Goal: Task Accomplishment & Management: Use online tool/utility

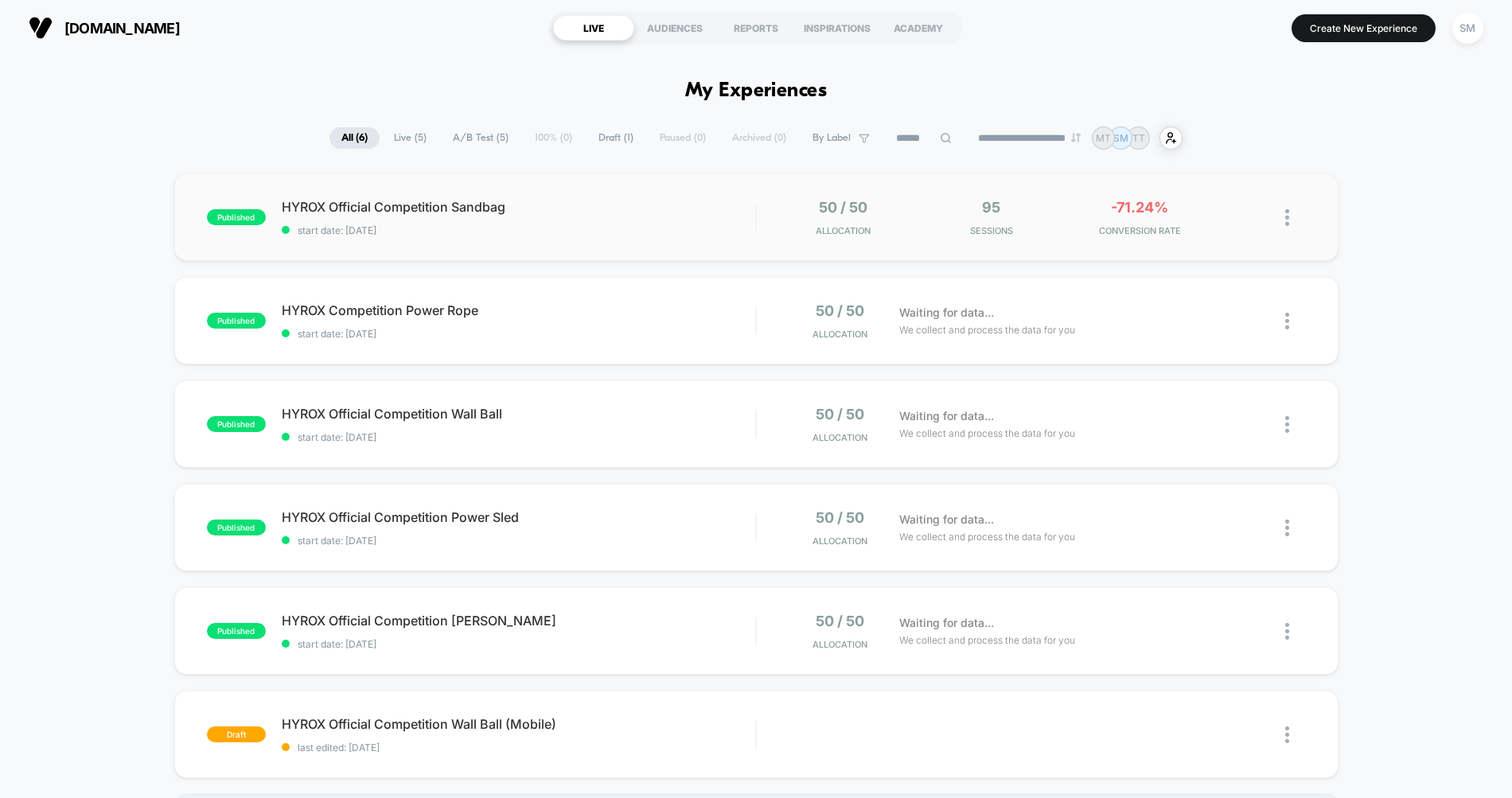
click at [668, 247] on div "published HYROX Official Competition Sandbag start date: [DATE] 50 / 50 Allocat…" at bounding box center [756, 217] width 1164 height 88
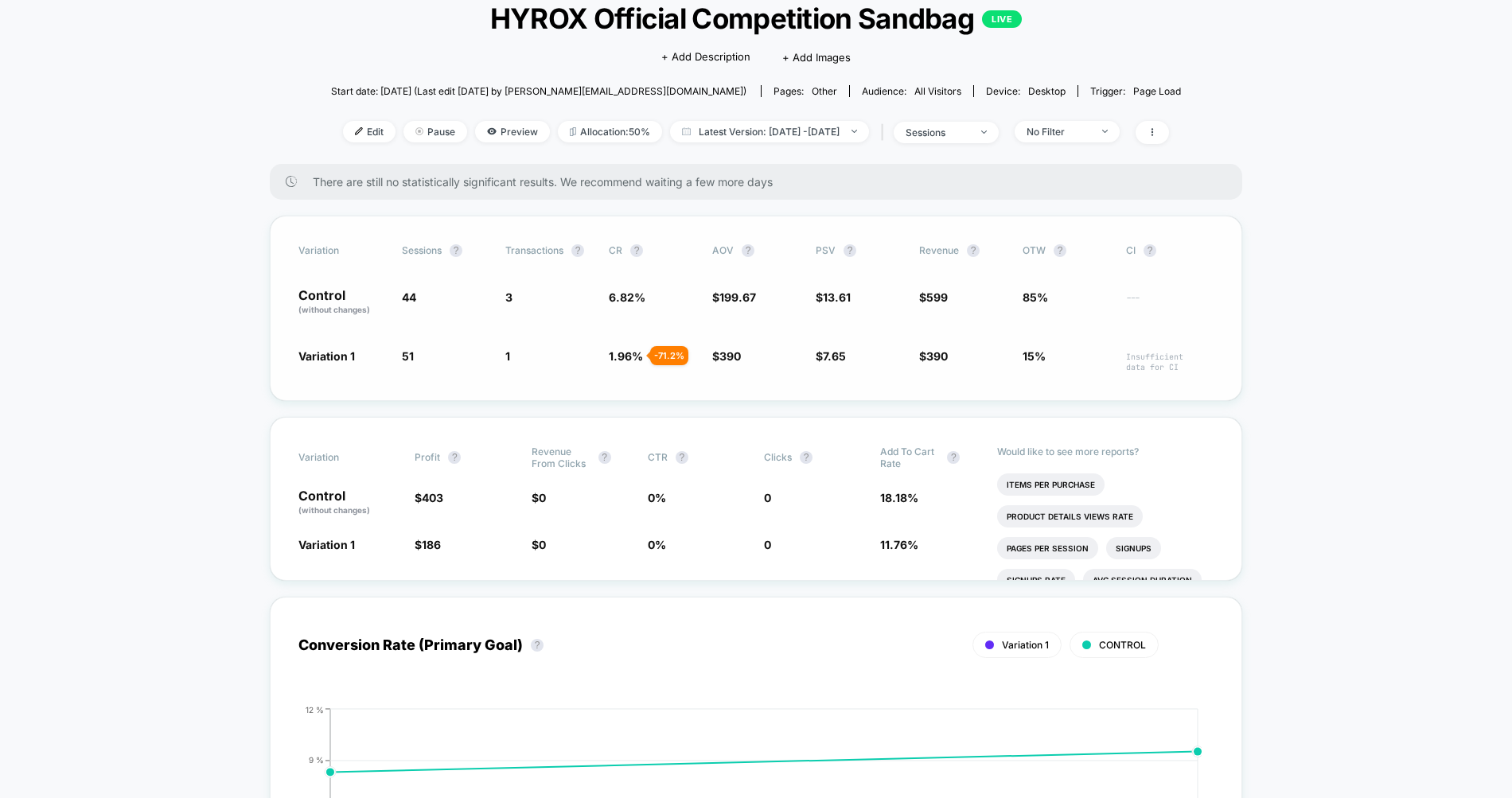
scroll to position [105, 0]
drag, startPoint x: 1201, startPoint y: 361, endPoint x: 351, endPoint y: 267, distance: 855.2
click at [372, 274] on div "Variation Sessions ? Transactions ? CR ? AOV ? PSV ? Revenue ? OTW ? CI ? Contr…" at bounding box center [756, 307] width 973 height 186
drag, startPoint x: 297, startPoint y: 250, endPoint x: 740, endPoint y: 308, distance: 446.8
click at [740, 308] on div "Variation Sessions ? Transactions ? CR ? AOV ? PSV ? Revenue ? OTW ? CI ? Contr…" at bounding box center [756, 307] width 973 height 186
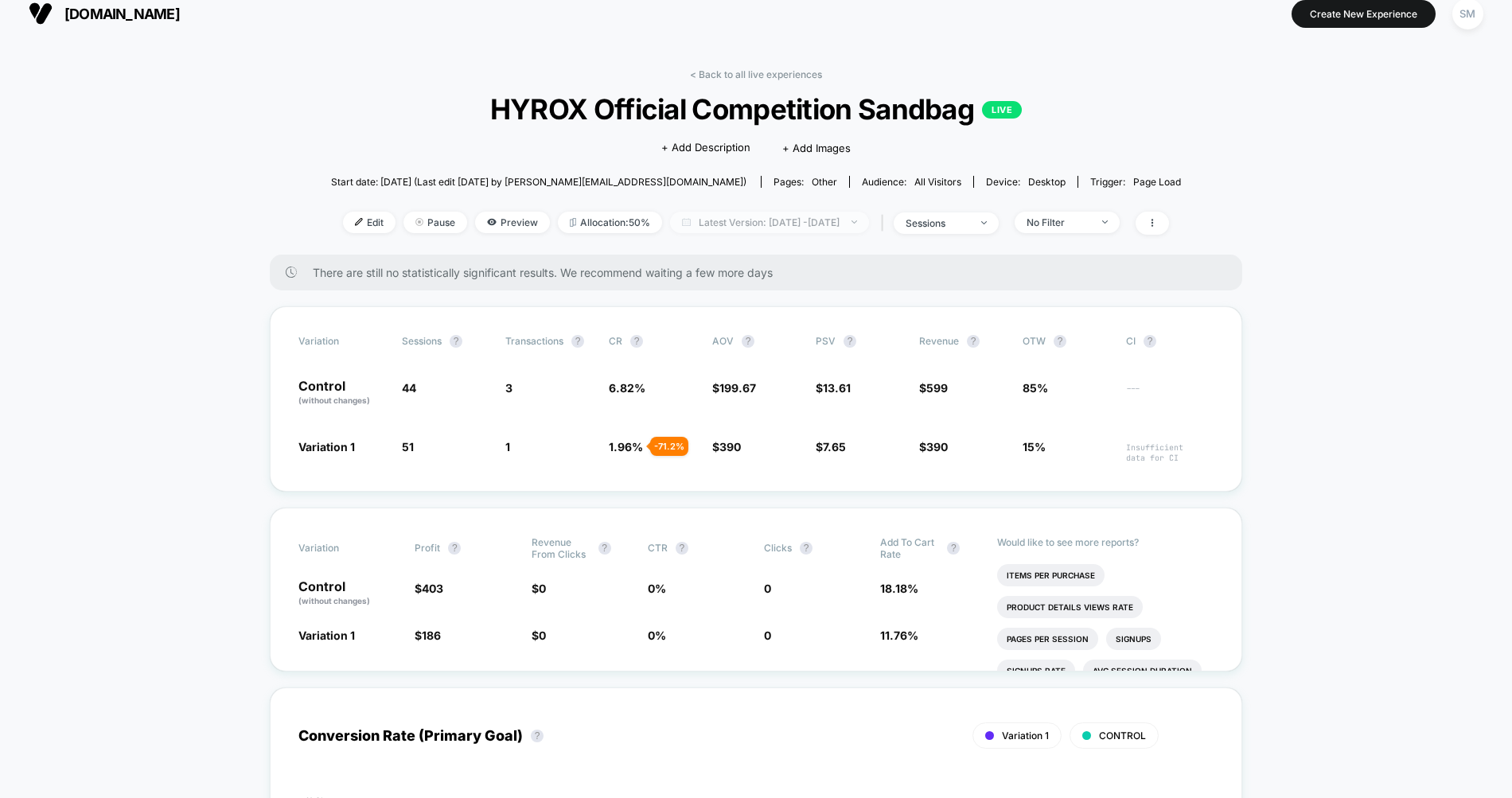
scroll to position [0, 0]
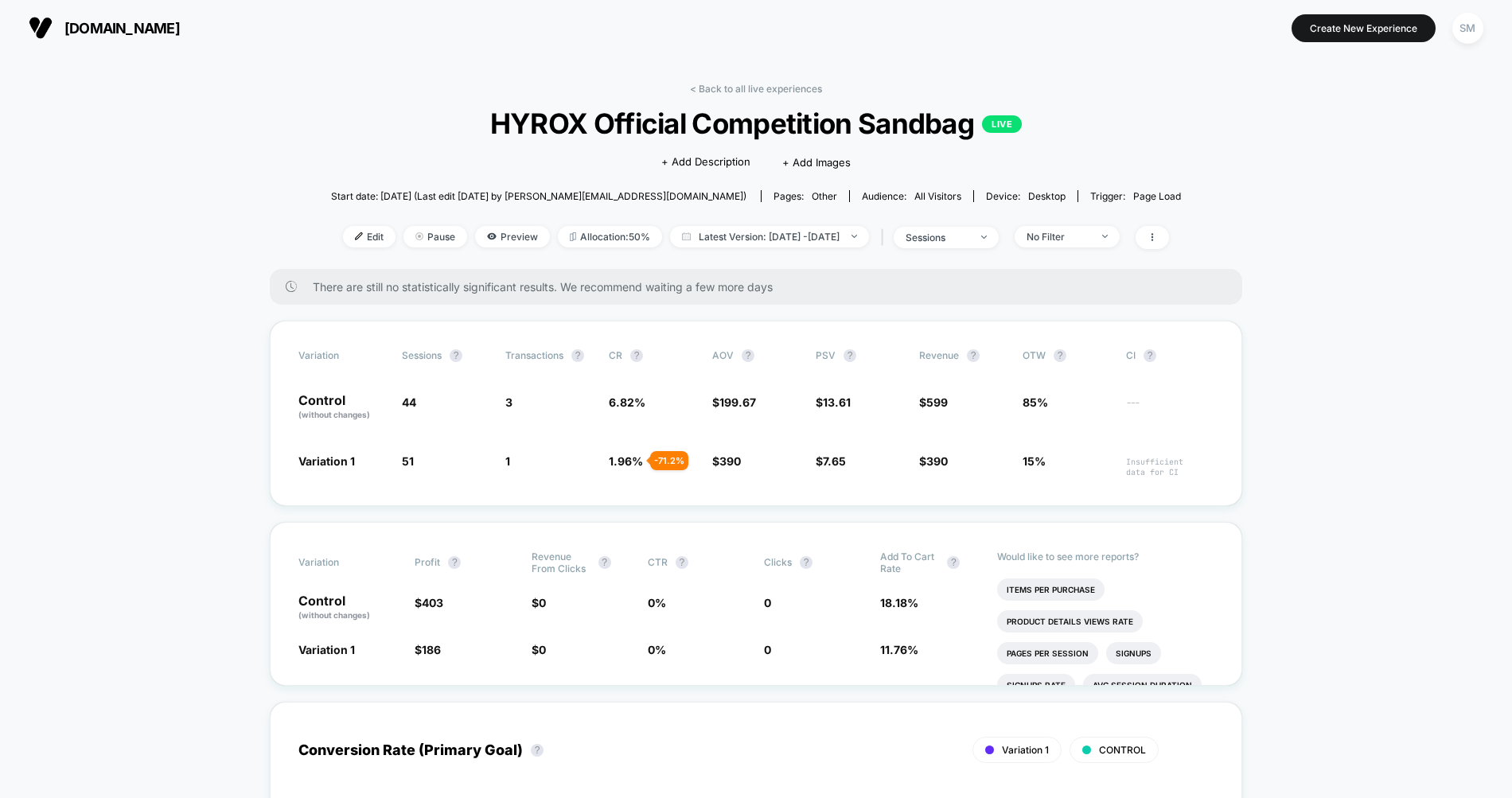
click at [707, 92] on link "< Back to all live experiences" at bounding box center [755, 88] width 132 height 12
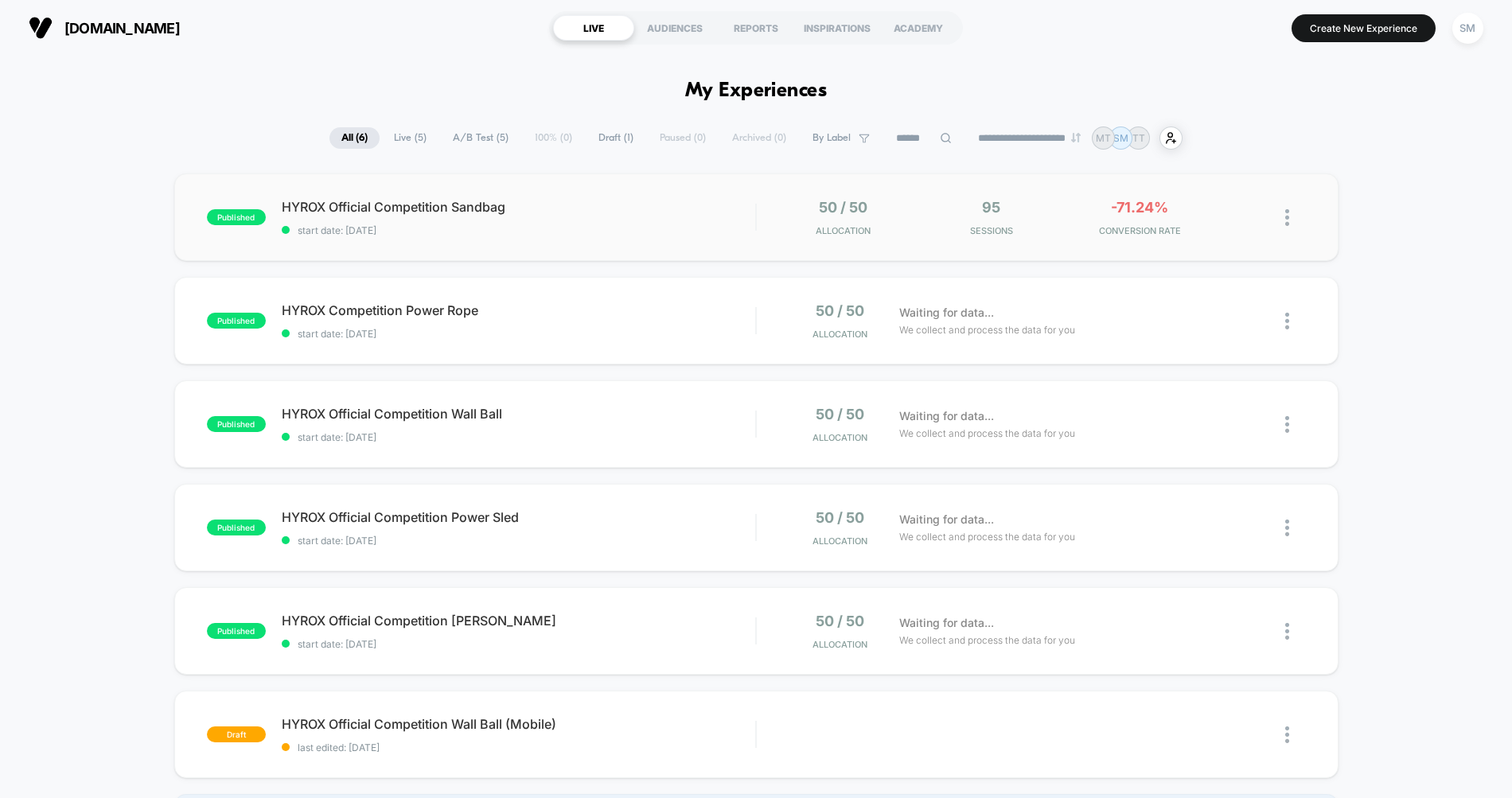
click at [1282, 218] on div at bounding box center [1275, 217] width 59 height 37
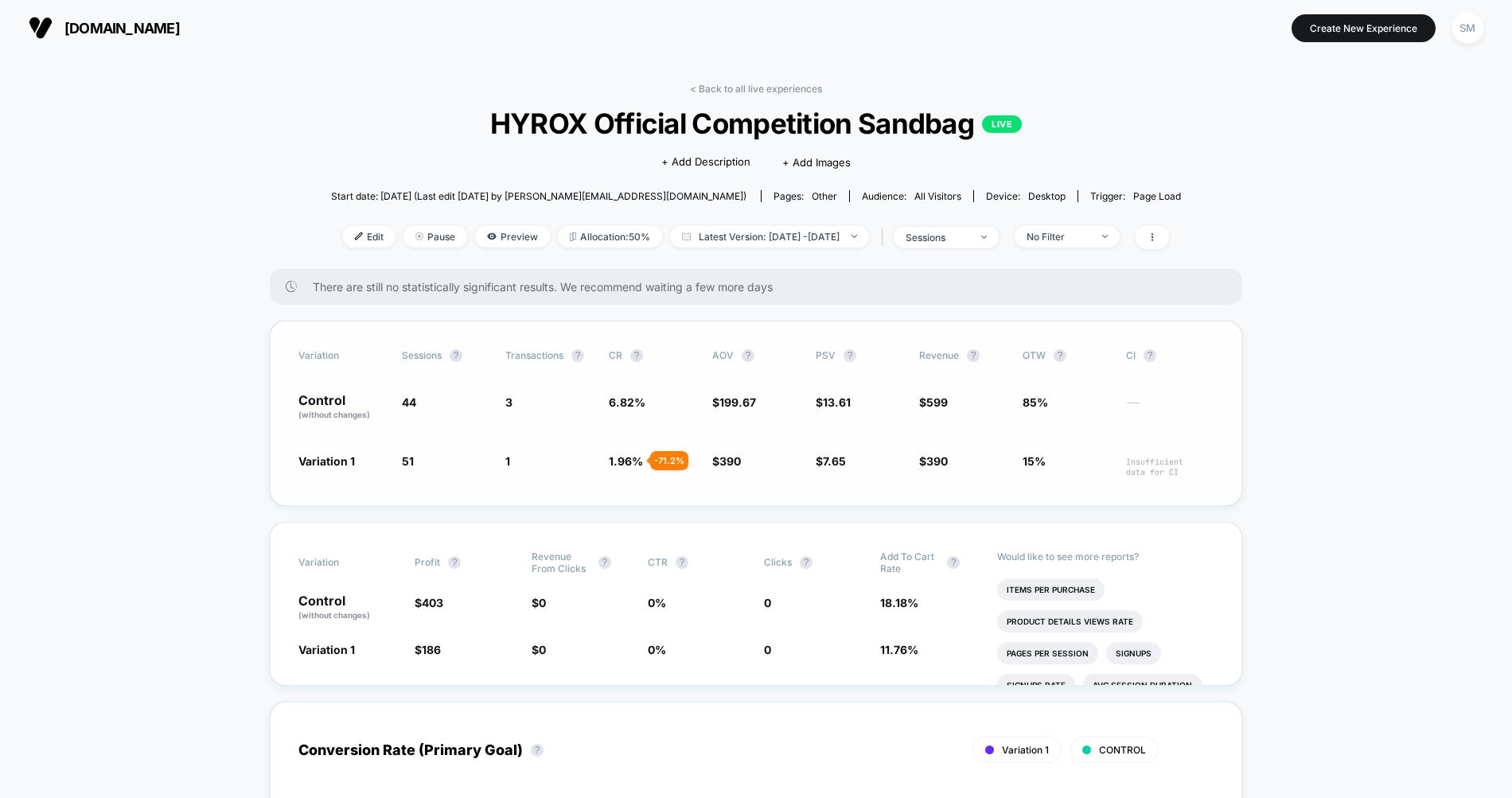
click at [1066, 354] on span "OTW ?" at bounding box center [1066, 356] width 88 height 13
click at [750, 89] on link "< Back to all live experiences" at bounding box center [755, 88] width 132 height 12
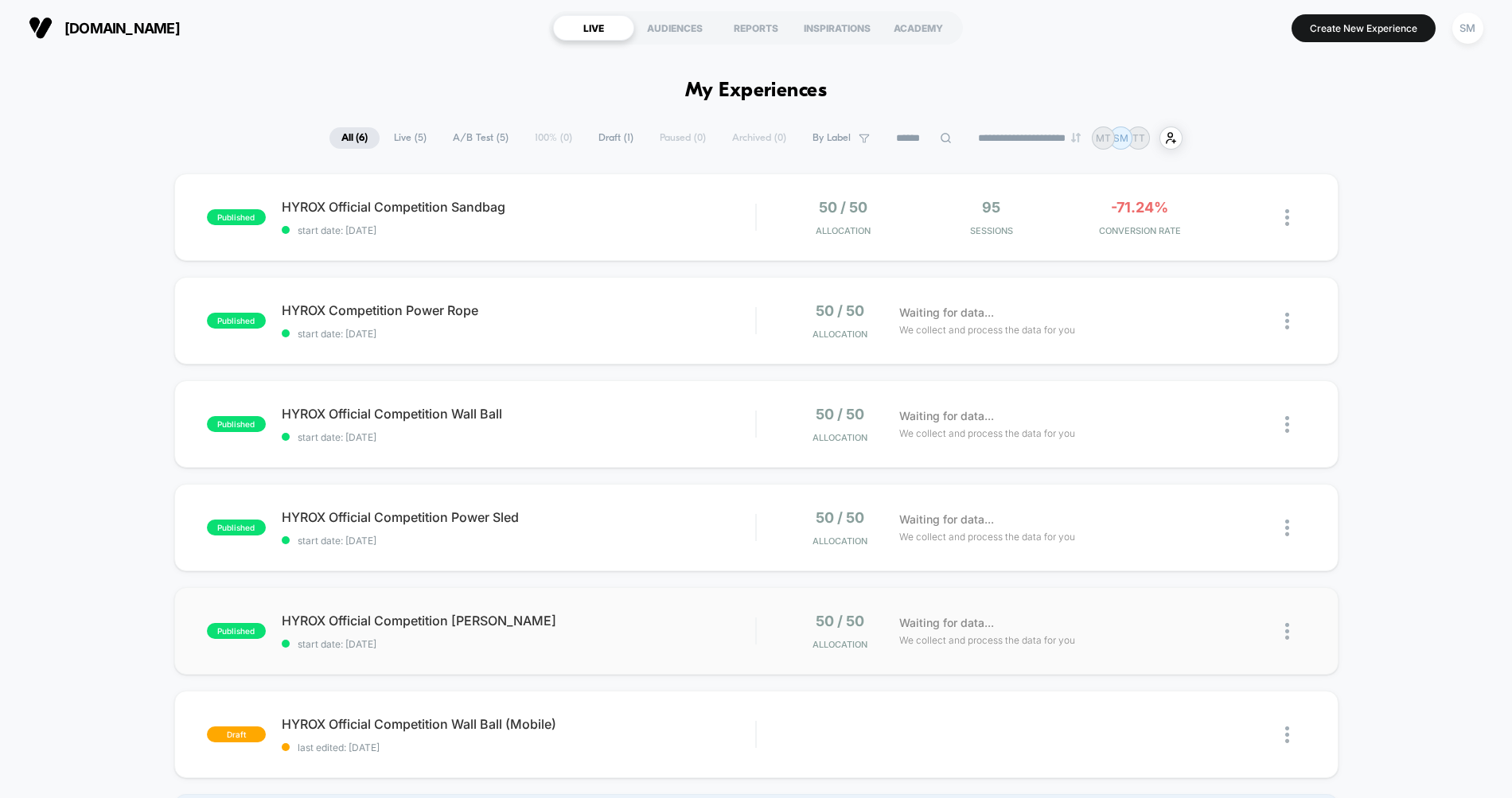
click at [712, 604] on div "published HYROX Official Competition [PERSON_NAME] start date: [DATE] 50 / 50 A…" at bounding box center [756, 631] width 1164 height 88
click at [688, 496] on div "published HYROX Official Competition Power Sled start date: [DATE] 50 / 50 Allo…" at bounding box center [756, 527] width 1164 height 88
click at [664, 406] on span "HYROX Official Competition Wall Ball Click to edit experience details" at bounding box center [518, 414] width 475 height 16
click at [626, 311] on span "HYROX Competition Power Rope Click to edit experience details" at bounding box center [518, 311] width 475 height 16
click at [639, 219] on div "HYROX Official Competition Sandbag Click to edit experience details Click to ed…" at bounding box center [518, 217] width 475 height 37
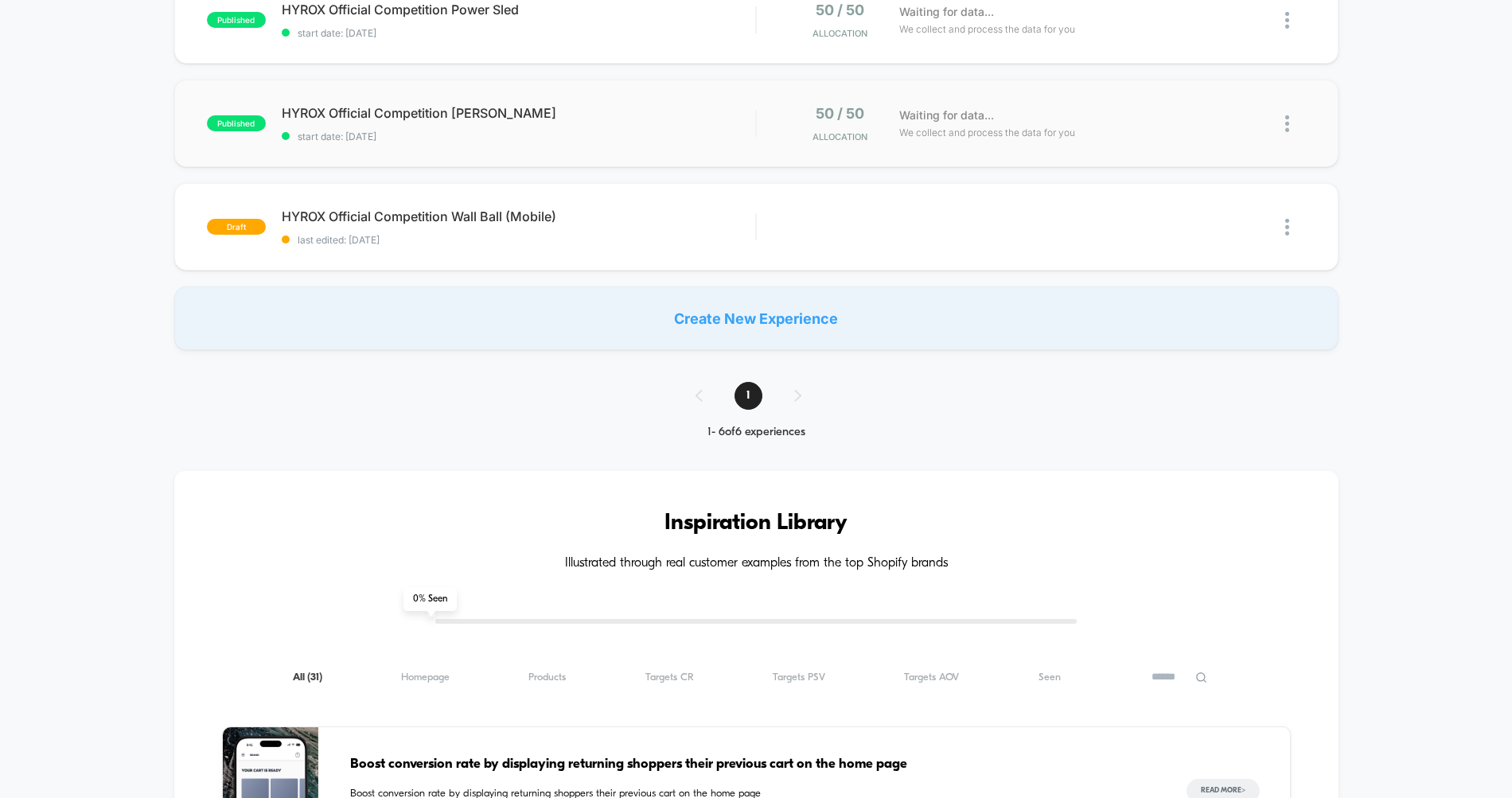
scroll to position [456, 0]
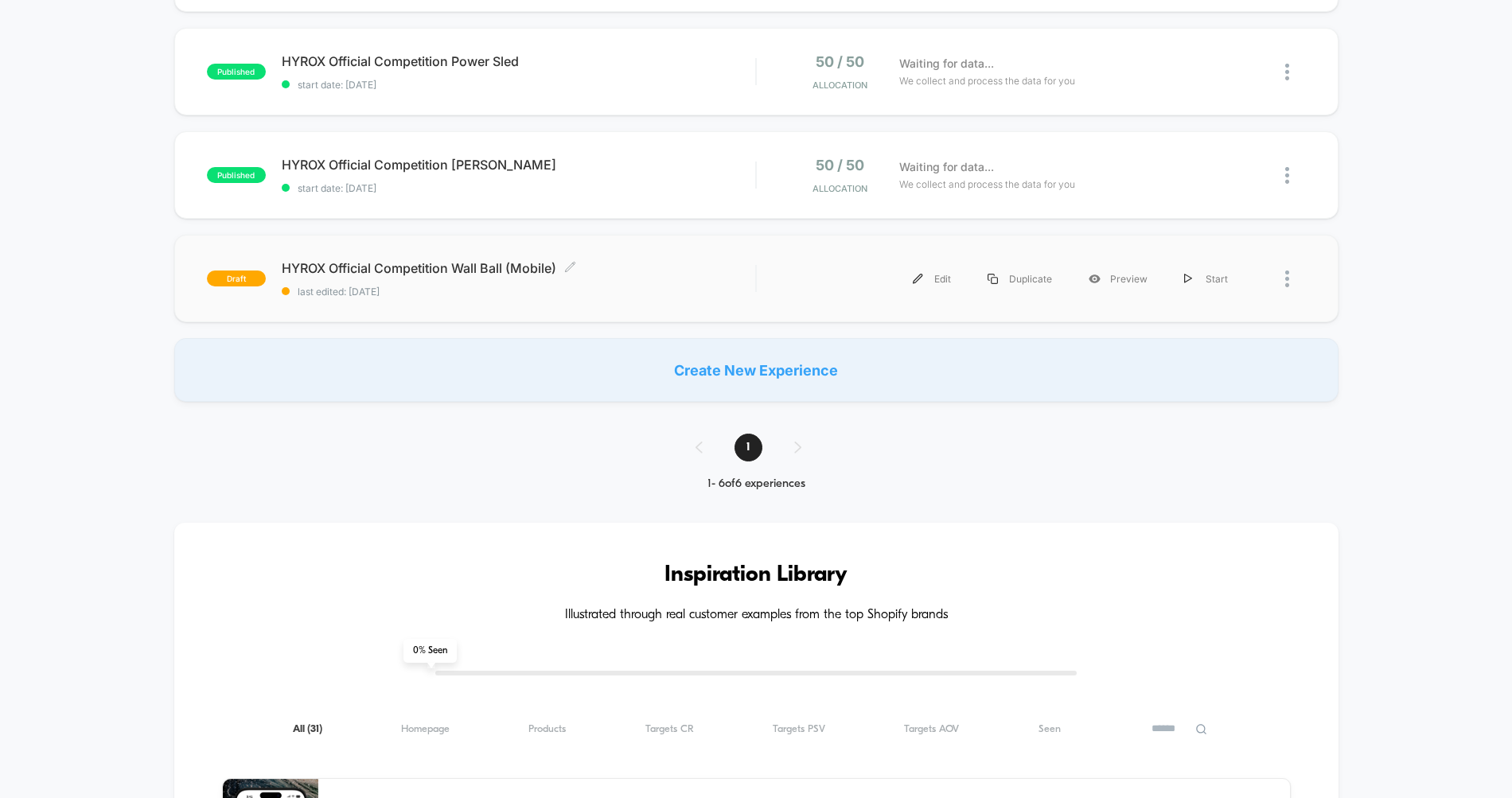
click at [702, 278] on div "HYROX Official Competition Wall Ball (Mobile) Click to edit experience details …" at bounding box center [518, 279] width 475 height 37
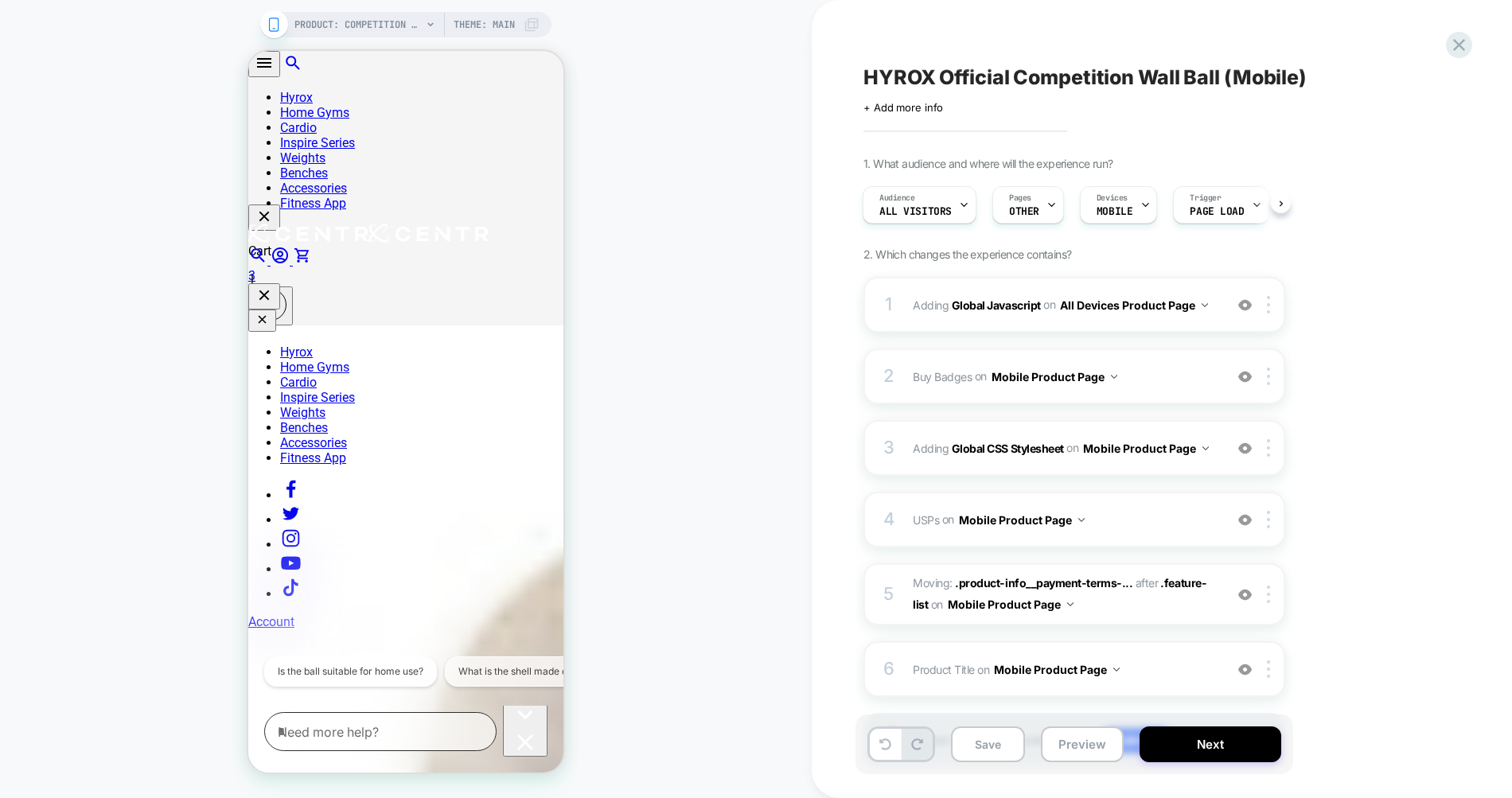
scroll to position [90, 0]
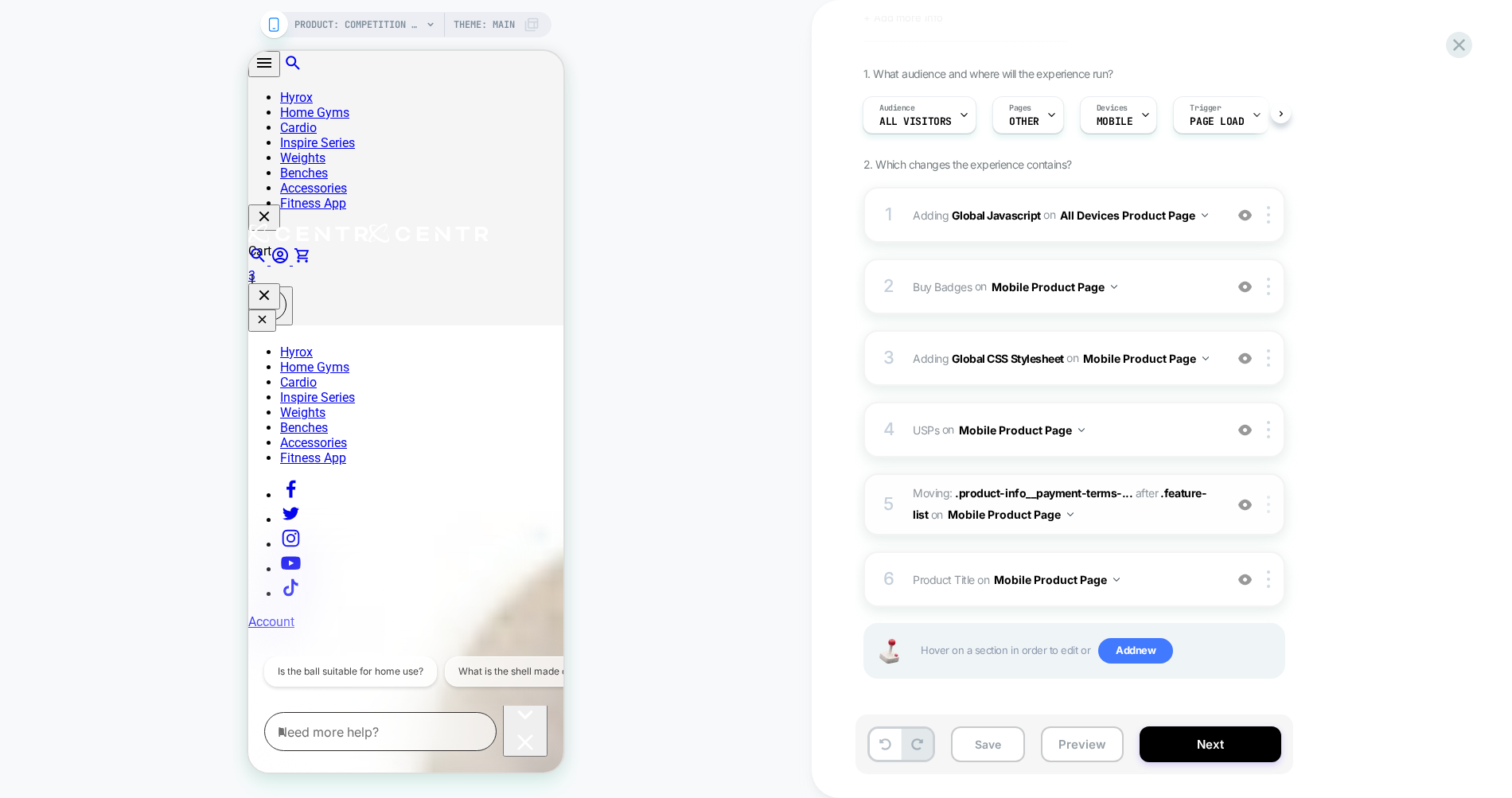
click at [1270, 511] on div at bounding box center [1271, 504] width 26 height 18
click at [897, 497] on div "5 Moving: .product-info__payment-terms-... .product-info__payment-terms-contain…" at bounding box center [1074, 504] width 422 height 62
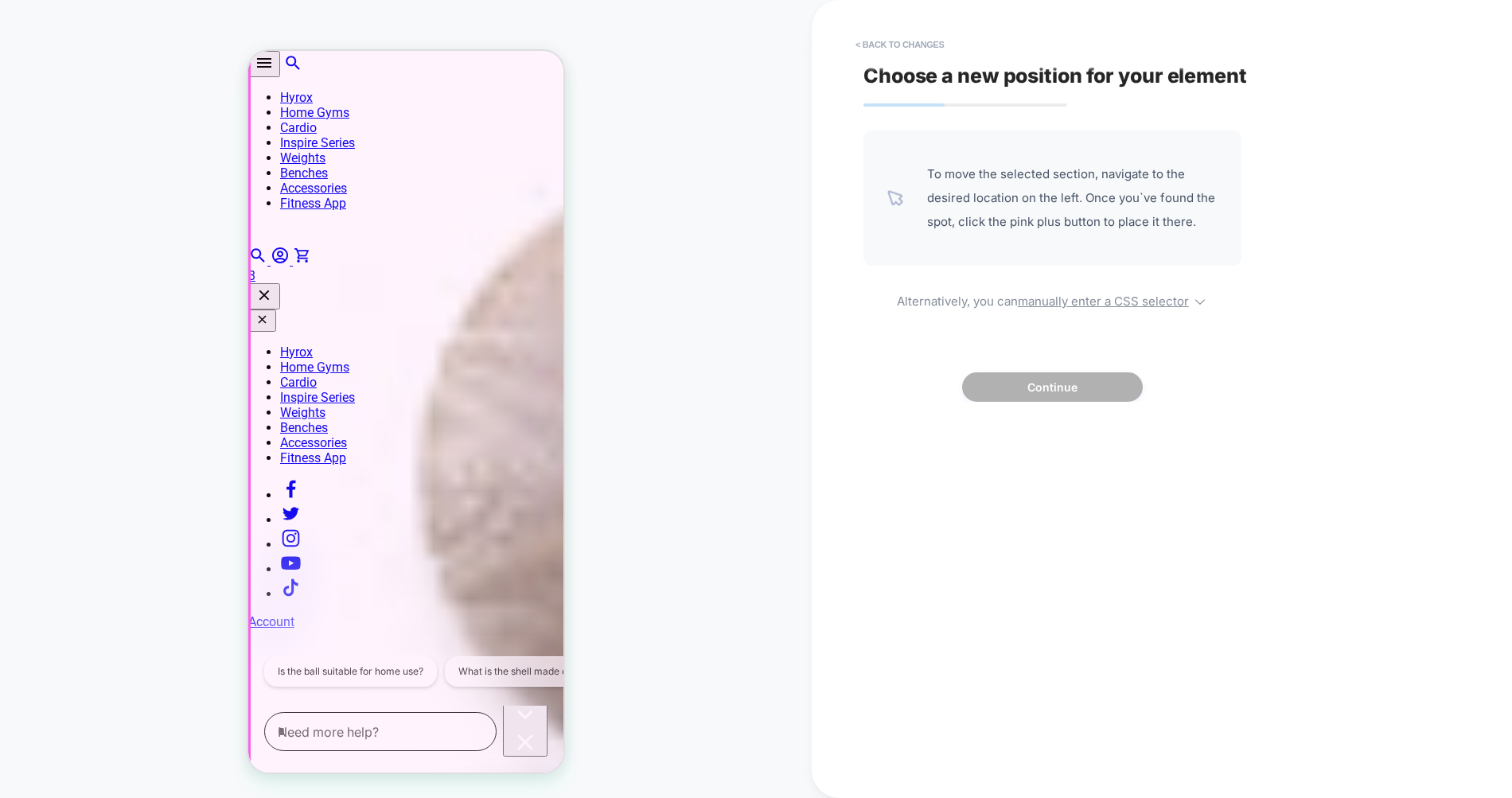
scroll to position [813, 0]
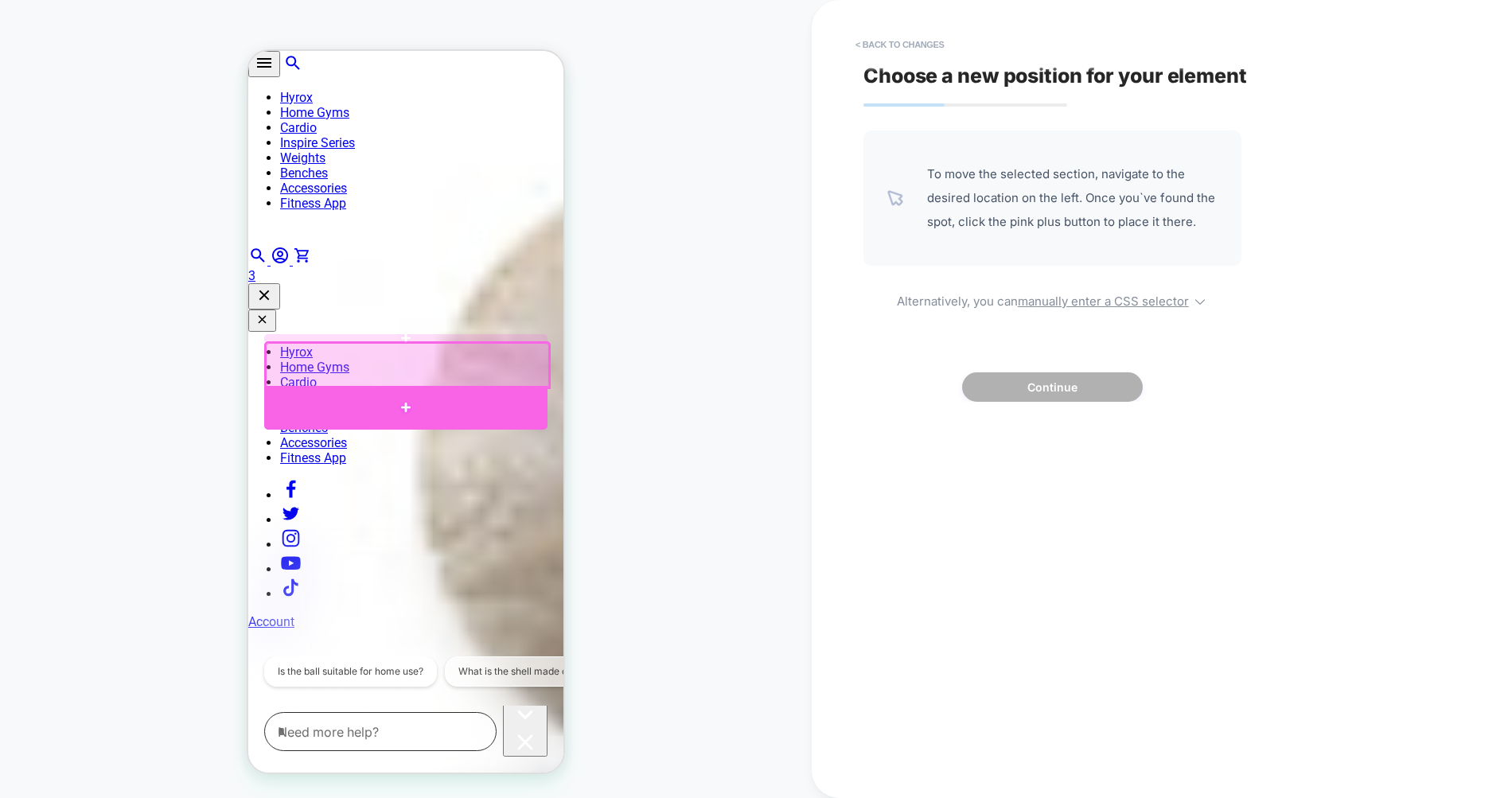
click at [466, 394] on div at bounding box center [406, 408] width 283 height 45
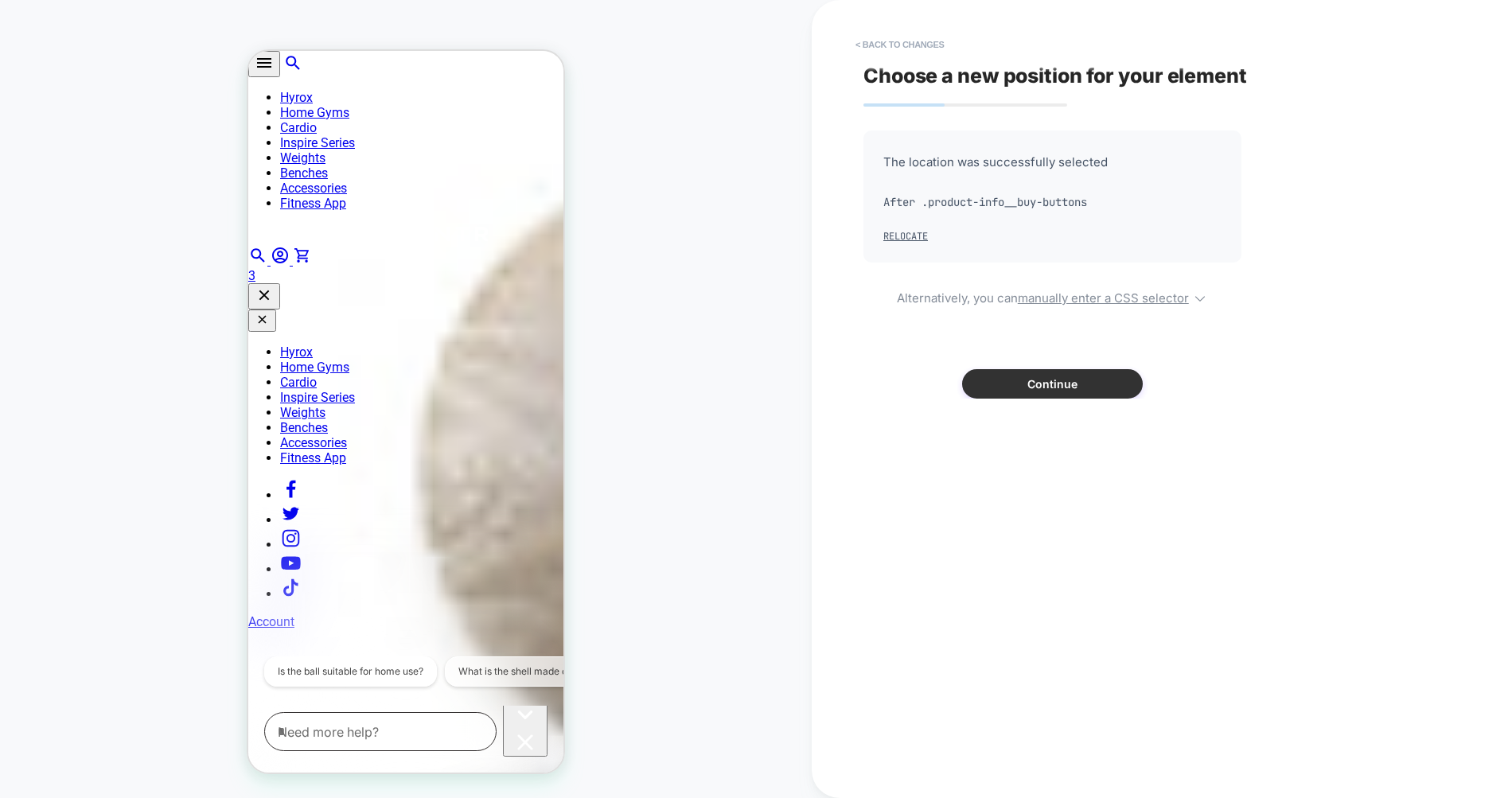
click at [1036, 387] on button "Continue" at bounding box center [1052, 384] width 181 height 29
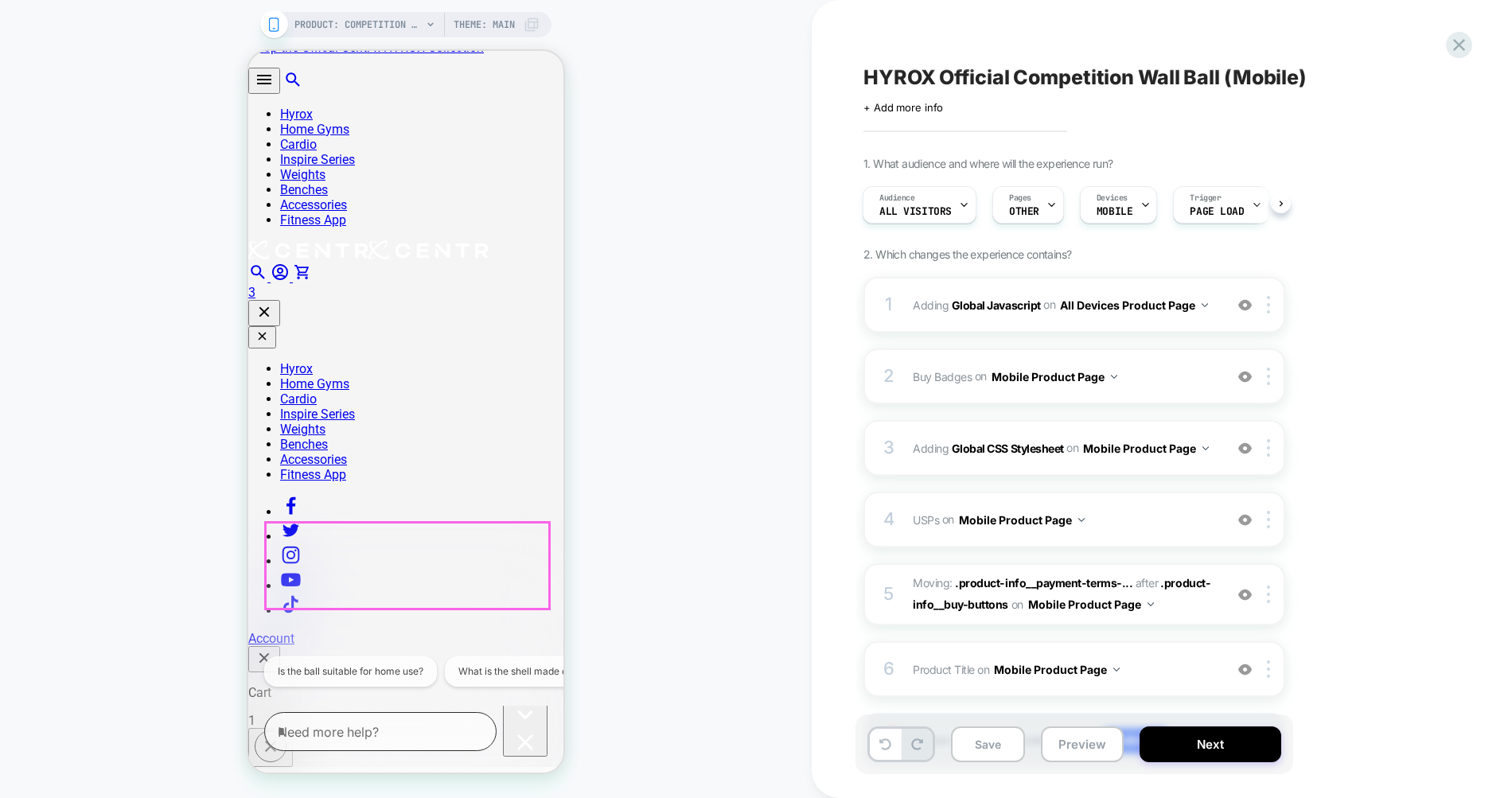
scroll to position [0, 0]
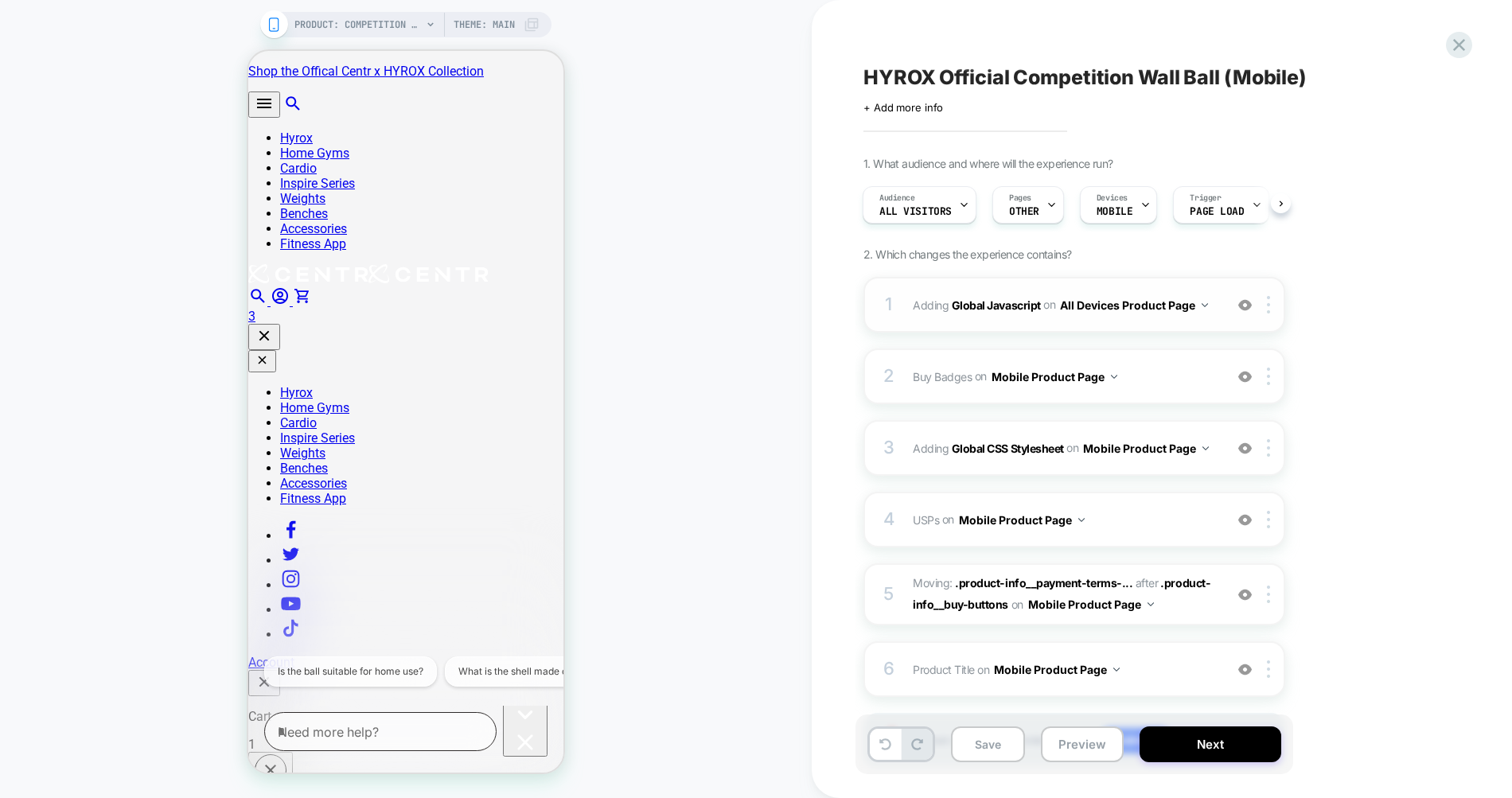
click at [1086, 285] on div "1 Adding Global Javascript on All Devices Product Page Add Before Add After Tar…" at bounding box center [1074, 304] width 422 height 56
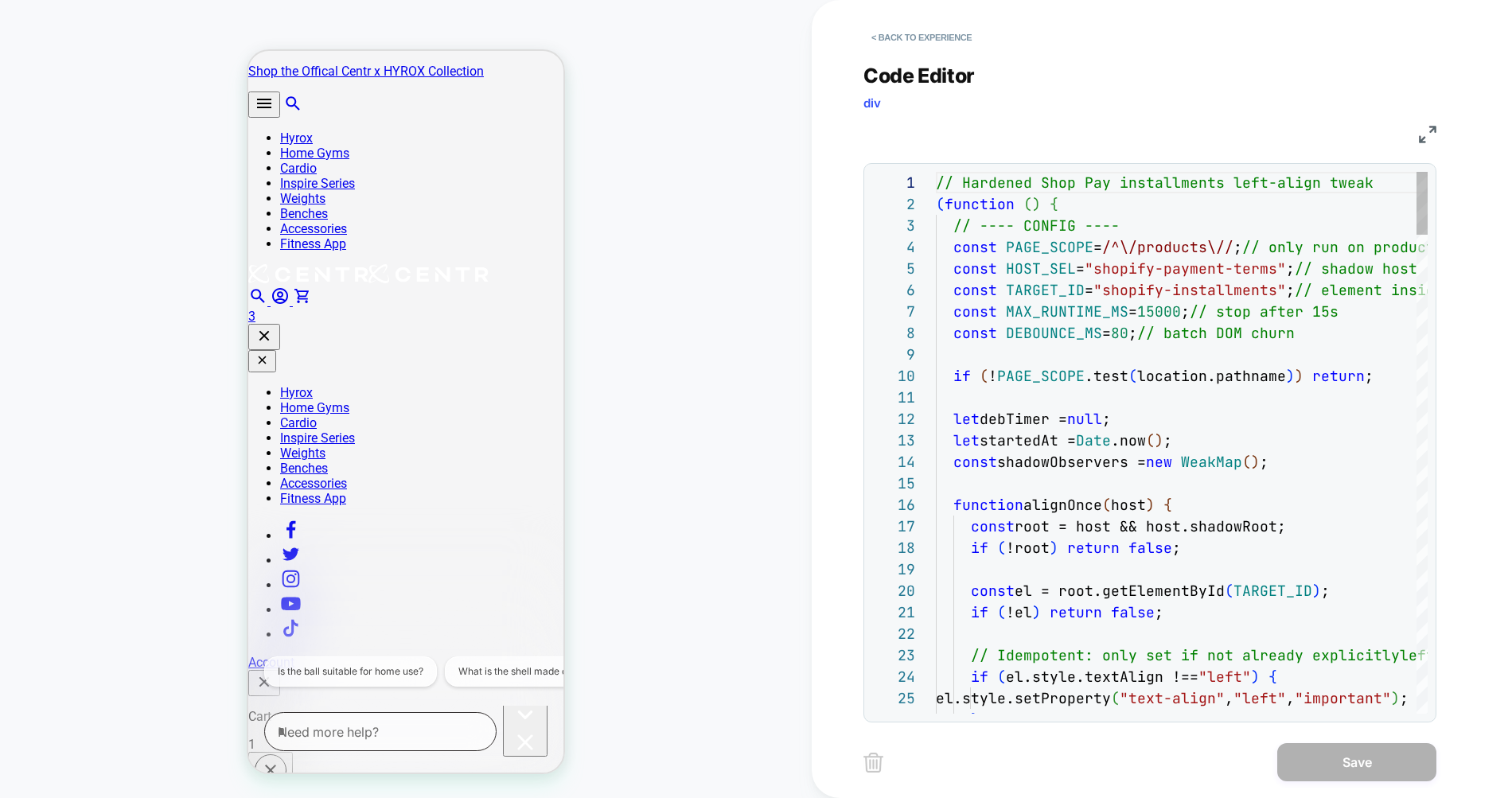
scroll to position [215, 0]
click at [874, 28] on button "< Back to experience" at bounding box center [921, 36] width 116 height 25
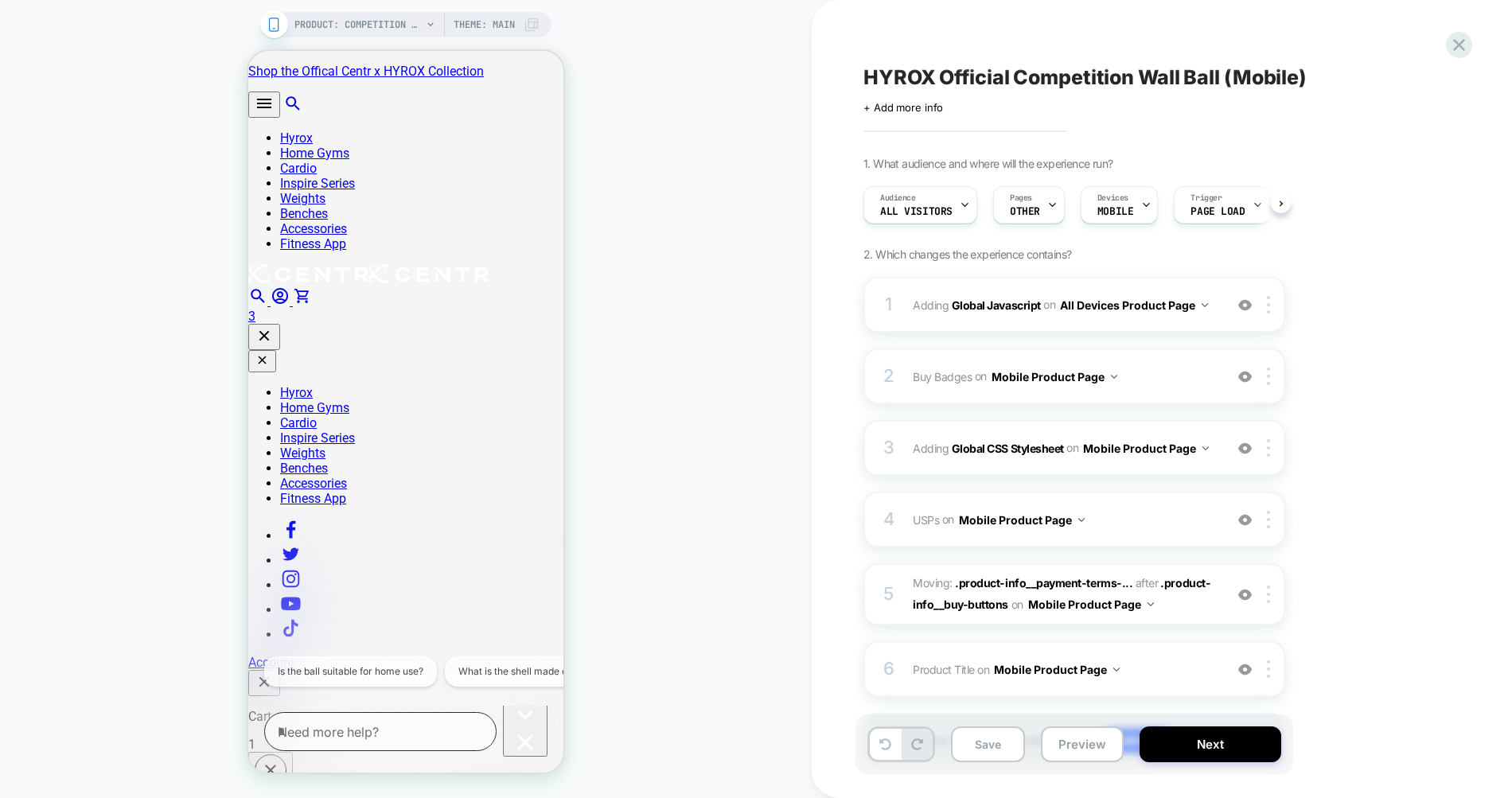
scroll to position [0, 1]
click at [1243, 302] on img at bounding box center [1244, 305] width 14 height 14
click at [1076, 742] on button "Preview" at bounding box center [1082, 744] width 83 height 36
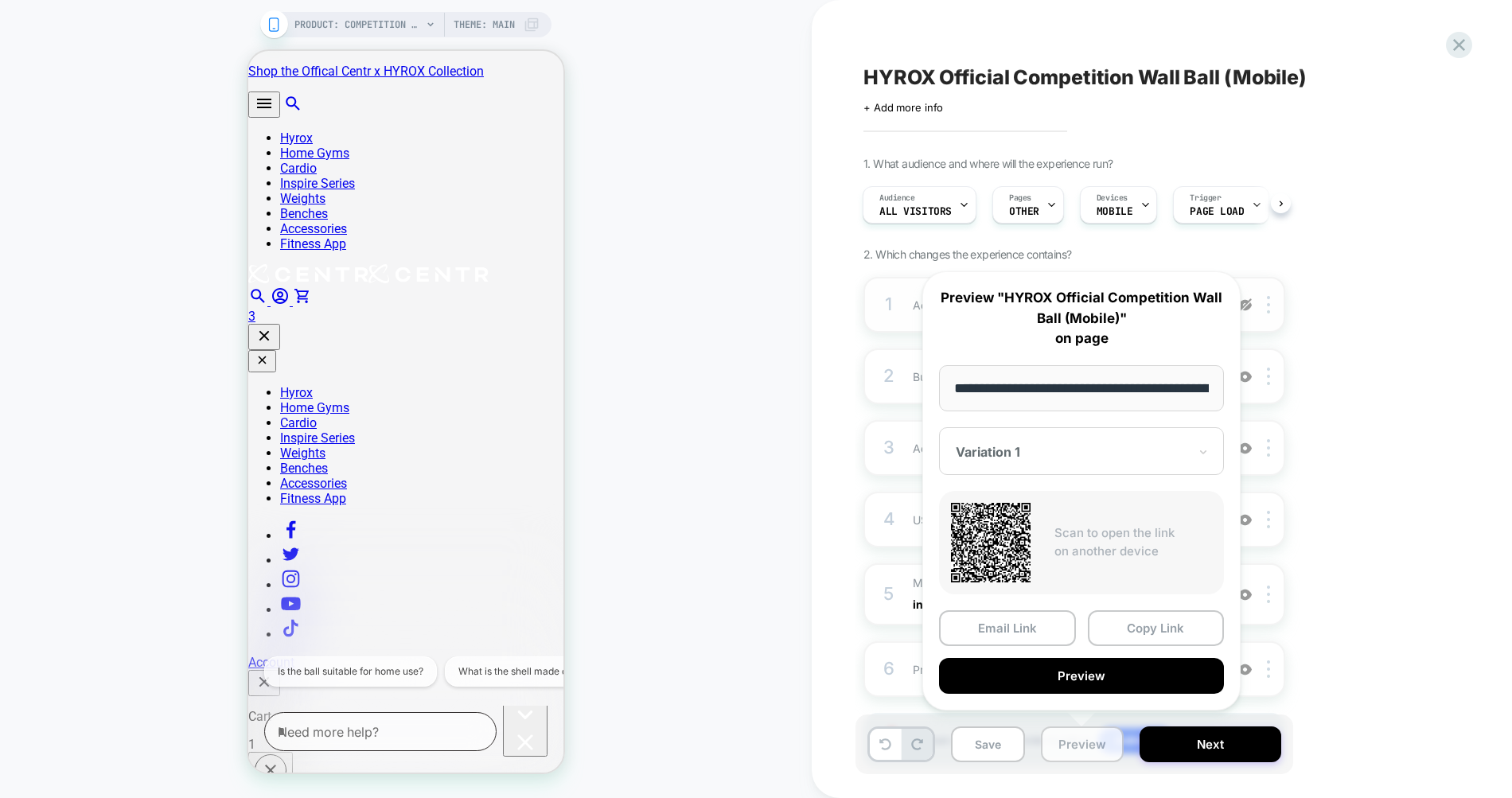
scroll to position [0, 299]
click at [1050, 673] on button "Preview" at bounding box center [1080, 676] width 285 height 36
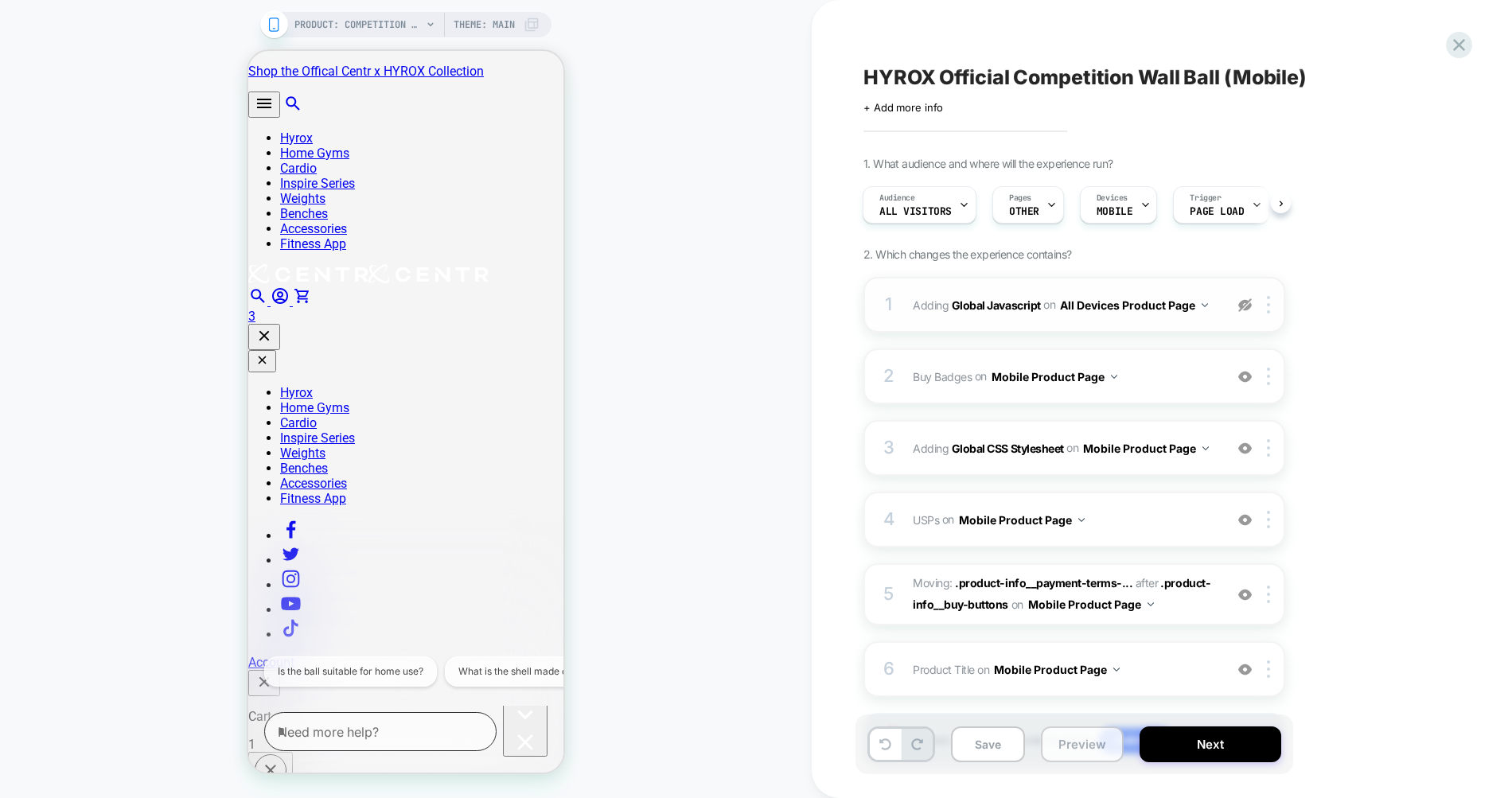
click at [1084, 734] on button "Preview" at bounding box center [1082, 744] width 83 height 36
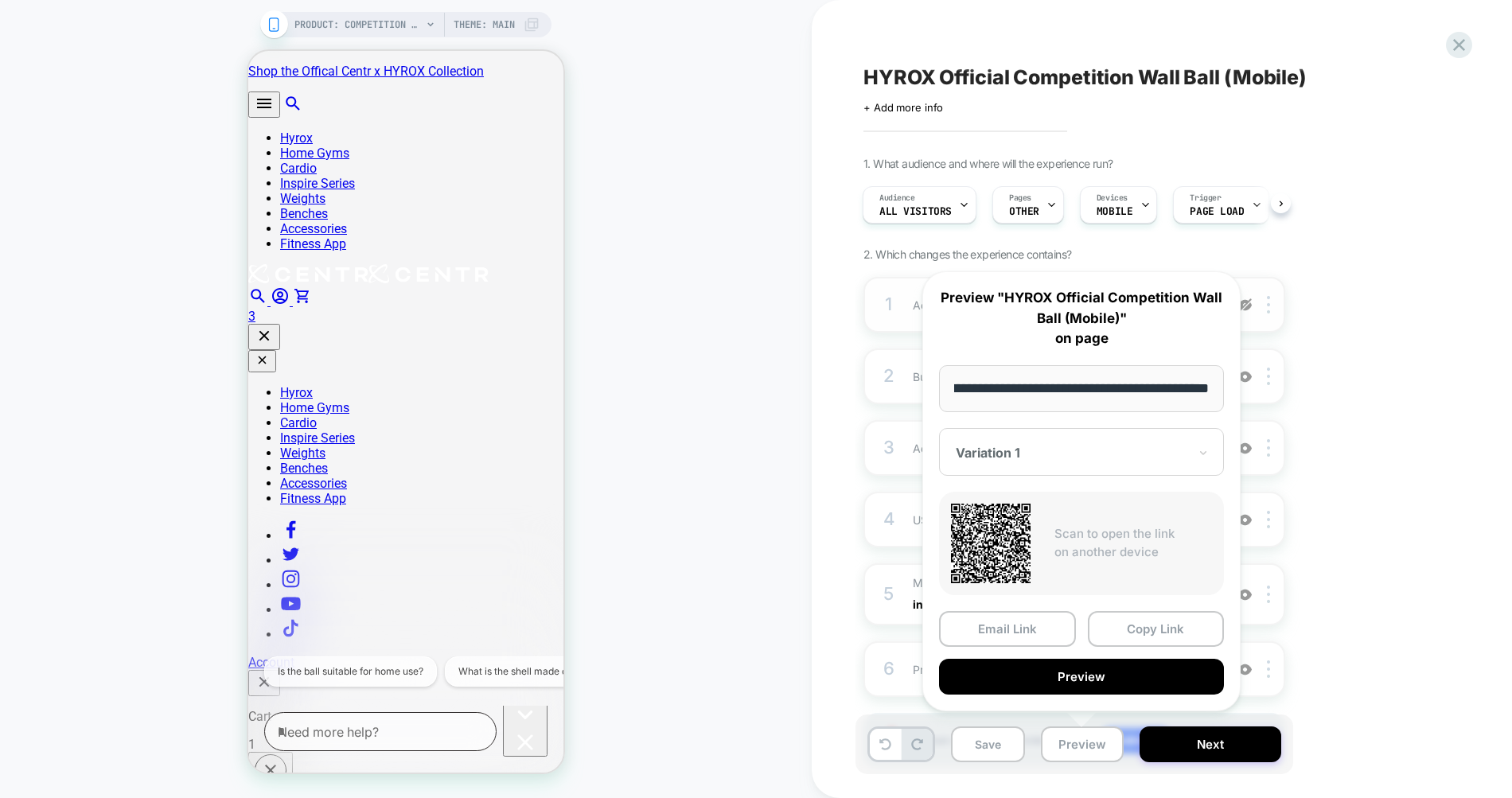
click at [1139, 633] on button "Copy Link" at bounding box center [1156, 629] width 137 height 36
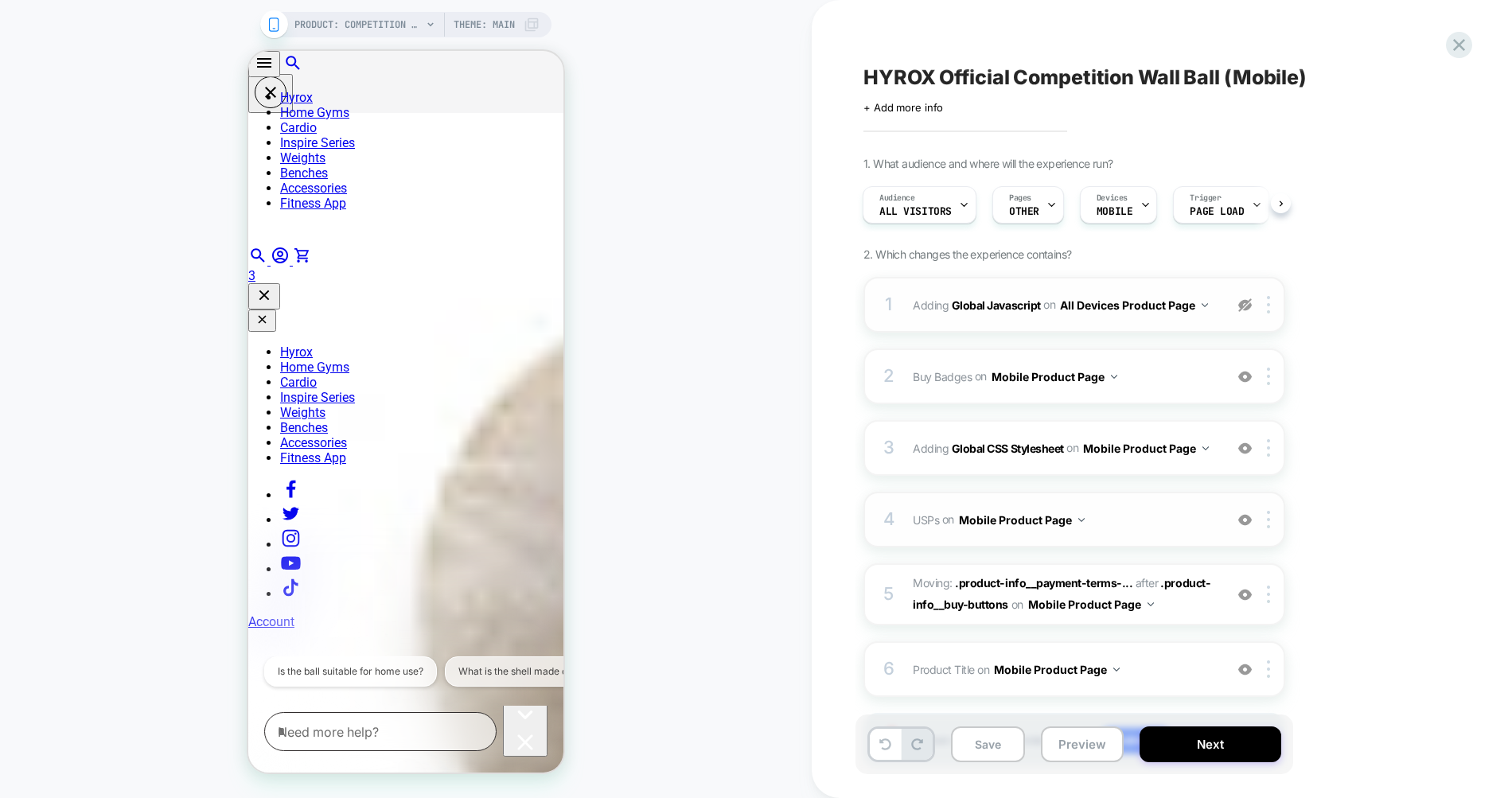
scroll to position [90, 0]
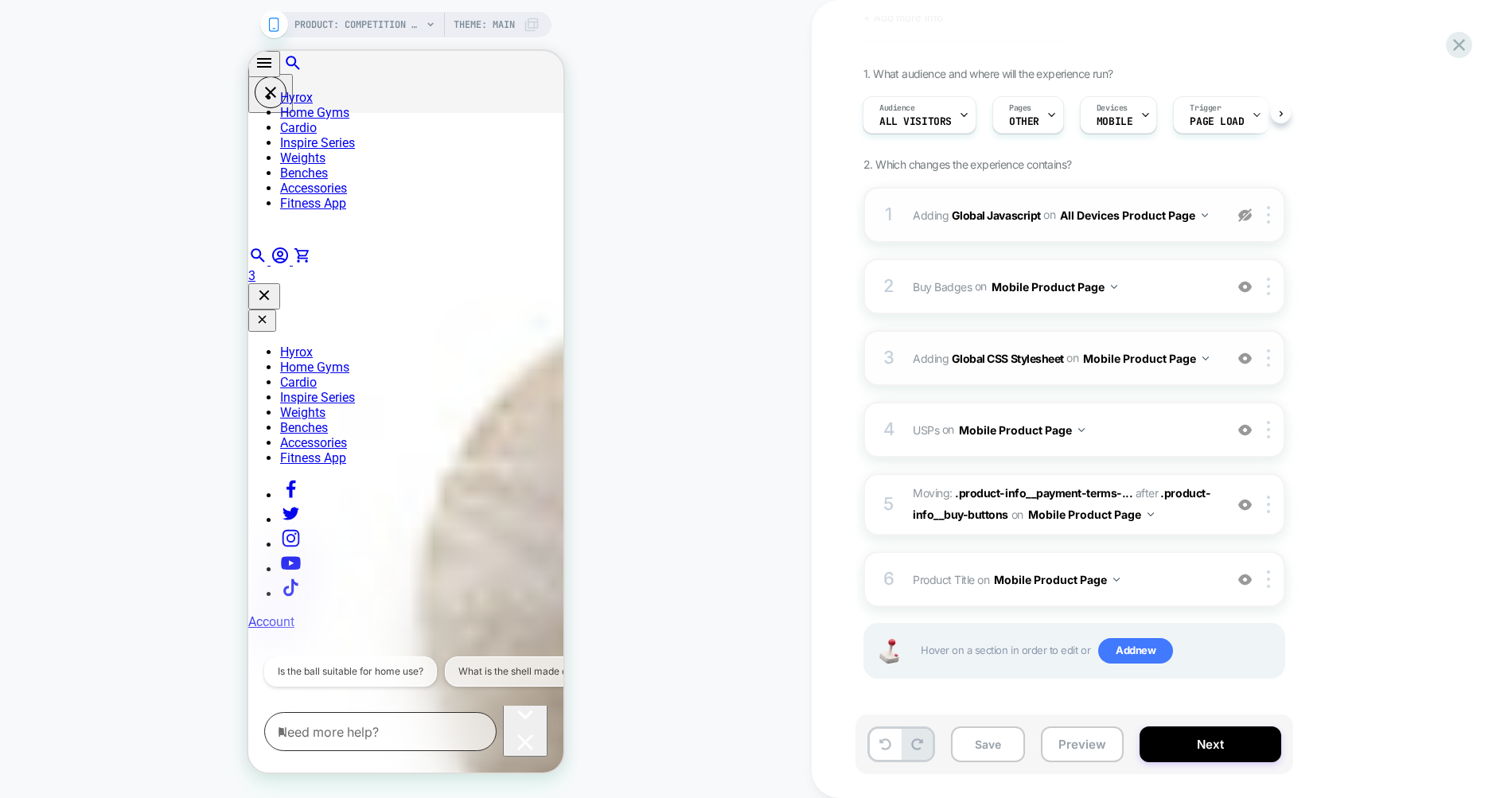
click at [1075, 337] on div "3 Adding Global CSS Stylesheet on Mobile Product Page Add Before Add After Copy…" at bounding box center [1074, 358] width 422 height 56
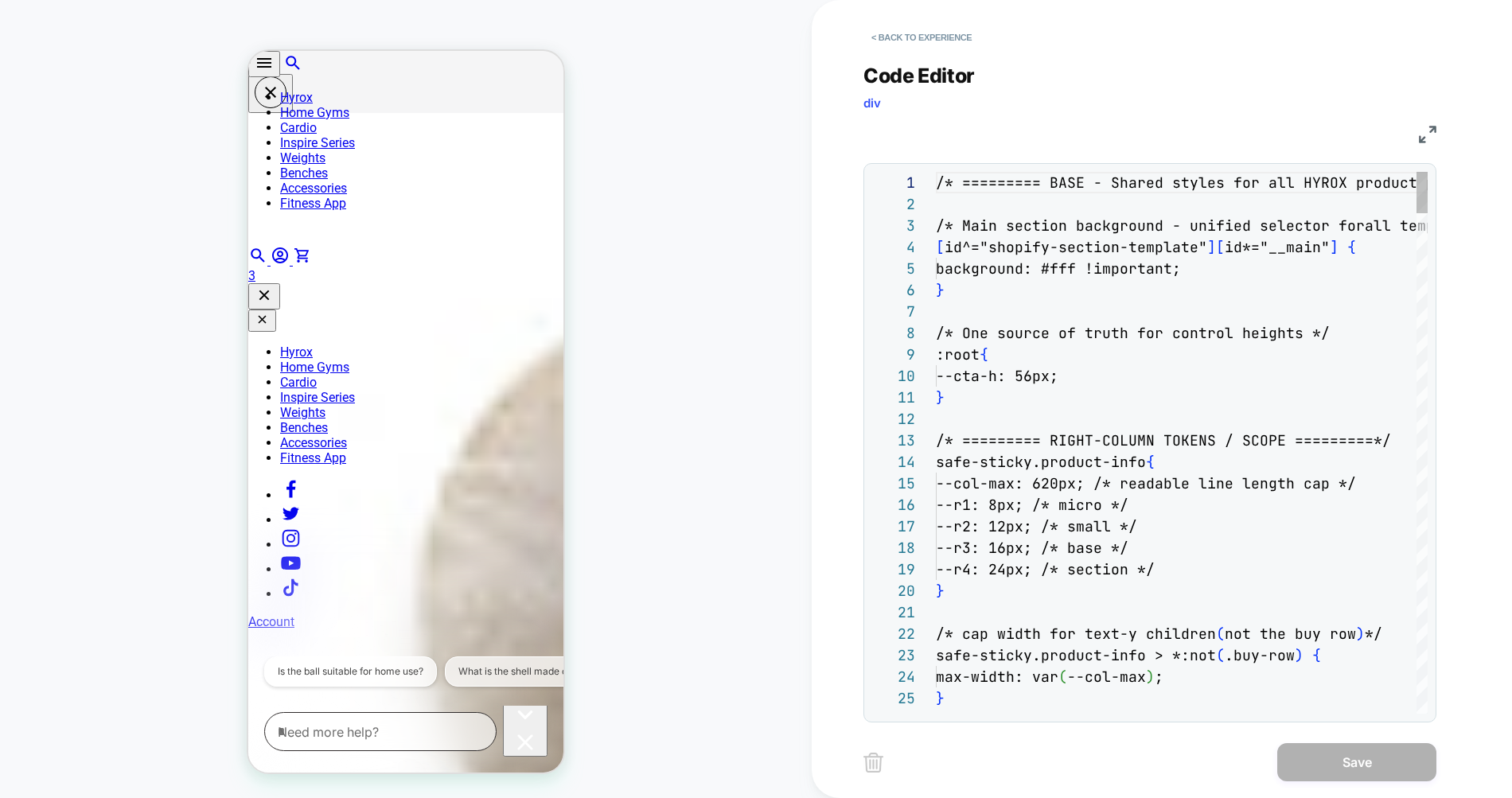
scroll to position [215, 0]
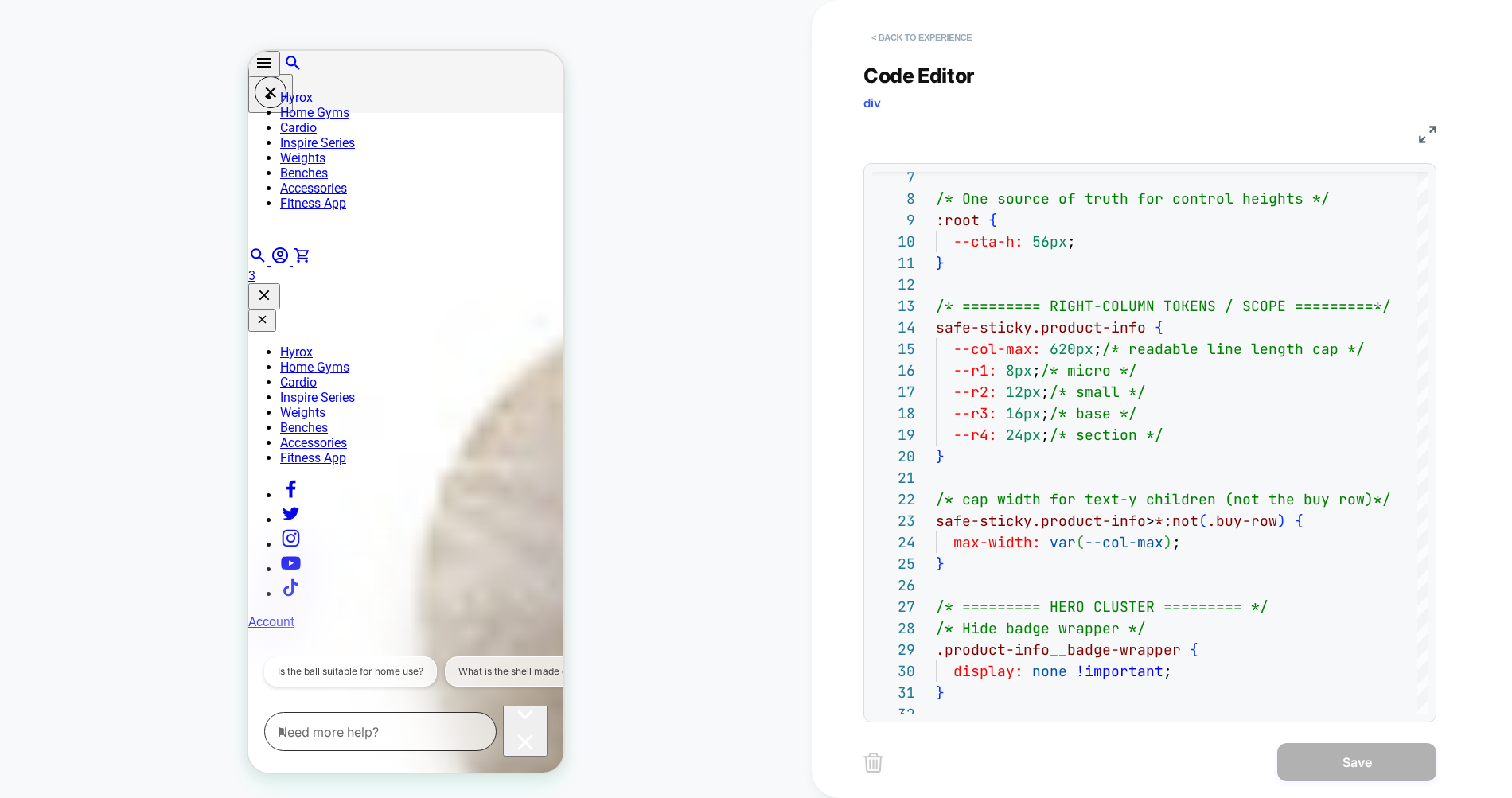
click at [914, 39] on button "< Back to experience" at bounding box center [921, 36] width 116 height 25
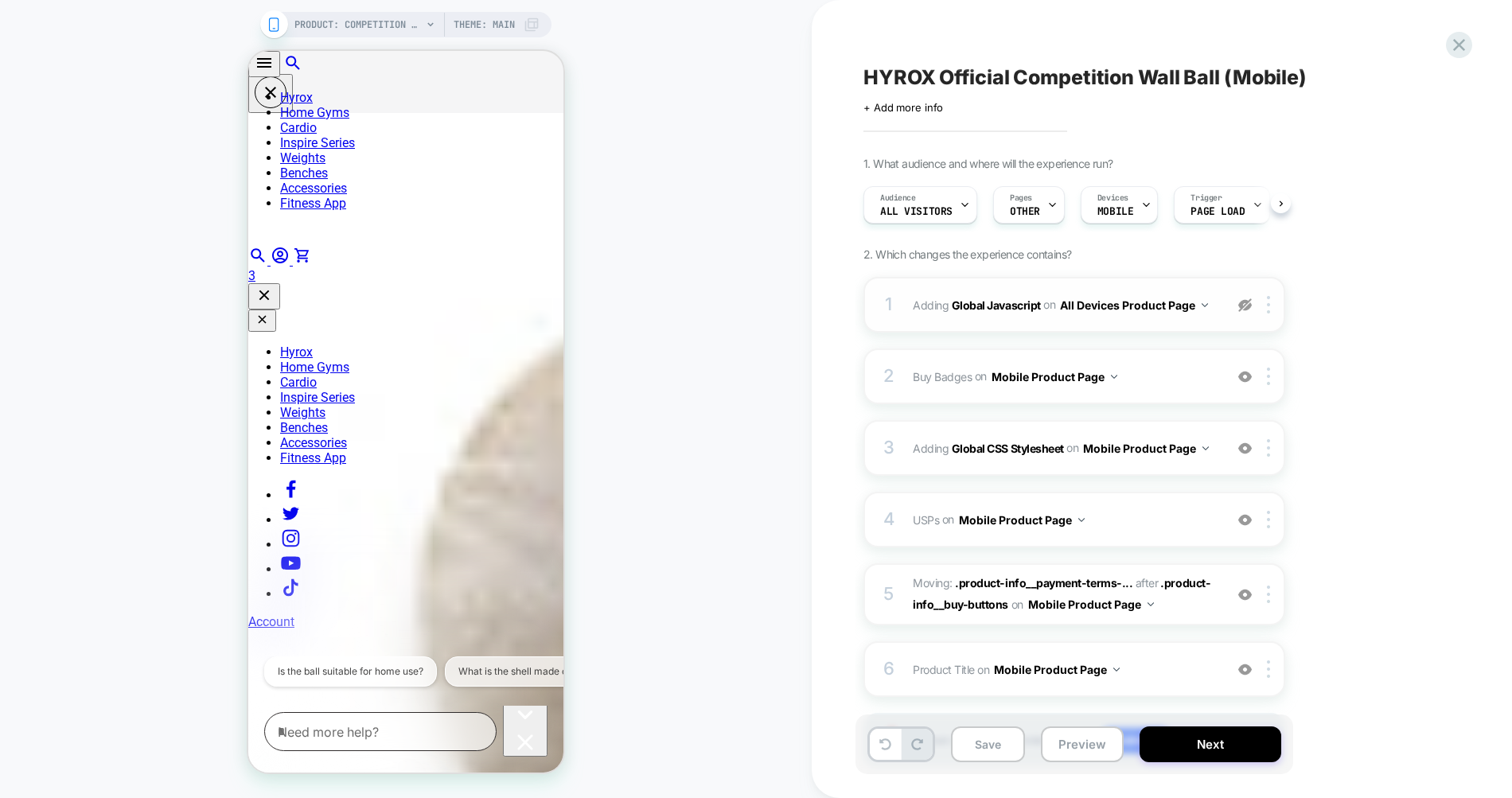
scroll to position [0, 1]
click at [1159, 285] on div "1 Adding Global Javascript on All Devices Product Page Target Mobile Delete" at bounding box center [1074, 304] width 422 height 56
click at [1145, 286] on div "1 Adding Global Javascript on All Devices Product Page Target Mobile Delete" at bounding box center [1074, 304] width 422 height 56
click at [1205, 334] on div "1 Adding Global Javascript on All Devices Product Page Target Mobile Delete 2 B…" at bounding box center [1074, 542] width 422 height 531
click at [1186, 311] on button "All Devices Product Page" at bounding box center [1134, 305] width 148 height 23
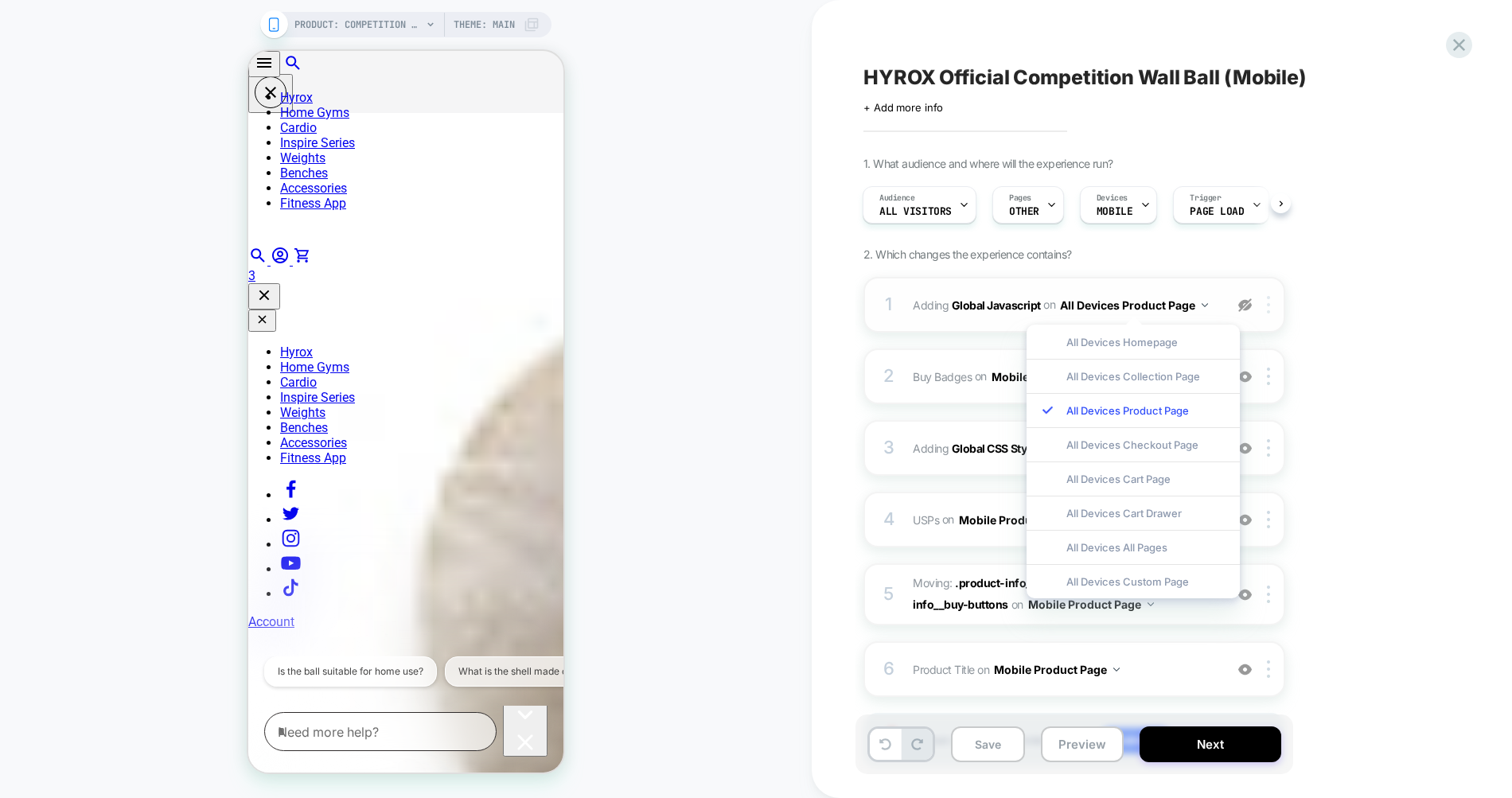
click at [1269, 305] on img at bounding box center [1269, 305] width 3 height 18
click at [1128, 290] on div "1 Adding Global Javascript on All Devices Product Page Target Mobile Delete" at bounding box center [1074, 304] width 422 height 56
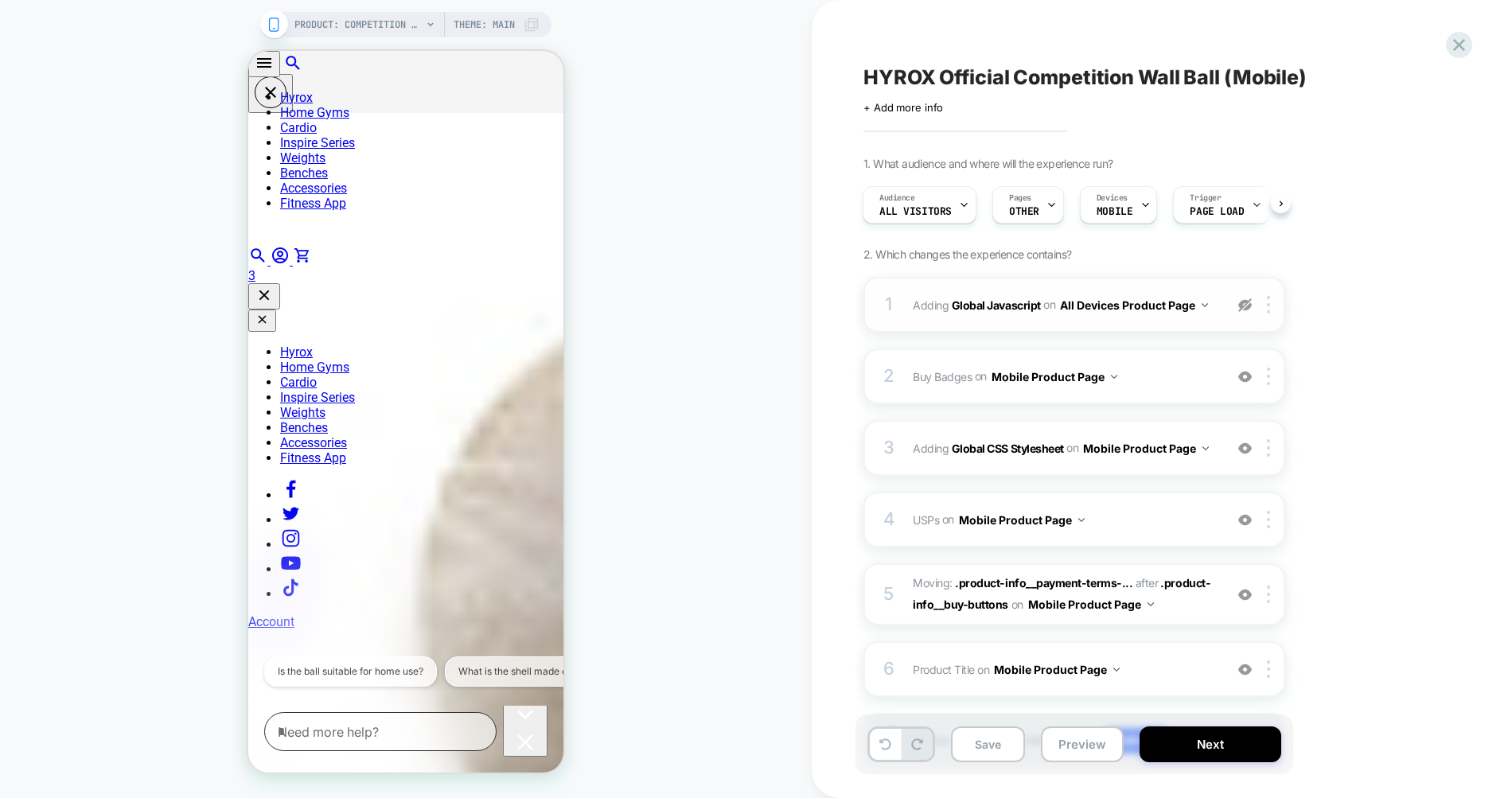
click at [913, 307] on span "Adding Global Javascript on All Devices Product Page" at bounding box center [1064, 305] width 303 height 23
click at [1235, 303] on div at bounding box center [1244, 305] width 26 height 18
click at [1201, 298] on button "All Devices Product Page" at bounding box center [1134, 305] width 148 height 23
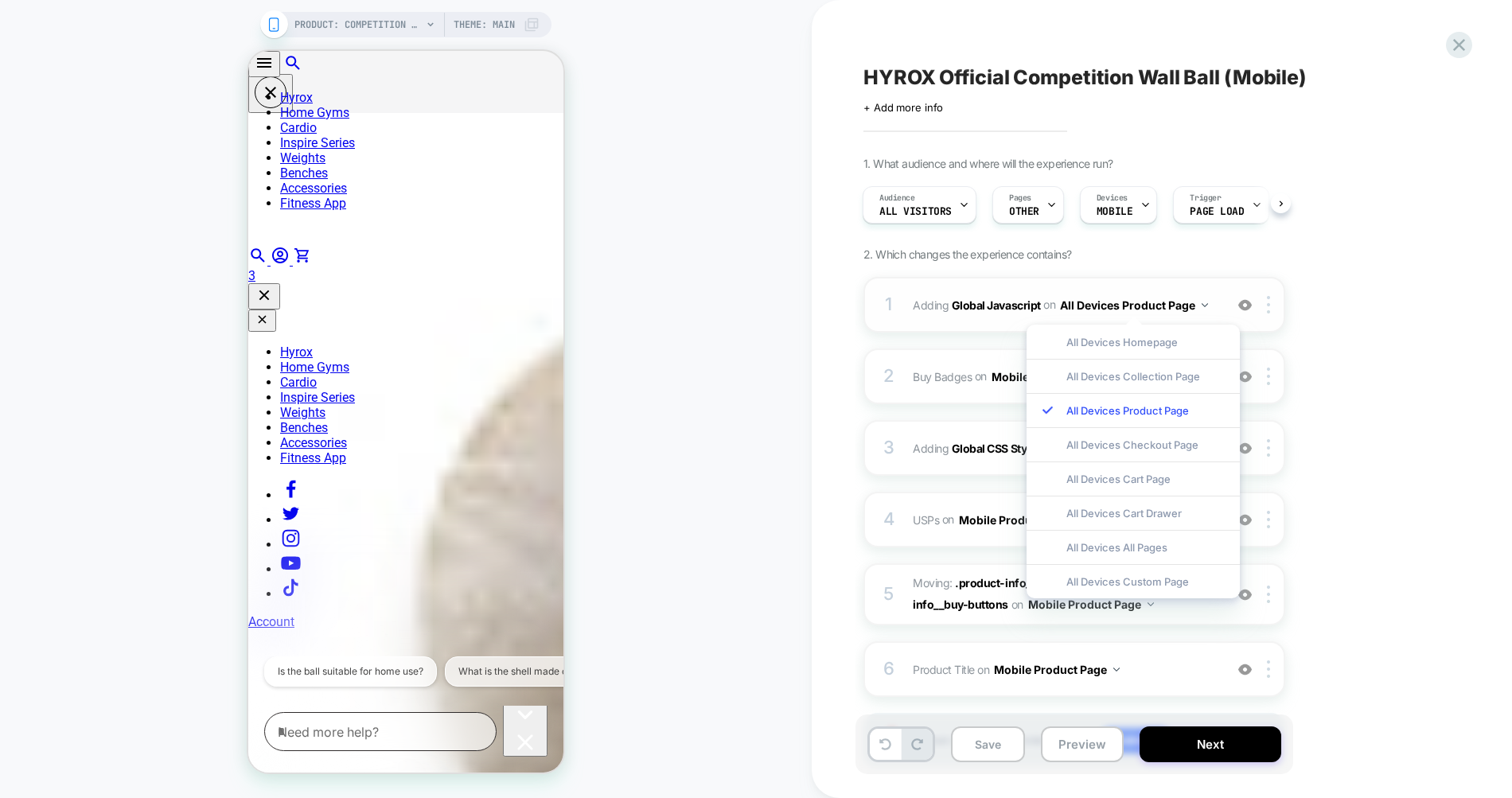
click at [1204, 284] on div "1 Adding Global Javascript on All Devices Product Page Add Before Add After Tar…" at bounding box center [1074, 304] width 422 height 56
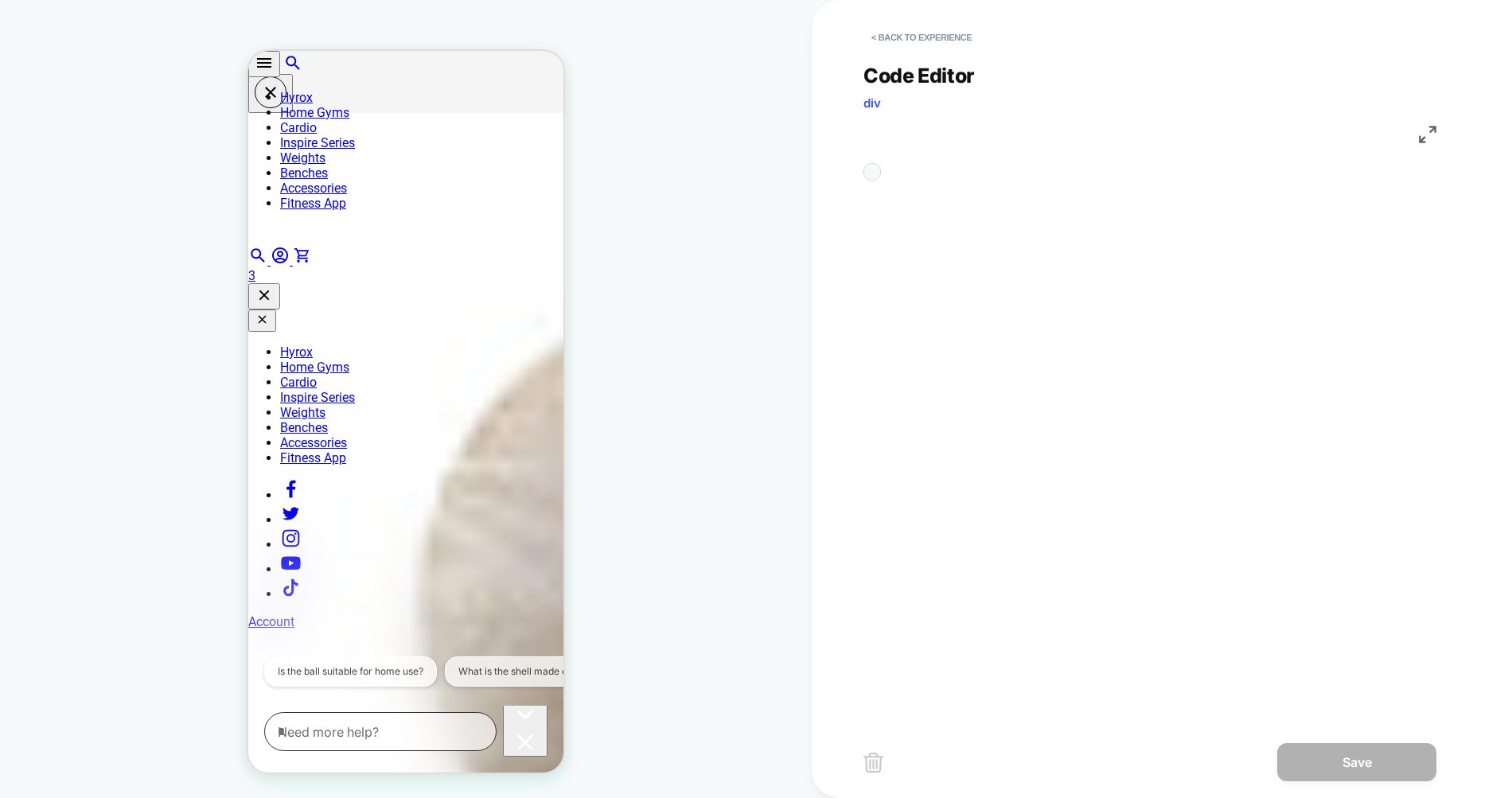
scroll to position [215, 0]
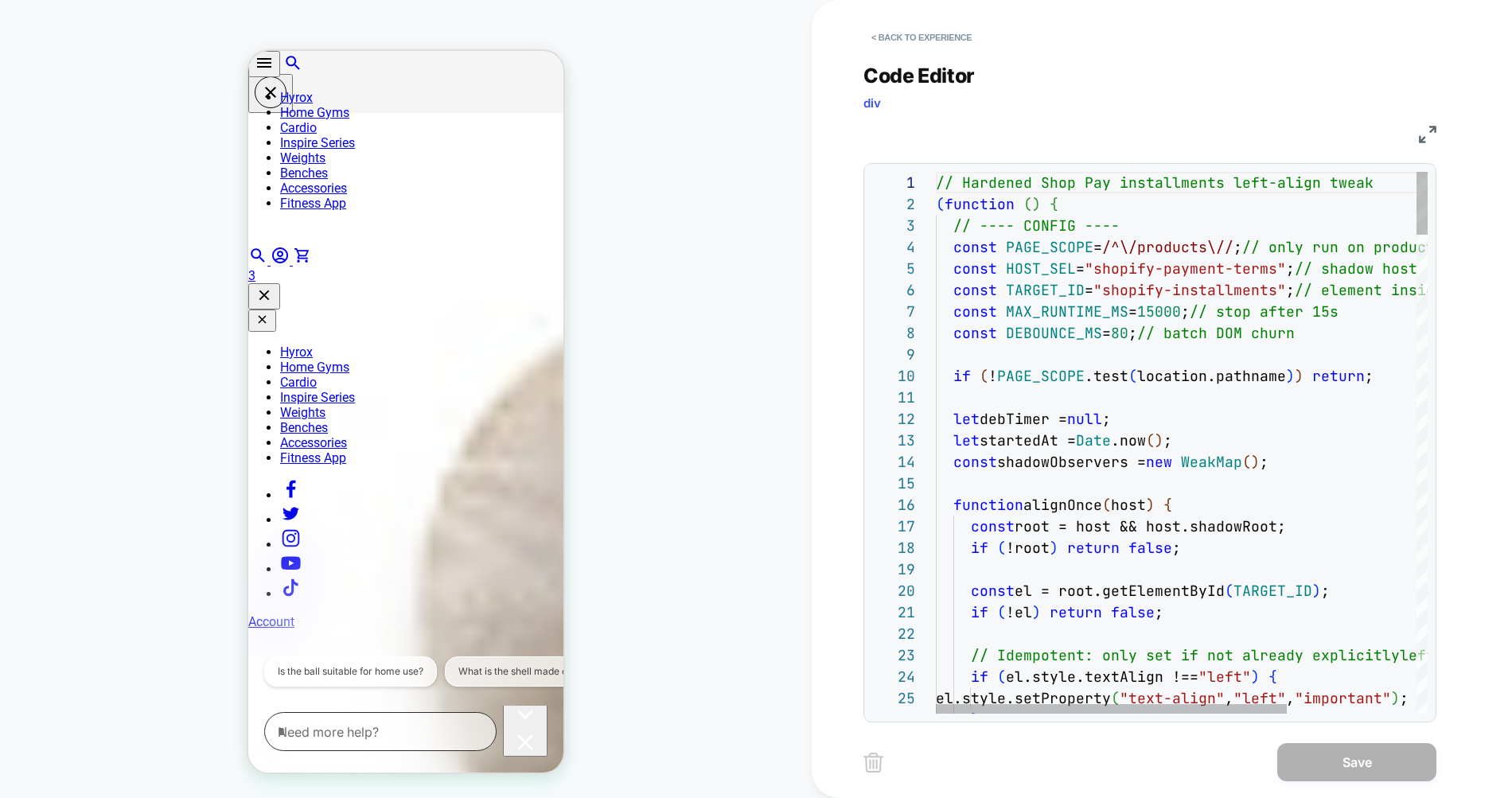
type textarea "*"
type textarea "**********"
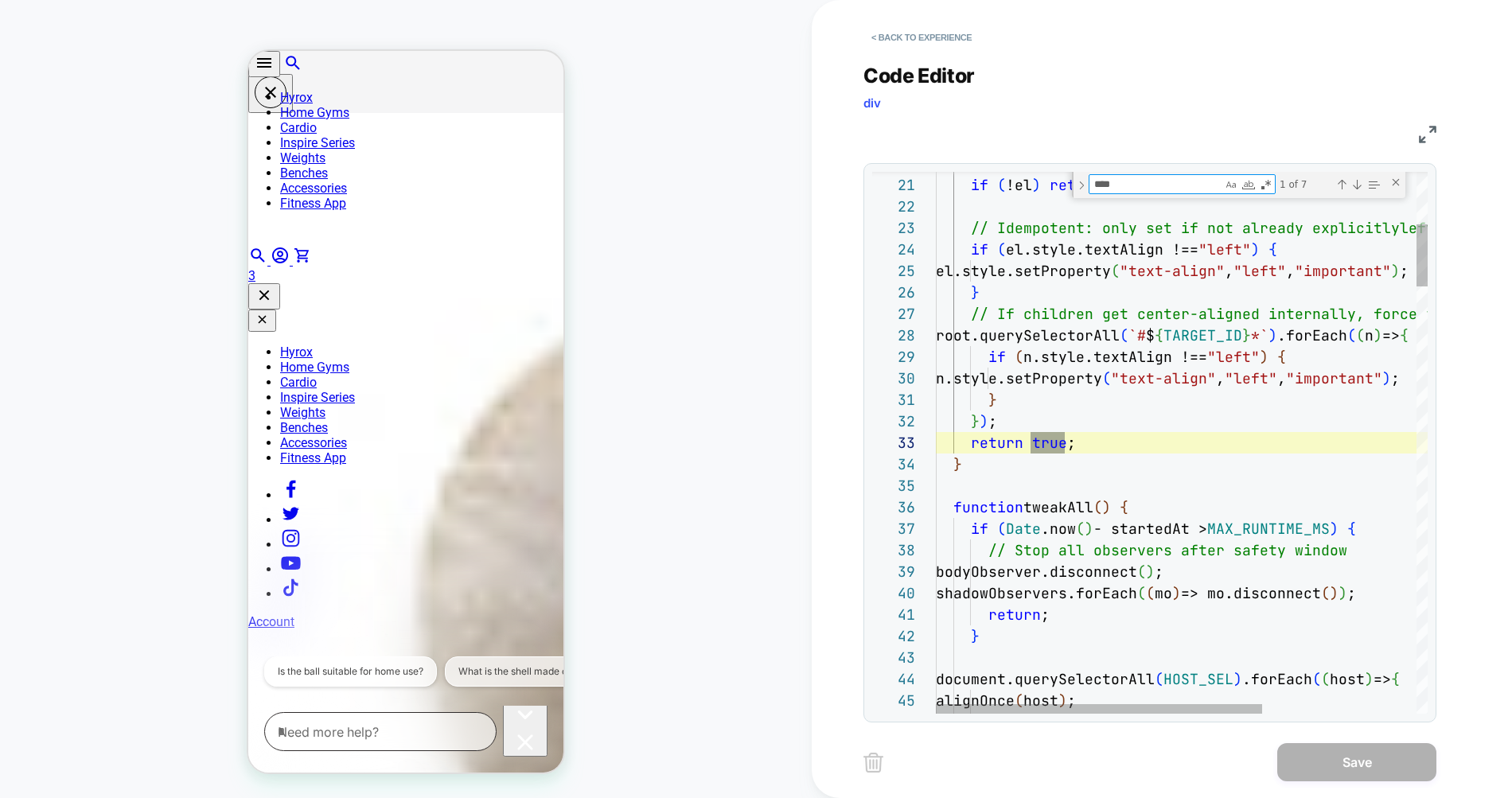
scroll to position [215, 129]
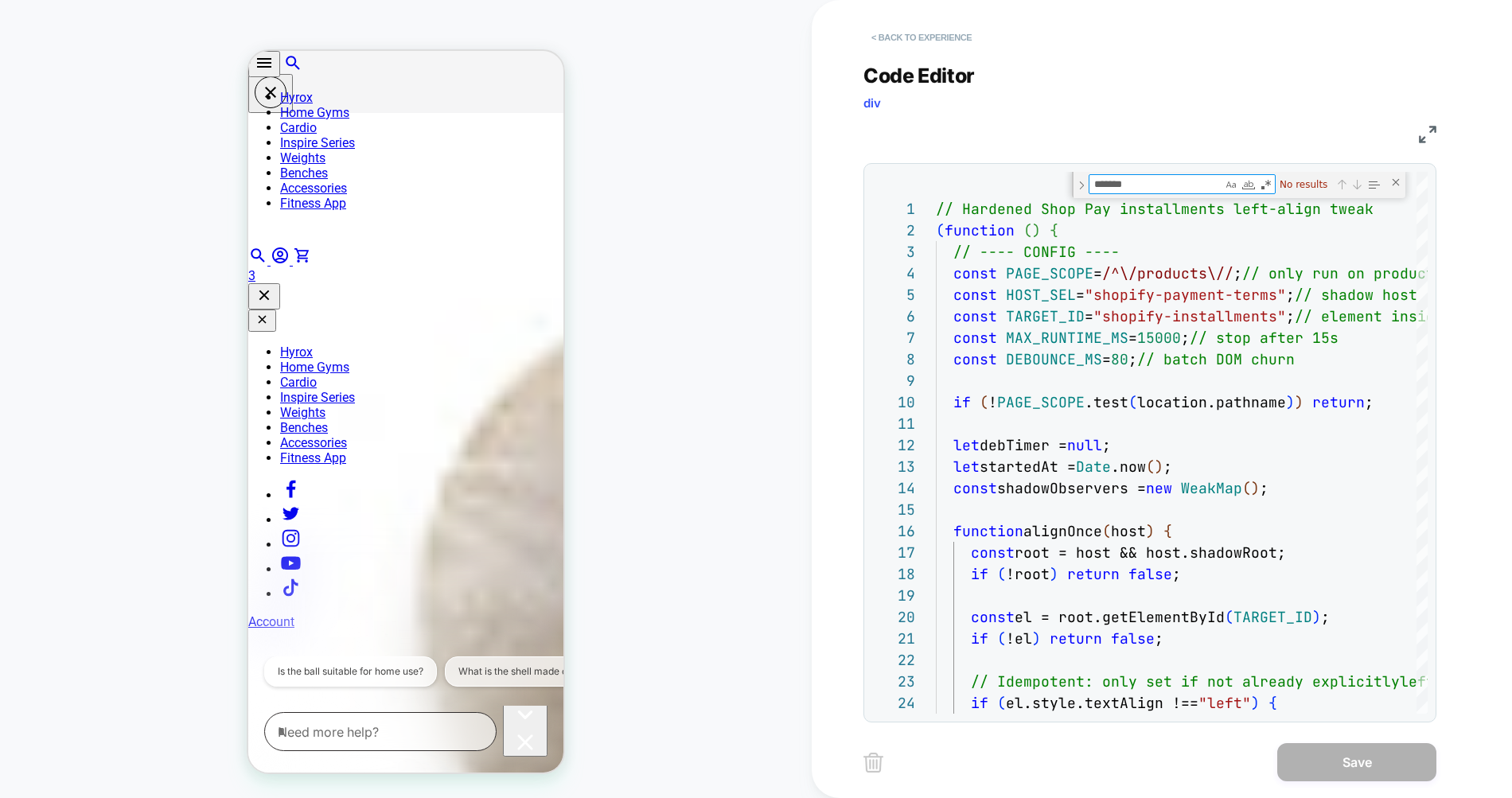
type textarea "*******"
click at [875, 40] on button "< Back to experience" at bounding box center [921, 36] width 116 height 25
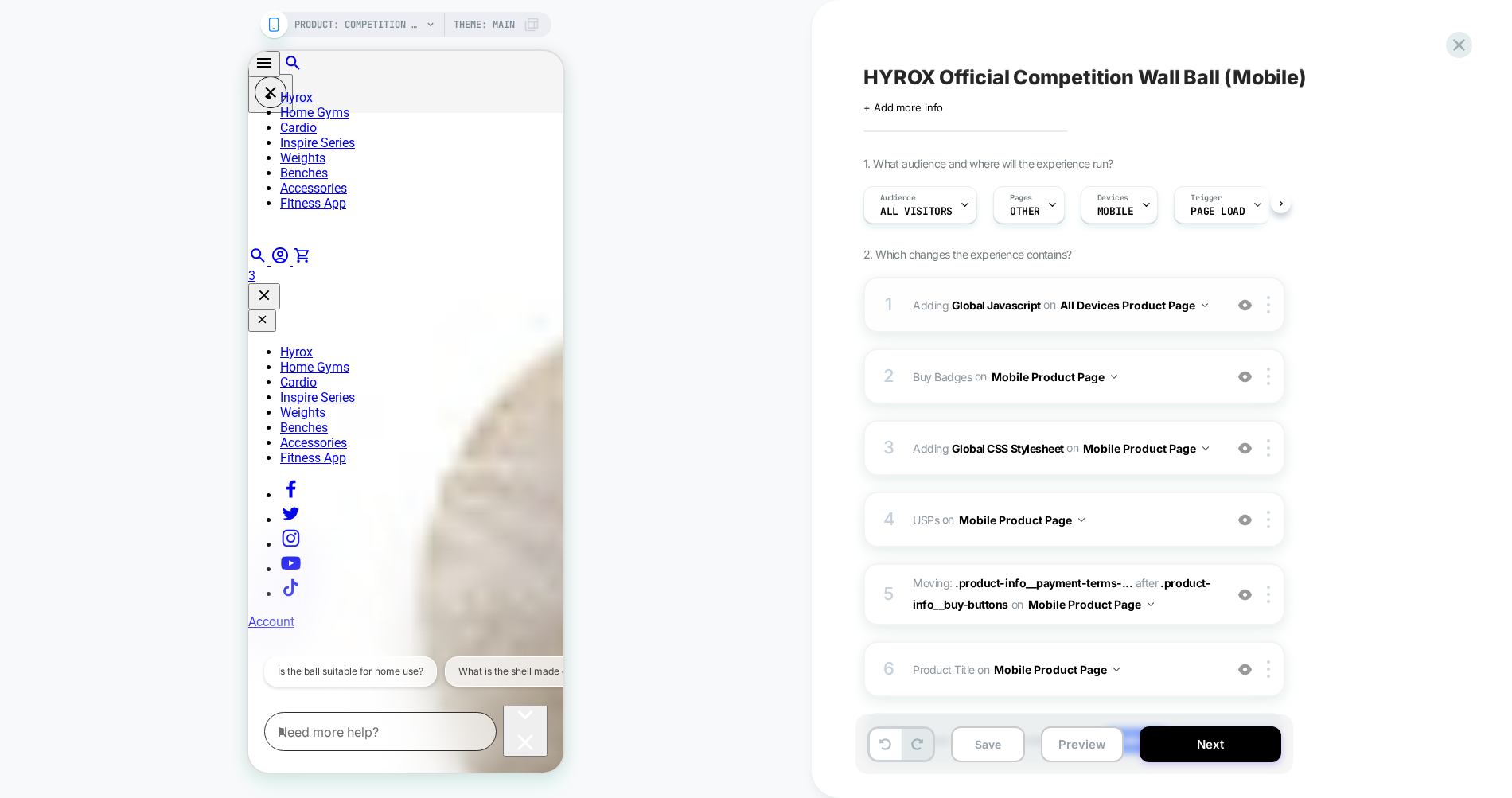
scroll to position [0, 1]
click at [1247, 305] on img at bounding box center [1244, 305] width 14 height 14
click at [1162, 369] on span "Buy Badges Adding Code Block BEFORE .product-info__title on Mobile Product Page" at bounding box center [1064, 376] width 303 height 23
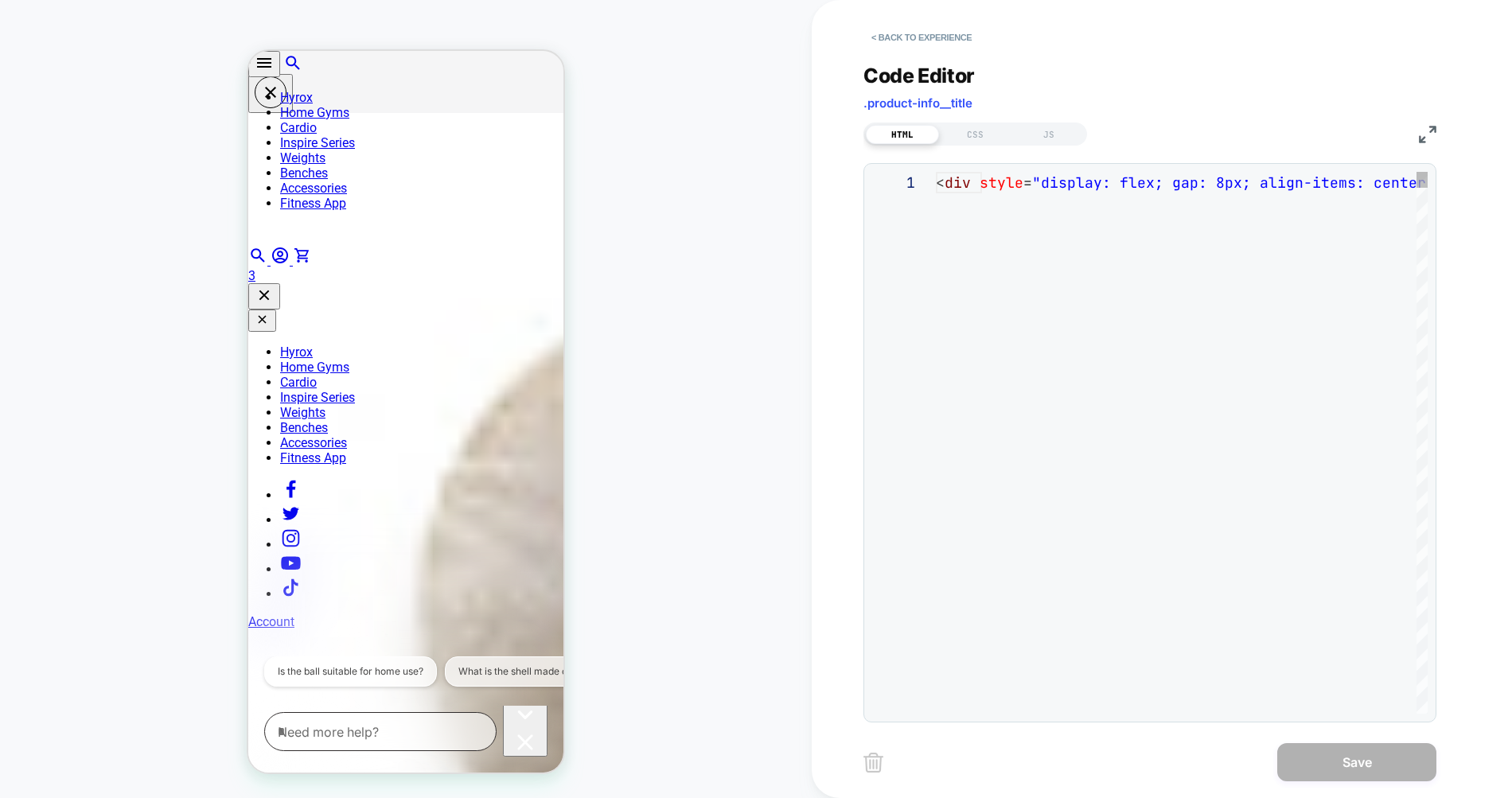
scroll to position [215, 0]
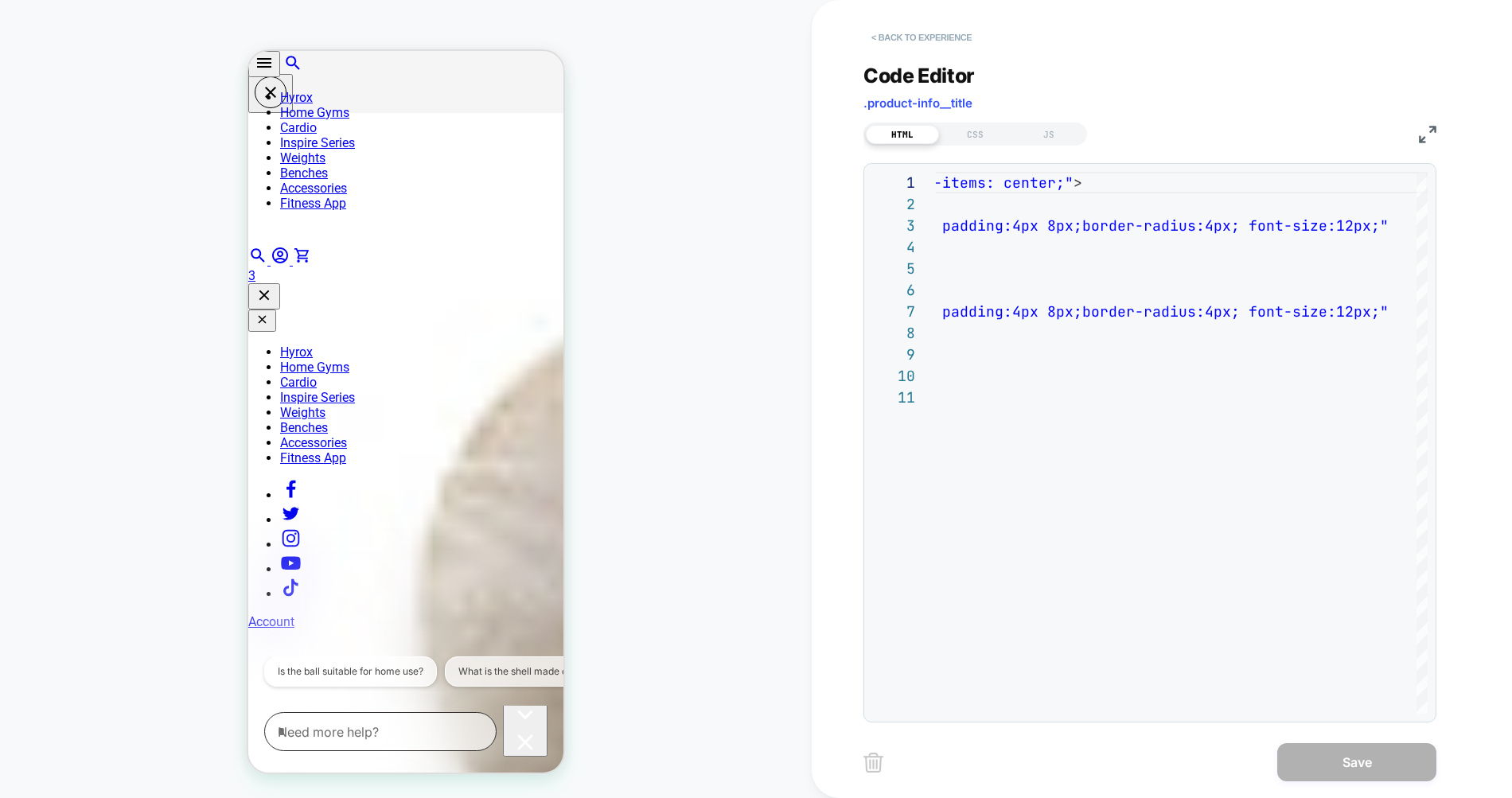
click at [877, 33] on button "< Back to experience" at bounding box center [921, 36] width 116 height 25
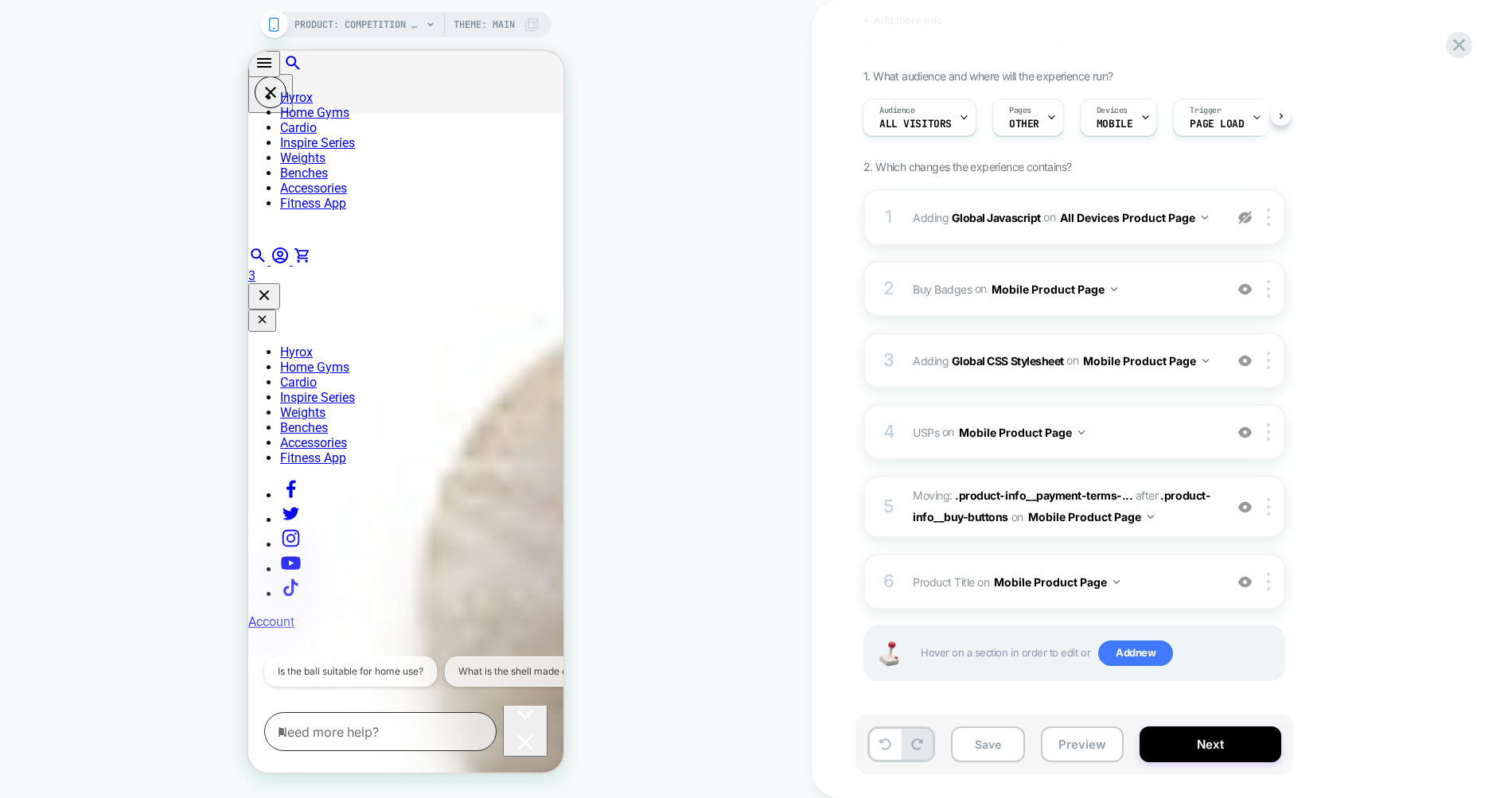
scroll to position [90, 0]
click at [1061, 341] on div "3 Adding Global CSS Stylesheet on Mobile Product Page Add Before Add After Copy…" at bounding box center [1074, 358] width 422 height 56
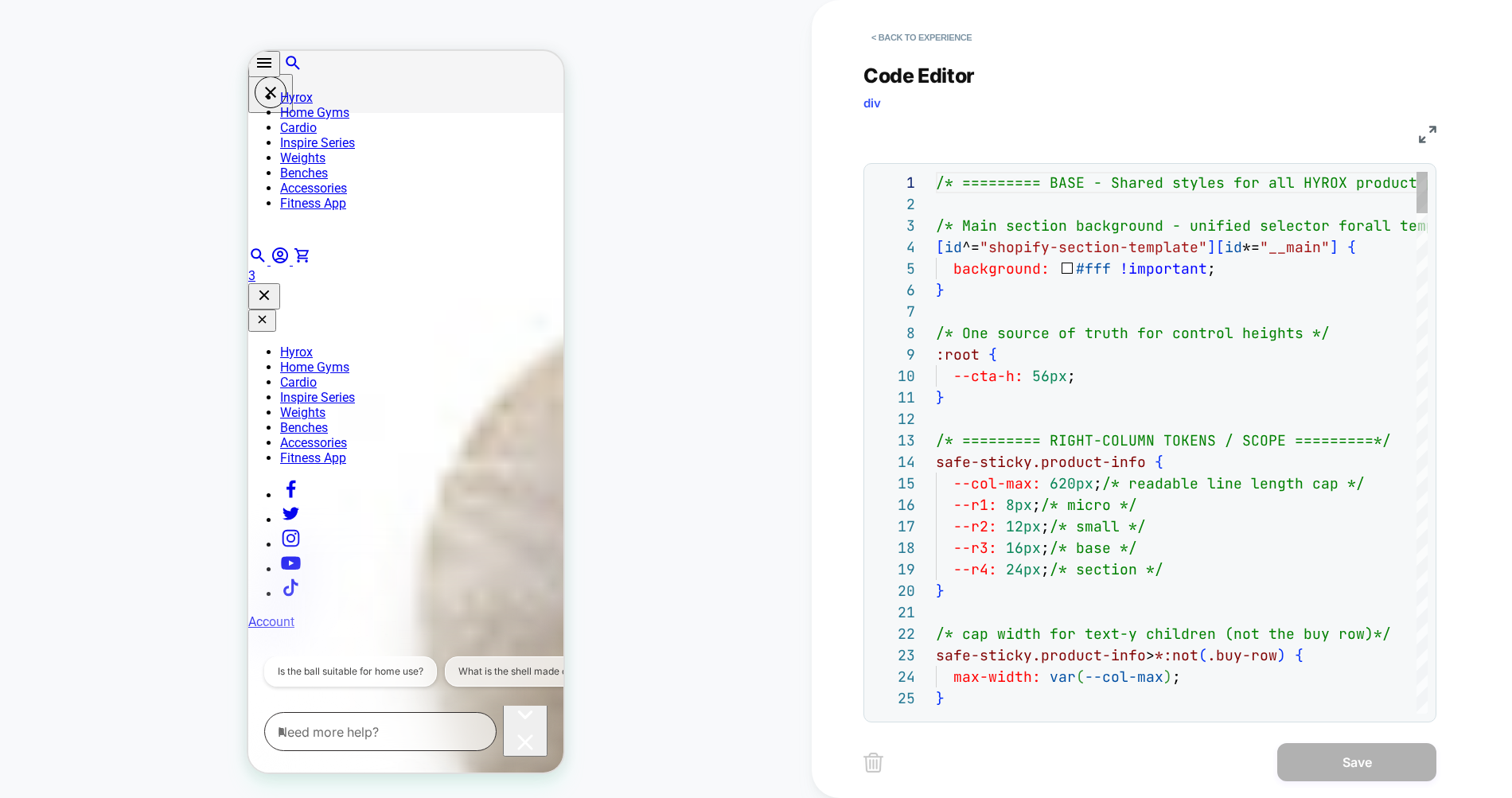
scroll to position [215, 0]
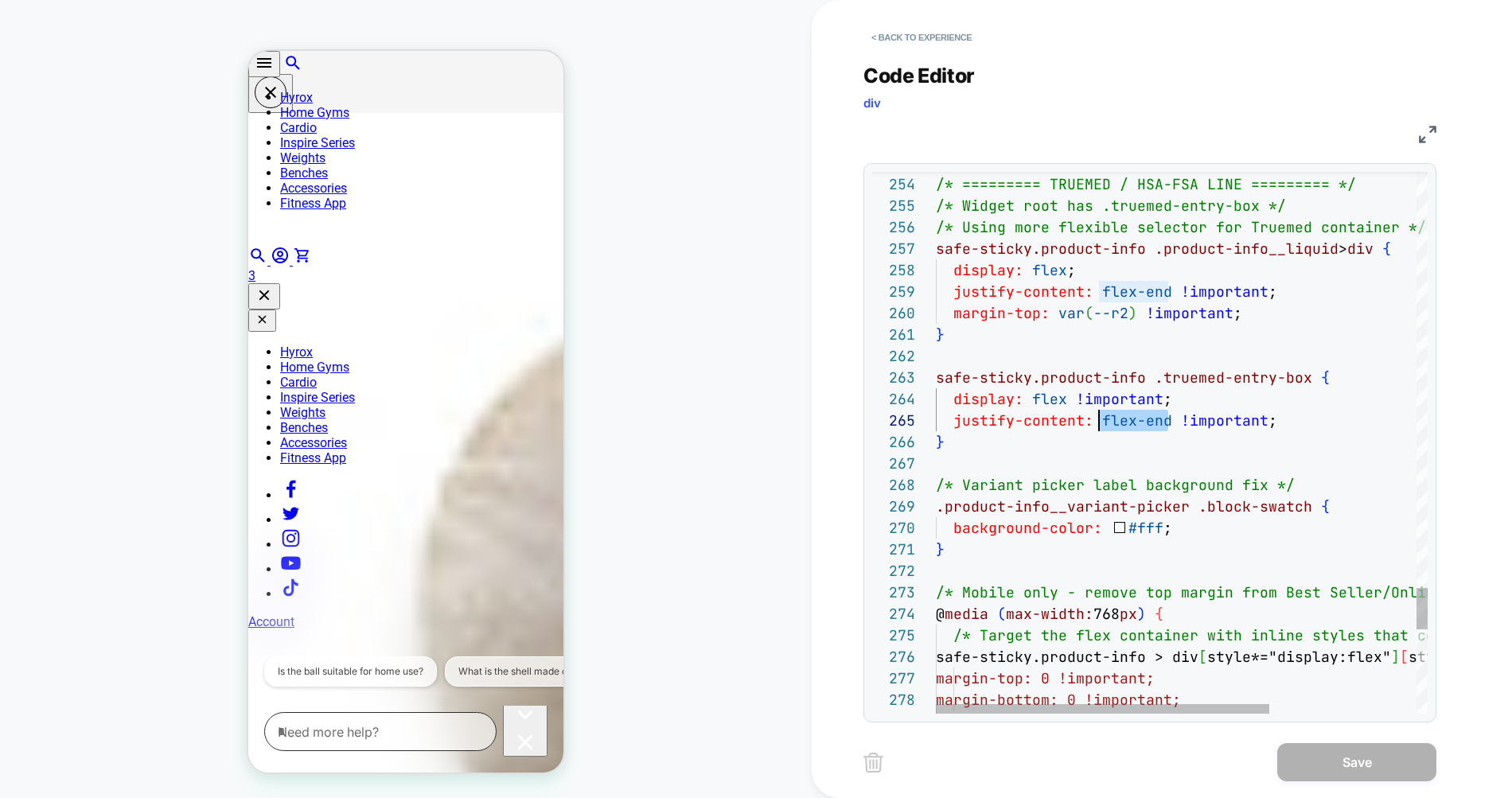
drag, startPoint x: 1165, startPoint y: 422, endPoint x: 1098, endPoint y: 426, distance: 67.1
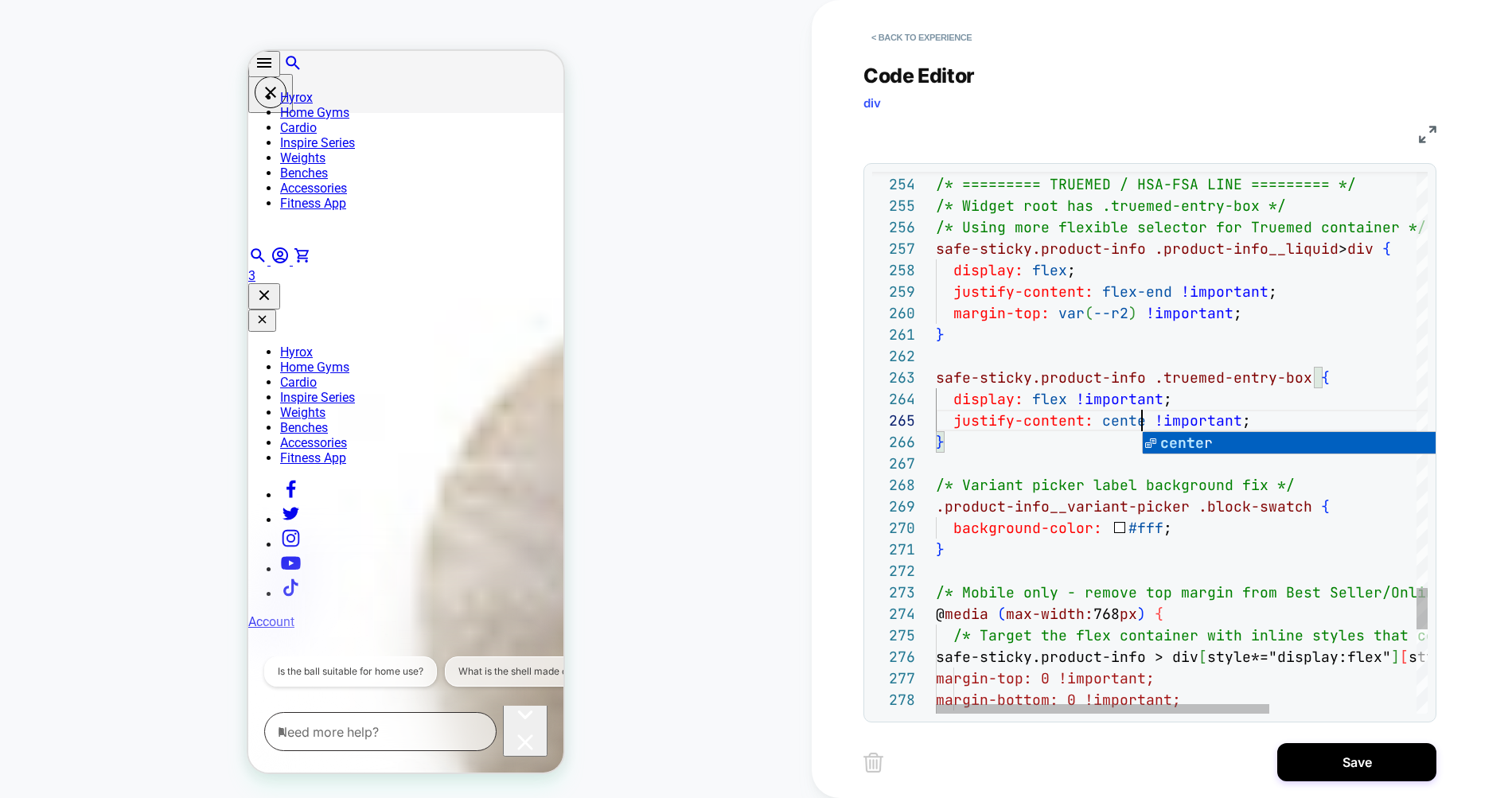
scroll to position [86, 215]
type textarea "**********"
click at [1323, 773] on button "Save" at bounding box center [1356, 762] width 159 height 38
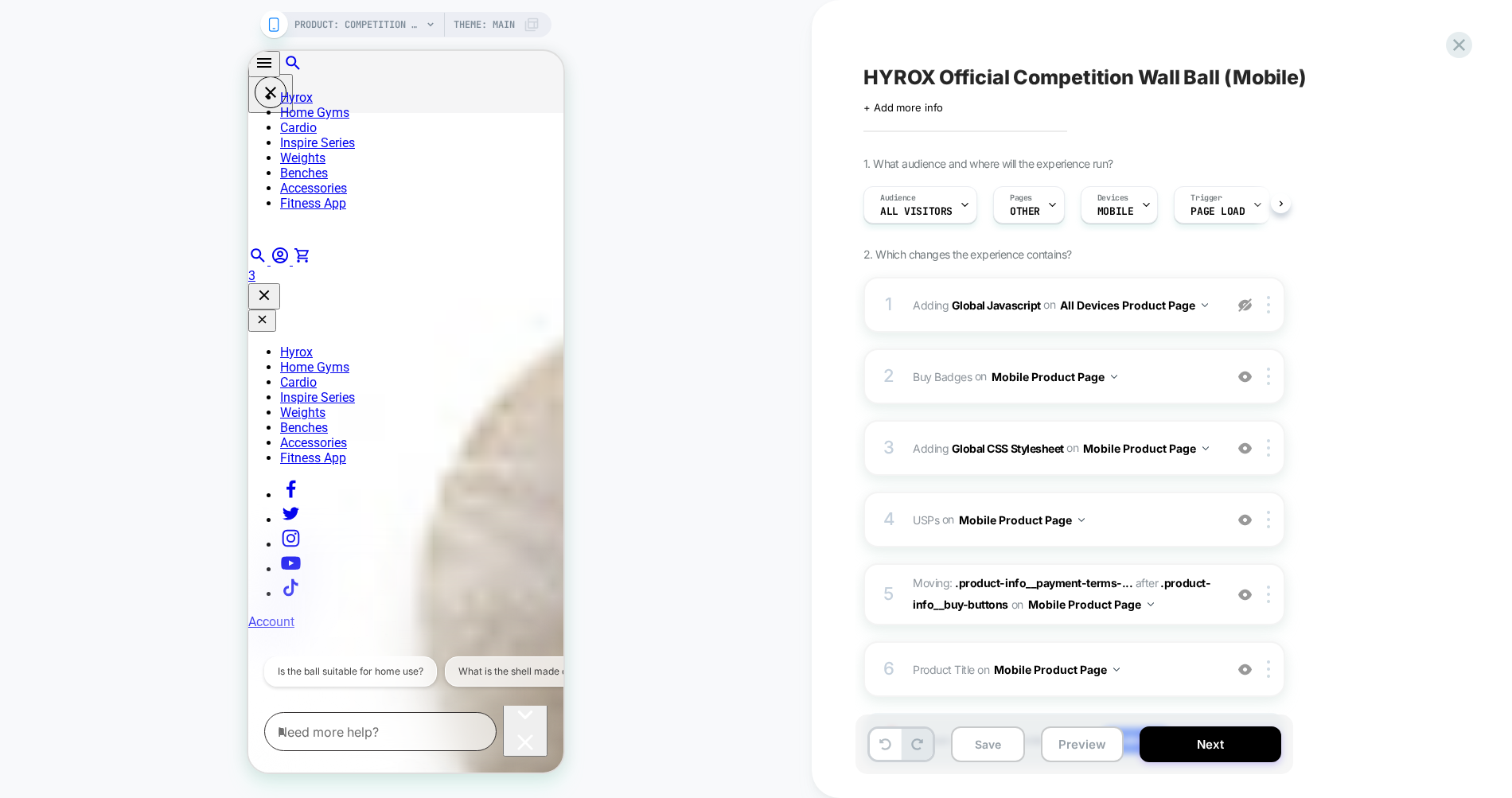
scroll to position [0, 1]
click at [1086, 741] on button "Preview" at bounding box center [1082, 744] width 83 height 36
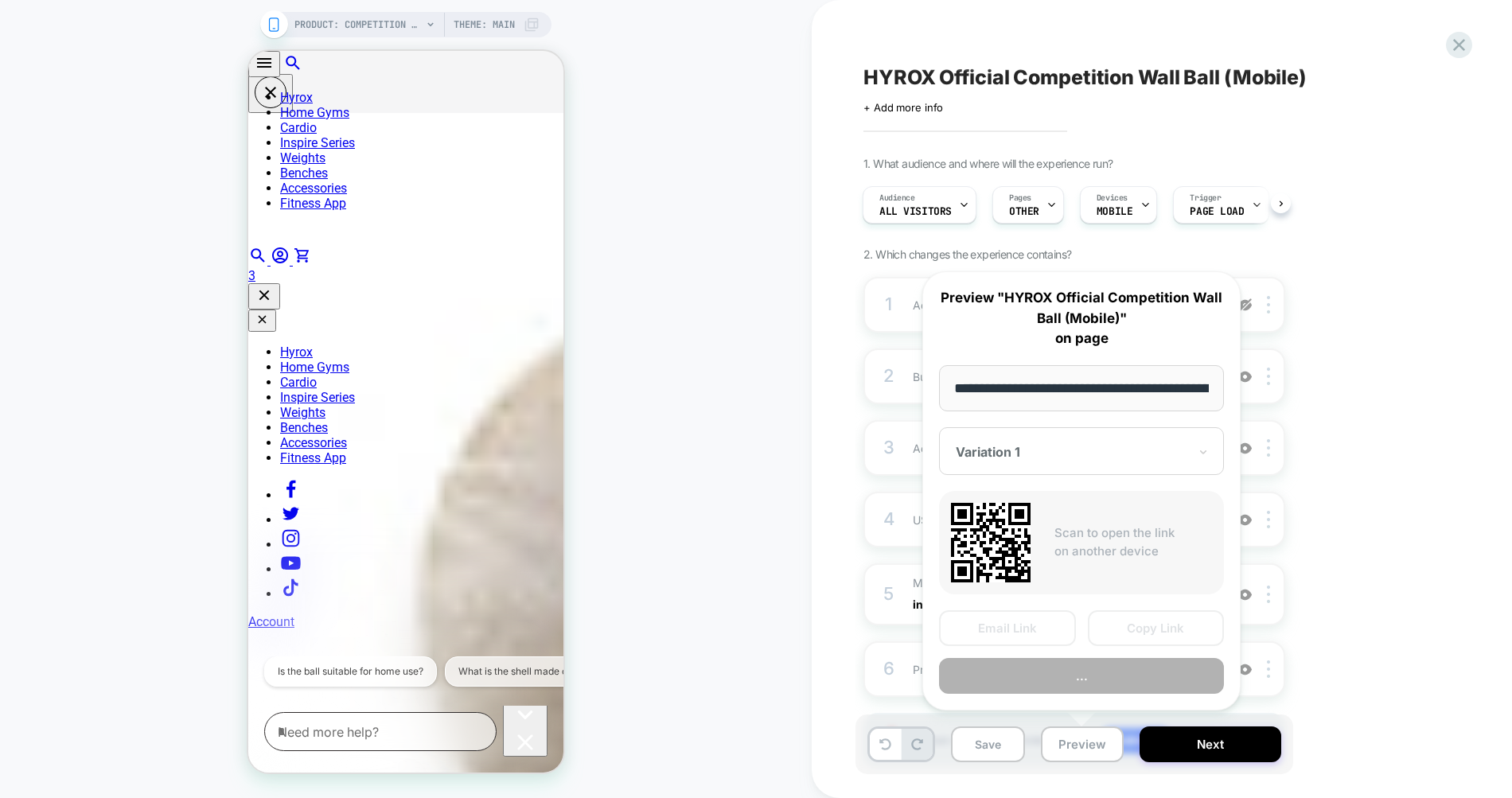
scroll to position [0, 299]
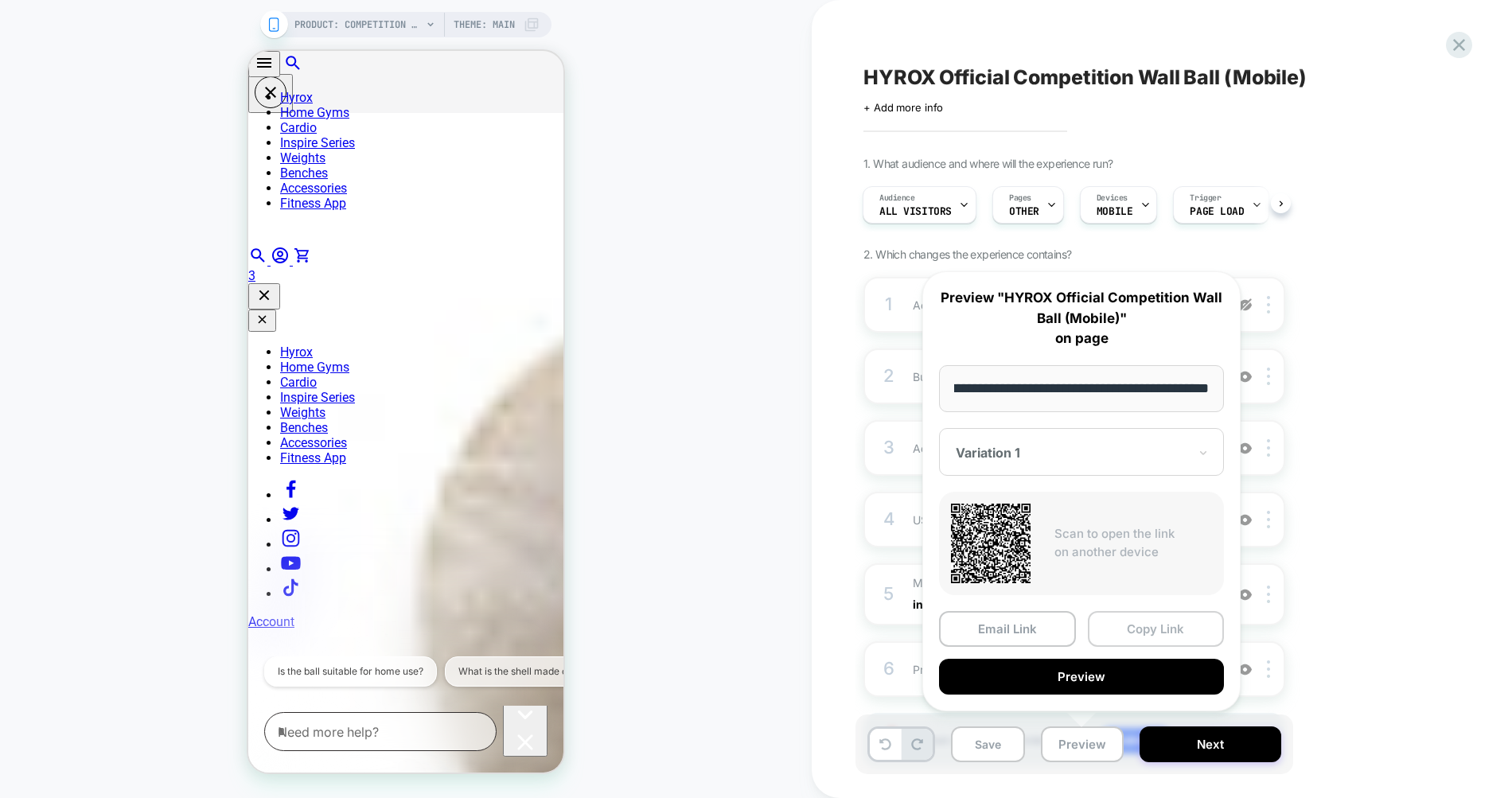
click at [1144, 630] on button "Copy Link" at bounding box center [1156, 629] width 137 height 36
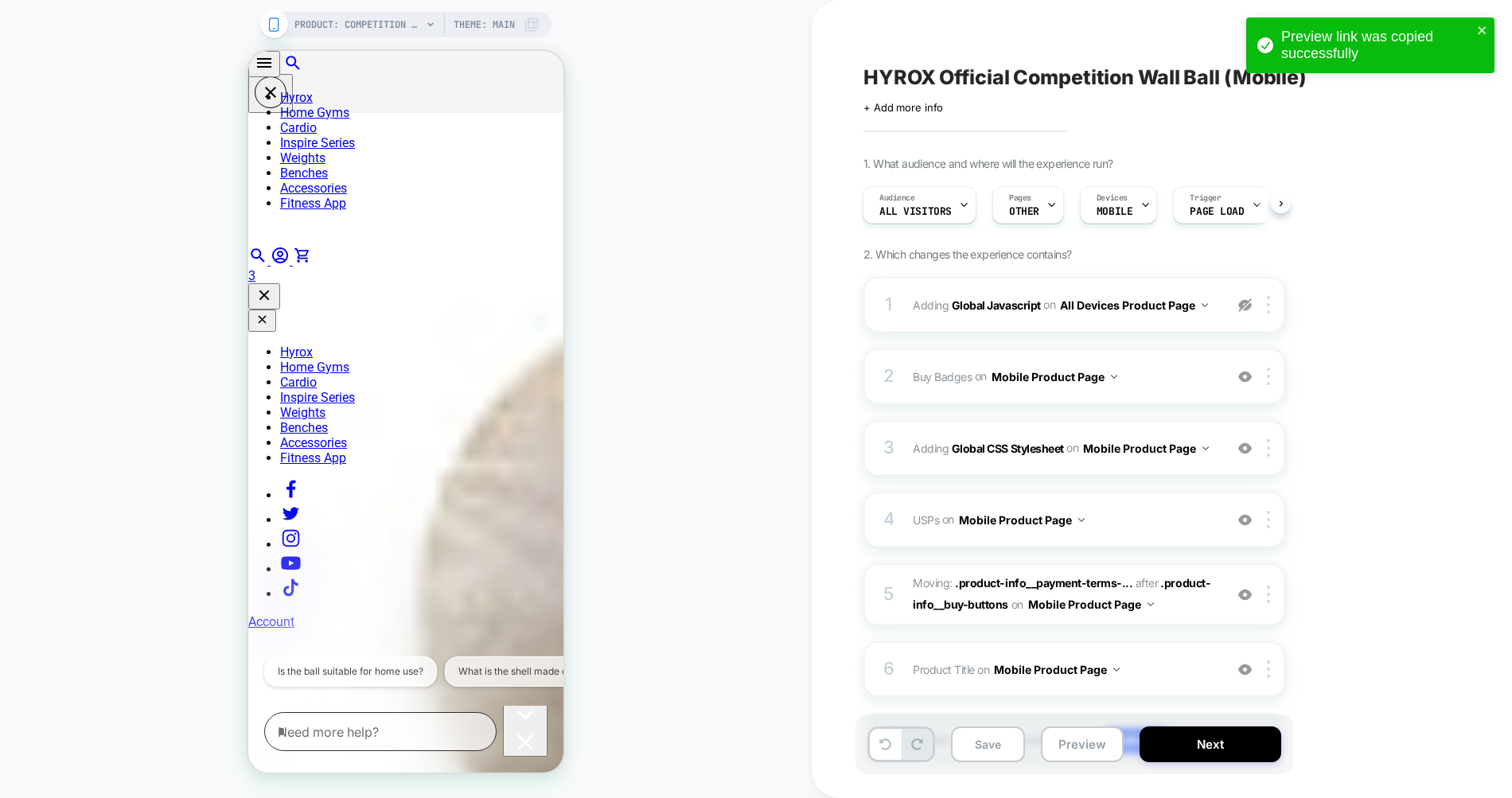
click at [1492, 28] on div "Preview link was copied successfully" at bounding box center [1370, 45] width 248 height 56
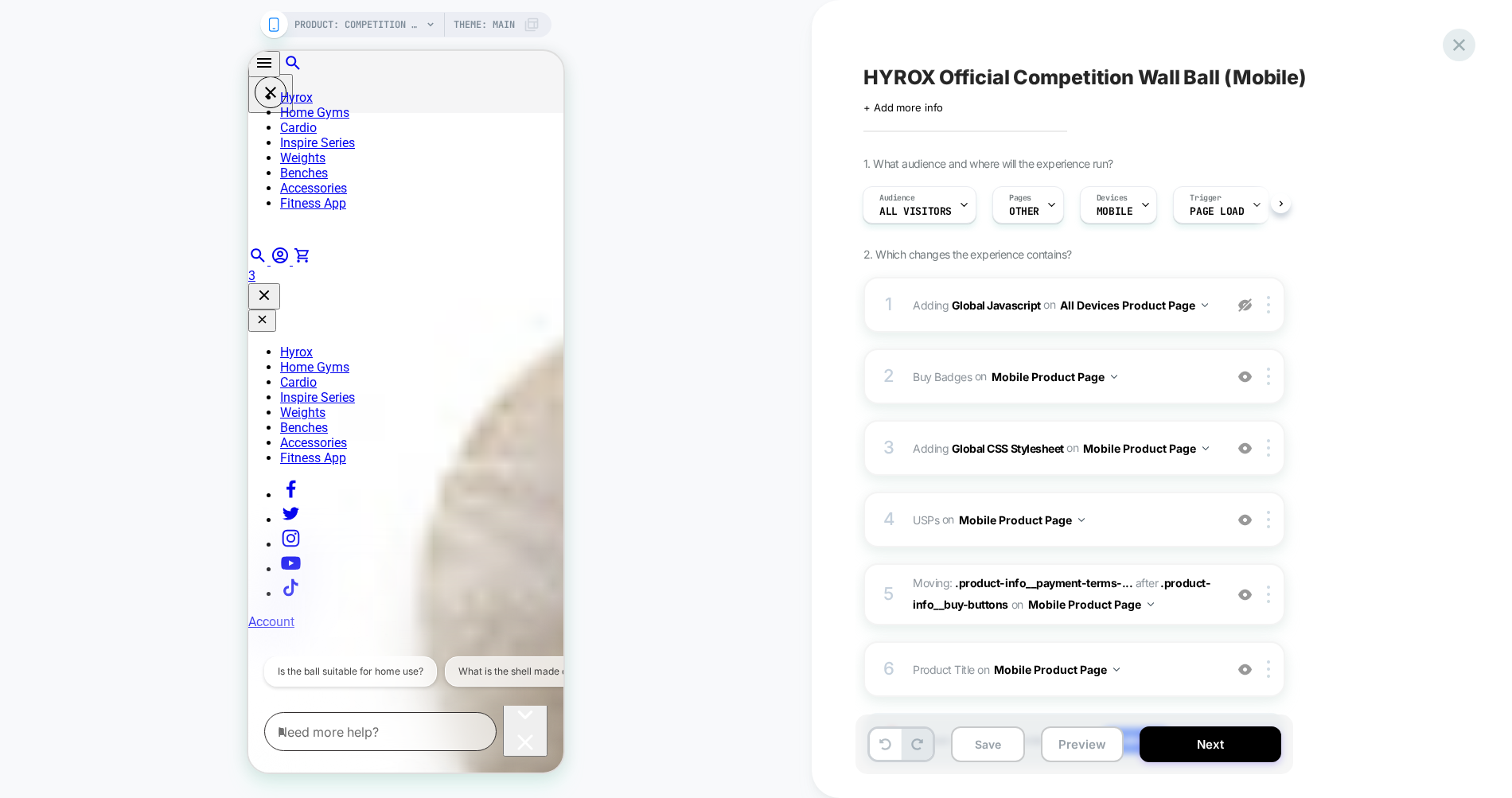
click at [1457, 49] on icon at bounding box center [1458, 45] width 21 height 21
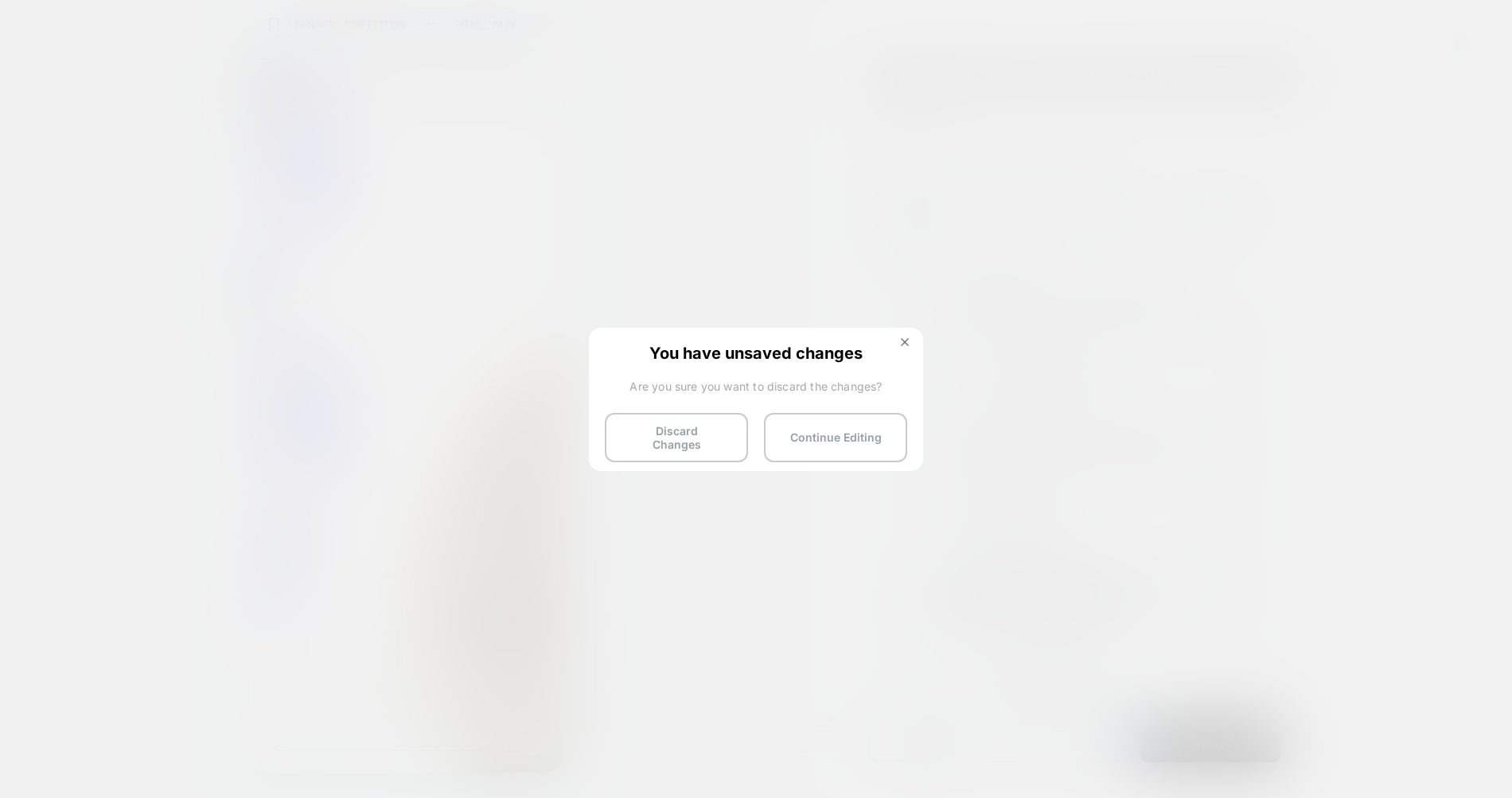
click at [903, 340] on img at bounding box center [904, 342] width 8 height 8
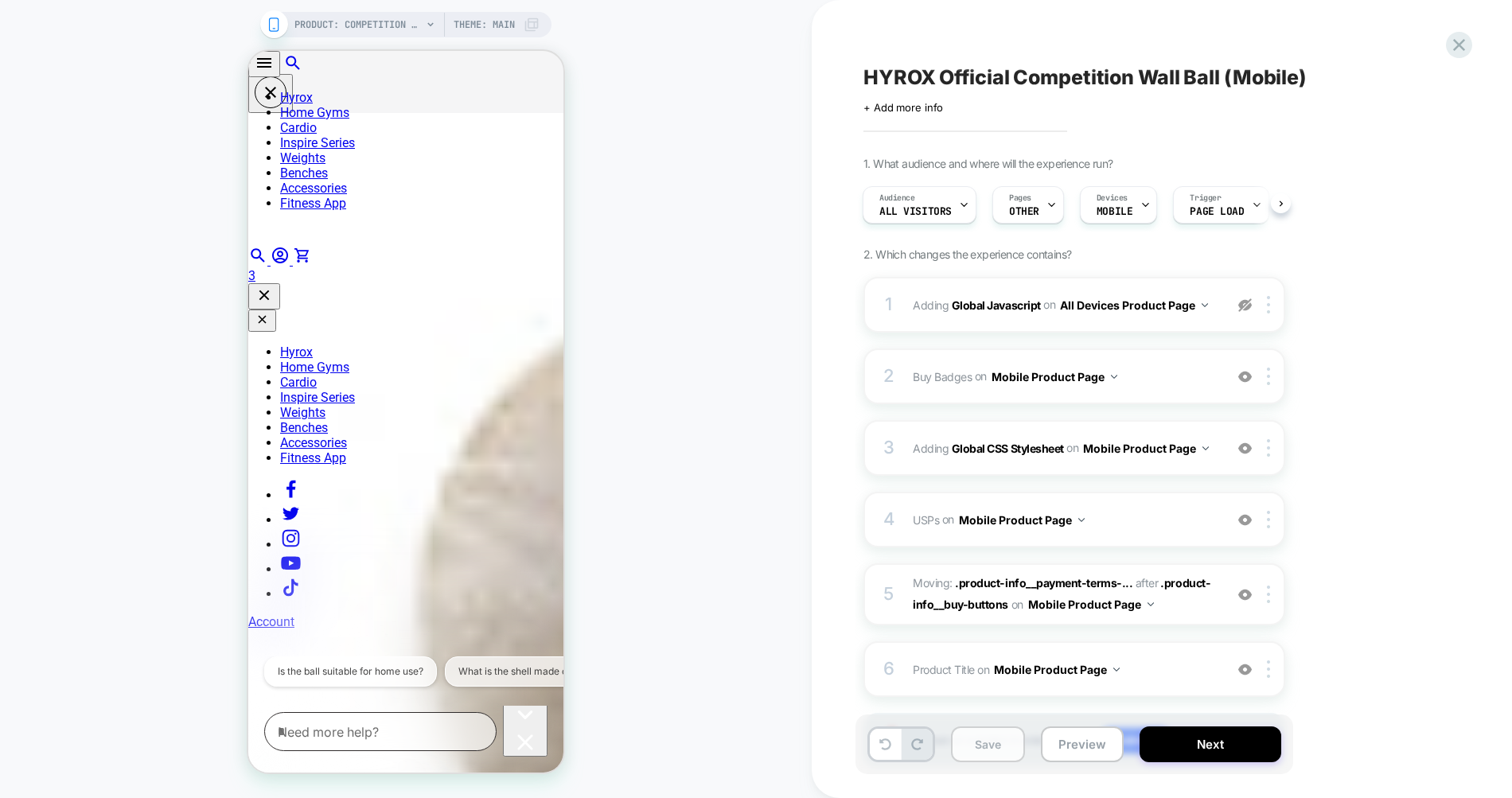
click at [993, 750] on button "Save" at bounding box center [987, 744] width 74 height 36
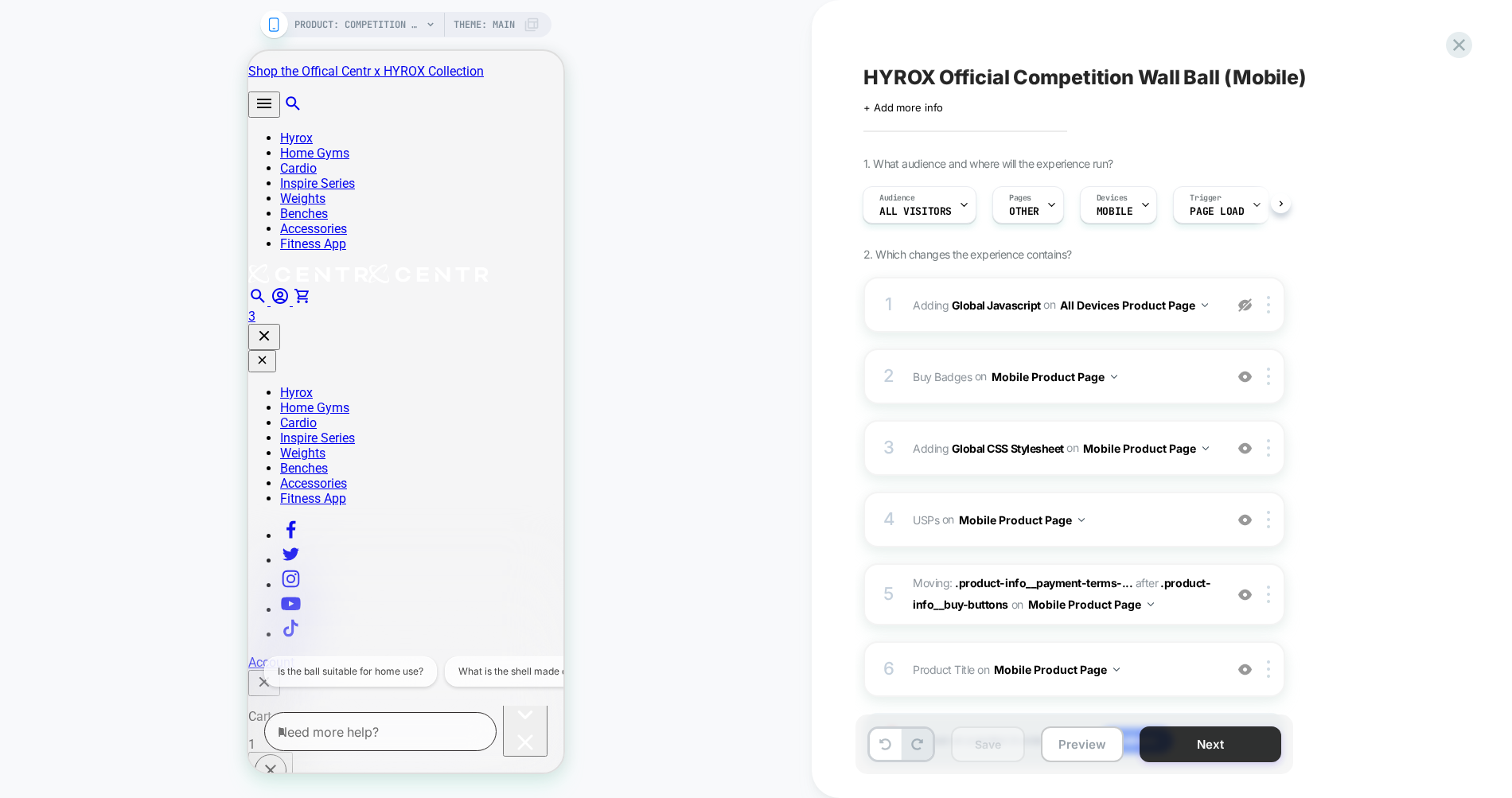
click at [1191, 746] on button "Next" at bounding box center [1210, 744] width 142 height 36
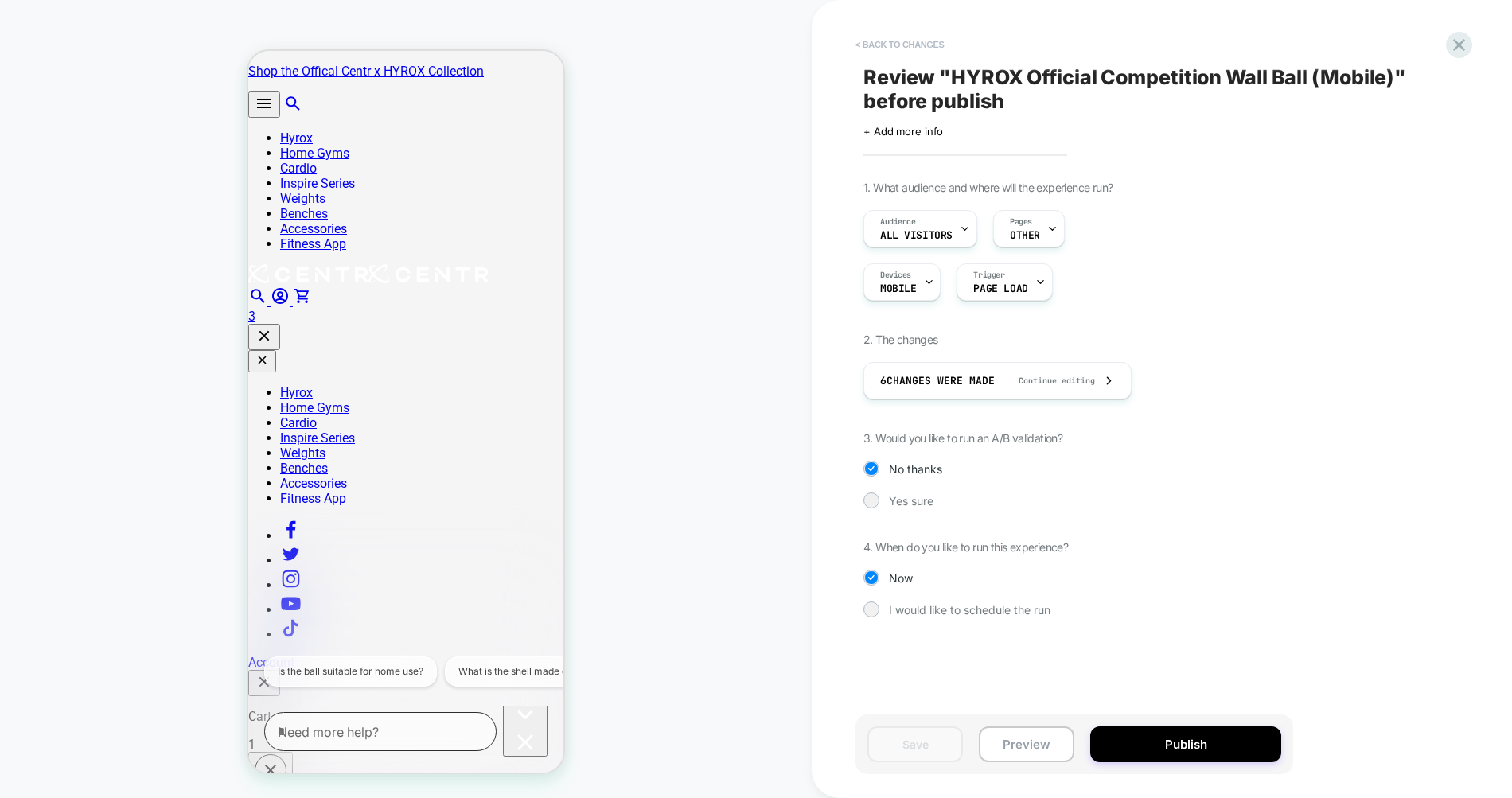
click at [879, 45] on button "< Back to changes" at bounding box center [900, 44] width 105 height 25
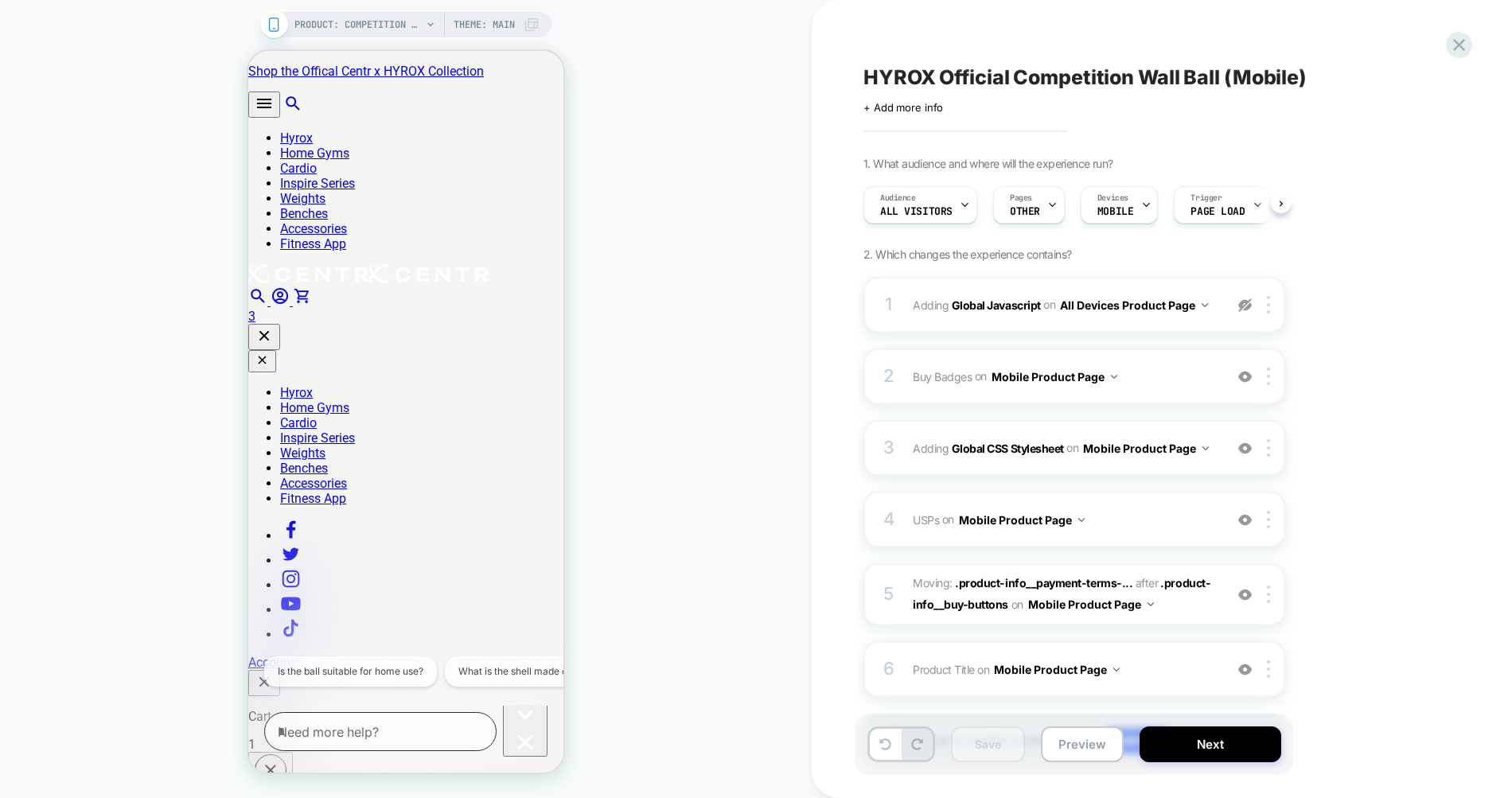
scroll to position [0, 1]
click at [1454, 51] on icon at bounding box center [1458, 45] width 21 height 21
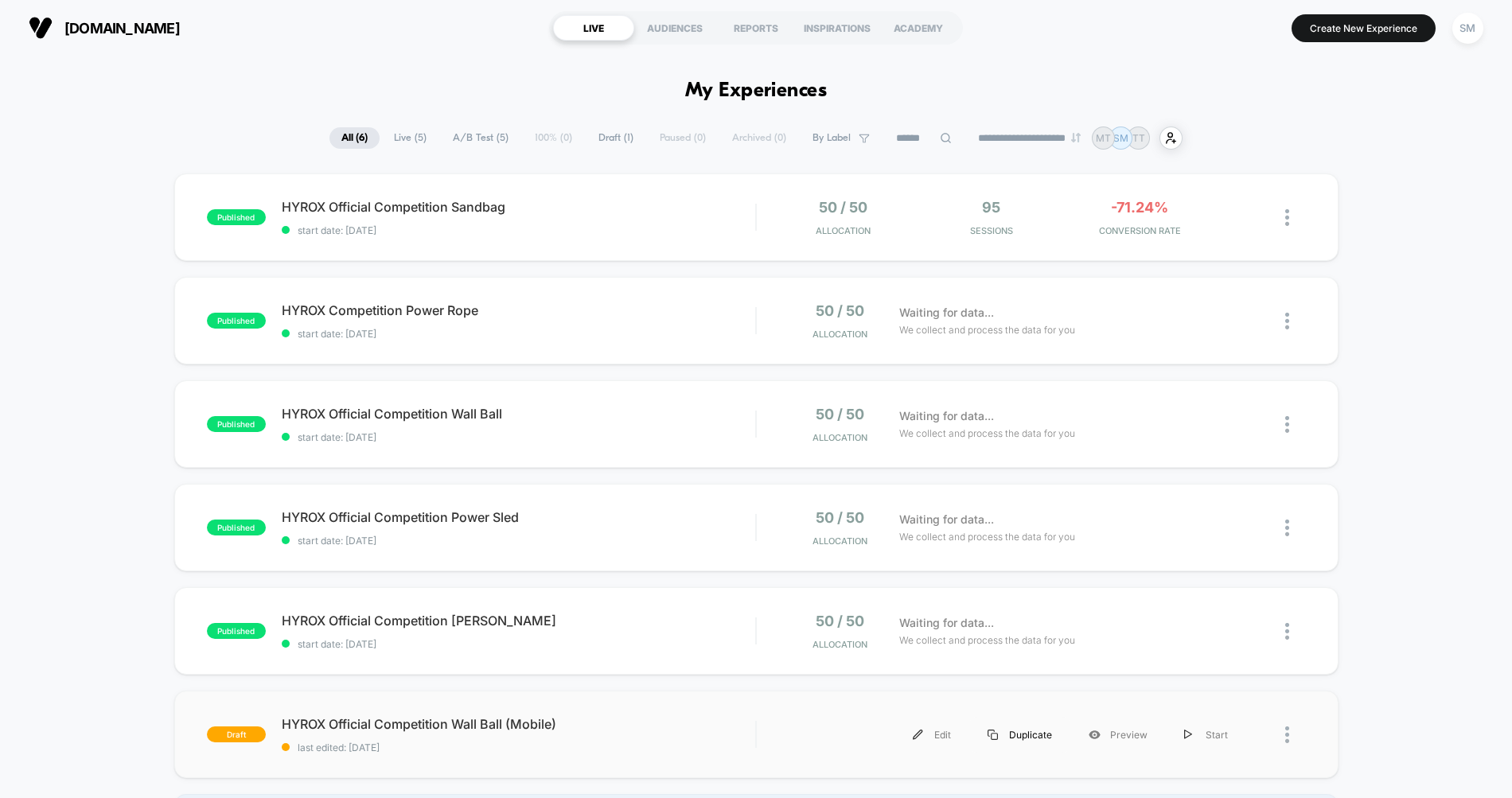
click at [1024, 736] on div "Duplicate" at bounding box center [1020, 735] width 101 height 36
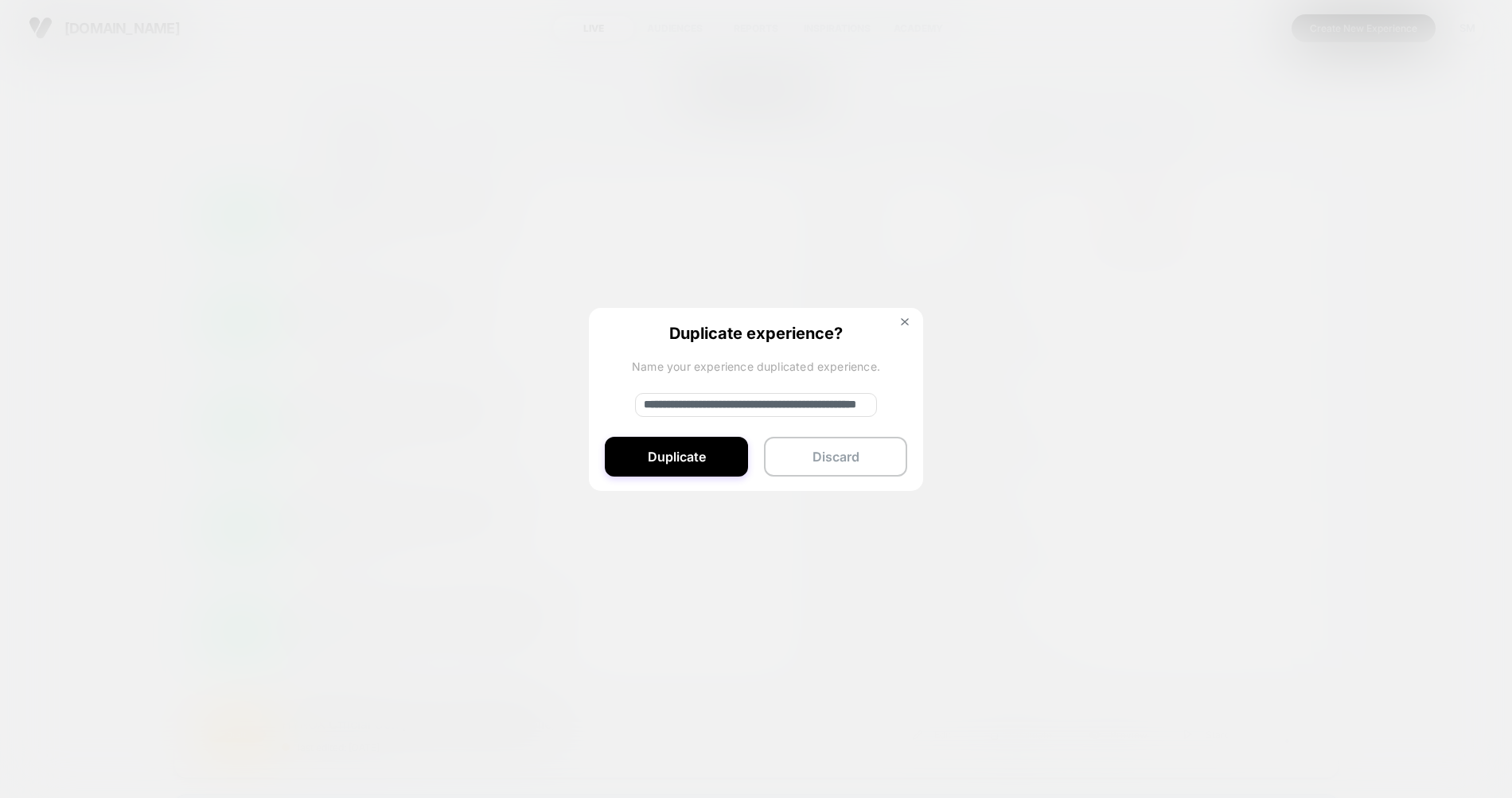
click at [699, 404] on input "**********" at bounding box center [756, 405] width 242 height 24
click at [728, 404] on input "**********" at bounding box center [756, 405] width 242 height 24
drag, startPoint x: 745, startPoint y: 403, endPoint x: 896, endPoint y: 405, distance: 151.0
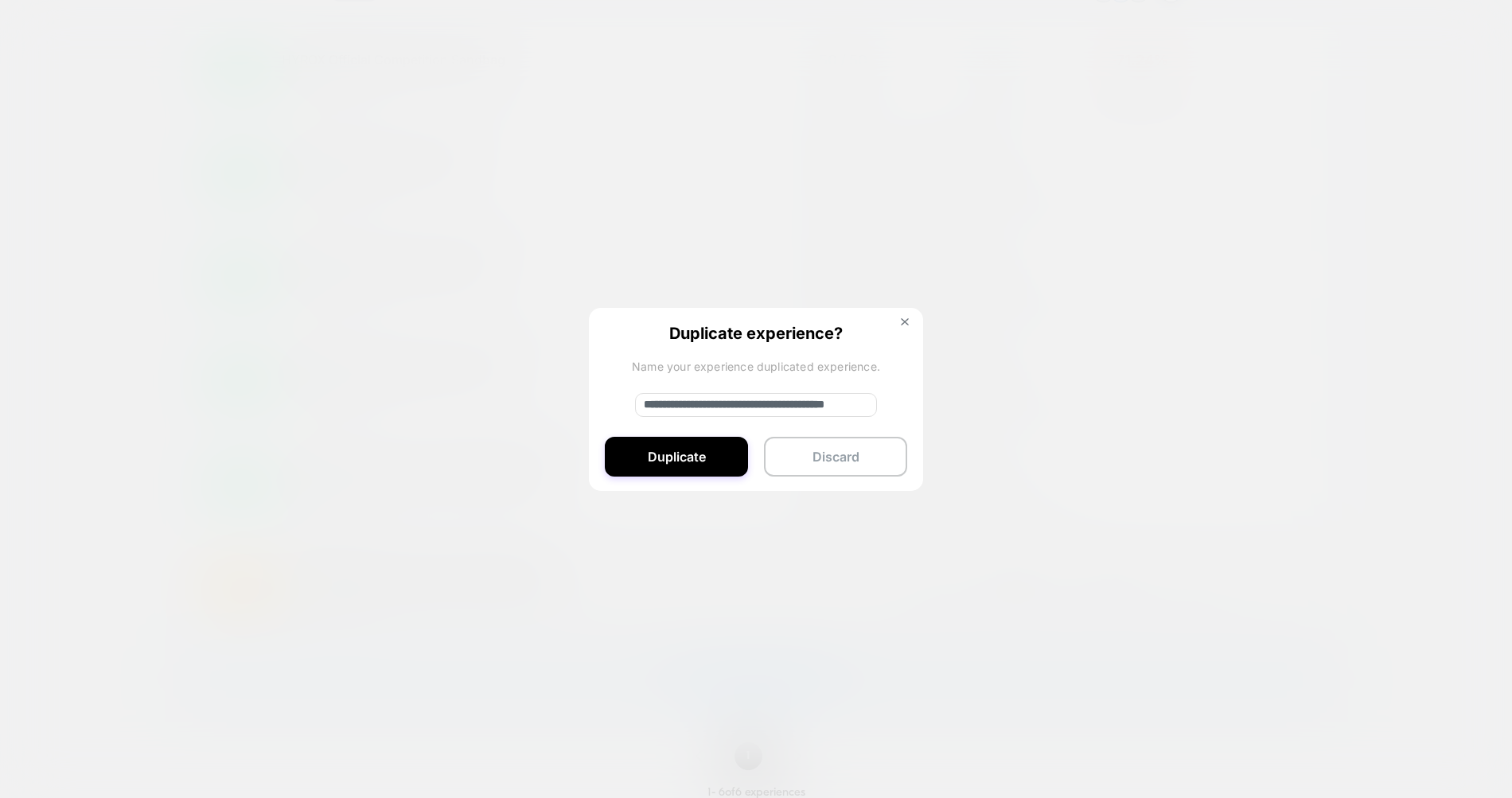
click at [896, 405] on div "**********" at bounding box center [756, 401] width 334 height 185
type input "**********"
click at [707, 453] on button "Duplicate" at bounding box center [676, 457] width 144 height 40
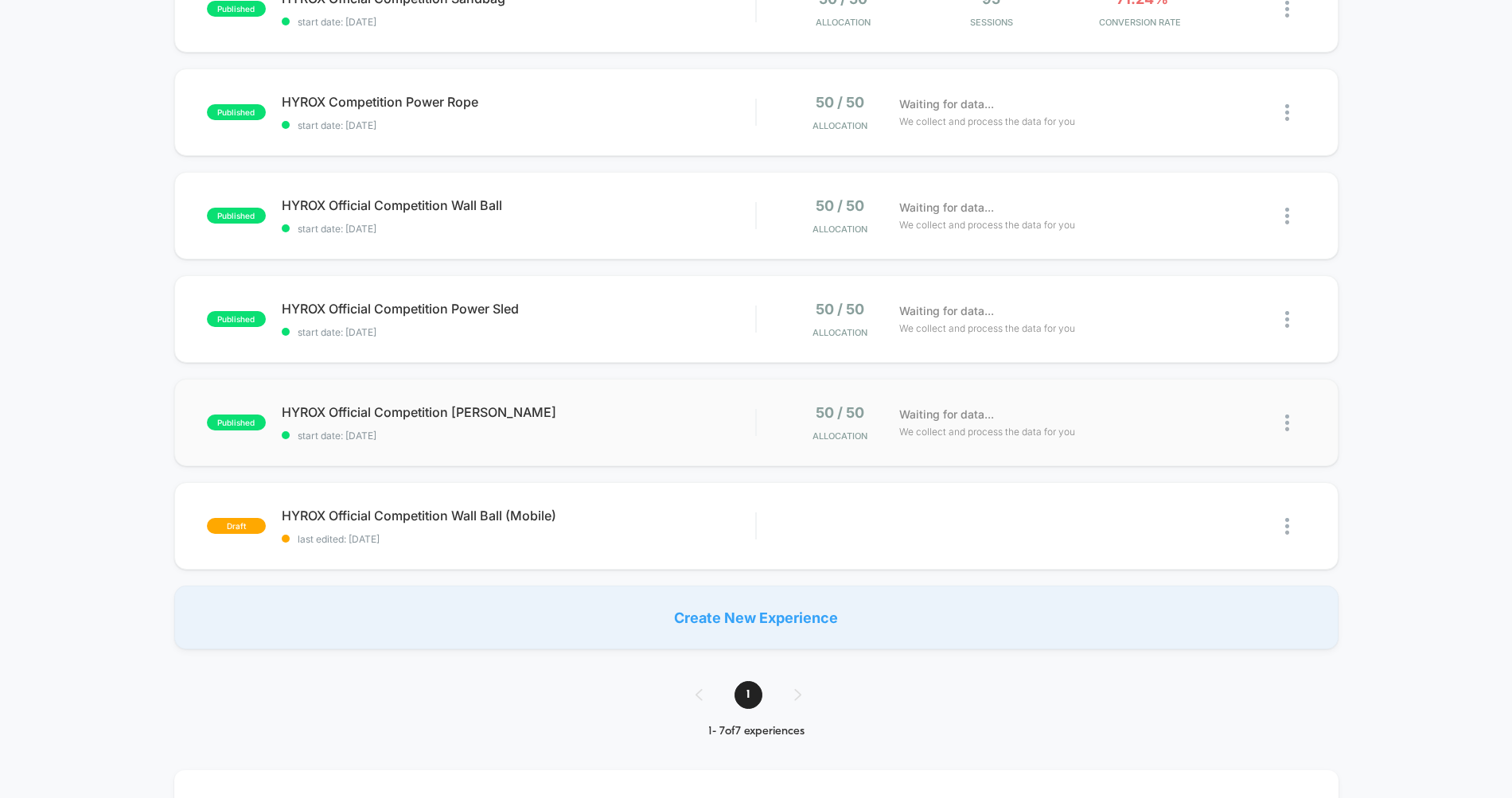
scroll to position [313, 0]
click at [1004, 524] on div "Duplicate" at bounding box center [1020, 525] width 101 height 36
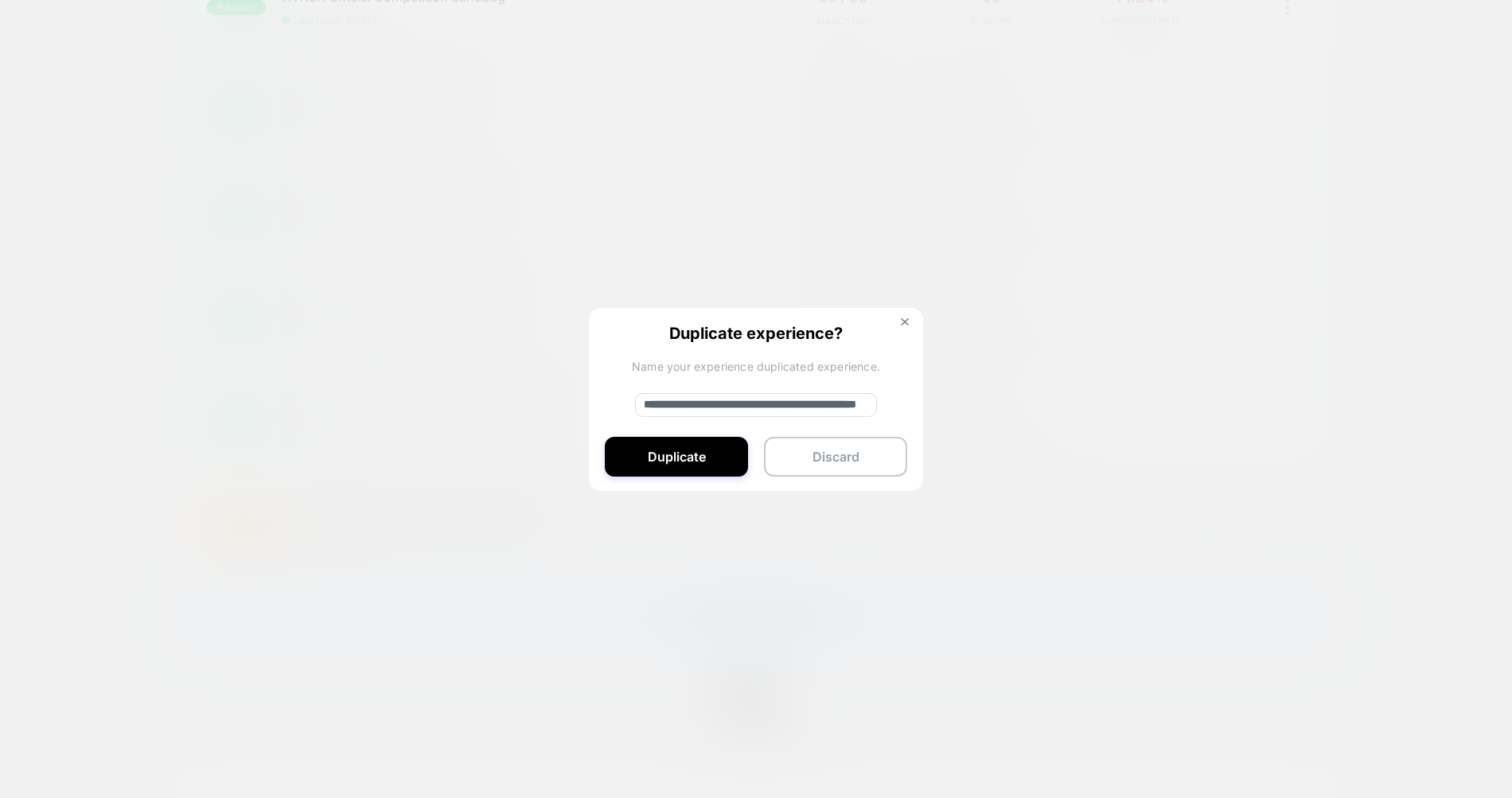
drag, startPoint x: 699, startPoint y: 407, endPoint x: 613, endPoint y: 403, distance: 86.1
click at [613, 403] on div "**********" at bounding box center [756, 401] width 334 height 185
type input "**********"
click at [662, 466] on button "Duplicate" at bounding box center [676, 457] width 144 height 40
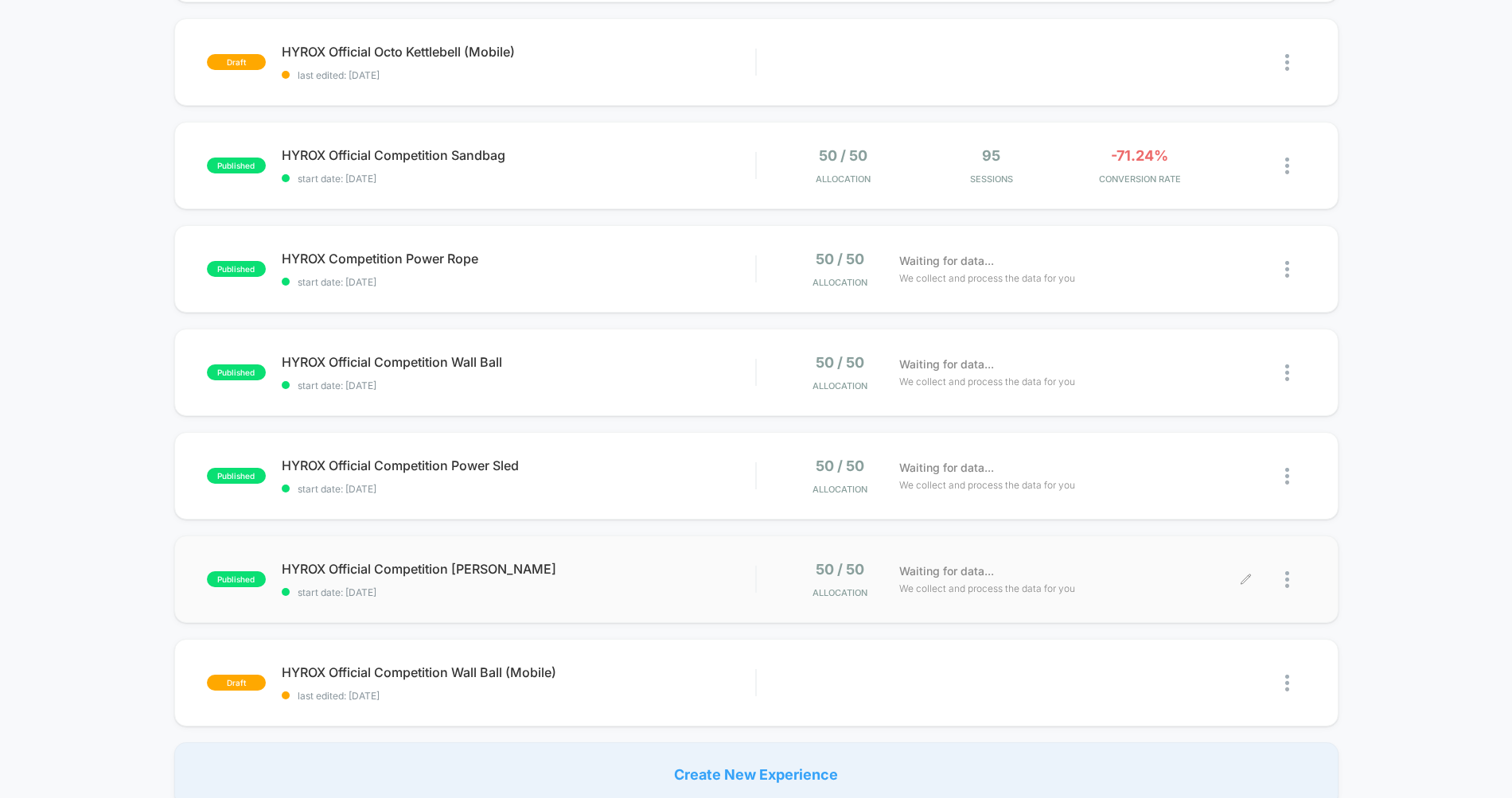
scroll to position [267, 0]
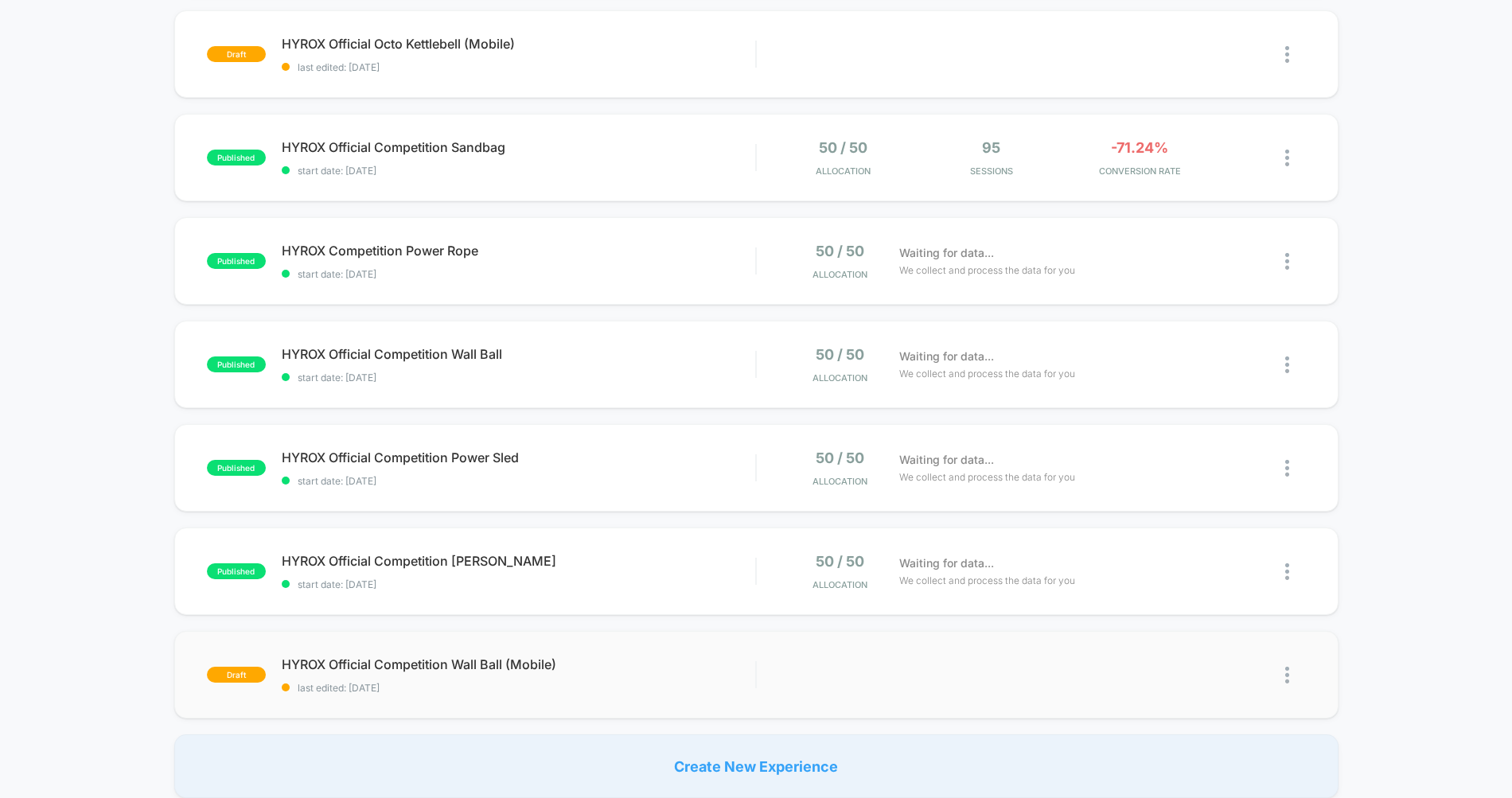
click at [1285, 676] on img at bounding box center [1286, 675] width 4 height 17
click at [1189, 641] on div "Duplicate" at bounding box center [1205, 639] width 144 height 36
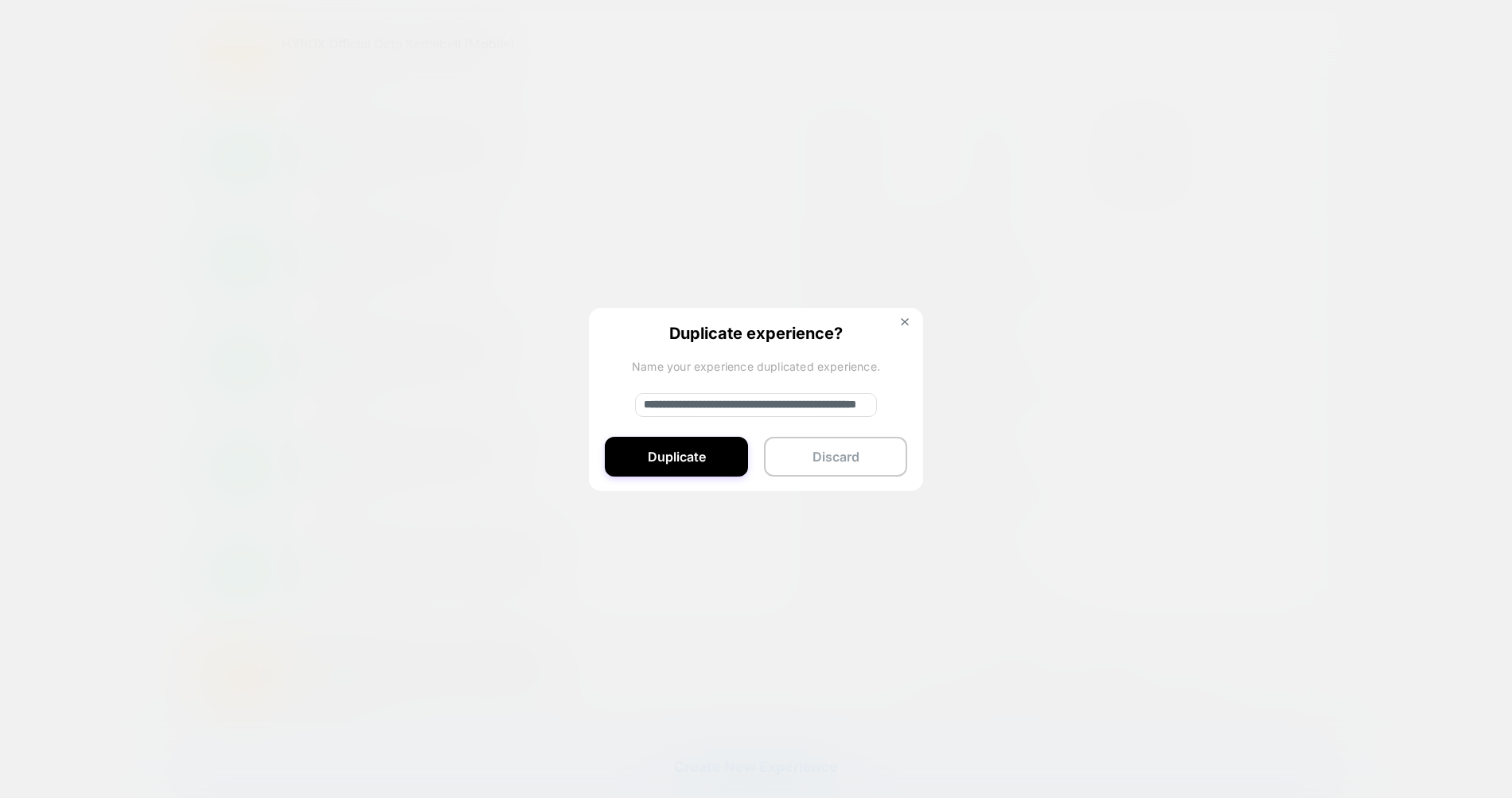
click at [694, 406] on input "**********" at bounding box center [756, 405] width 242 height 24
type input "**********"
click at [697, 446] on button "Duplicate" at bounding box center [676, 457] width 144 height 40
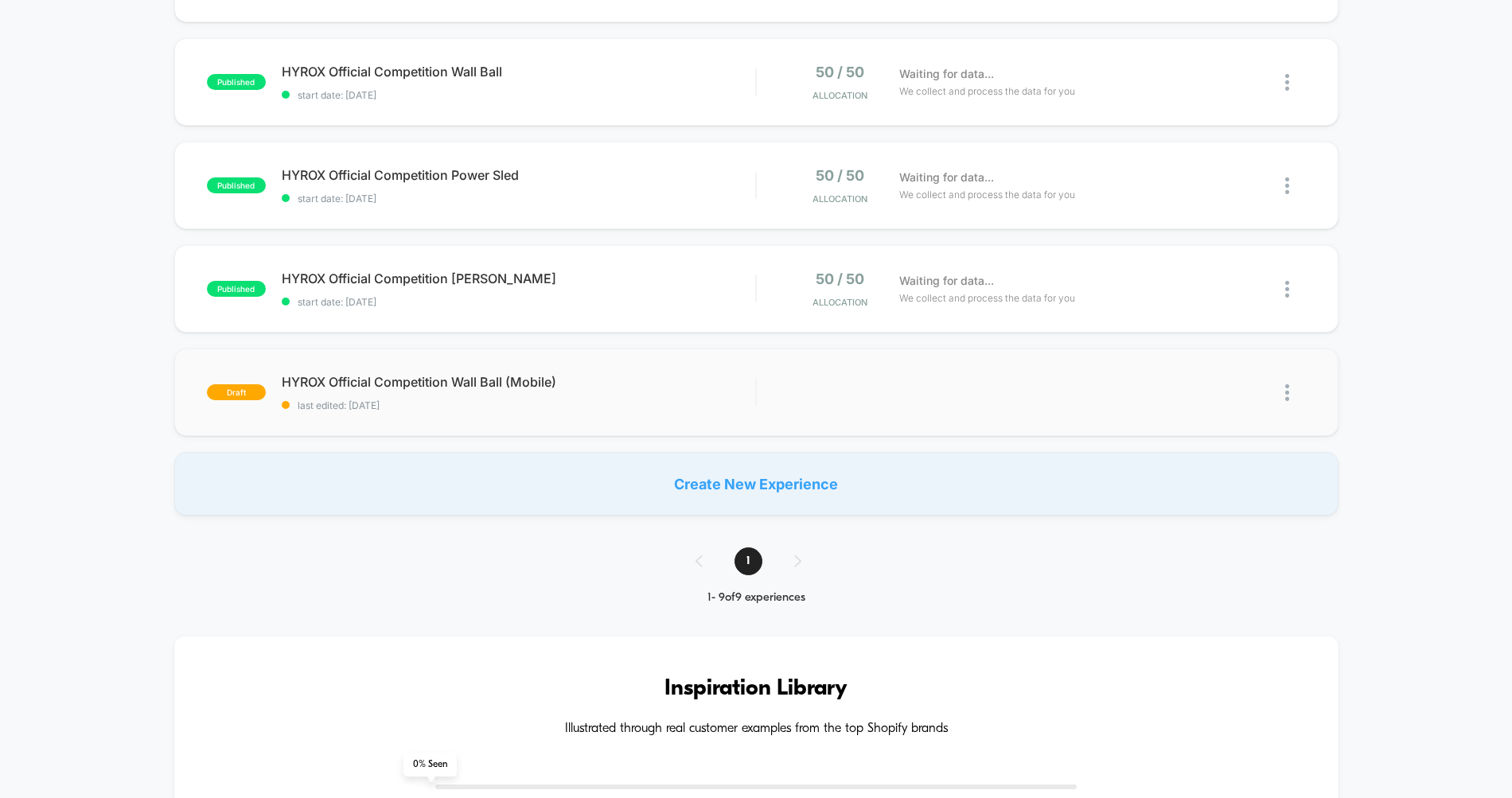
scroll to position [622, 0]
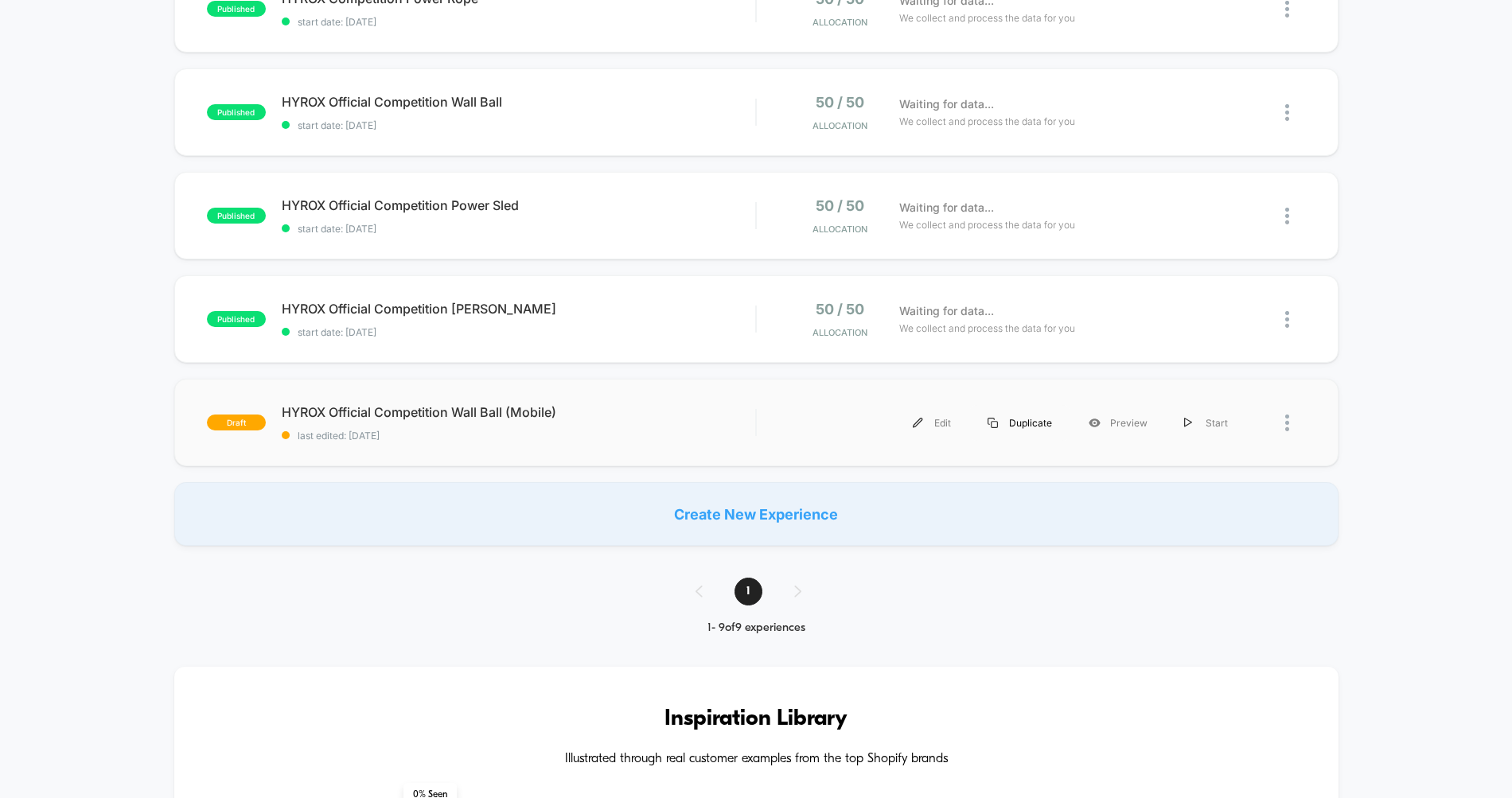
click at [1036, 421] on div "Duplicate" at bounding box center [1020, 423] width 101 height 36
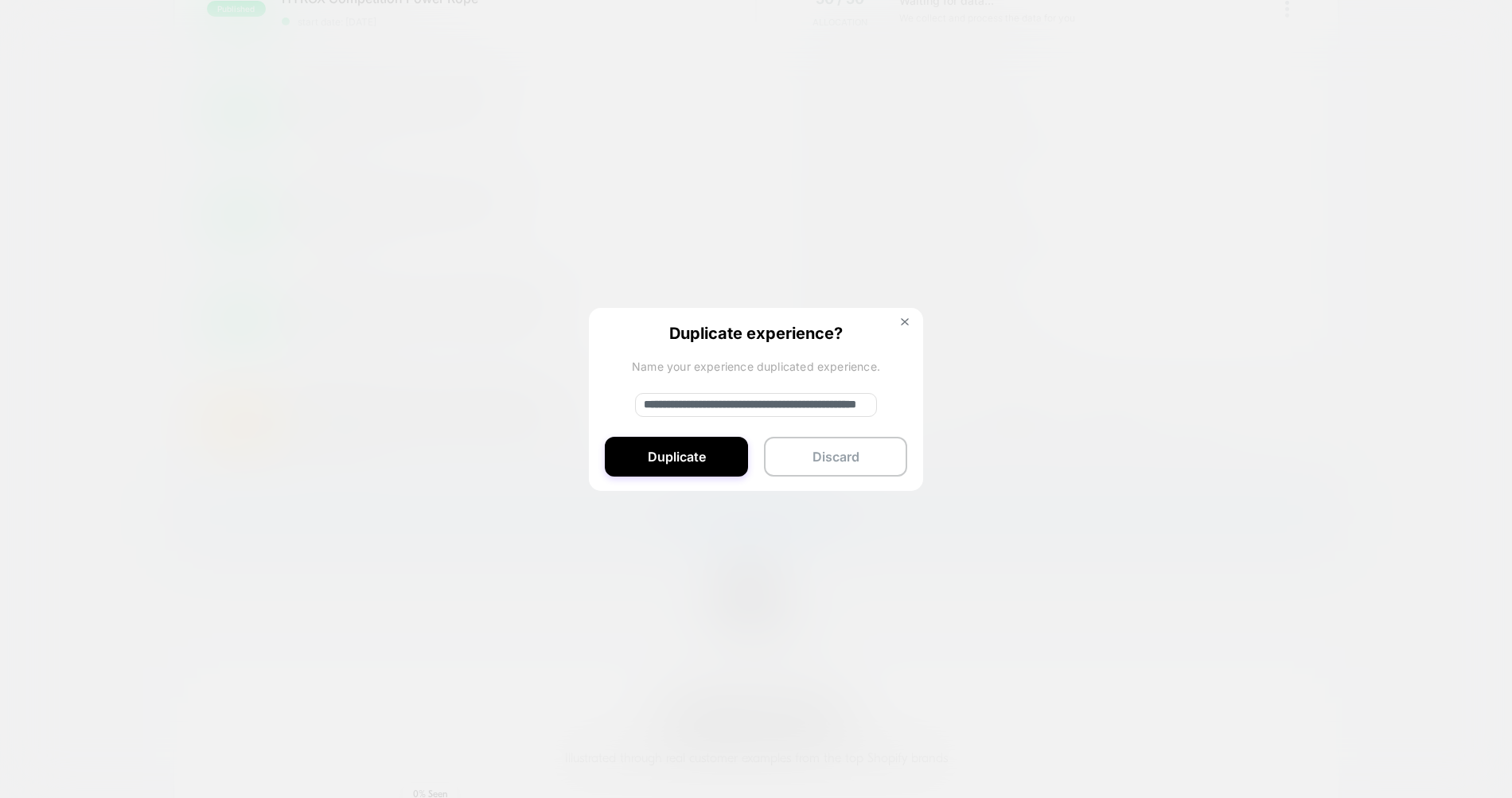
click at [698, 405] on input "**********" at bounding box center [756, 405] width 242 height 24
type input "**********"
click at [646, 466] on button "Duplicate" at bounding box center [676, 457] width 144 height 40
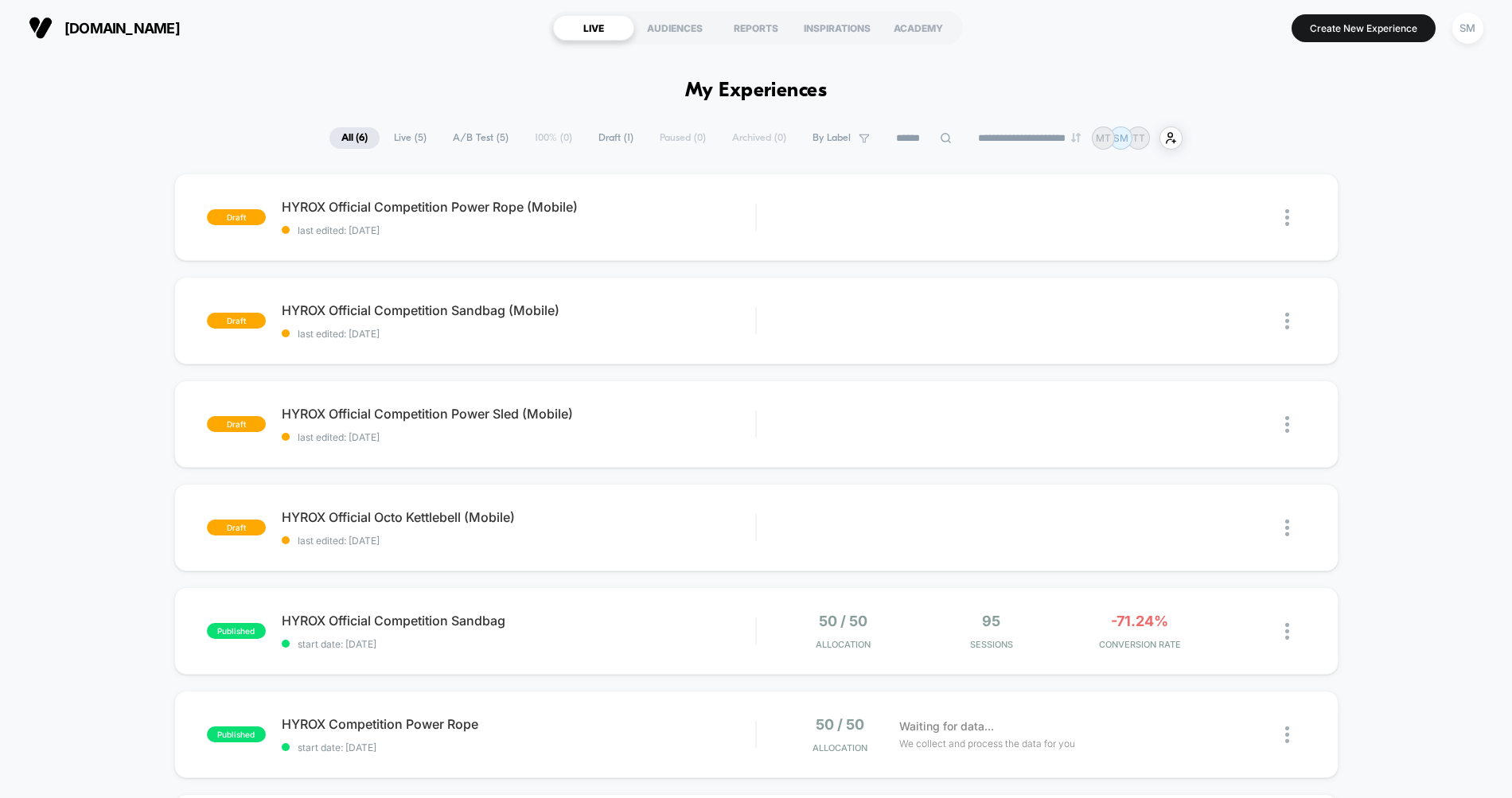
scroll to position [0, 0]
click at [782, 515] on div "Edit Duplicate Preview Start" at bounding box center [1009, 528] width 474 height 36
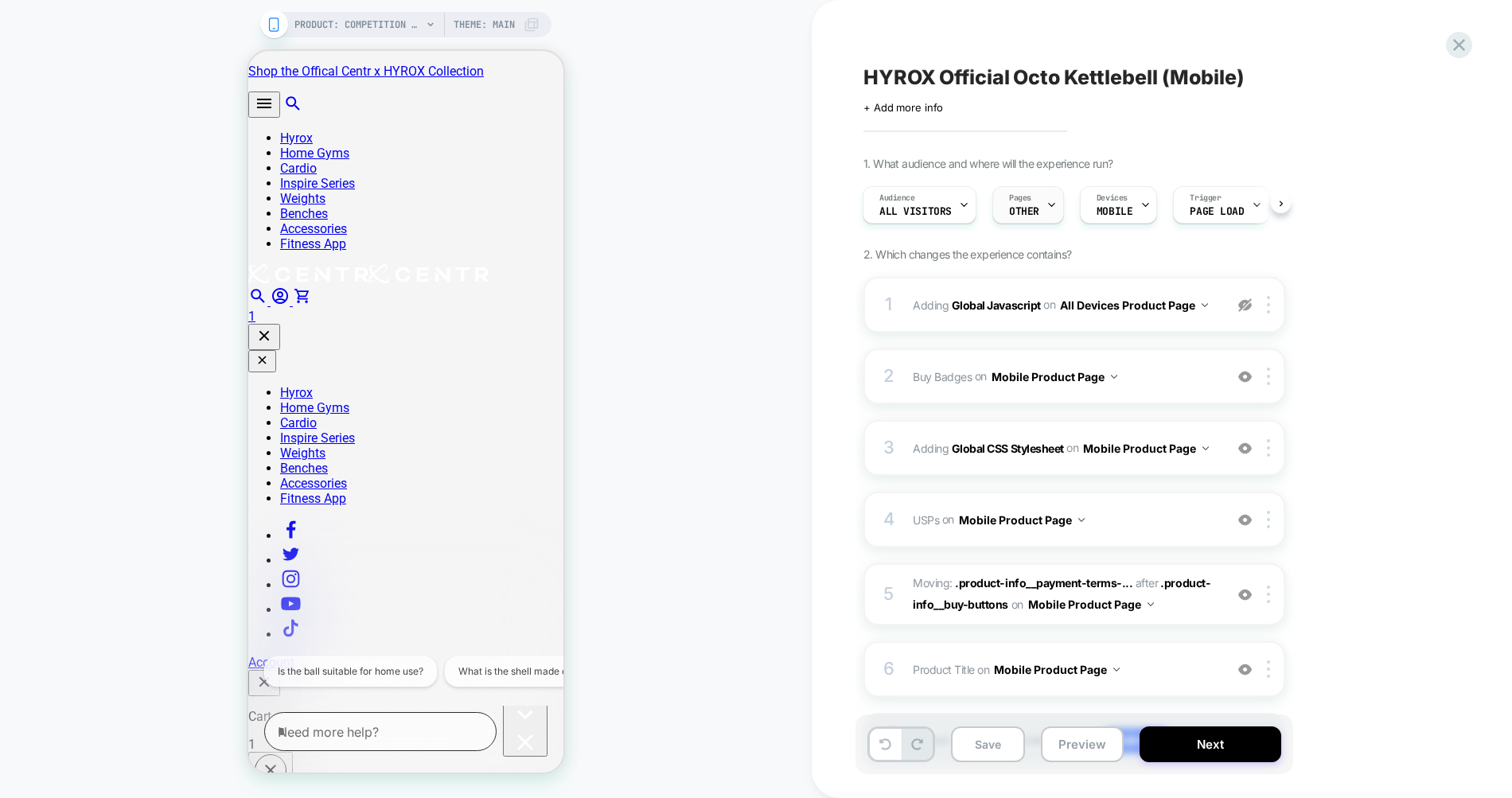
click at [1041, 208] on div "Pages OTHER" at bounding box center [1024, 205] width 62 height 36
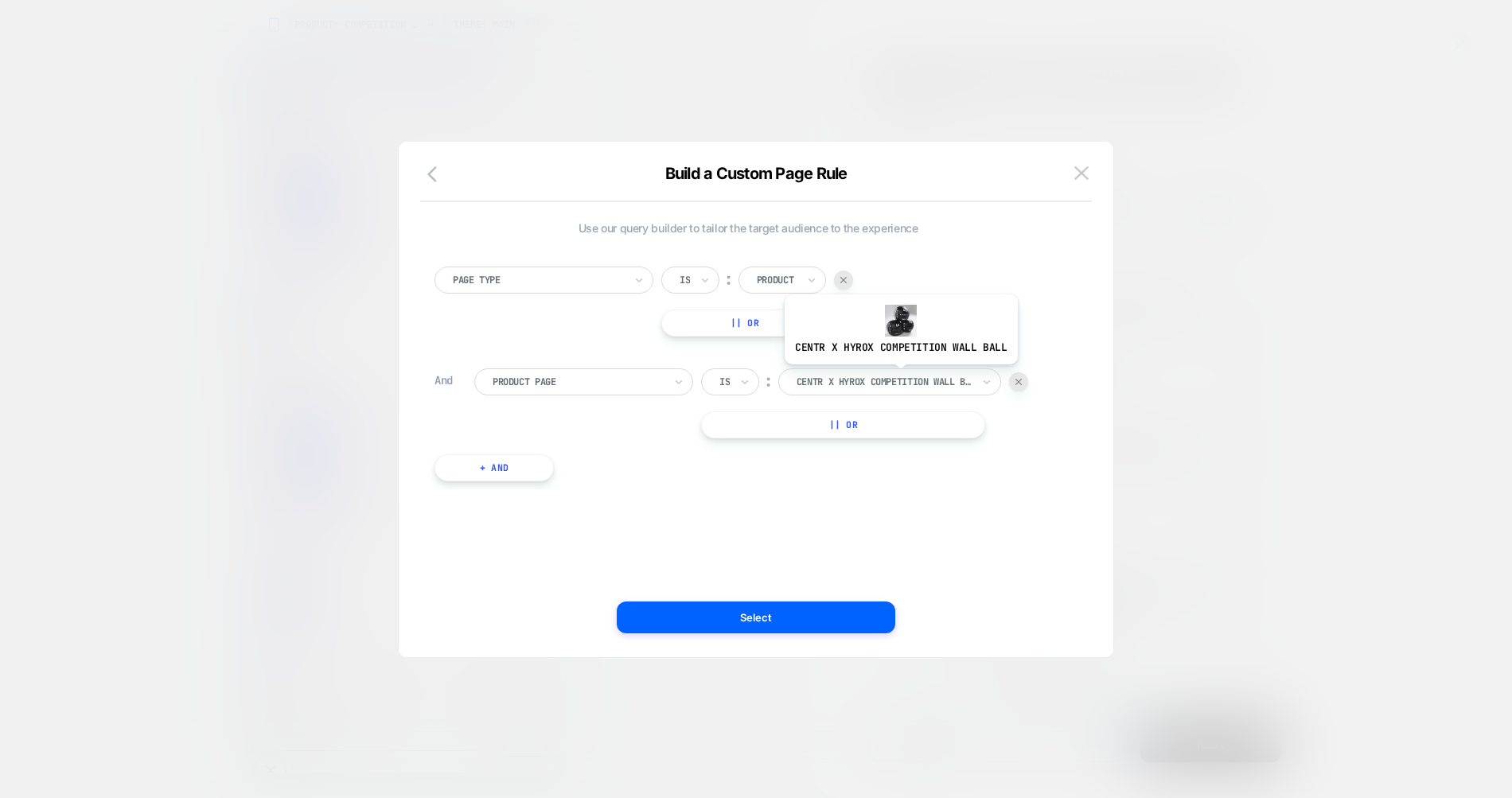
click at [899, 377] on div at bounding box center [884, 382] width 175 height 15
click at [1092, 173] on button at bounding box center [1080, 173] width 24 height 24
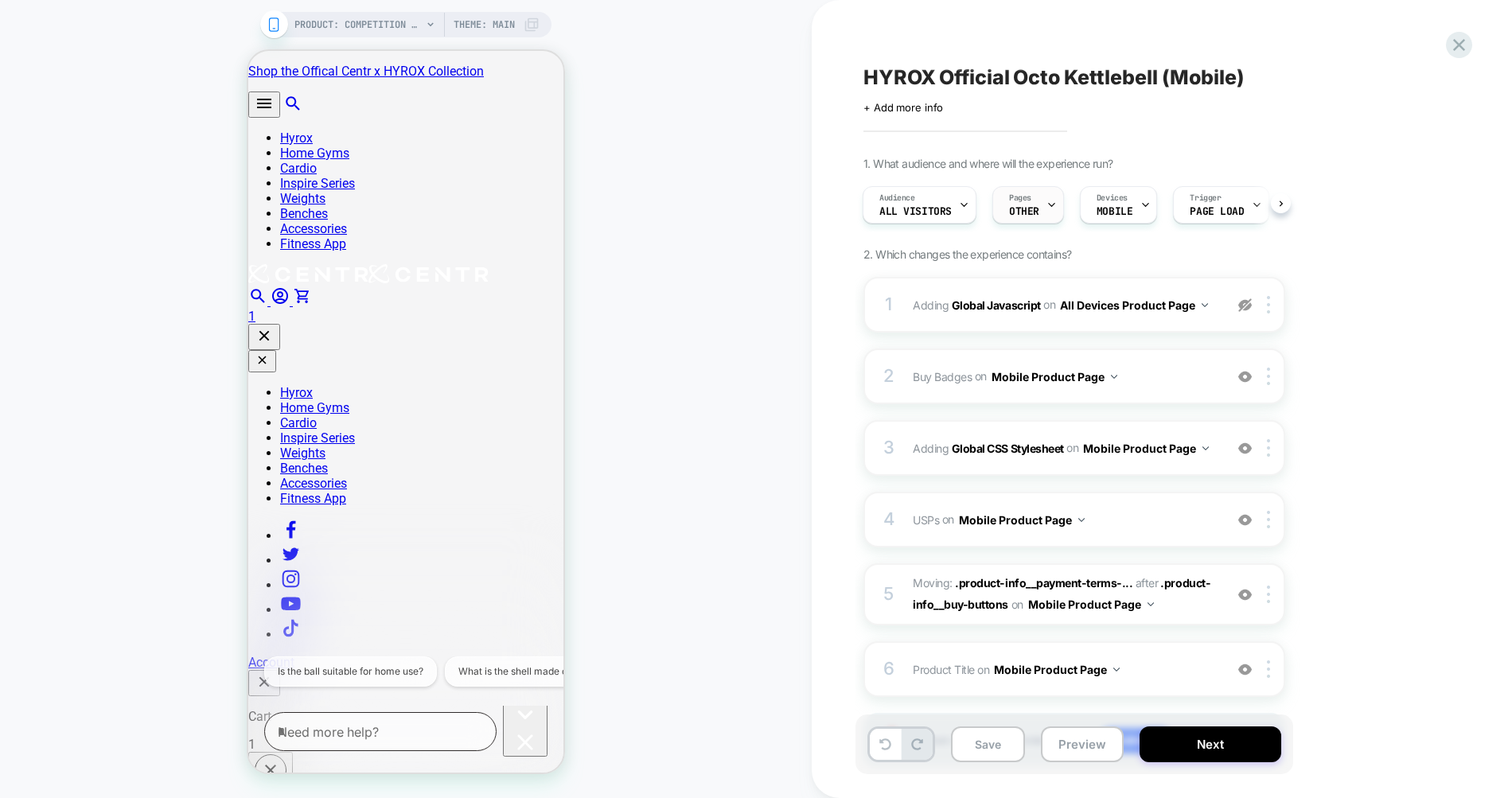
click at [1046, 200] on icon at bounding box center [1051, 204] width 11 height 11
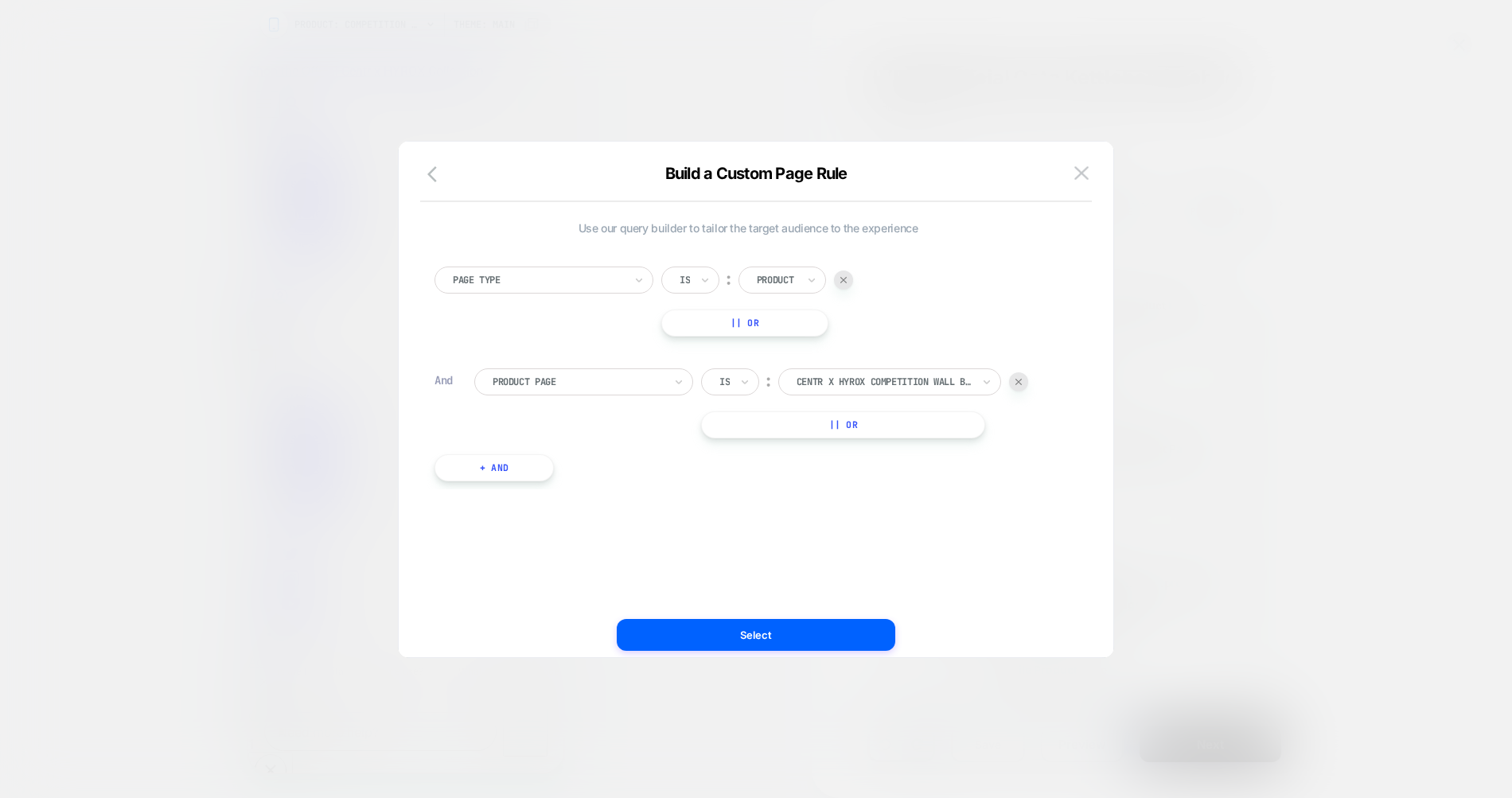
click at [1257, 188] on div at bounding box center [756, 399] width 1512 height 798
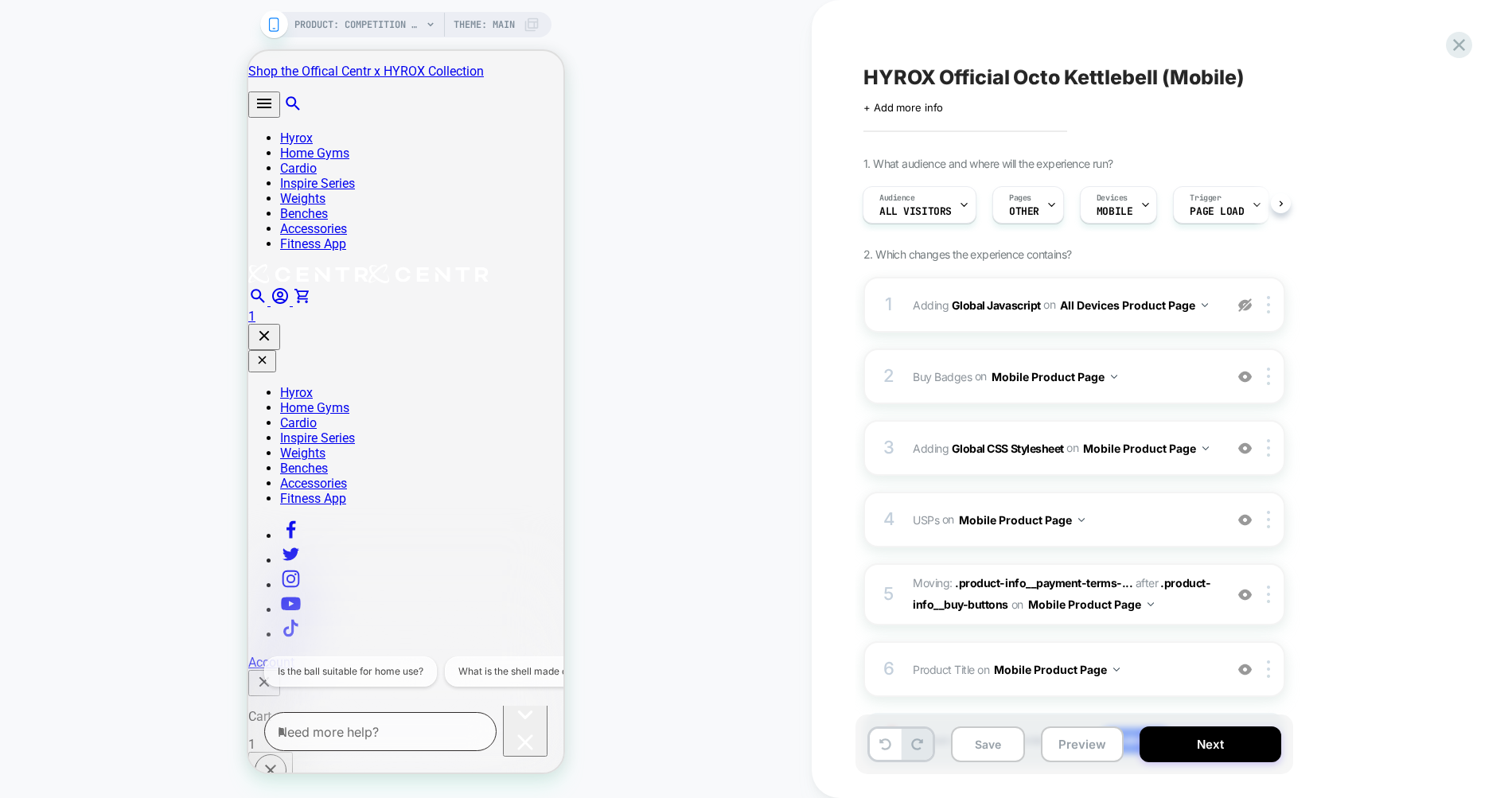
click at [1061, 206] on div "Audience All Visitors Pages OTHER Devices MOBILE Trigger Page Load" at bounding box center [1066, 205] width 422 height 54
click at [1041, 206] on div "Pages OTHER" at bounding box center [1024, 205] width 62 height 36
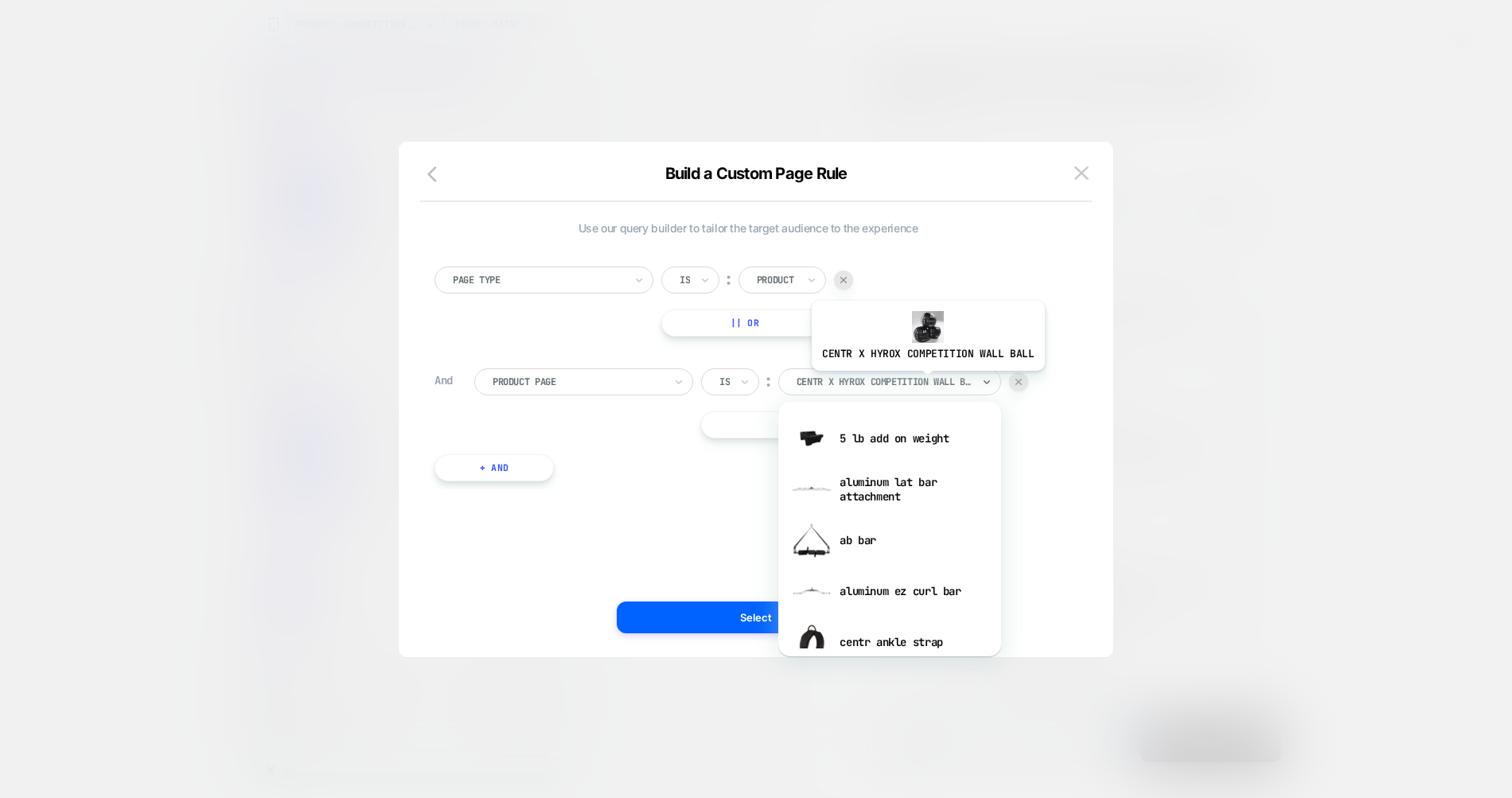
click at [926, 383] on div at bounding box center [884, 382] width 175 height 15
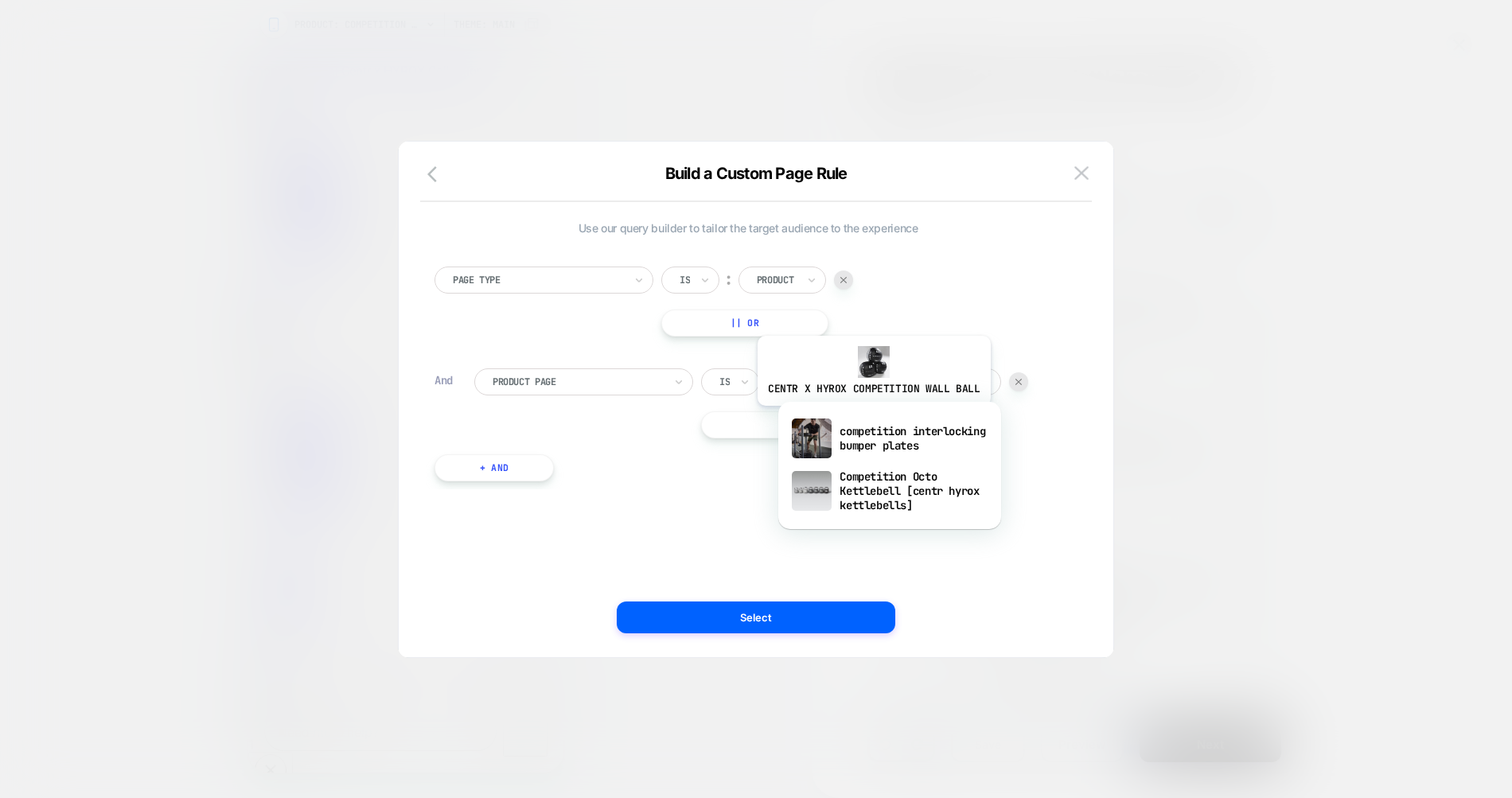
type input "****"
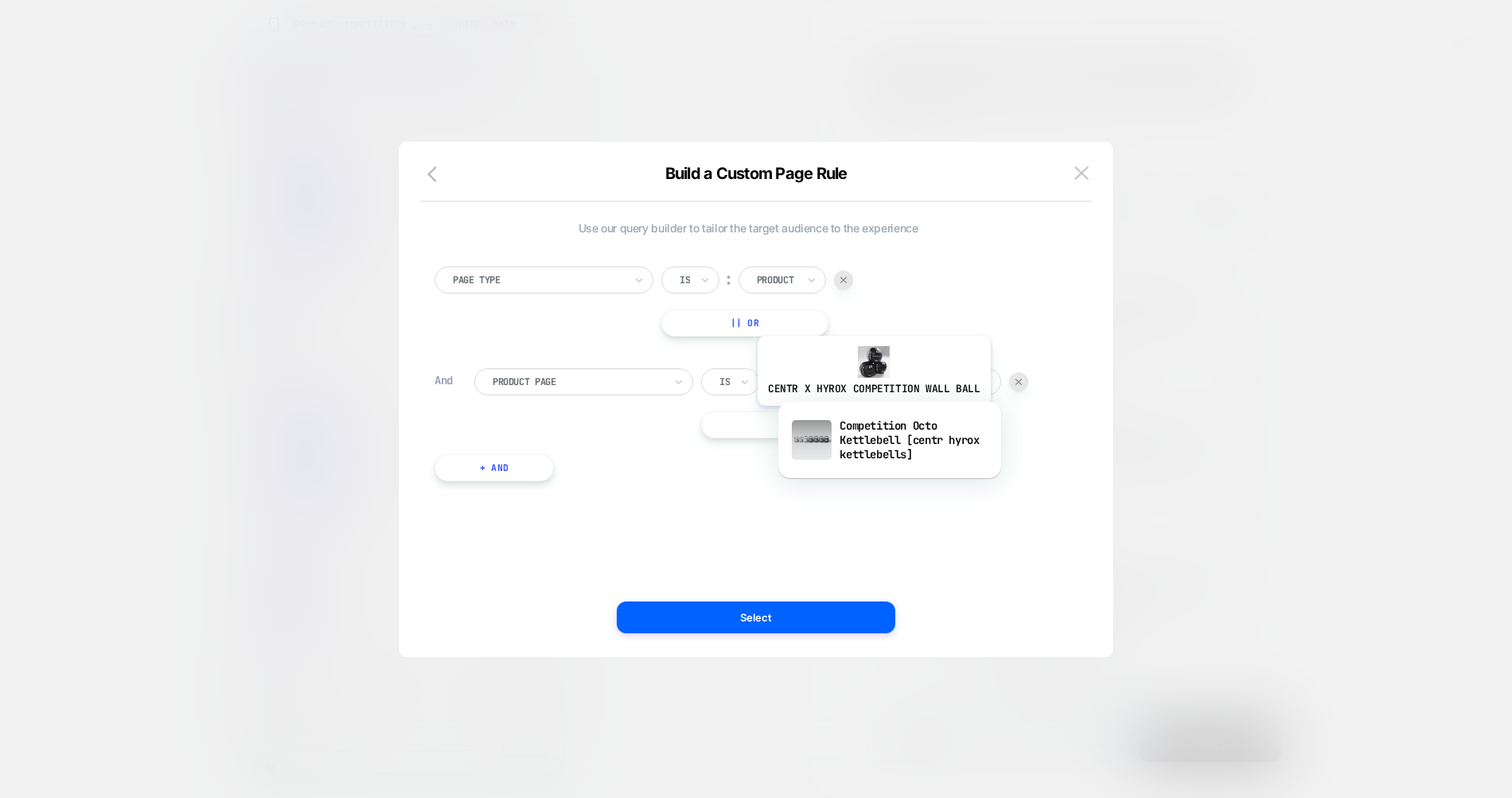
click at [871, 418] on div "Competition Octo Kettlebell [centr hyrox kettlebells]" at bounding box center [889, 440] width 207 height 54
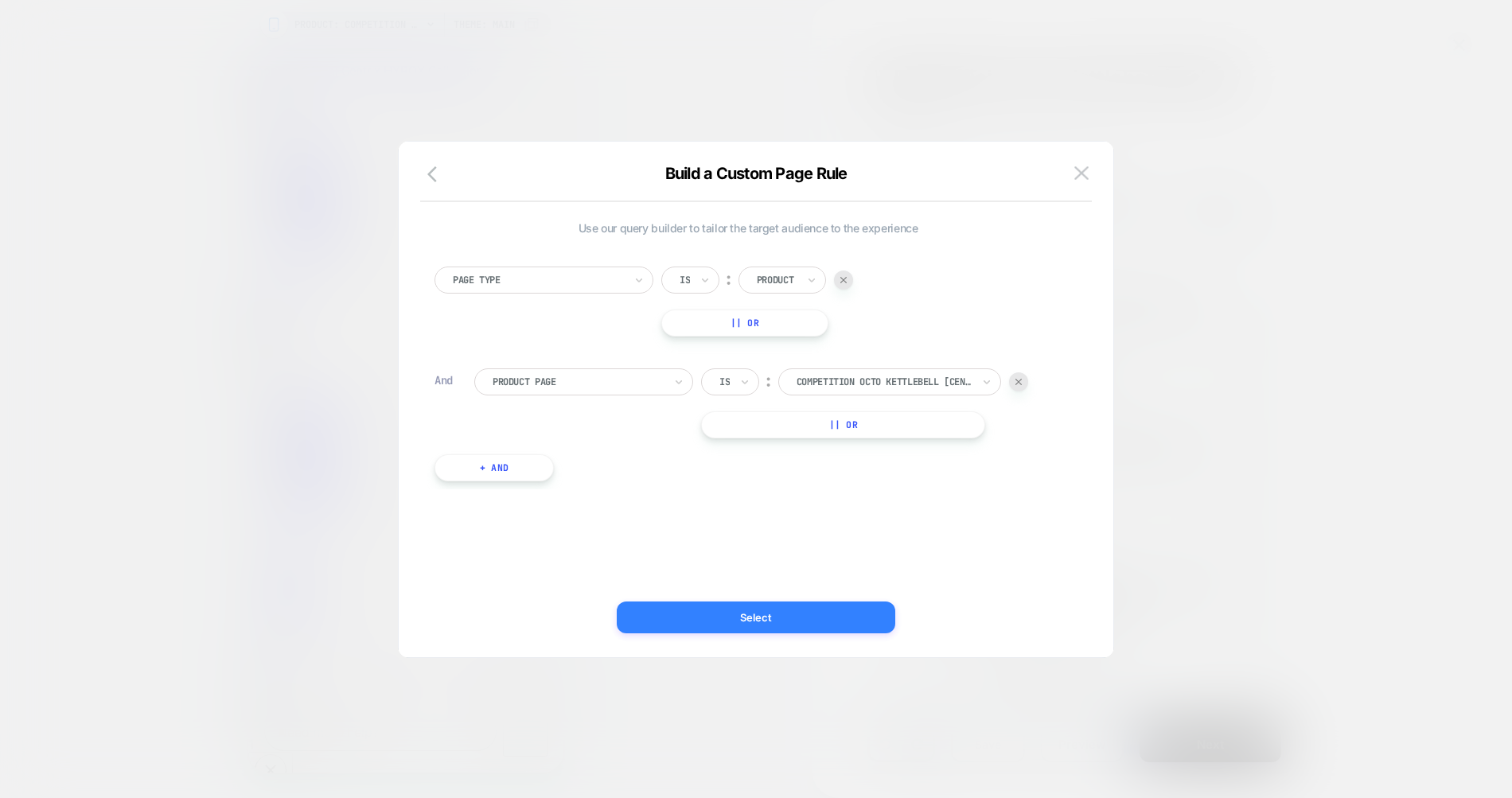
click at [817, 627] on button "Select" at bounding box center [755, 617] width 278 height 32
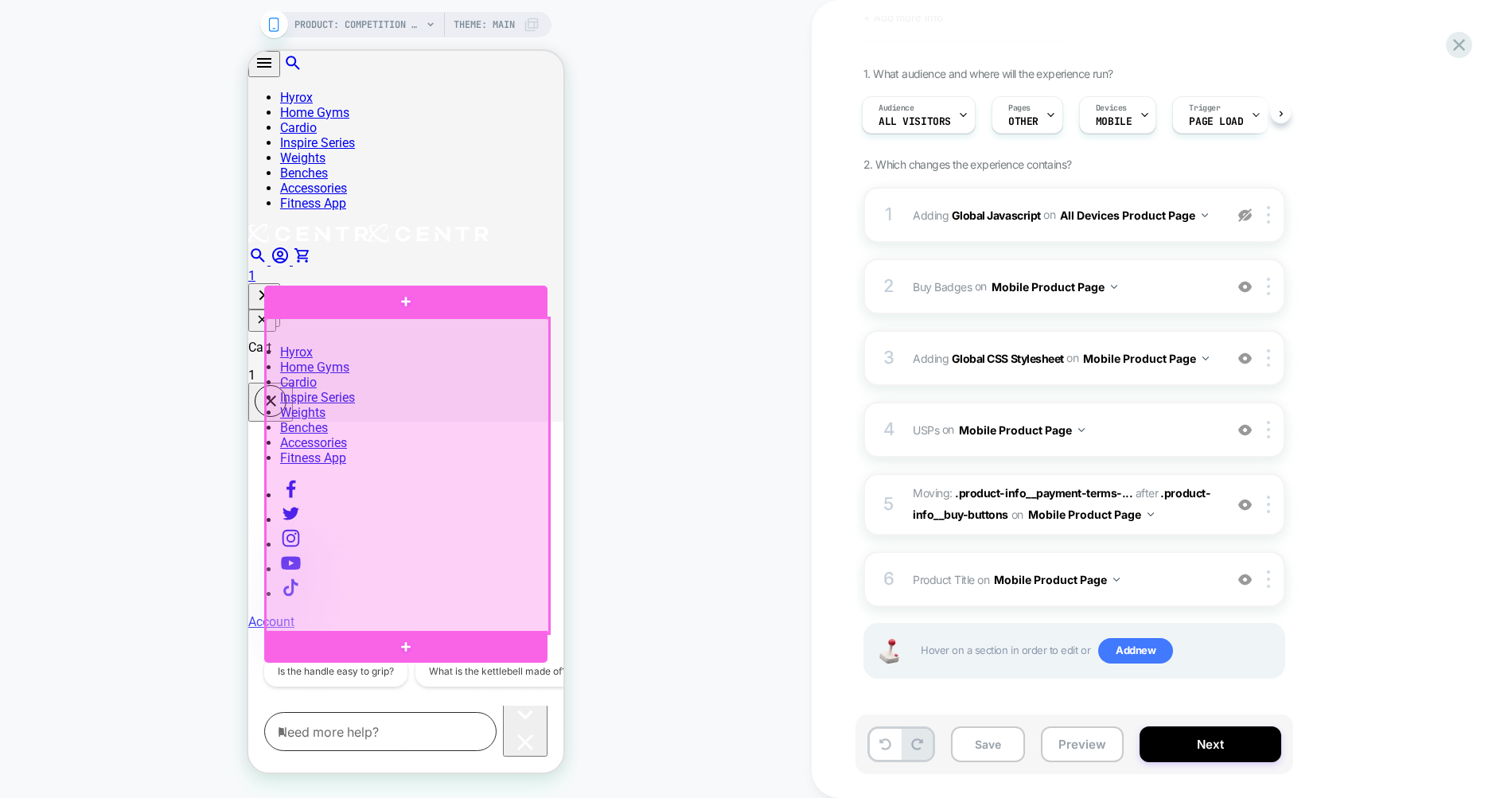
scroll to position [367, 0]
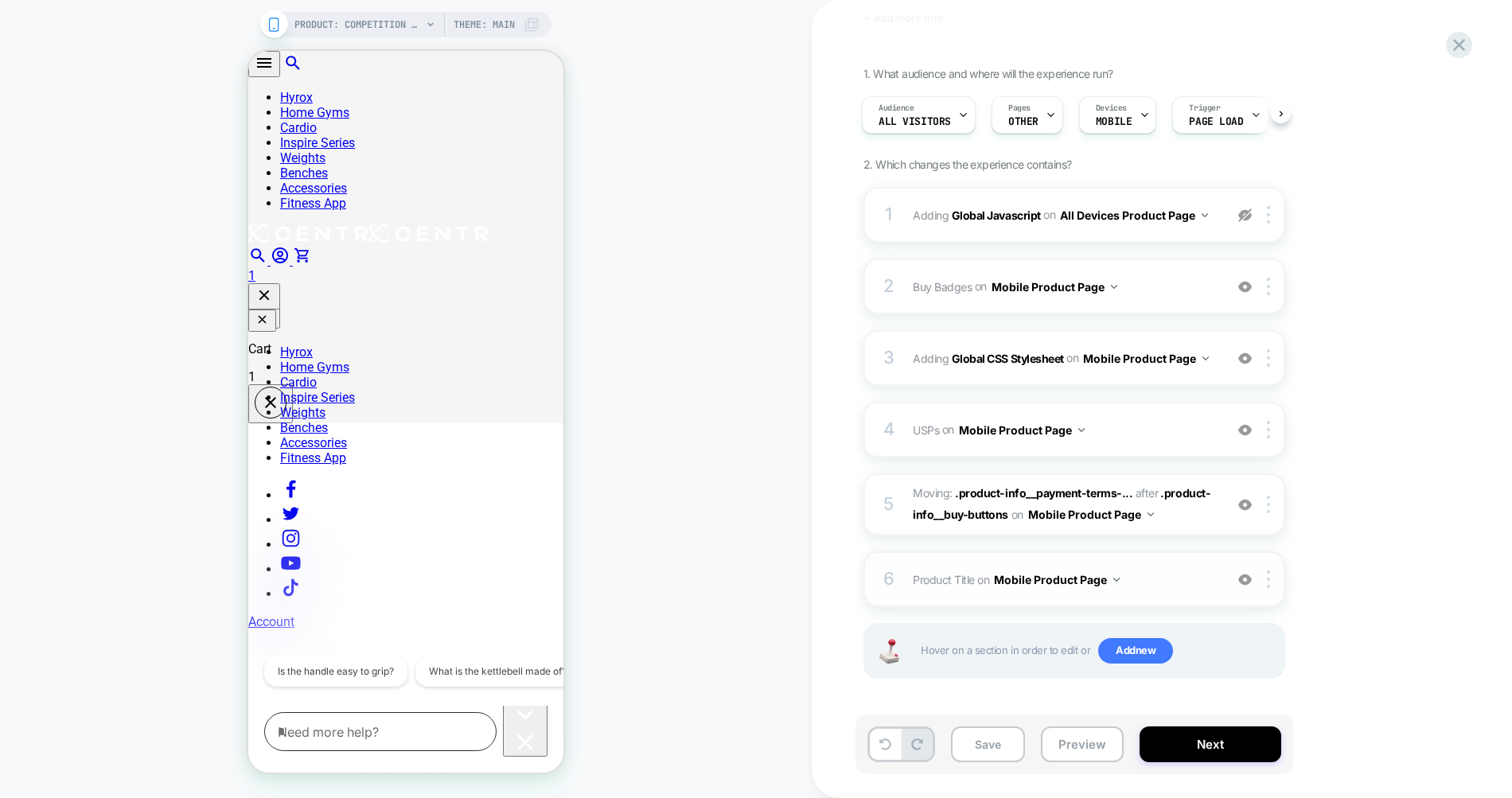
click at [1145, 566] on div "6 Product Title Editing .product-info__title on Mobile Product Page Add Before …" at bounding box center [1074, 579] width 422 height 56
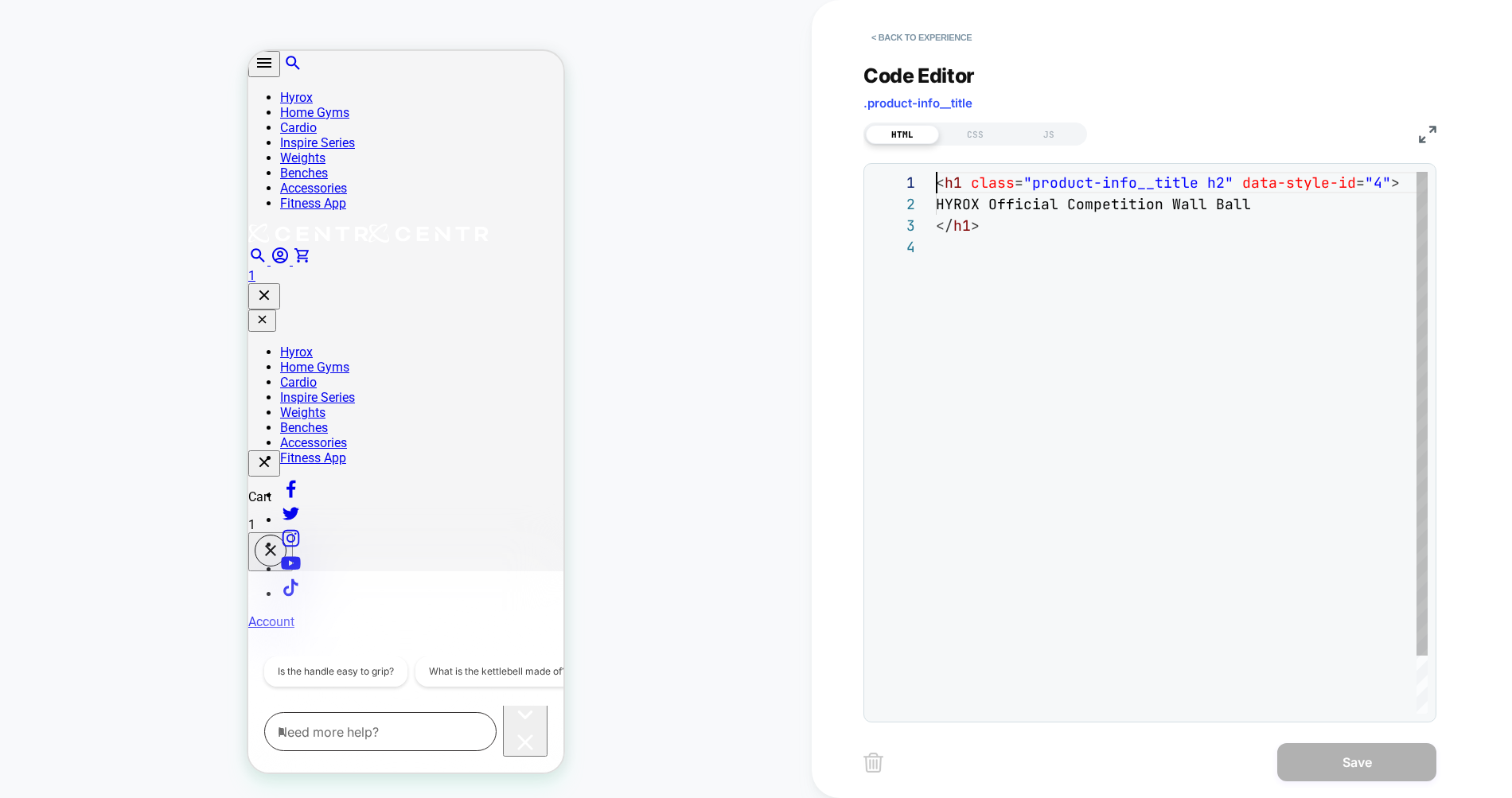
scroll to position [146, 0]
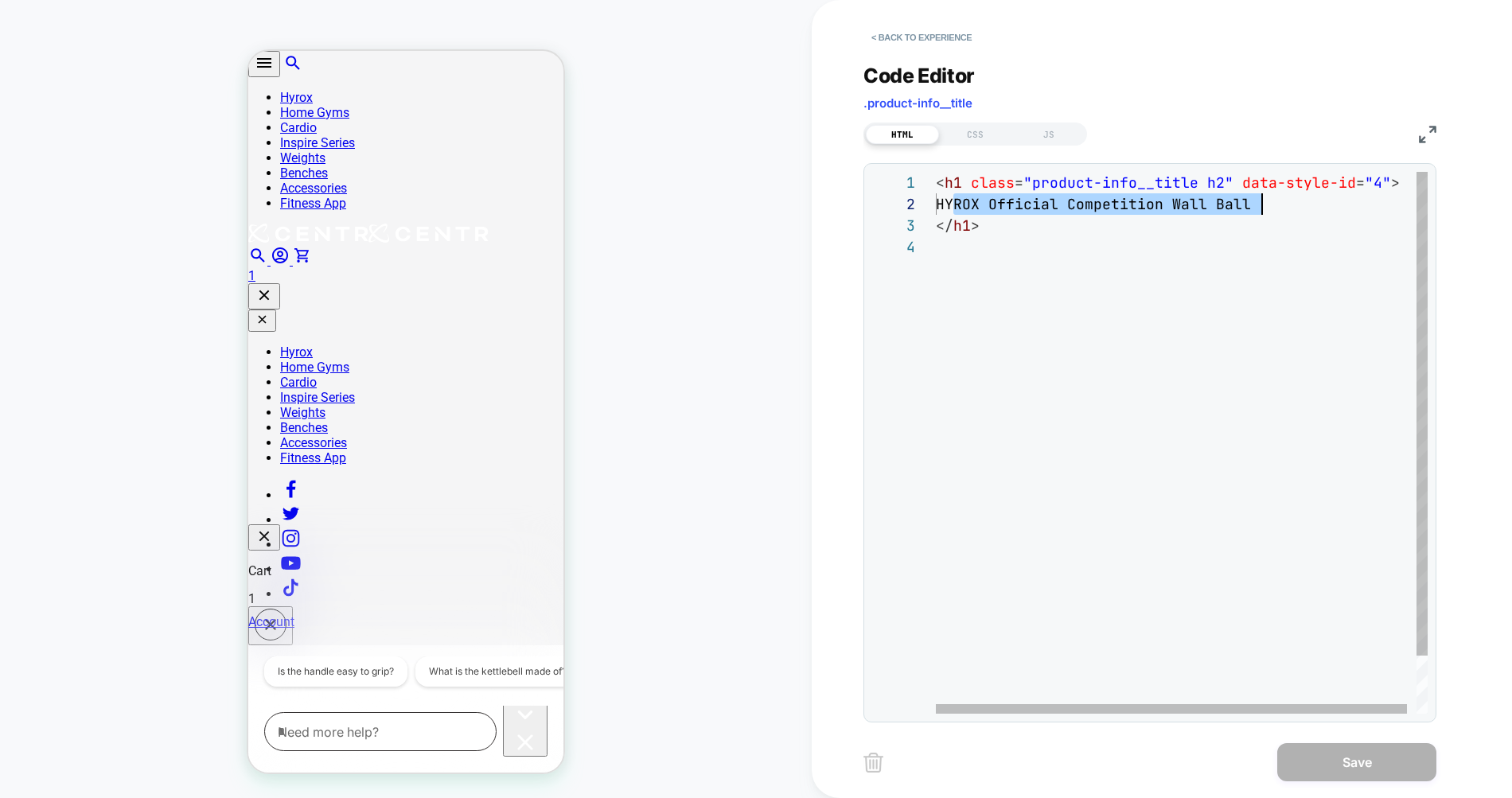
drag, startPoint x: 954, startPoint y: 202, endPoint x: 1267, endPoint y: 204, distance: 313.0
click at [1267, 204] on div "< h1 class = "product-info__title h2" data-style-id = "4" > HYROX Official Comp…" at bounding box center [1187, 474] width 501 height 606
type textarea "**********"
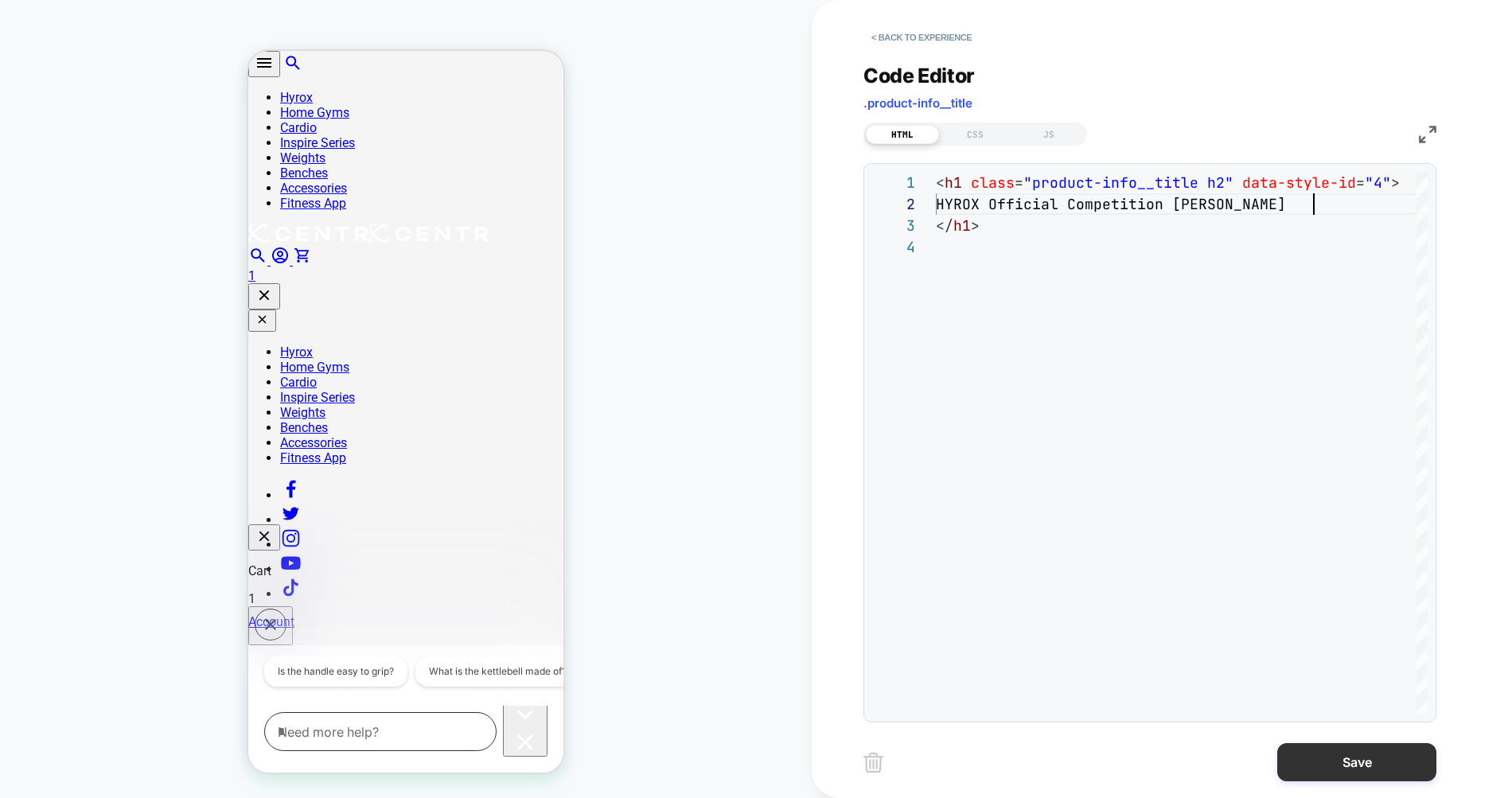
click at [1374, 756] on button "Save" at bounding box center [1356, 762] width 159 height 38
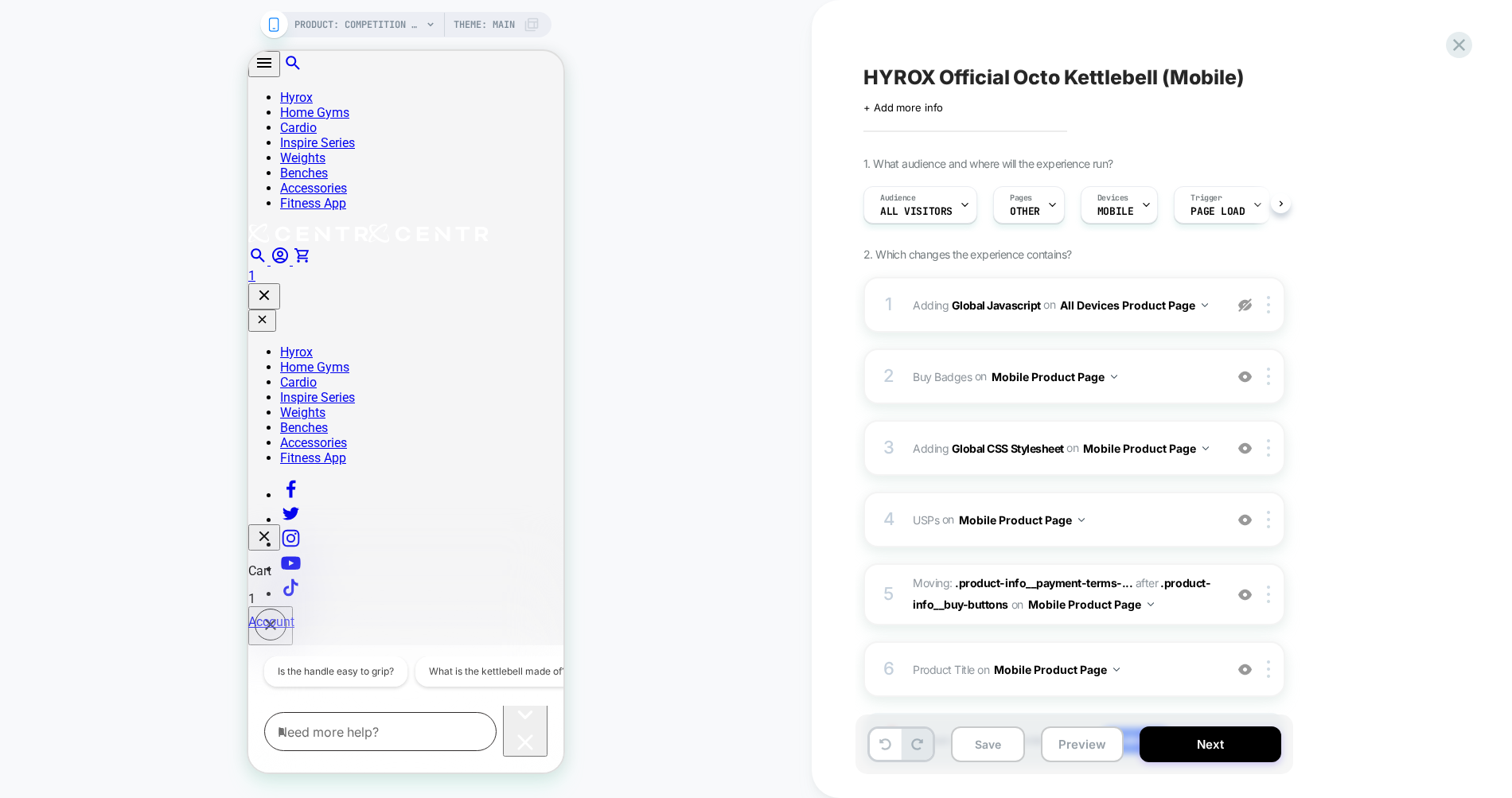
scroll to position [0, 1]
click at [1169, 516] on span "USPs Adding Code Block AFTER .product-info__price on Mobile Product Page" at bounding box center [1064, 520] width 303 height 23
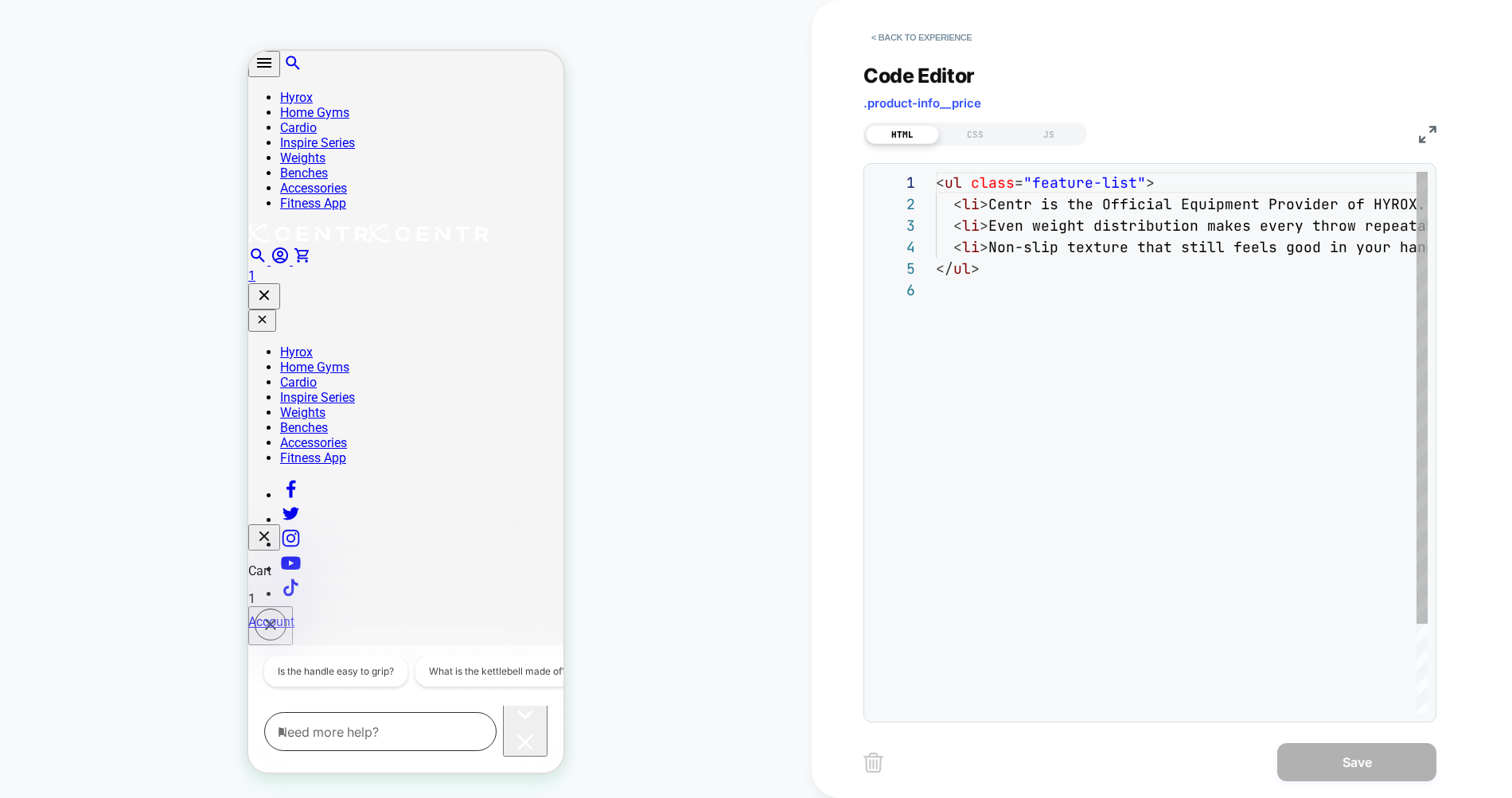
scroll to position [107, 0]
click at [1001, 257] on div "< ul class = "feature-list" > < li > Centr is the Official Equipment Provider o…" at bounding box center [1298, 496] width 724 height 649
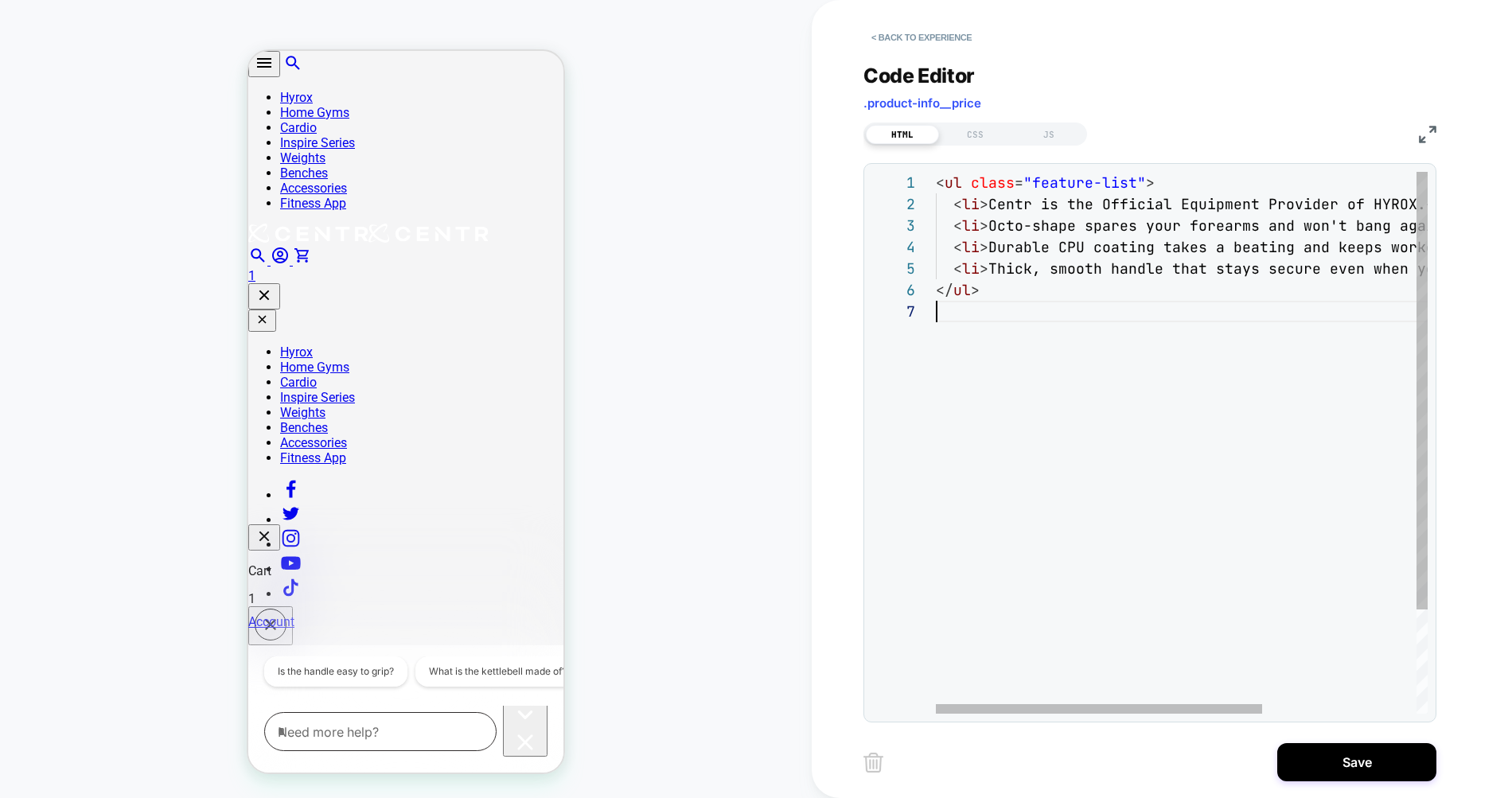
scroll to position [129, 0]
click at [993, 268] on div "< ul class = "feature-list" > < li > Centr is the Official Equipment Provider o…" at bounding box center [1290, 507] width 707 height 671
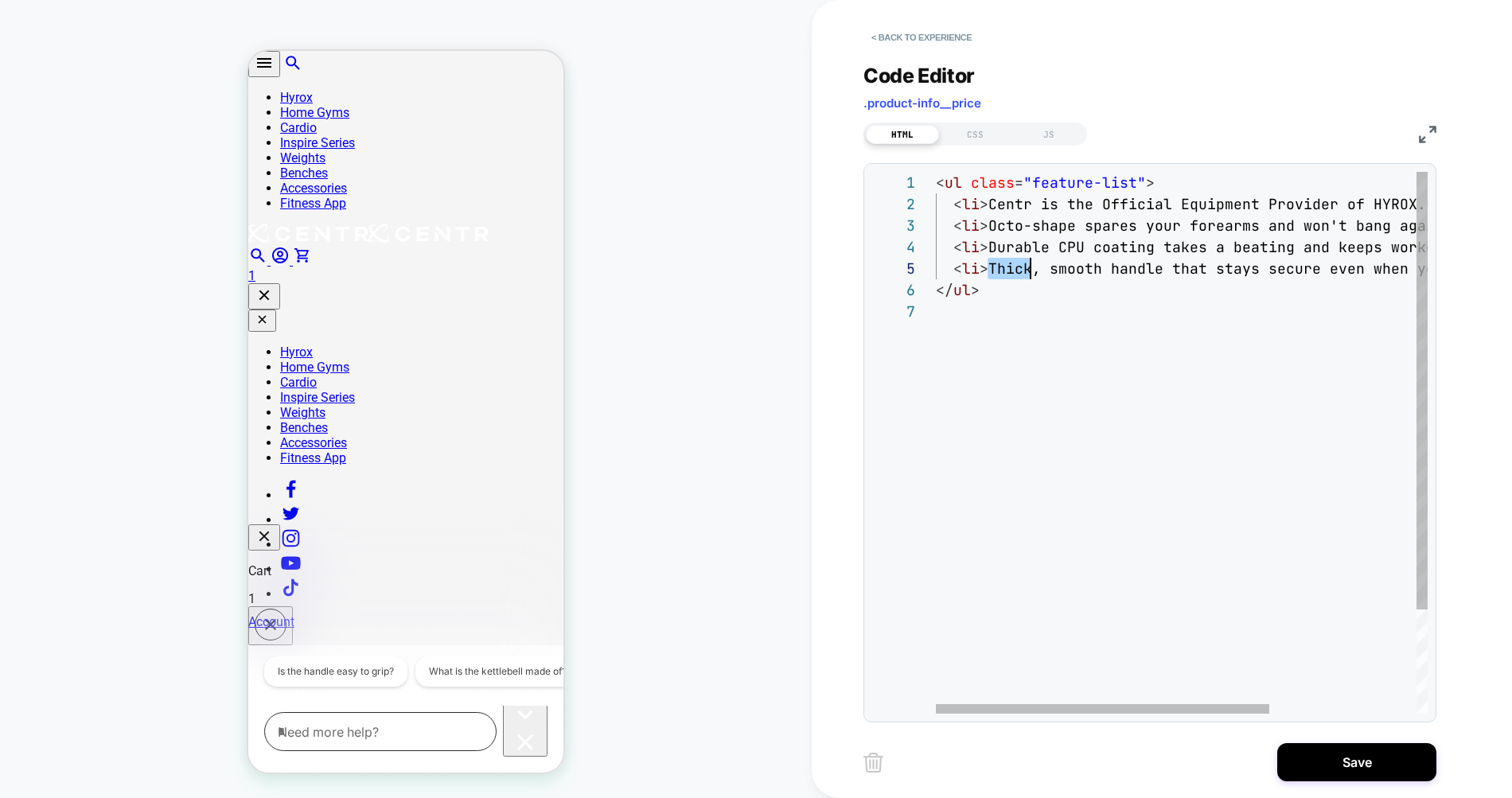
click at [993, 268] on div "< ul class = "feature-list" > < li > Centr is the Official Equipment Provider o…" at bounding box center [1290, 507] width 707 height 671
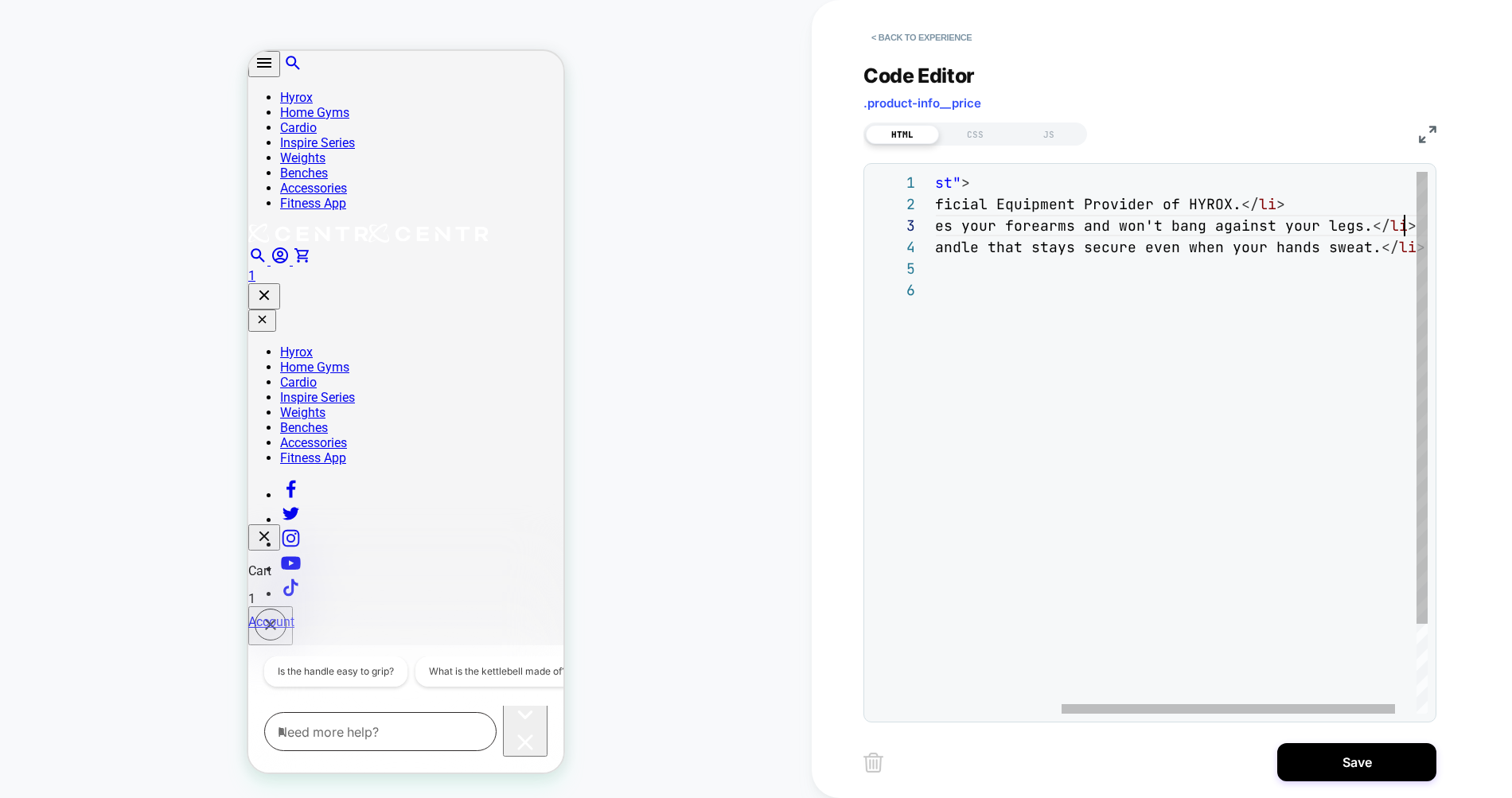
scroll to position [43, 653]
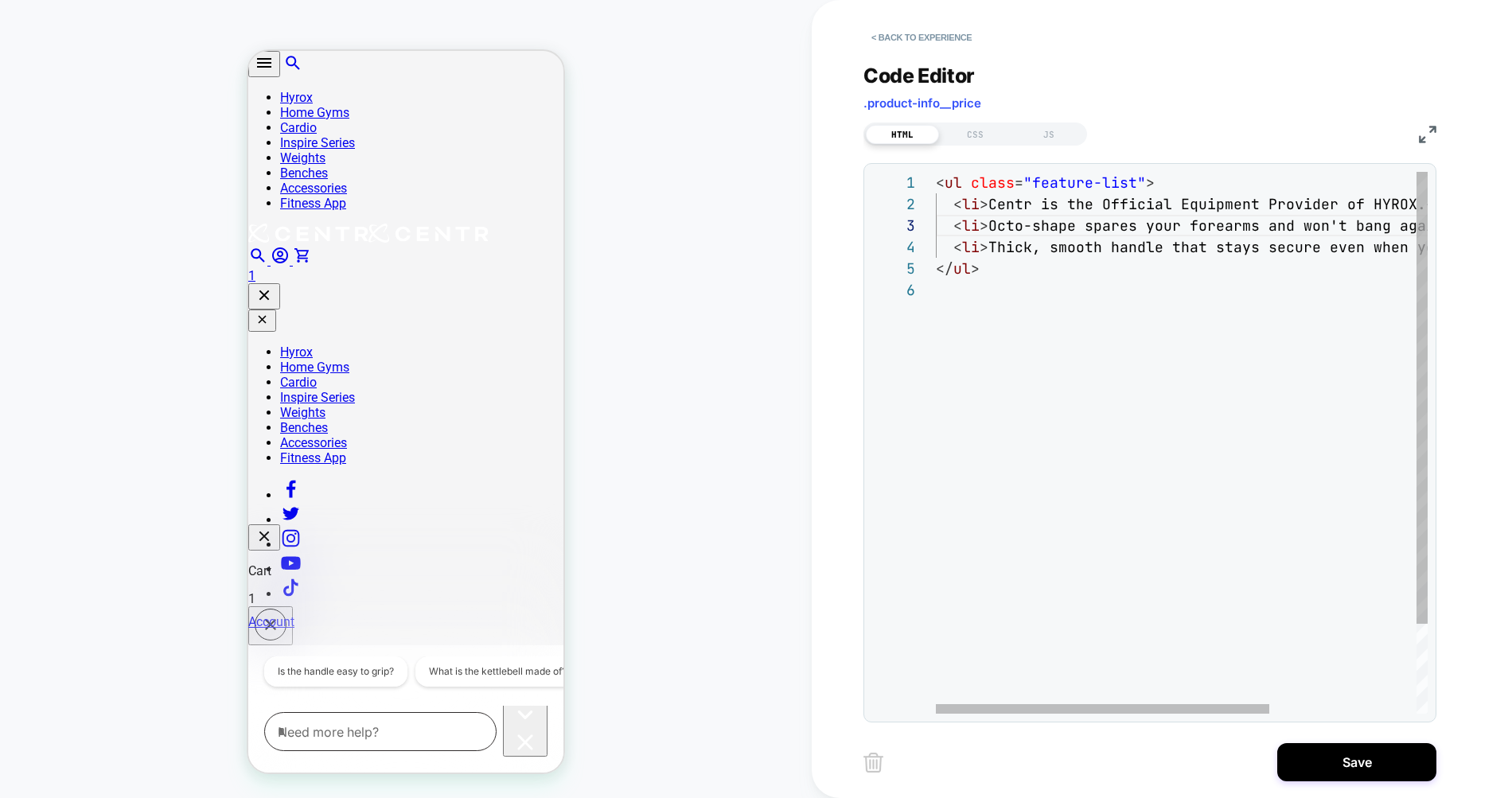
click at [1049, 247] on div "< ul class = "feature-list" > < li > Centr is the Official Equipment Provider o…" at bounding box center [1290, 496] width 707 height 649
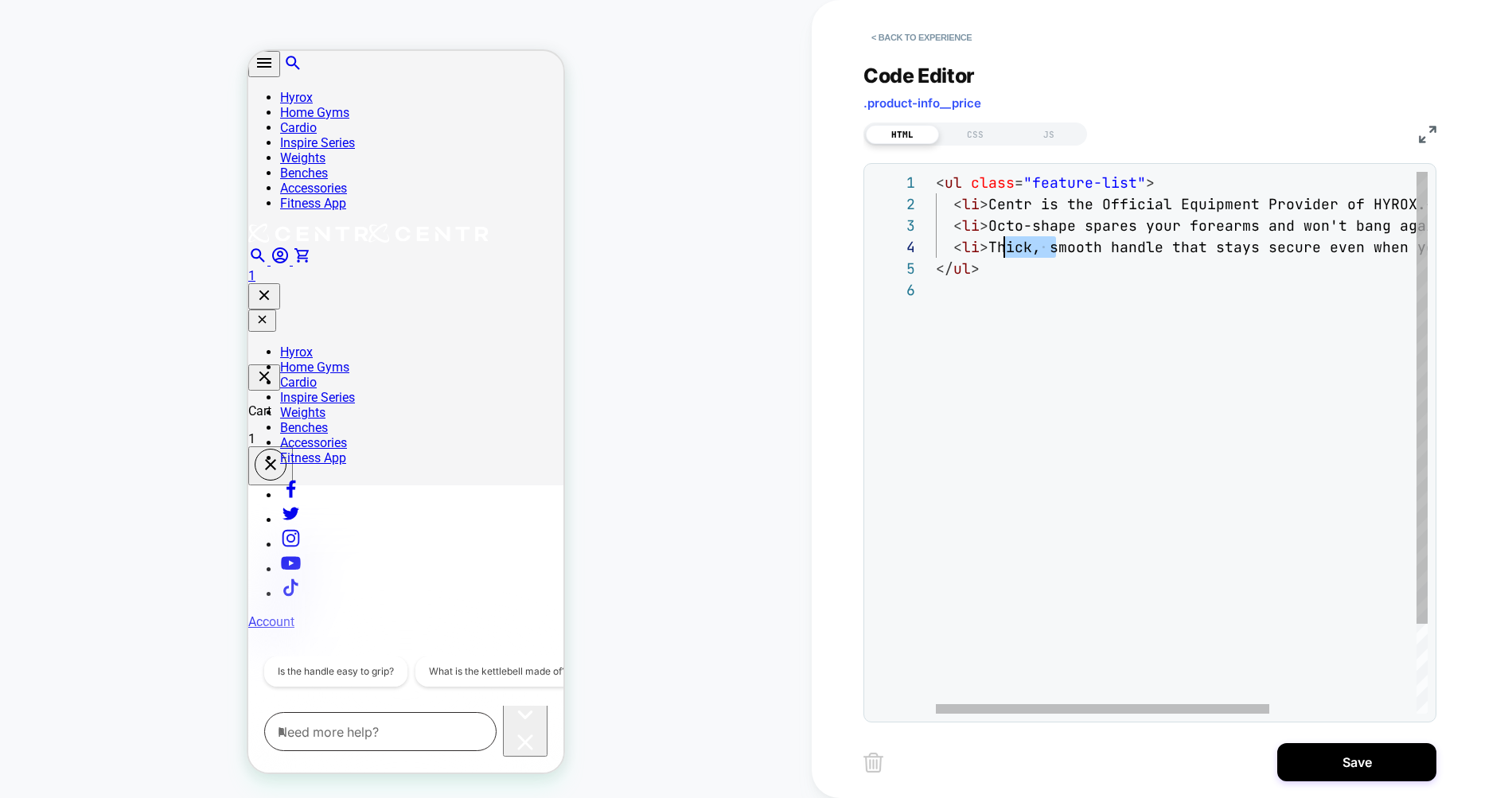
scroll to position [64, 52]
drag, startPoint x: 1055, startPoint y: 254, endPoint x: 987, endPoint y: 257, distance: 68.1
click at [987, 257] on div "< ul class = "feature-list" > < li > Centr is the Official Equipment Provider o…" at bounding box center [1290, 496] width 707 height 649
click at [1074, 232] on div "< ul class = "feature-list" > < li > Centr is the Official Equipment Provider o…" at bounding box center [1285, 496] width 698 height 649
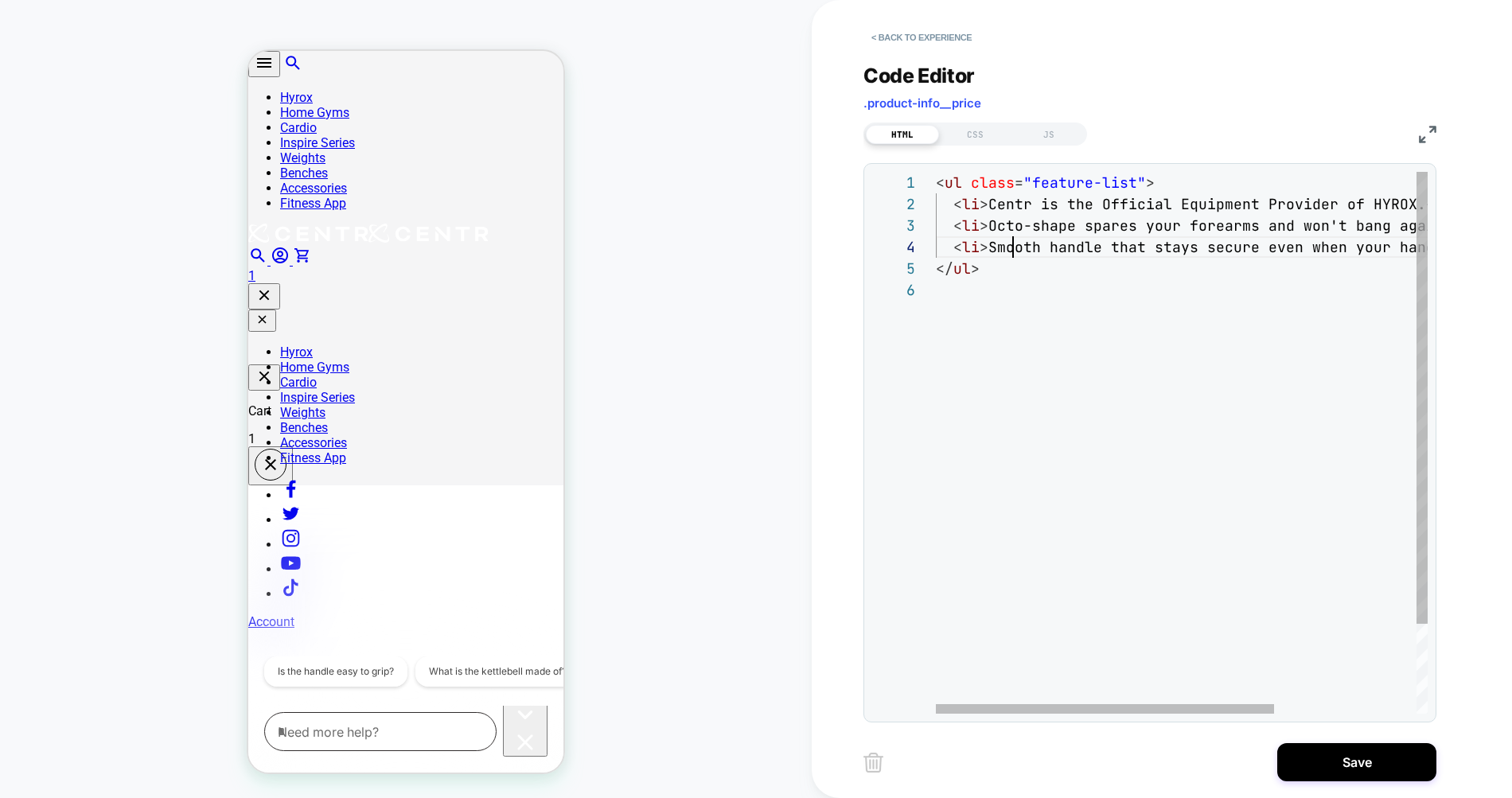
click at [1015, 254] on div "< ul class = "feature-list" > < li > Centr is the Official Equipment Provider o…" at bounding box center [1285, 496] width 698 height 649
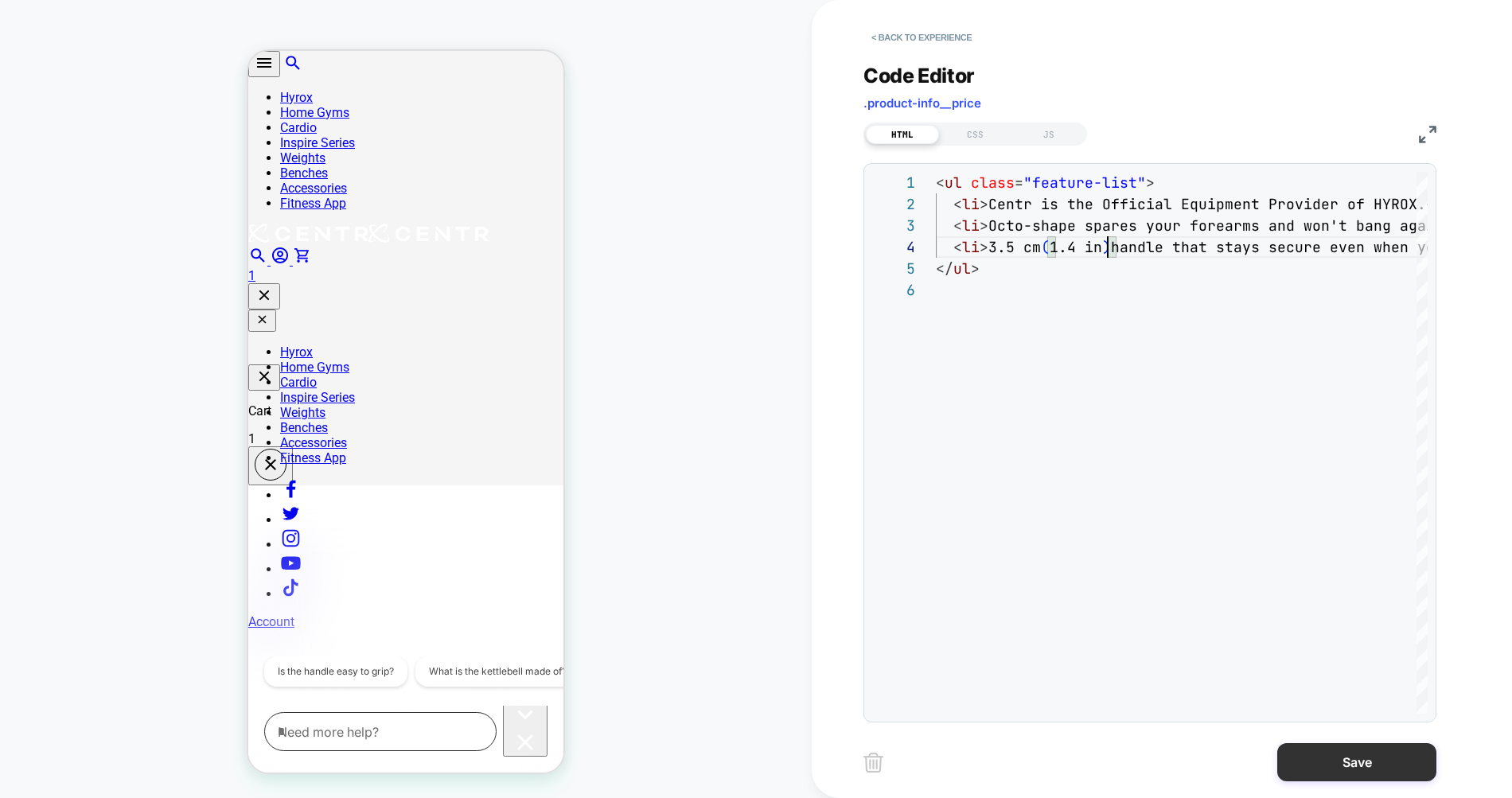
type textarea "**********"
click at [1356, 761] on button "Save" at bounding box center [1356, 762] width 159 height 38
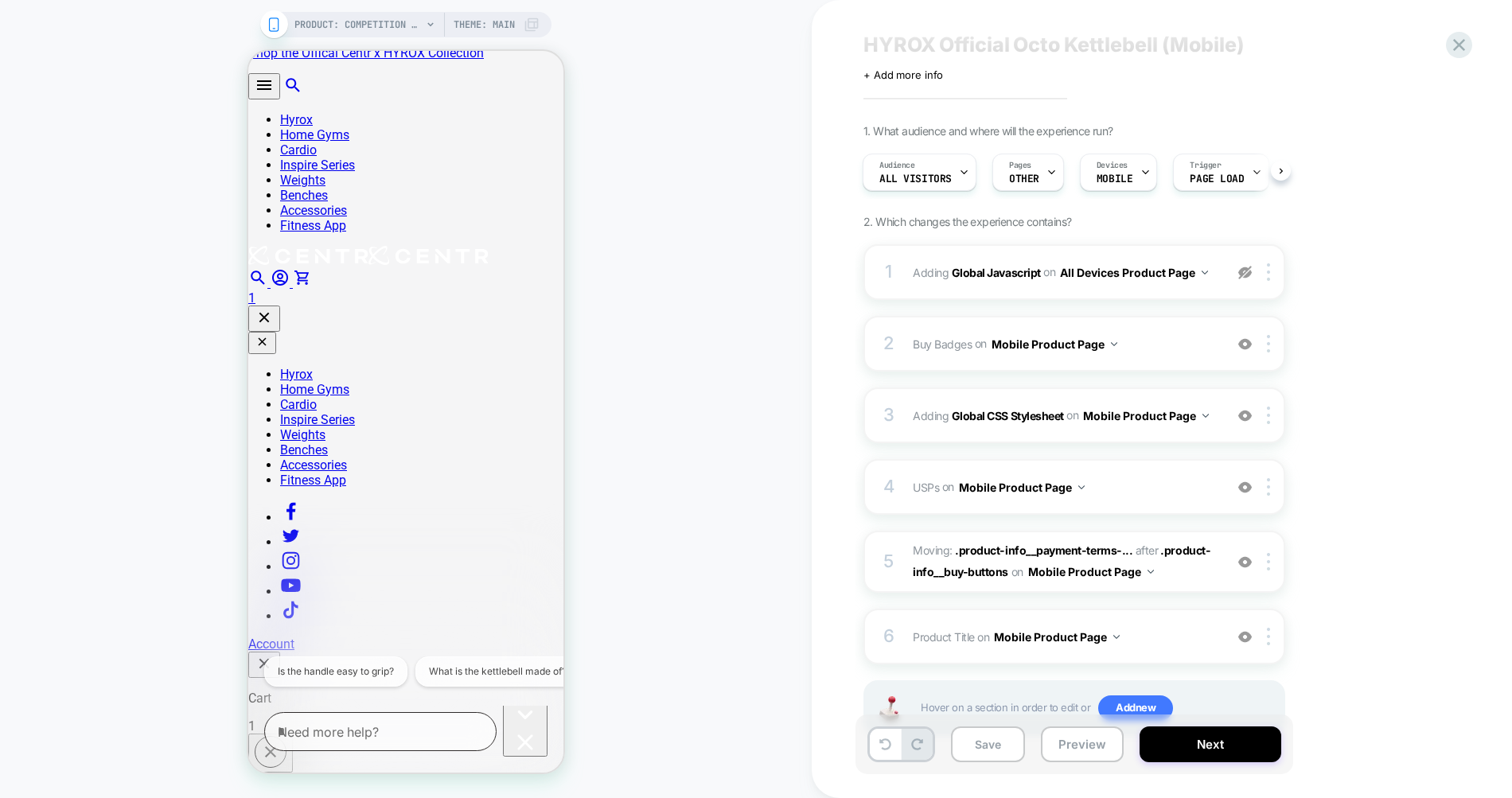
scroll to position [0, 0]
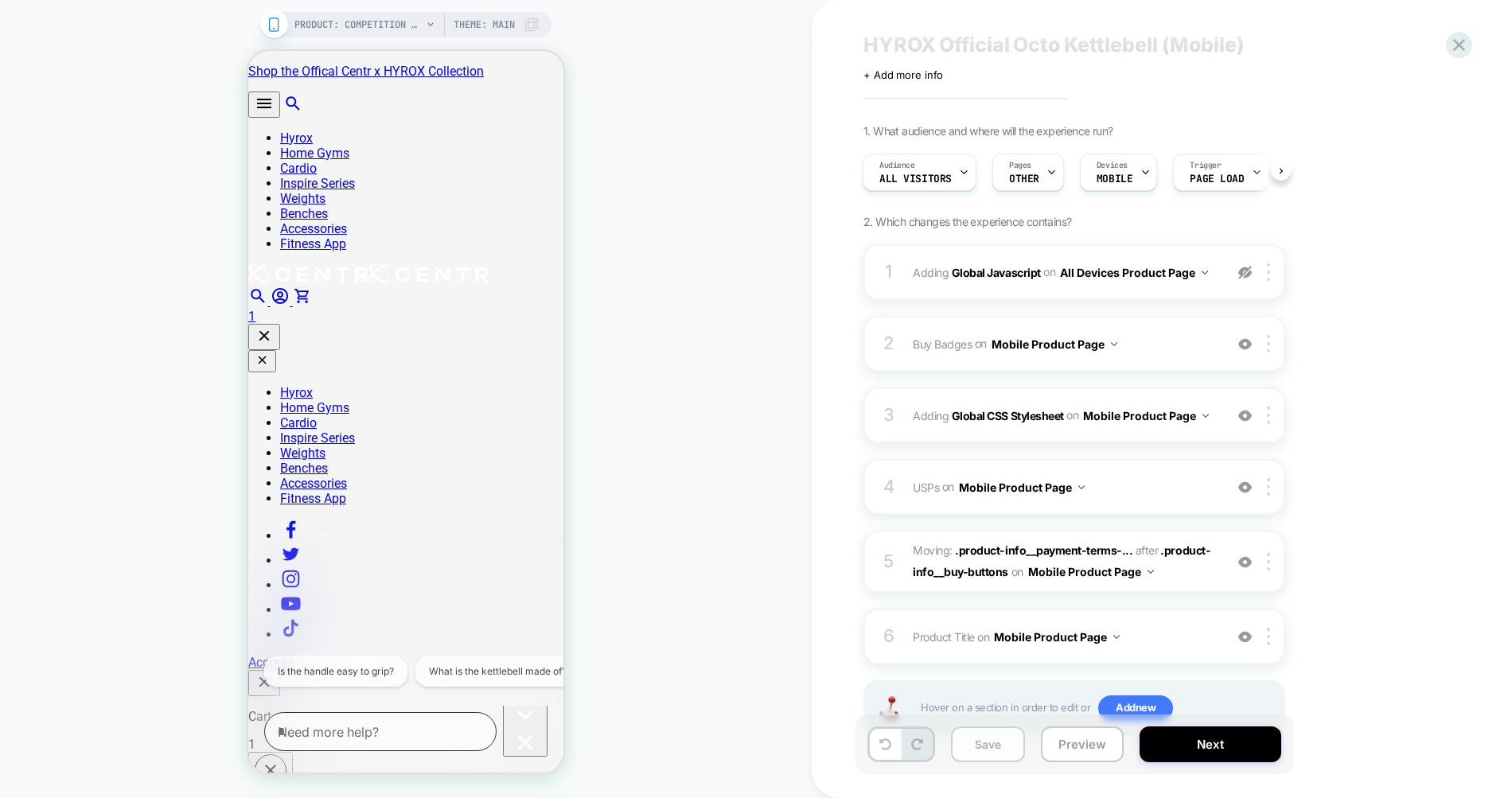
click at [993, 747] on button "Save" at bounding box center [987, 744] width 74 height 36
click at [1450, 41] on icon at bounding box center [1458, 45] width 21 height 21
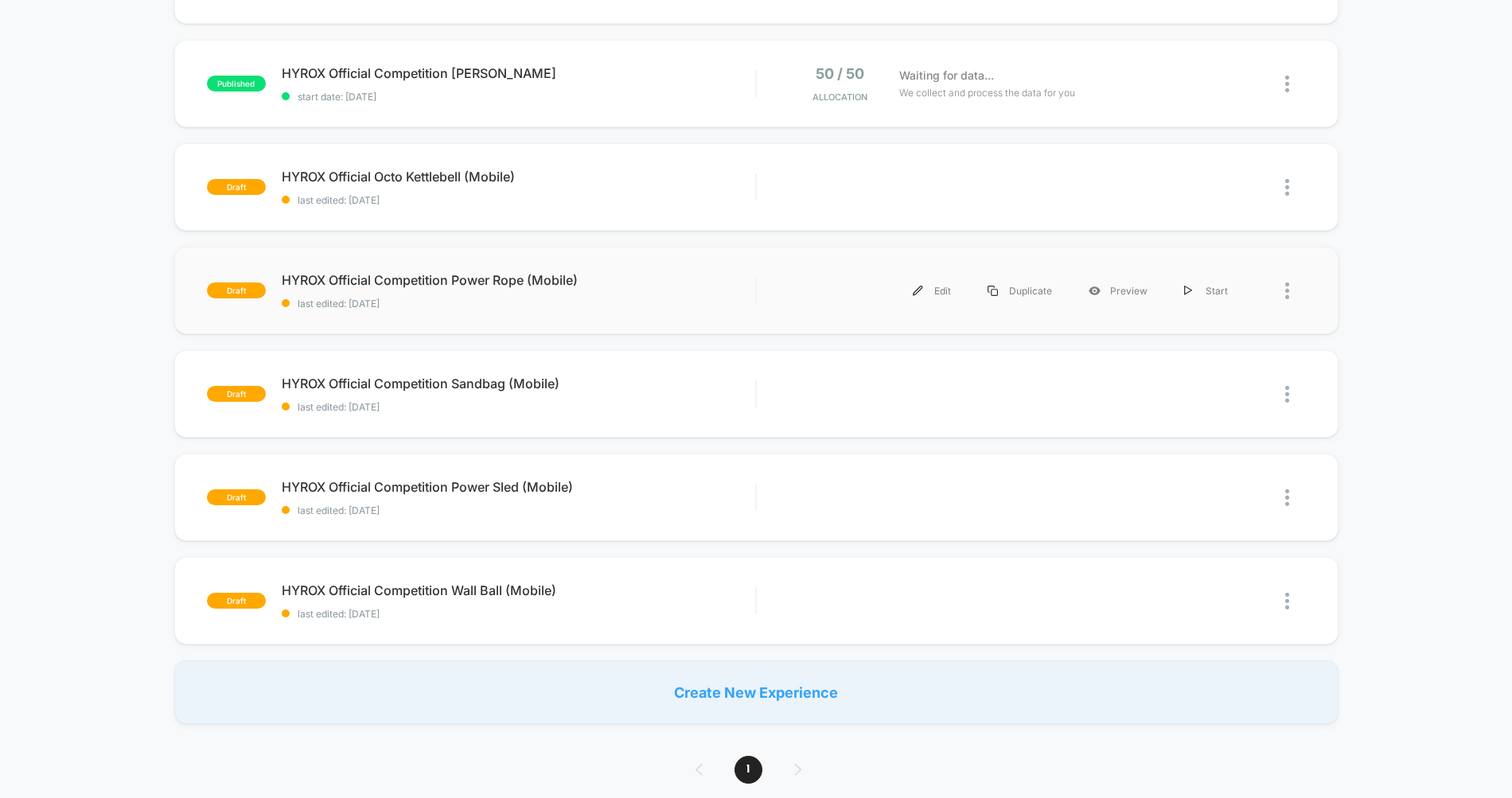
scroll to position [548, 0]
click at [947, 294] on div "Edit" at bounding box center [932, 290] width 75 height 36
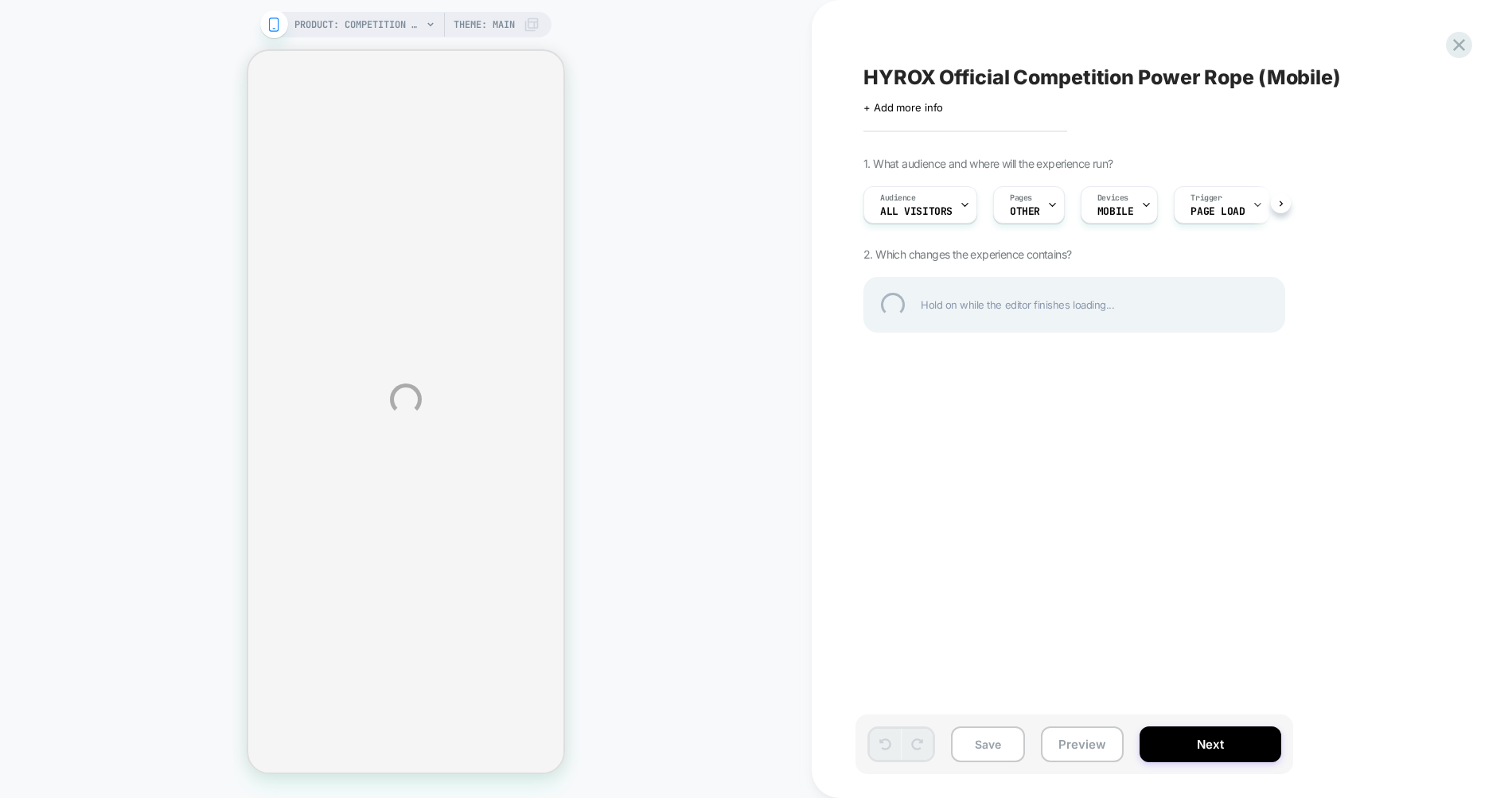
click at [1042, 210] on div "PRODUCT: Competition Wall Ball [centr x hyrox] PRODUCT: Competition Wall Ball […" at bounding box center [756, 399] width 1512 height 798
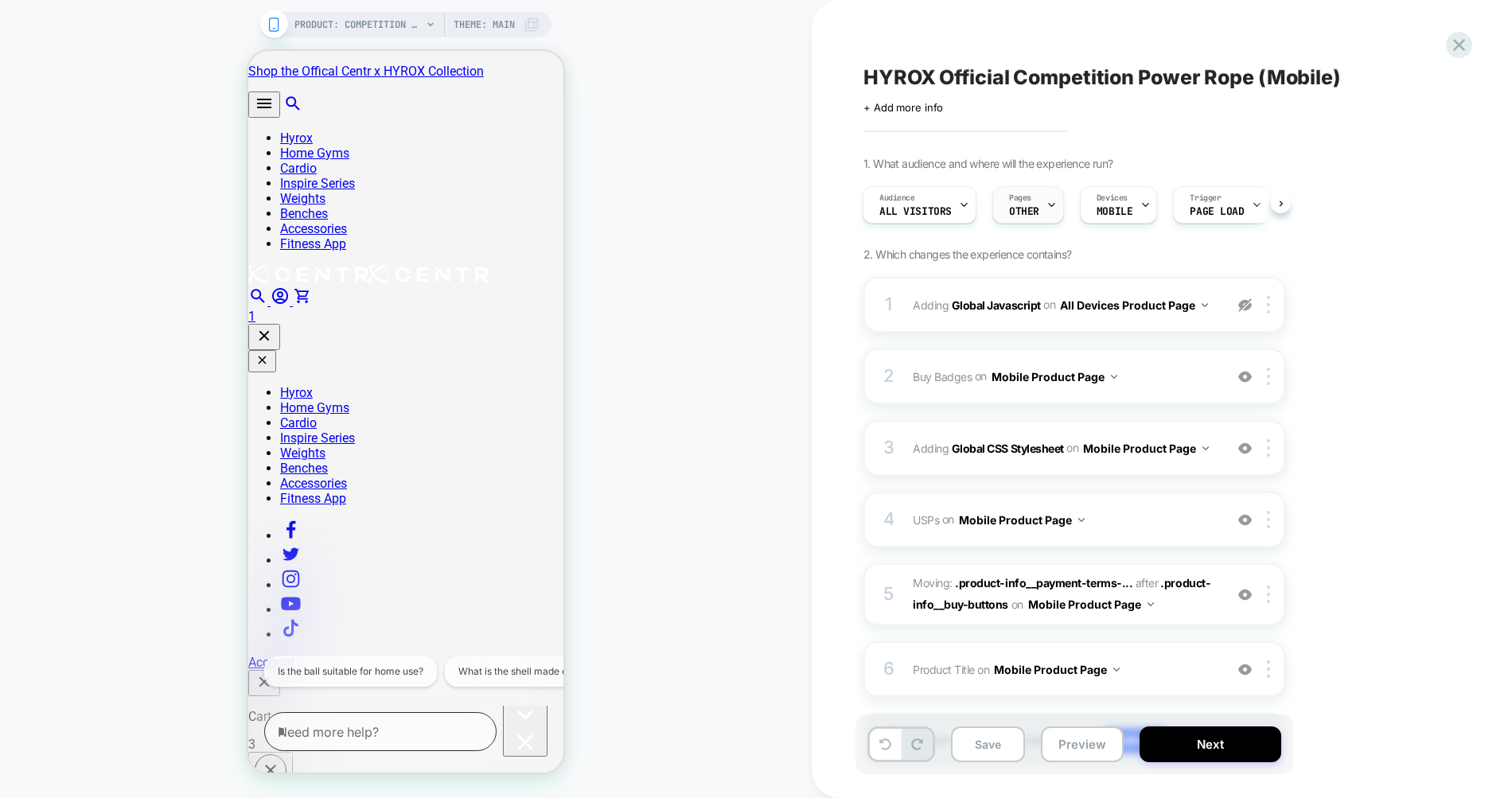
click at [1049, 198] on div at bounding box center [1051, 205] width 11 height 36
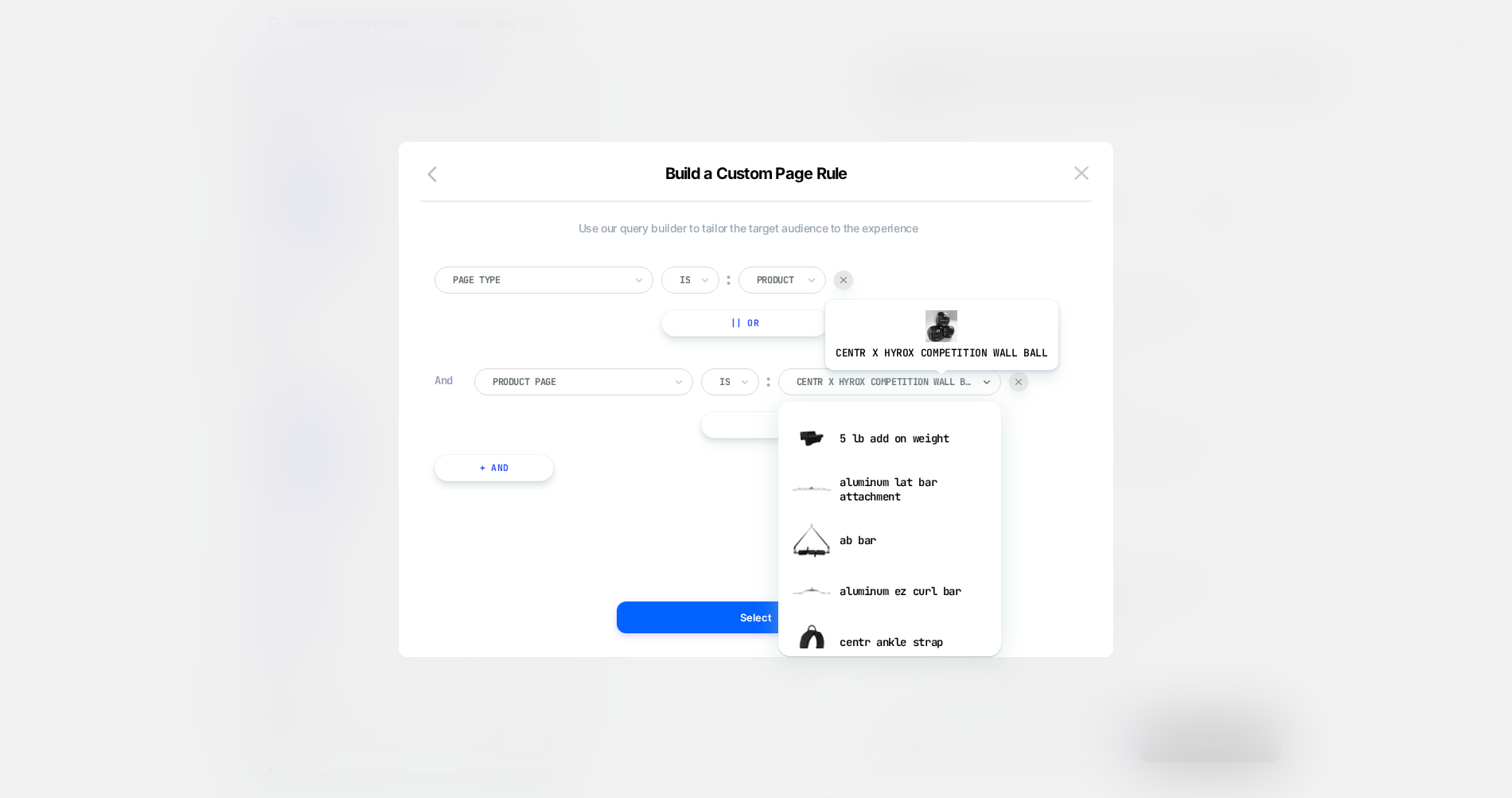
click at [939, 382] on div at bounding box center [884, 382] width 175 height 15
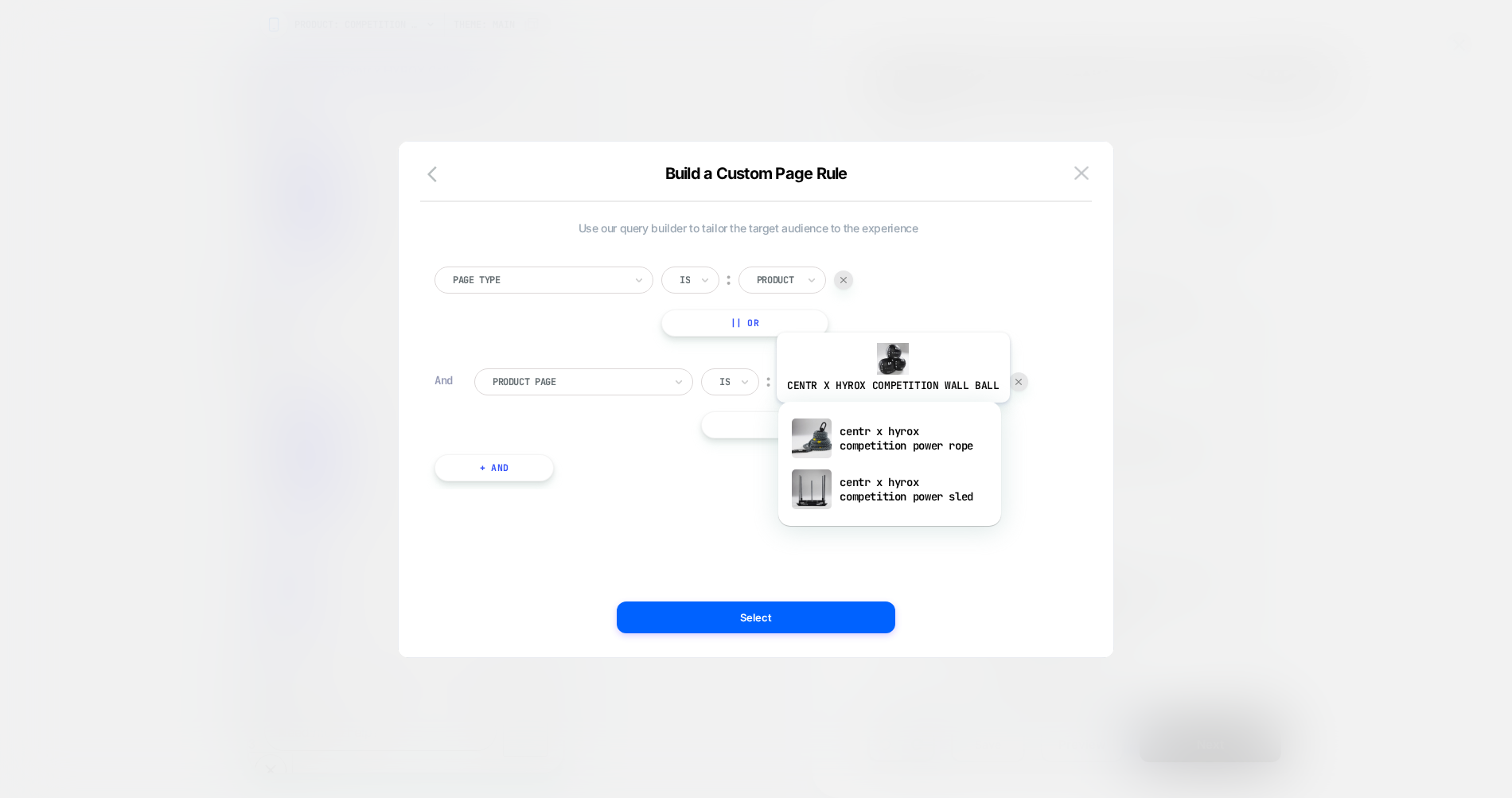
type input "*****"
click at [897, 438] on div "centr x hyrox competition power rope" at bounding box center [889, 438] width 207 height 51
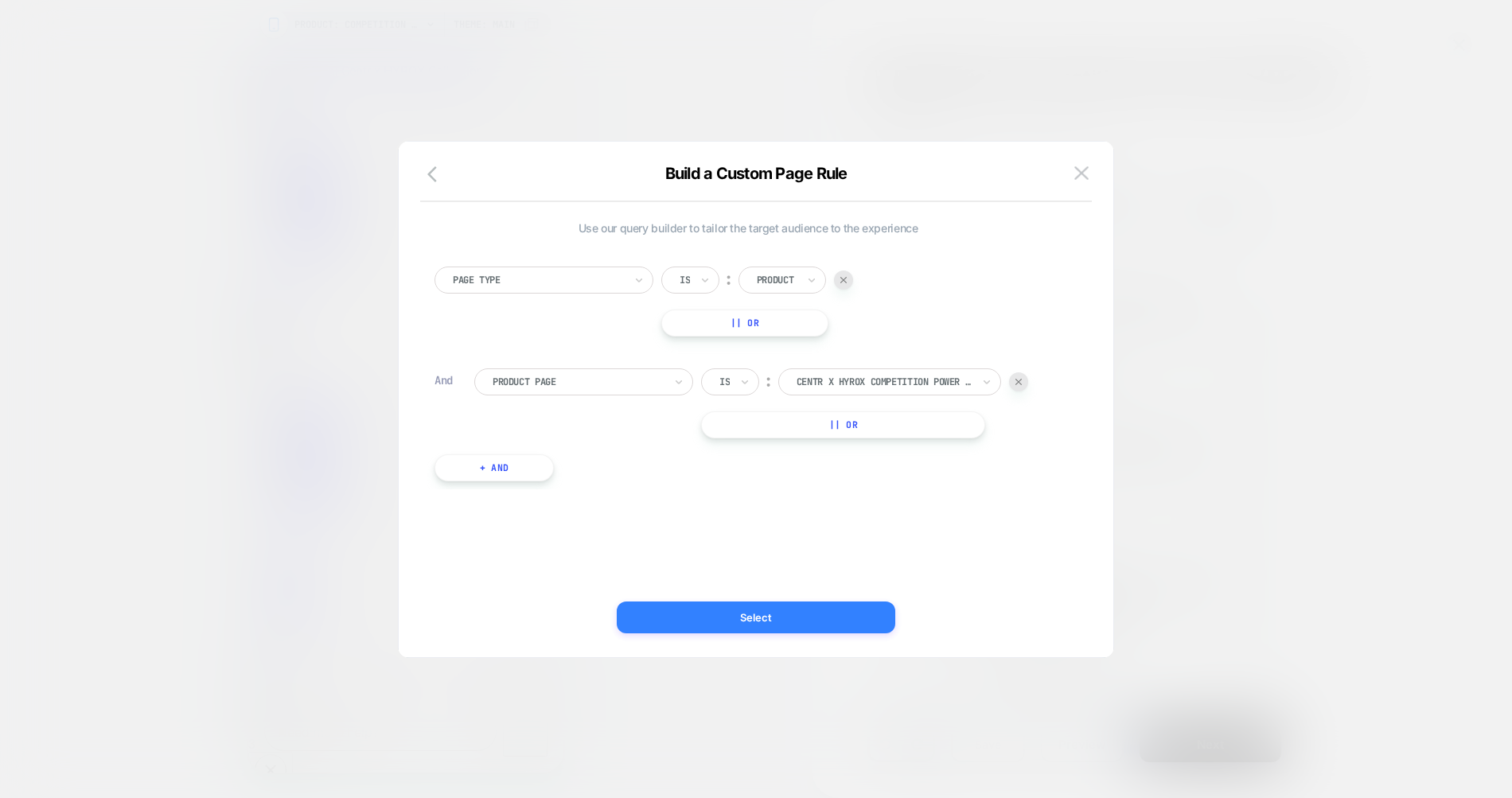
click at [801, 620] on button "Select" at bounding box center [755, 617] width 278 height 32
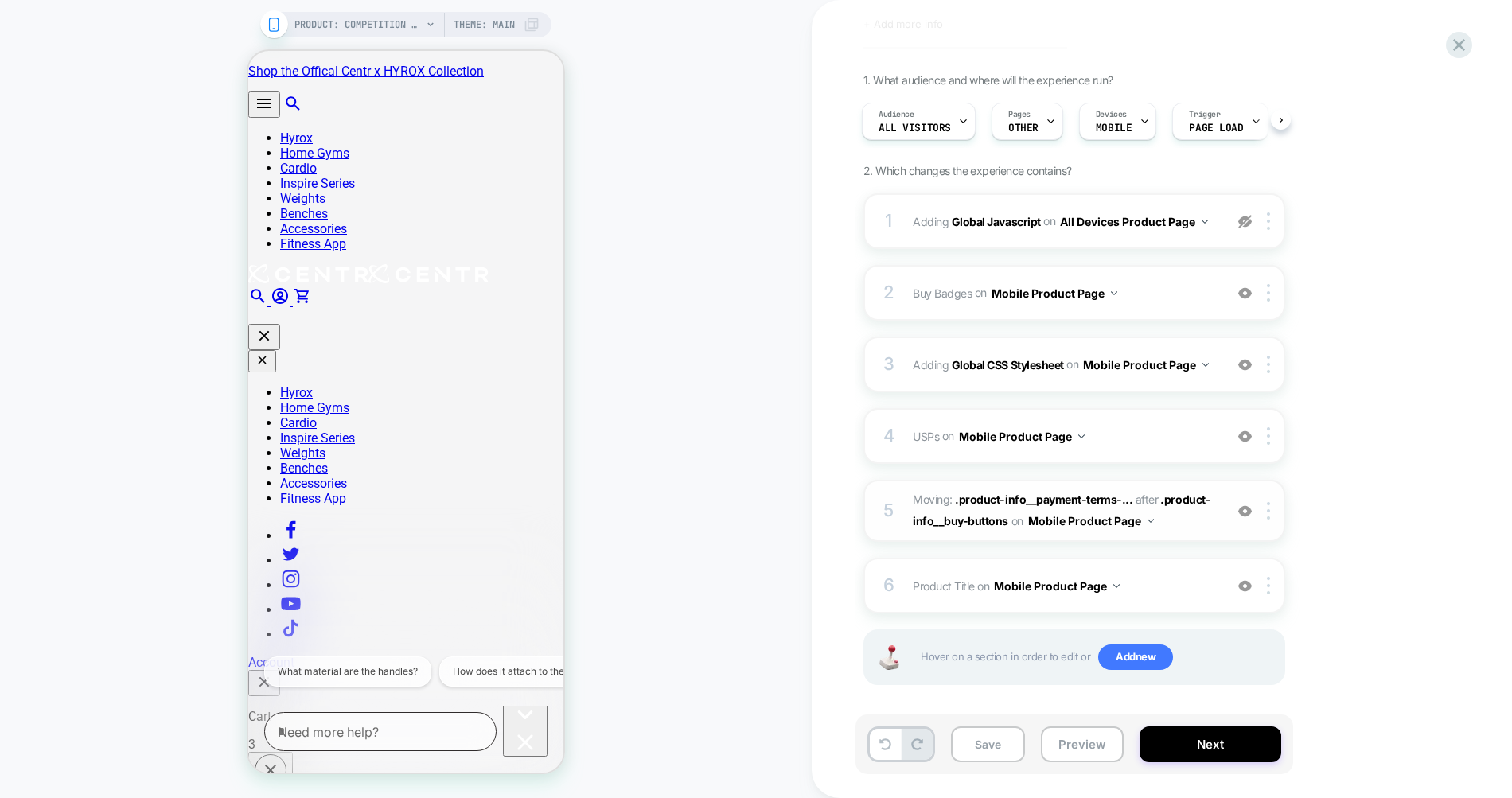
scroll to position [90, 0]
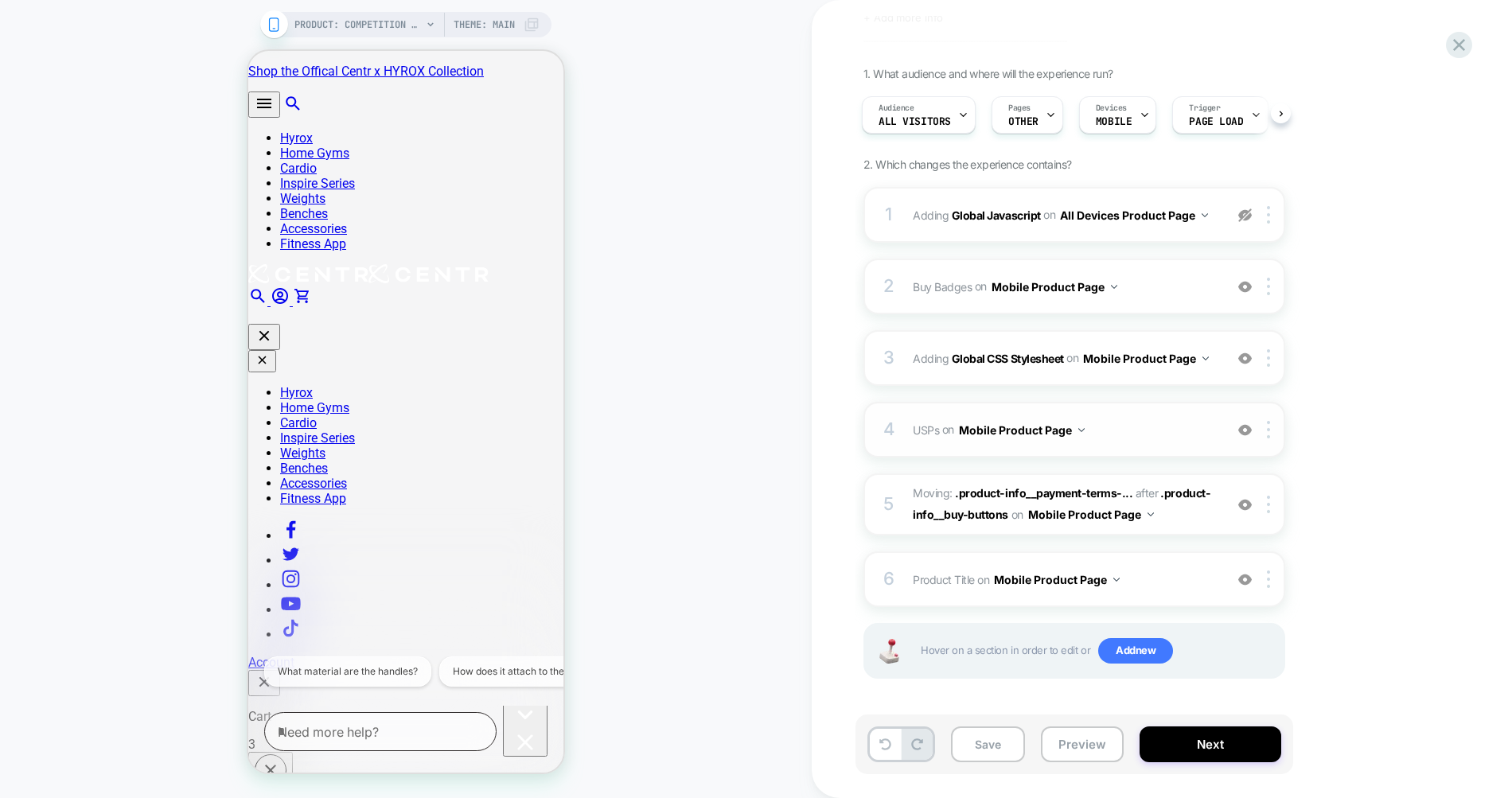
click at [1145, 422] on span "USPs Adding Code Block AFTER .product-info__price on Mobile Product Page" at bounding box center [1064, 430] width 303 height 23
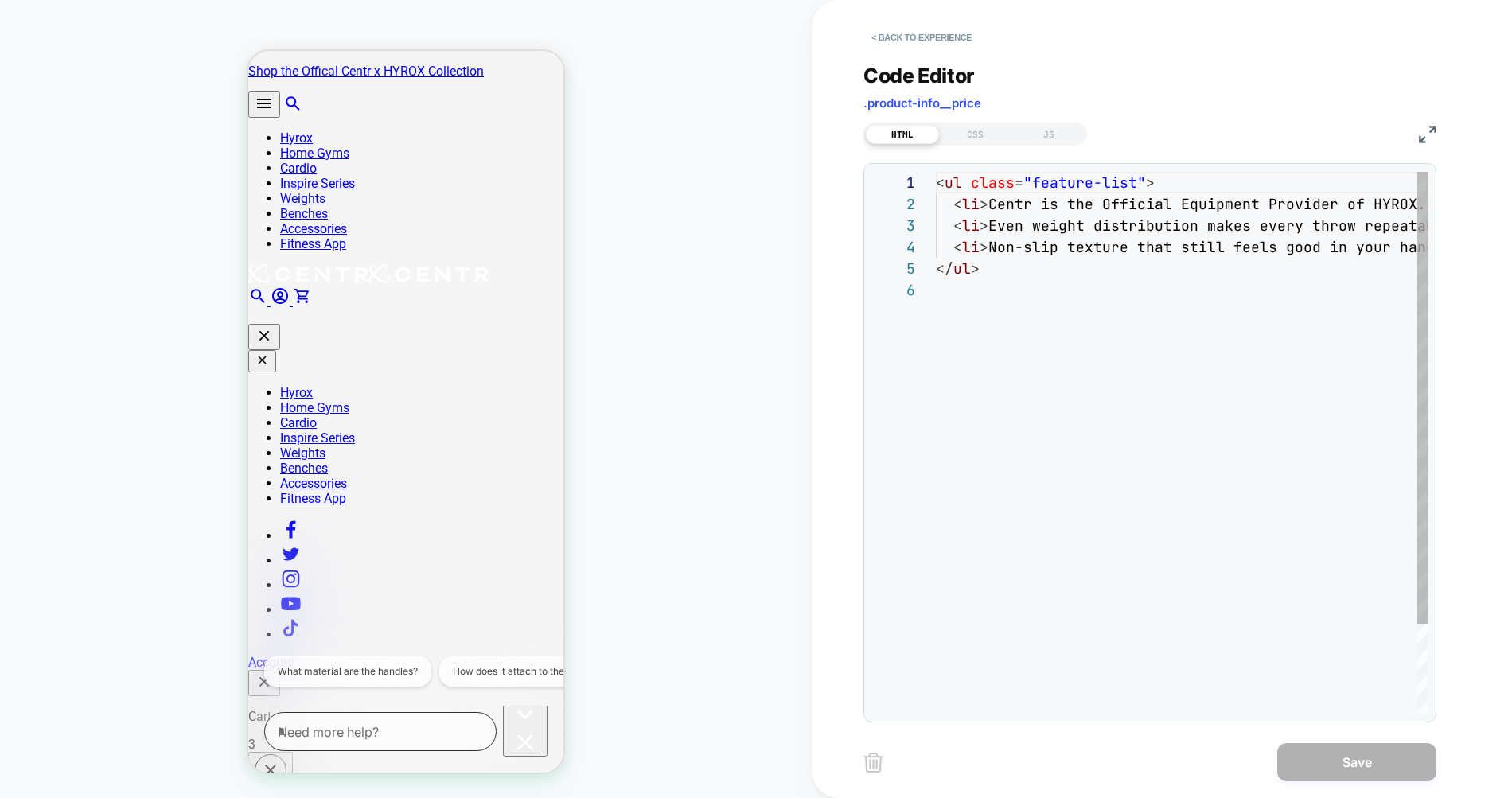
scroll to position [107, 0]
click at [1110, 242] on div "< ul class = "feature-list" > < li > Centr is the Official Equipment Provider o…" at bounding box center [1298, 496] width 724 height 649
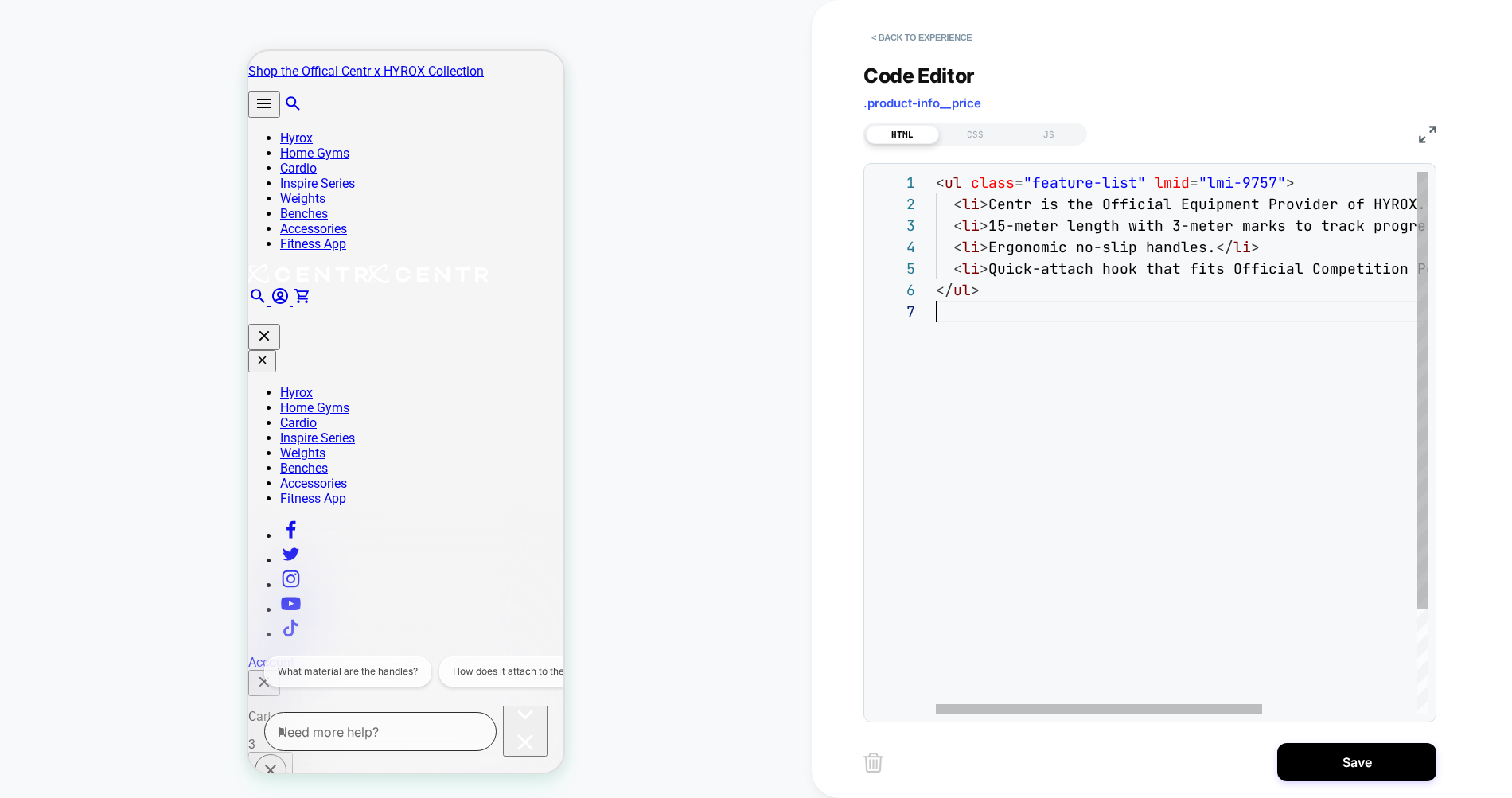
scroll to position [129, 0]
click at [1006, 243] on div "< ul class = "feature-list" lmid = "lmi-9757" > < li > Centr is the Official Eq…" at bounding box center [1268, 507] width 664 height 671
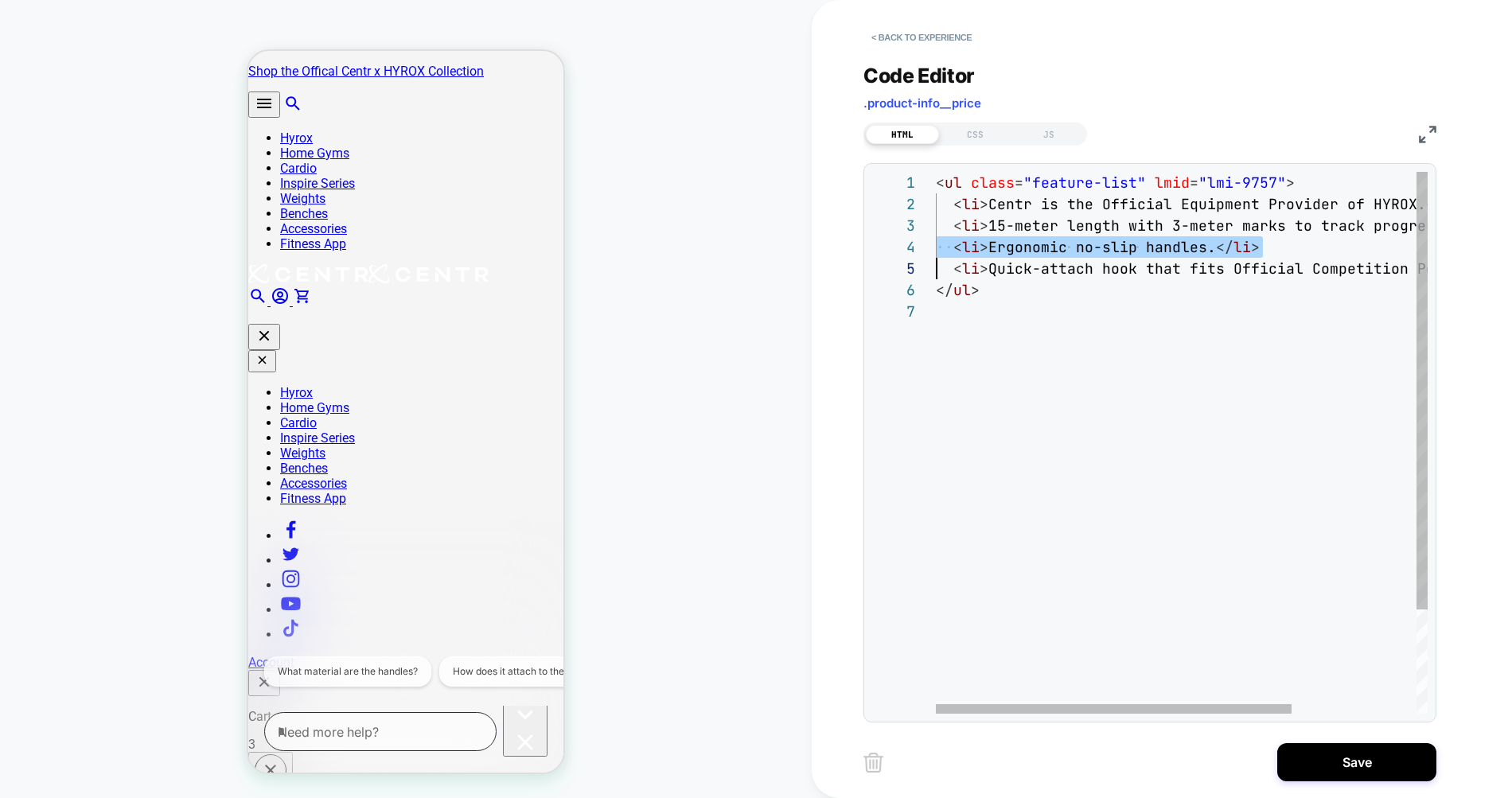
click at [1006, 243] on div "< ul class = "feature-list" lmid = "lmi-9757" > < li > Centr is the Official Eq…" at bounding box center [1268, 507] width 664 height 671
type textarea "**********"
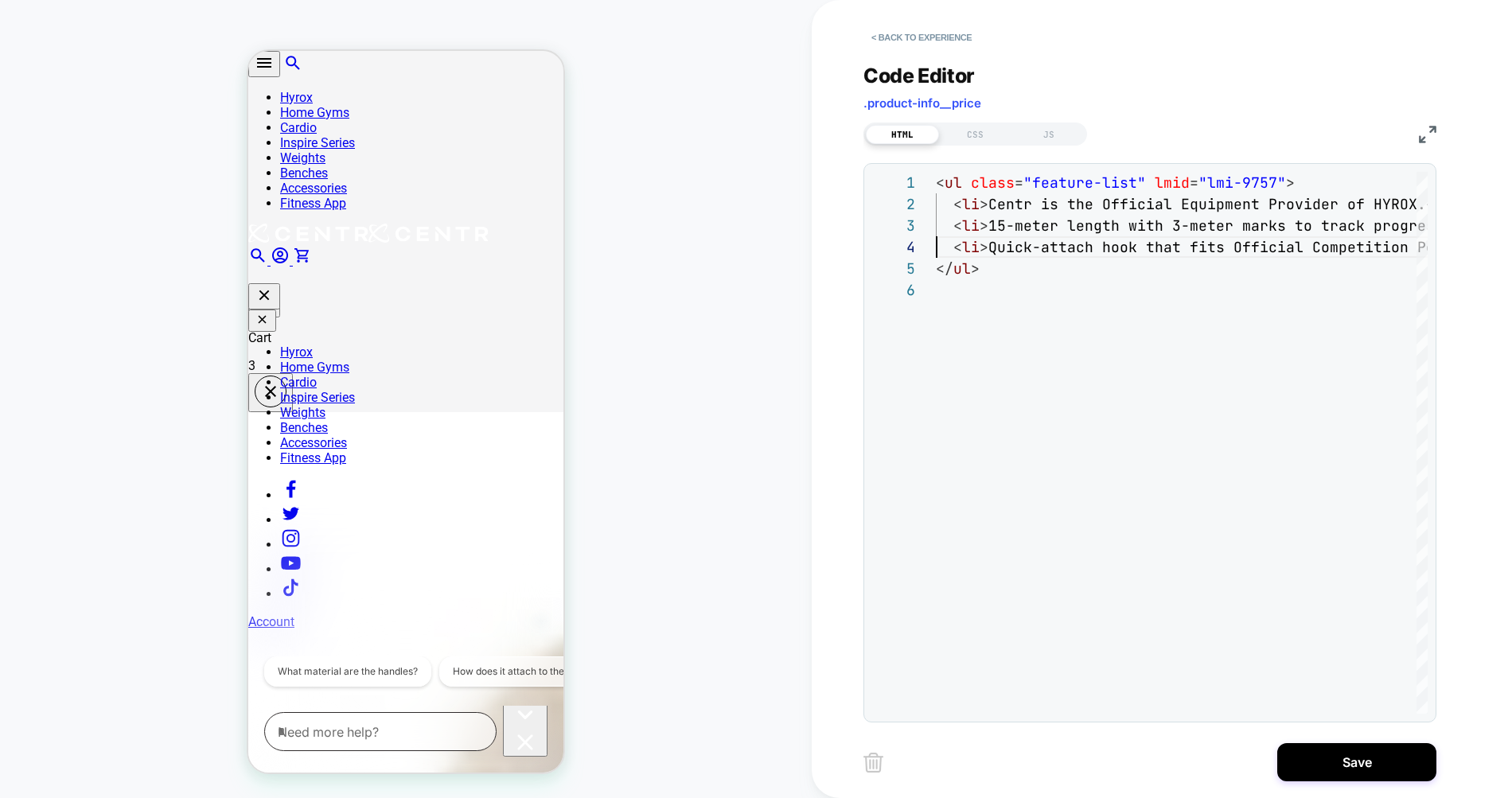
scroll to position [376, 0]
click at [1336, 760] on button "Save" at bounding box center [1356, 762] width 159 height 38
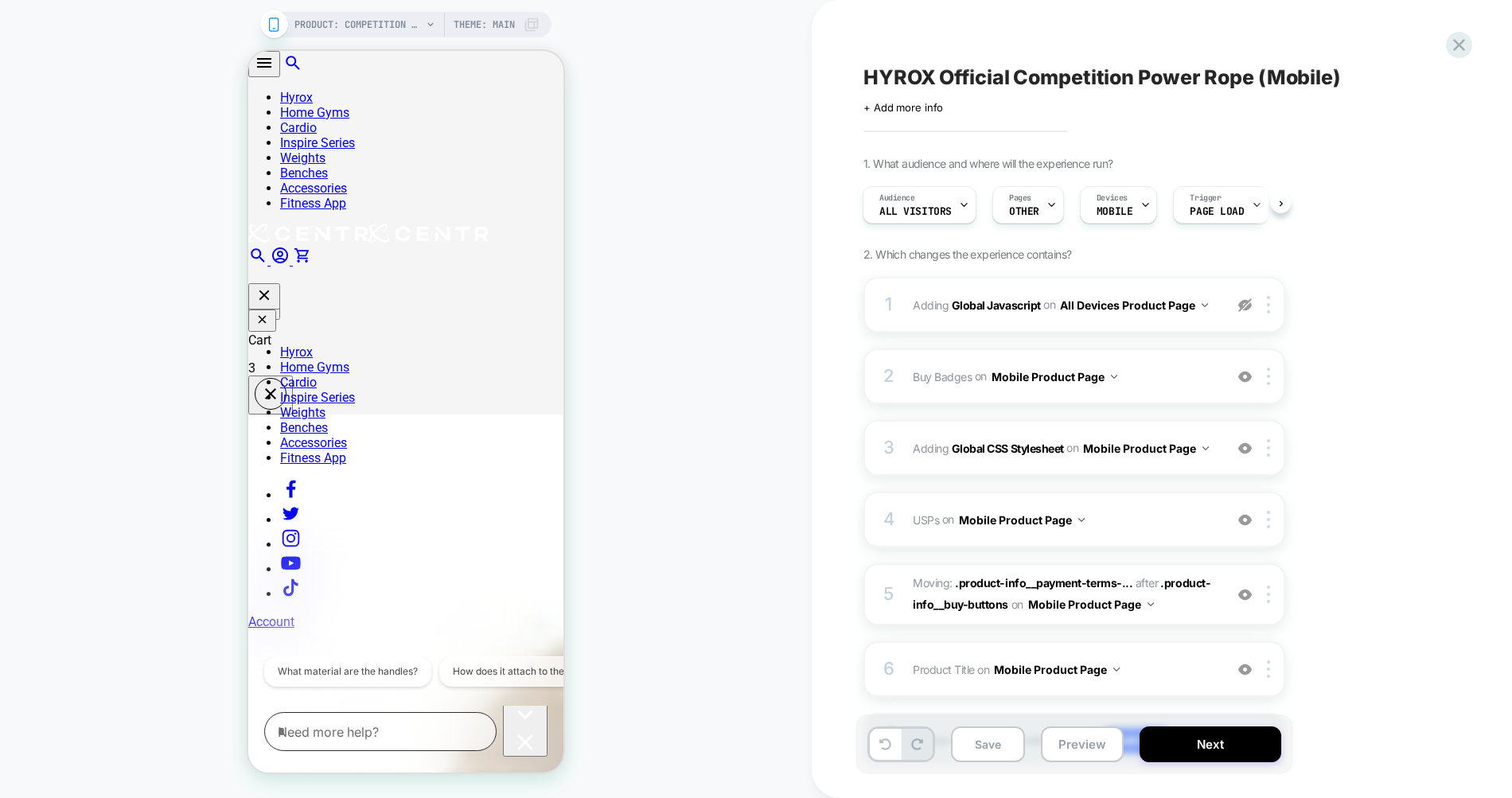
scroll to position [90, 0]
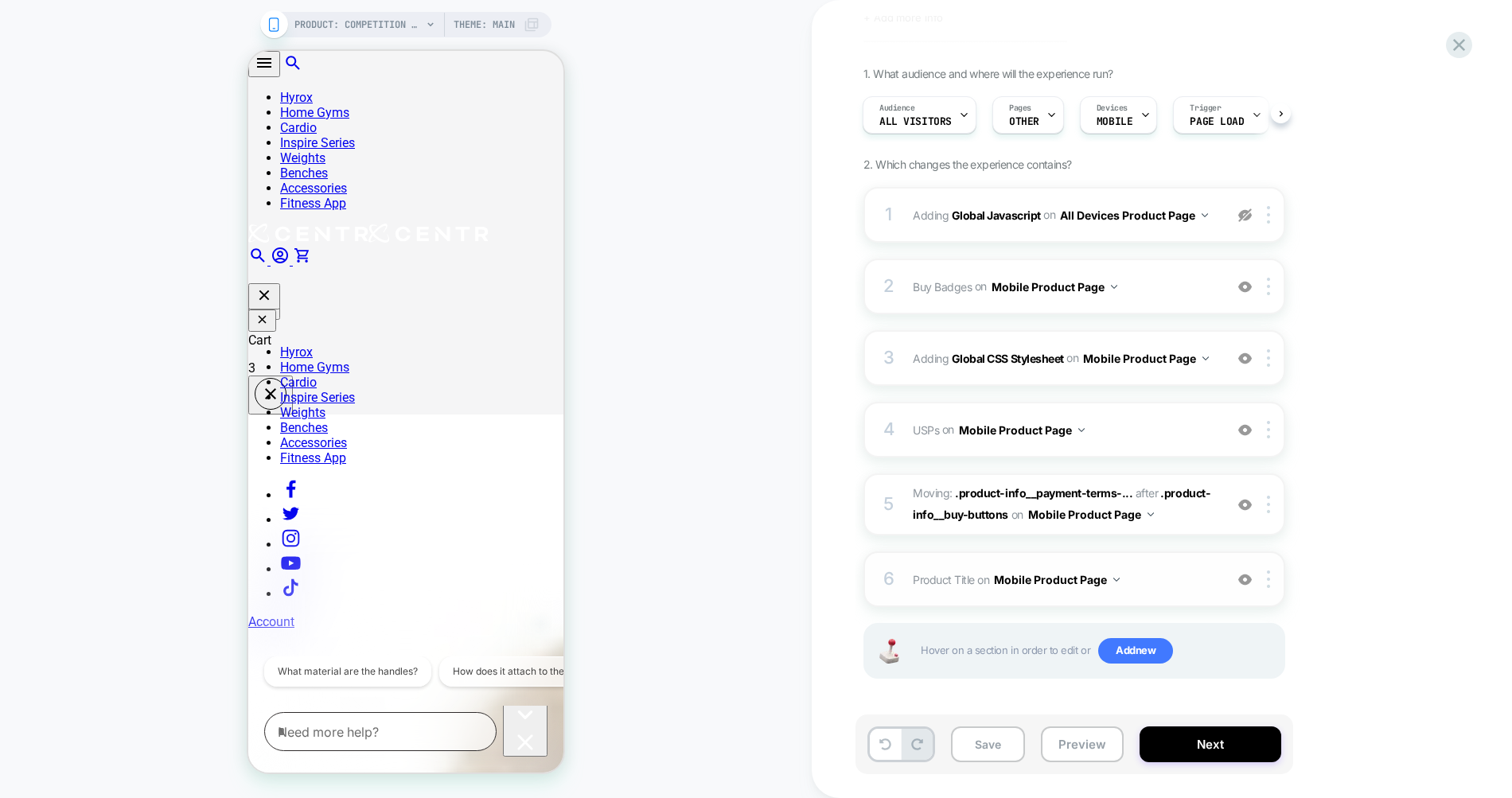
click at [1174, 561] on div "6 Product Title Editing .product-info__title on Mobile Product Page Add Before …" at bounding box center [1074, 579] width 422 height 56
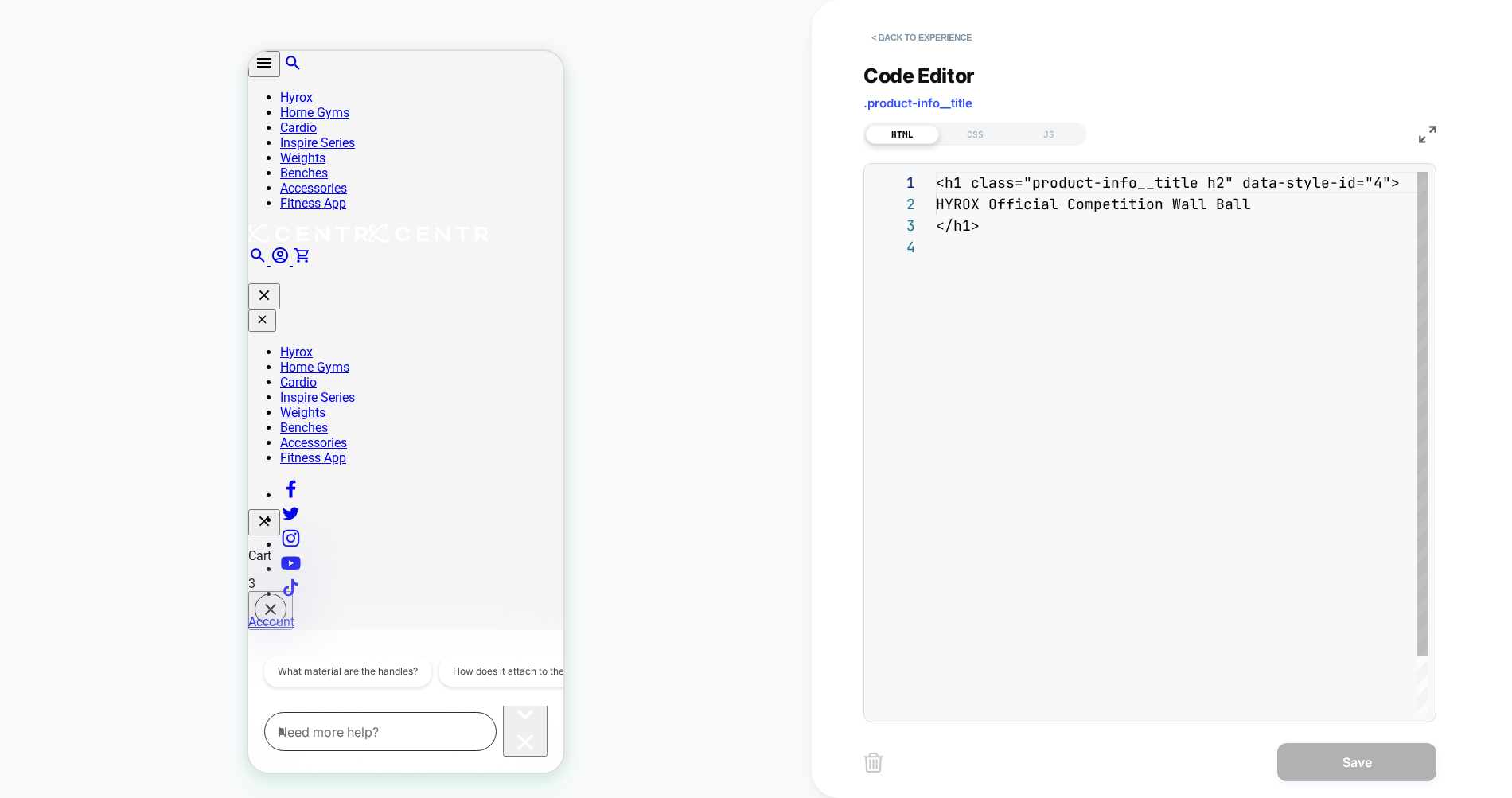
scroll to position [146, 0]
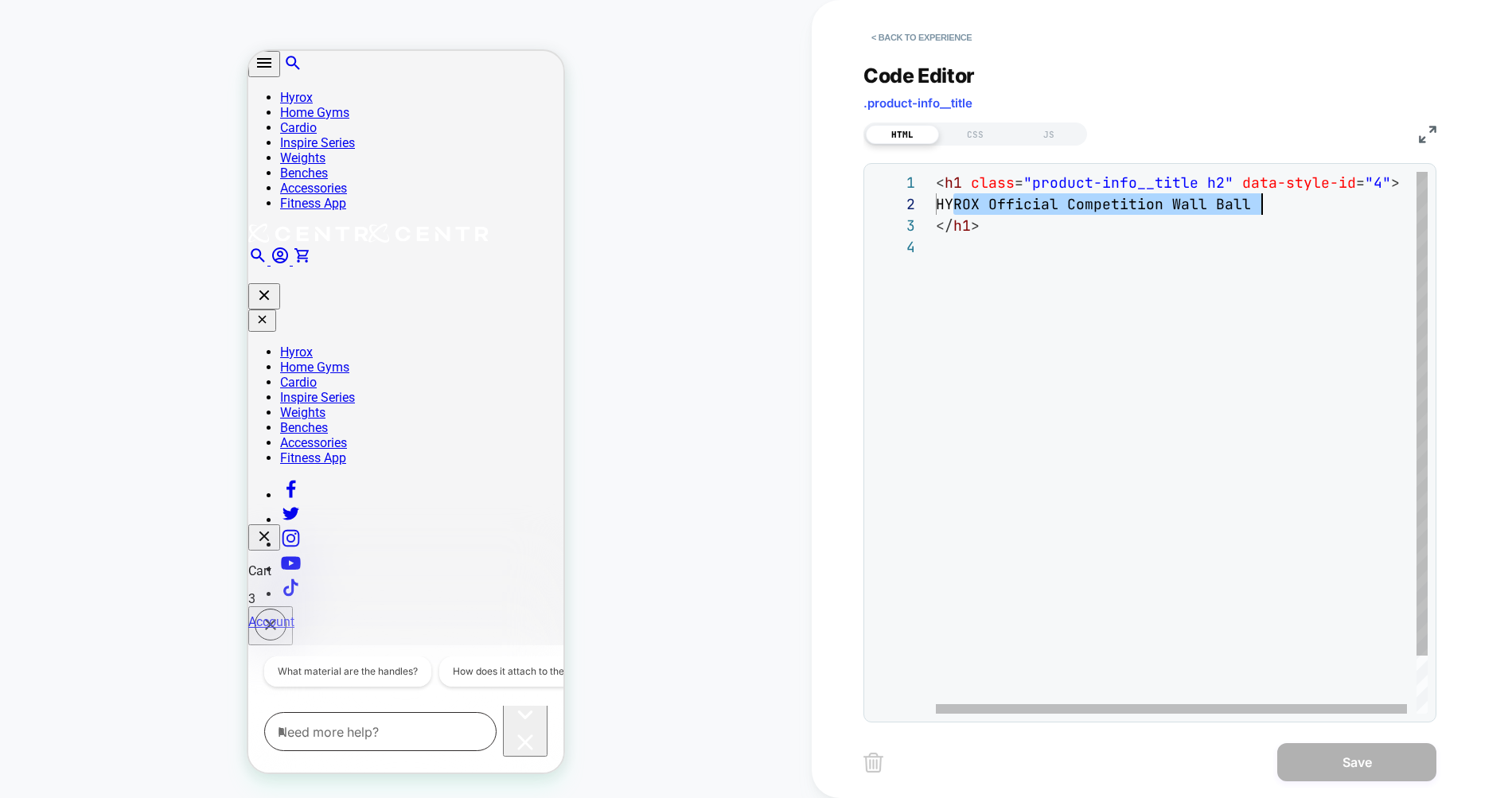
drag, startPoint x: 959, startPoint y: 208, endPoint x: 1265, endPoint y: 208, distance: 306.0
click at [1265, 208] on div "HYROX Official Competition Wall Ball" at bounding box center [1187, 204] width 501 height 21
type textarea "**********"
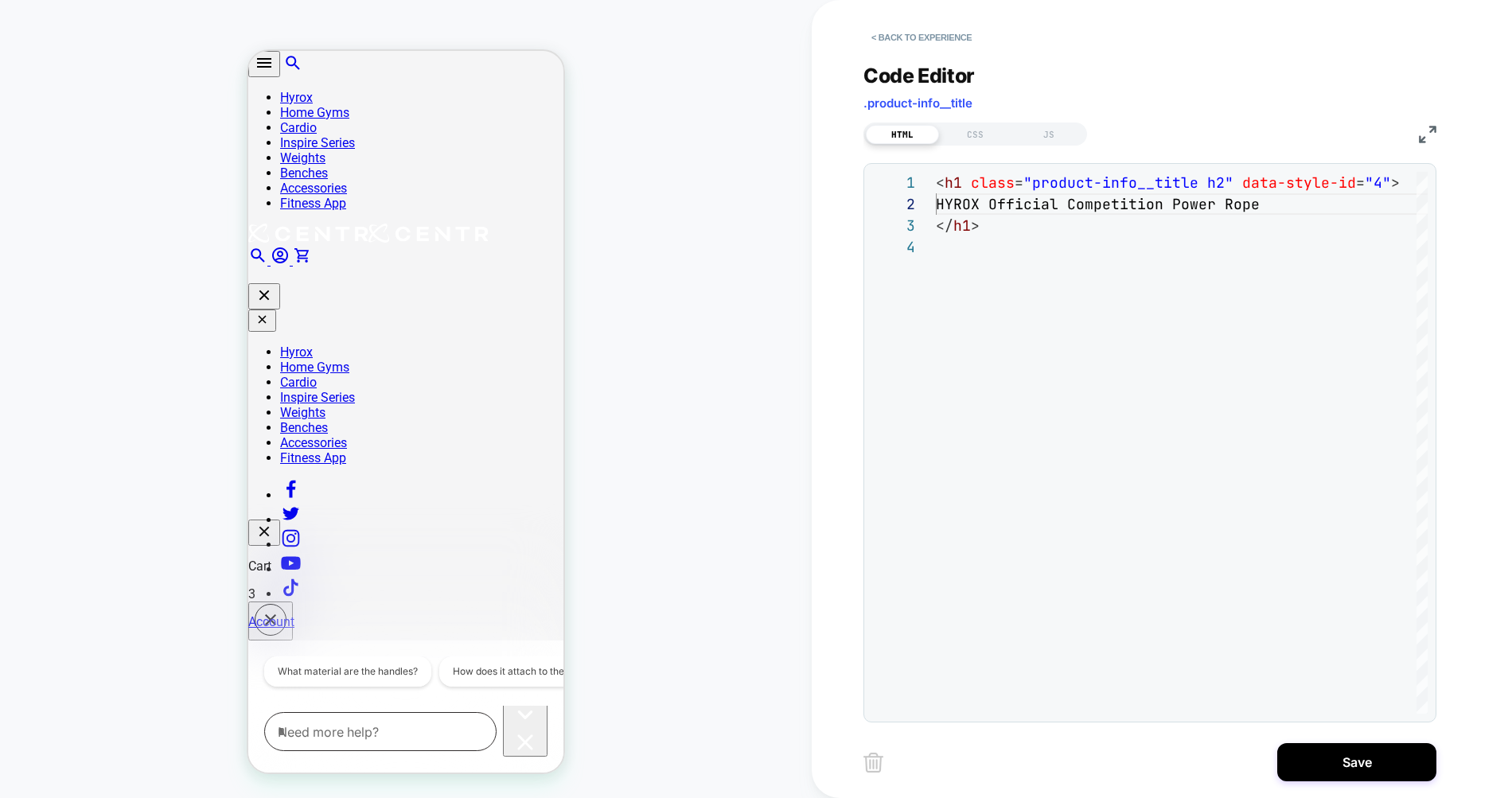
scroll to position [0, 0]
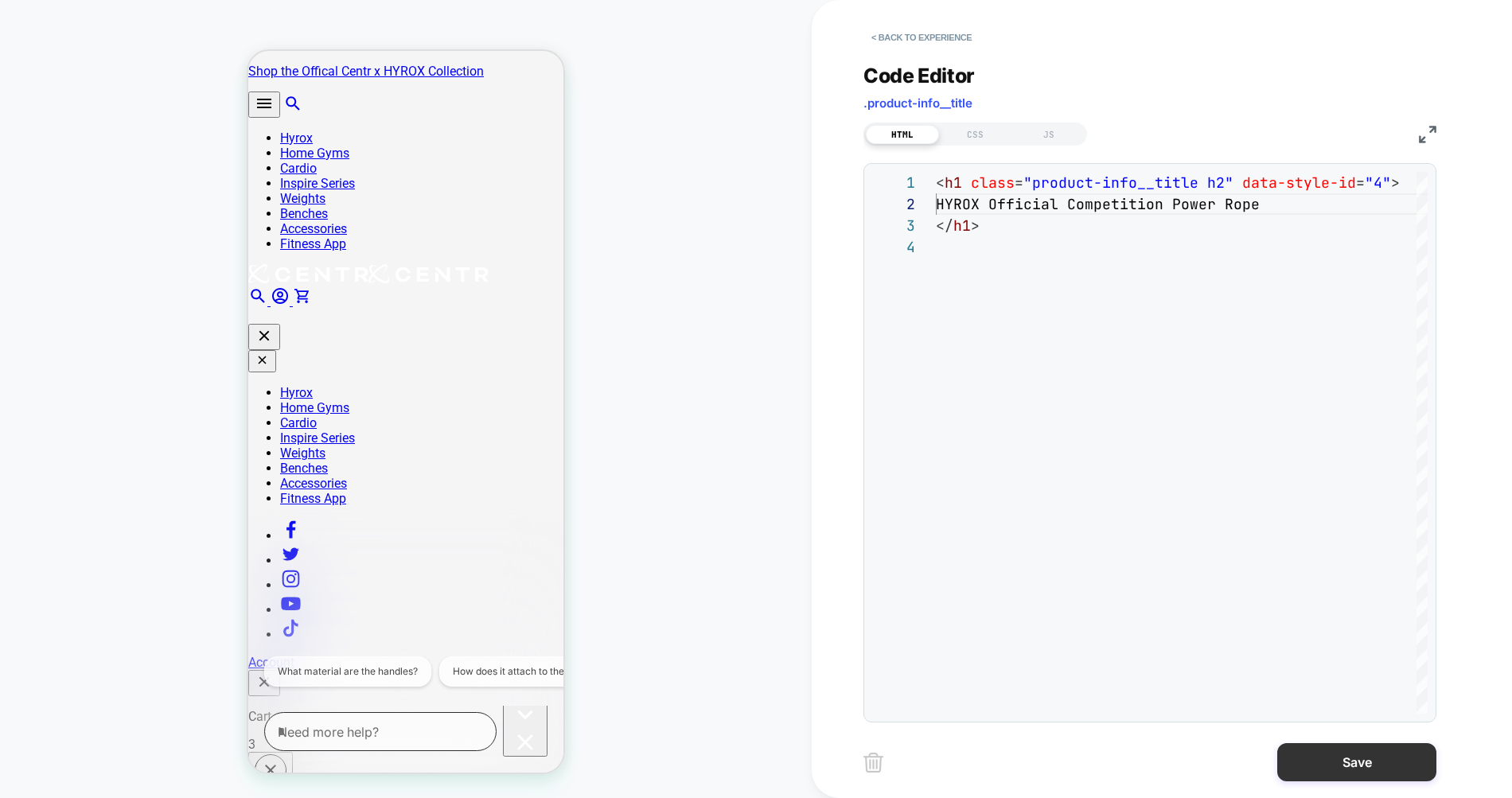
click at [1319, 748] on button "Save" at bounding box center [1356, 762] width 159 height 38
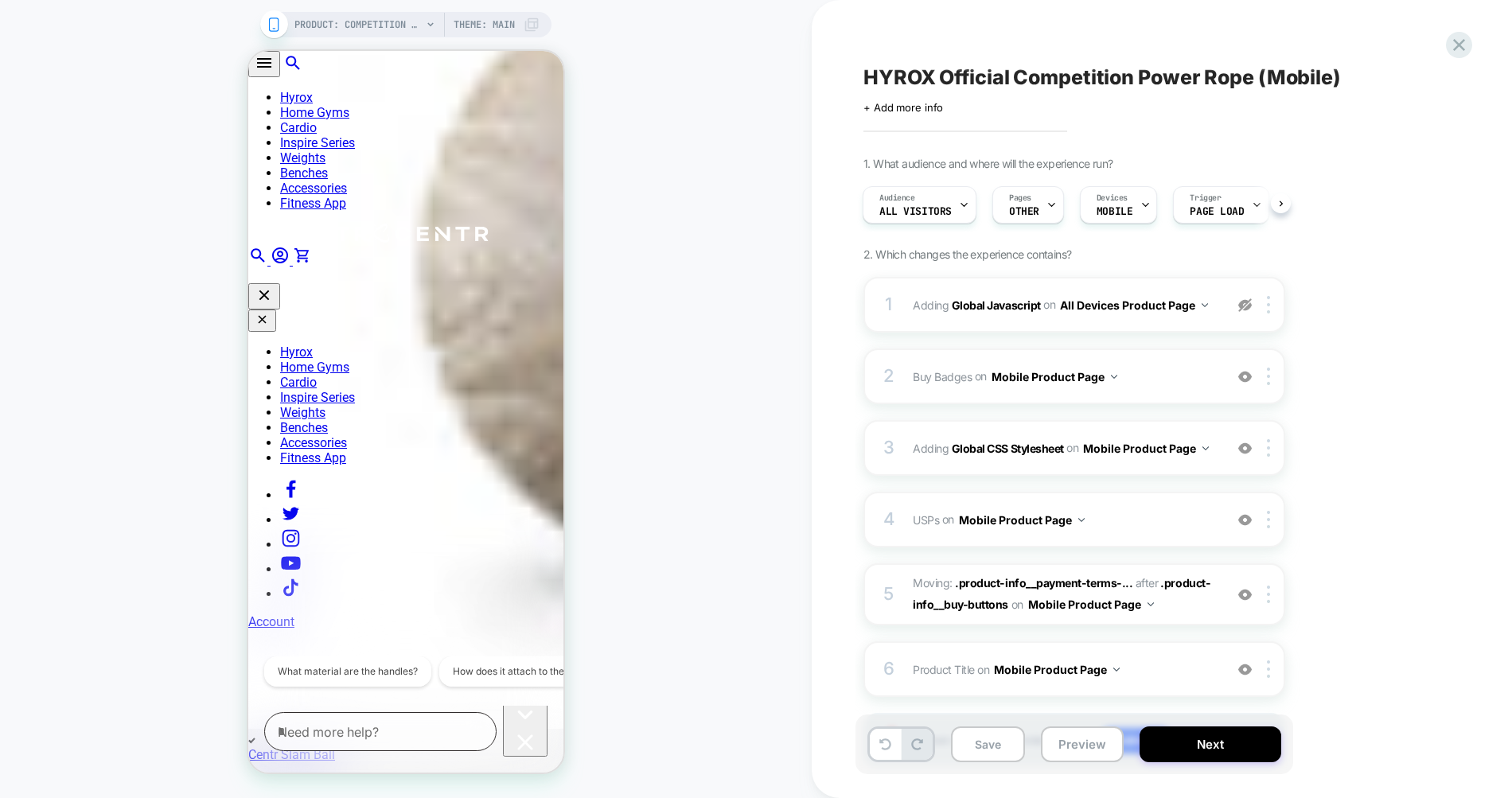
scroll to position [1019, 0]
click at [990, 738] on button "Save" at bounding box center [987, 744] width 74 height 36
click at [1454, 36] on icon at bounding box center [1458, 45] width 21 height 21
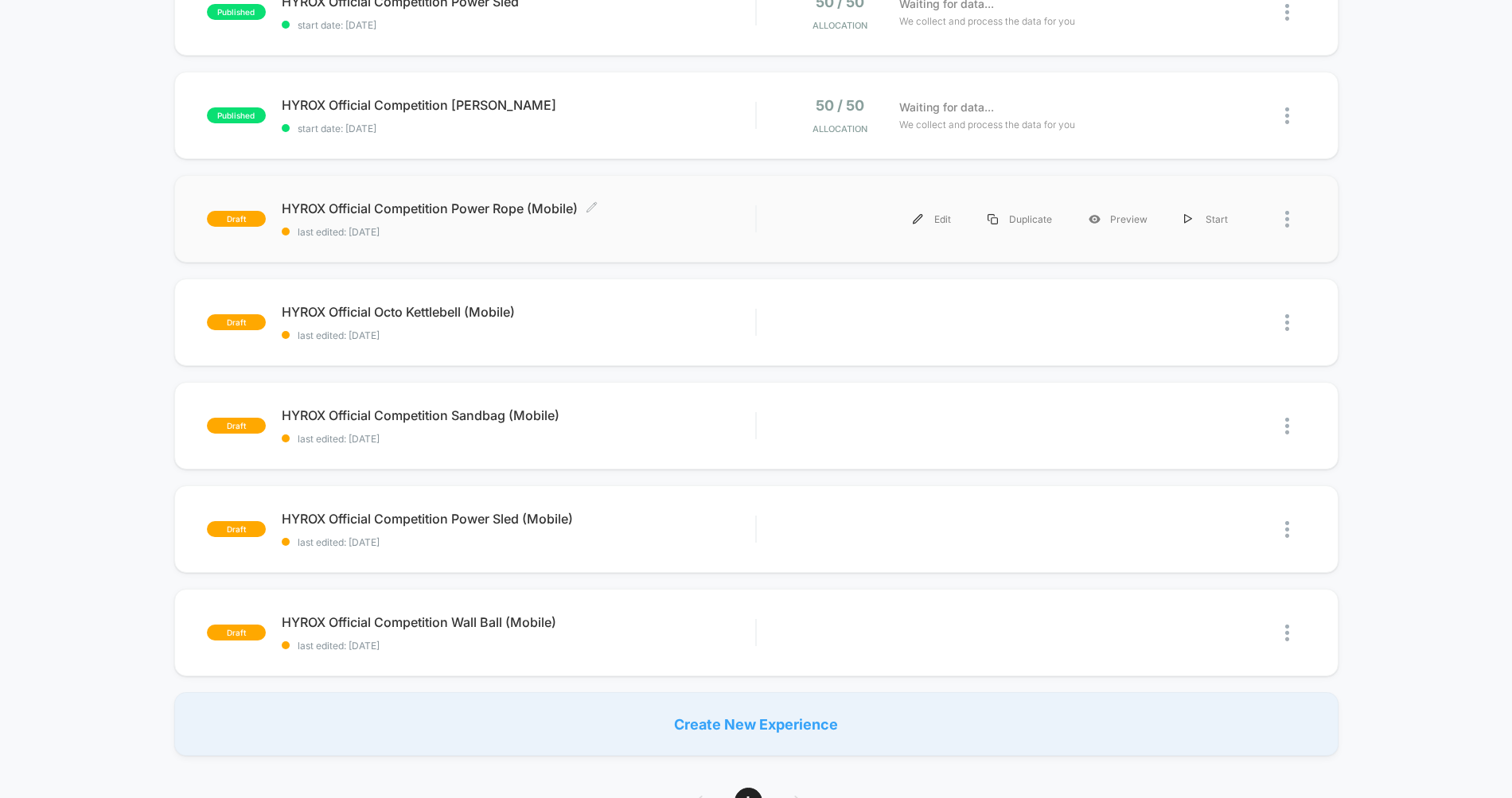
scroll to position [517, 0]
click at [519, 402] on div "draft HYROX Official Competition Sandbag (Mobile) last edited: [DATE] Edit Dupl…" at bounding box center [756, 425] width 1164 height 88
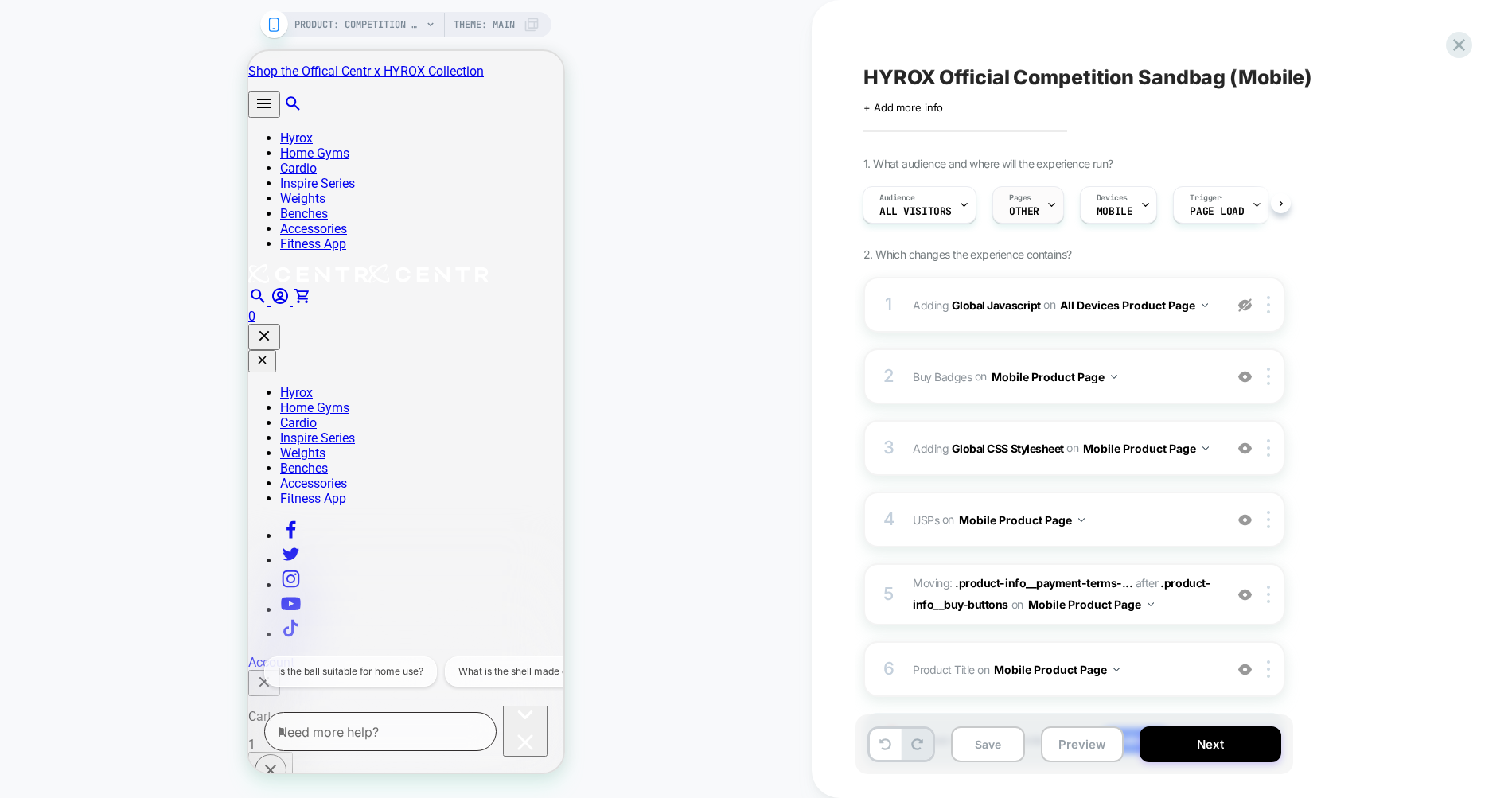
click at [1052, 205] on icon at bounding box center [1051, 204] width 11 height 11
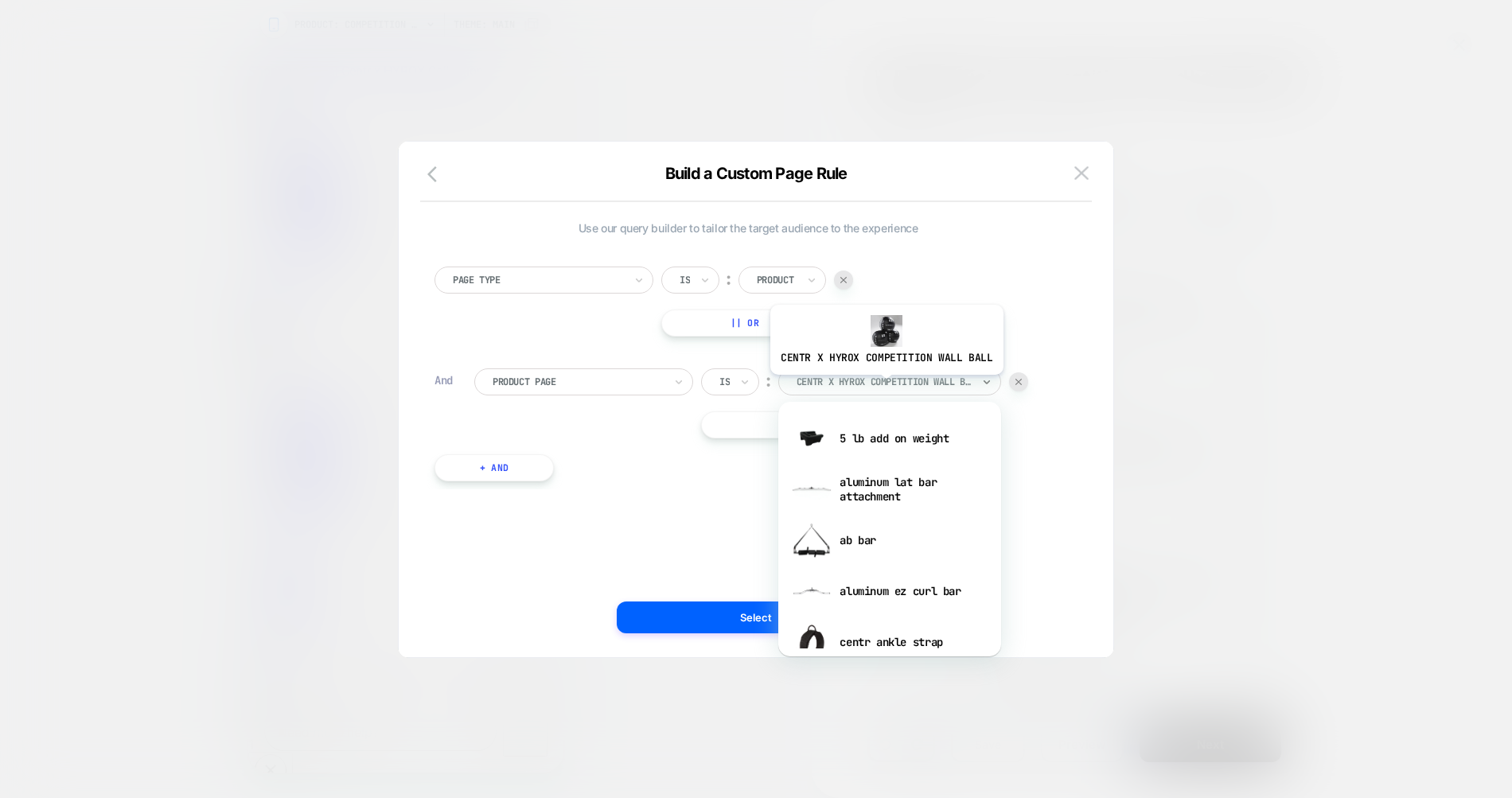
click at [884, 387] on div at bounding box center [884, 382] width 175 height 15
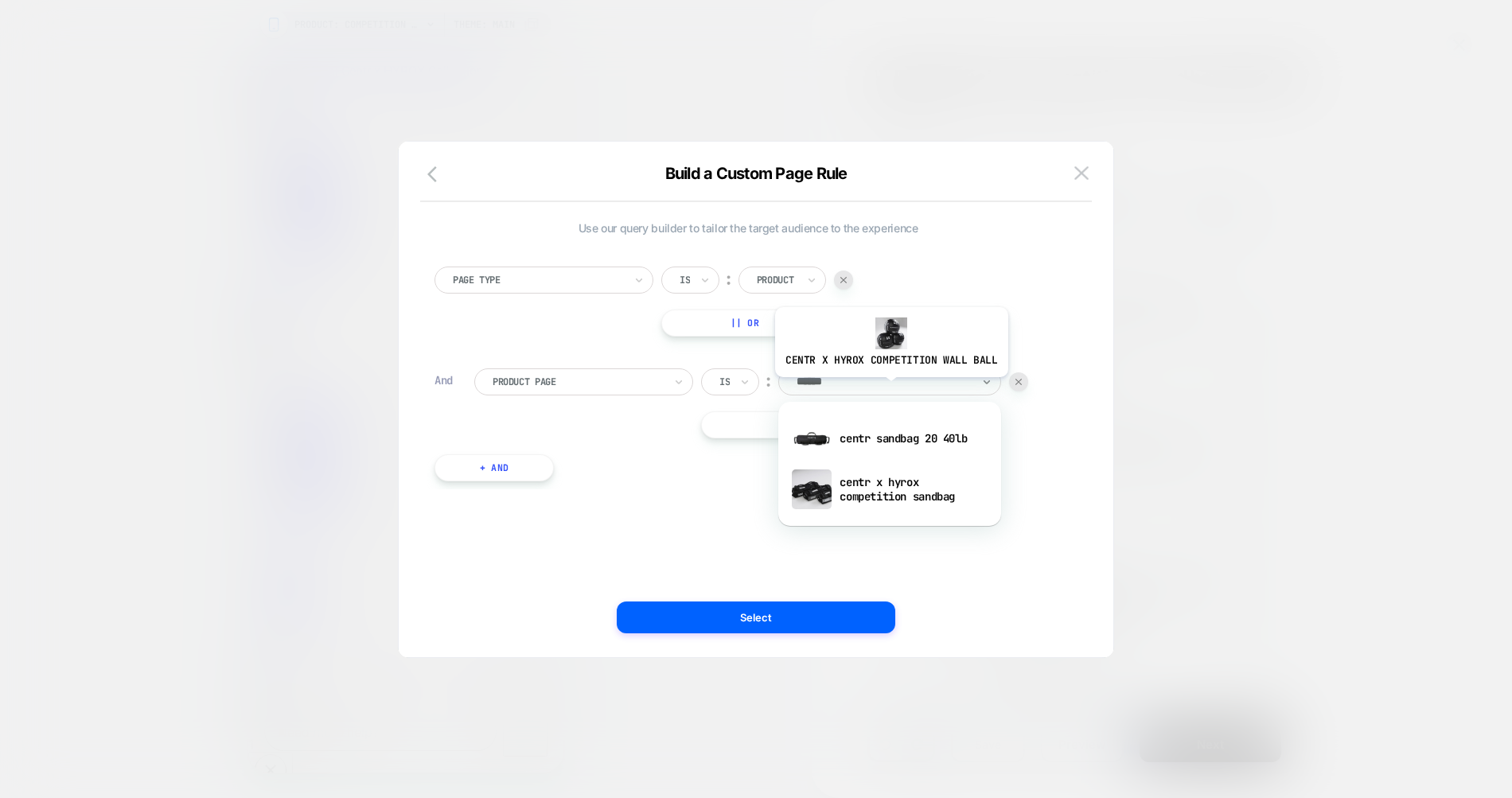
type input "*******"
click at [888, 488] on div "centr x hyrox competition sandbag" at bounding box center [889, 489] width 207 height 51
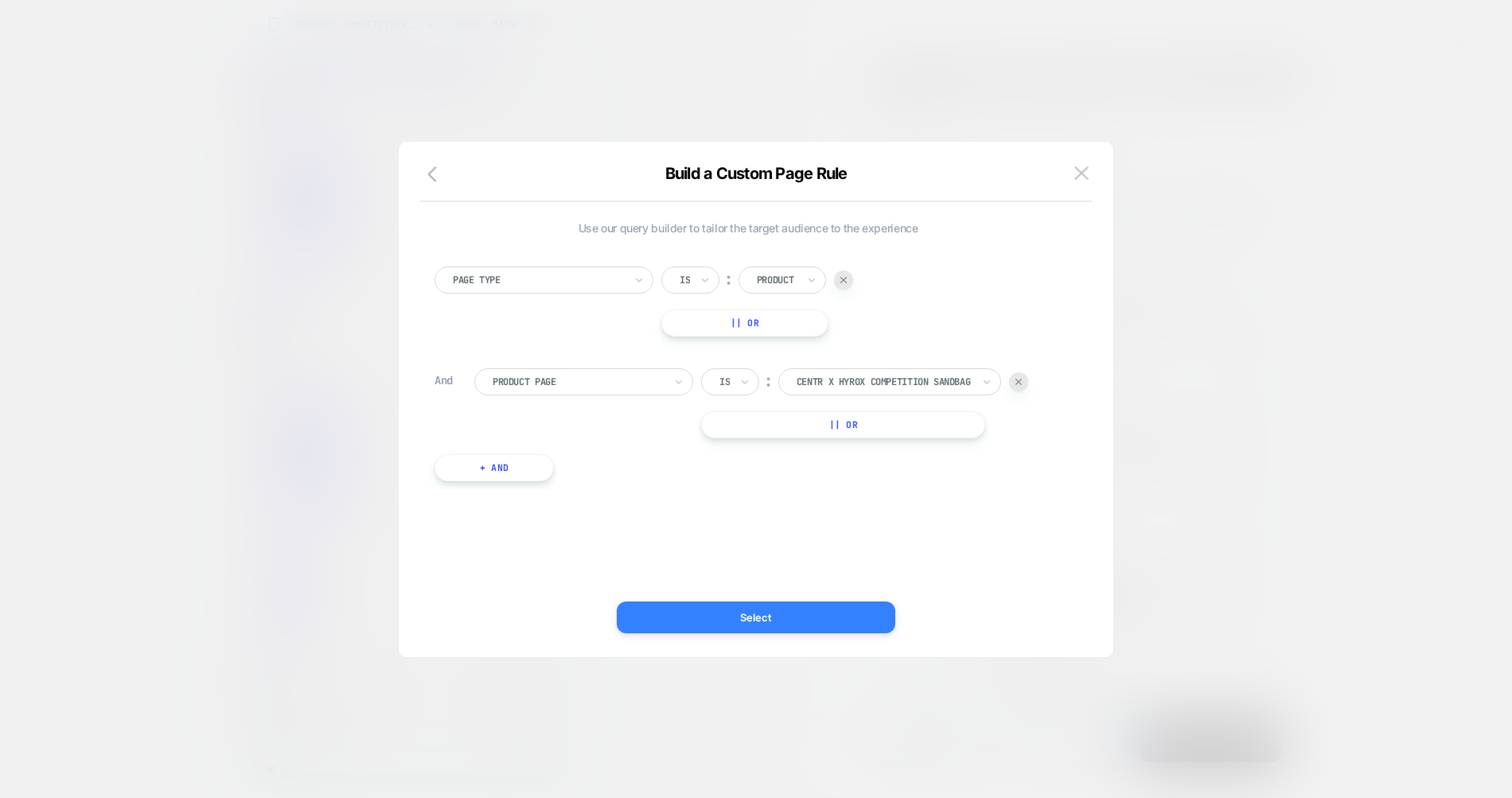
click at [823, 605] on button "Select" at bounding box center [755, 617] width 278 height 32
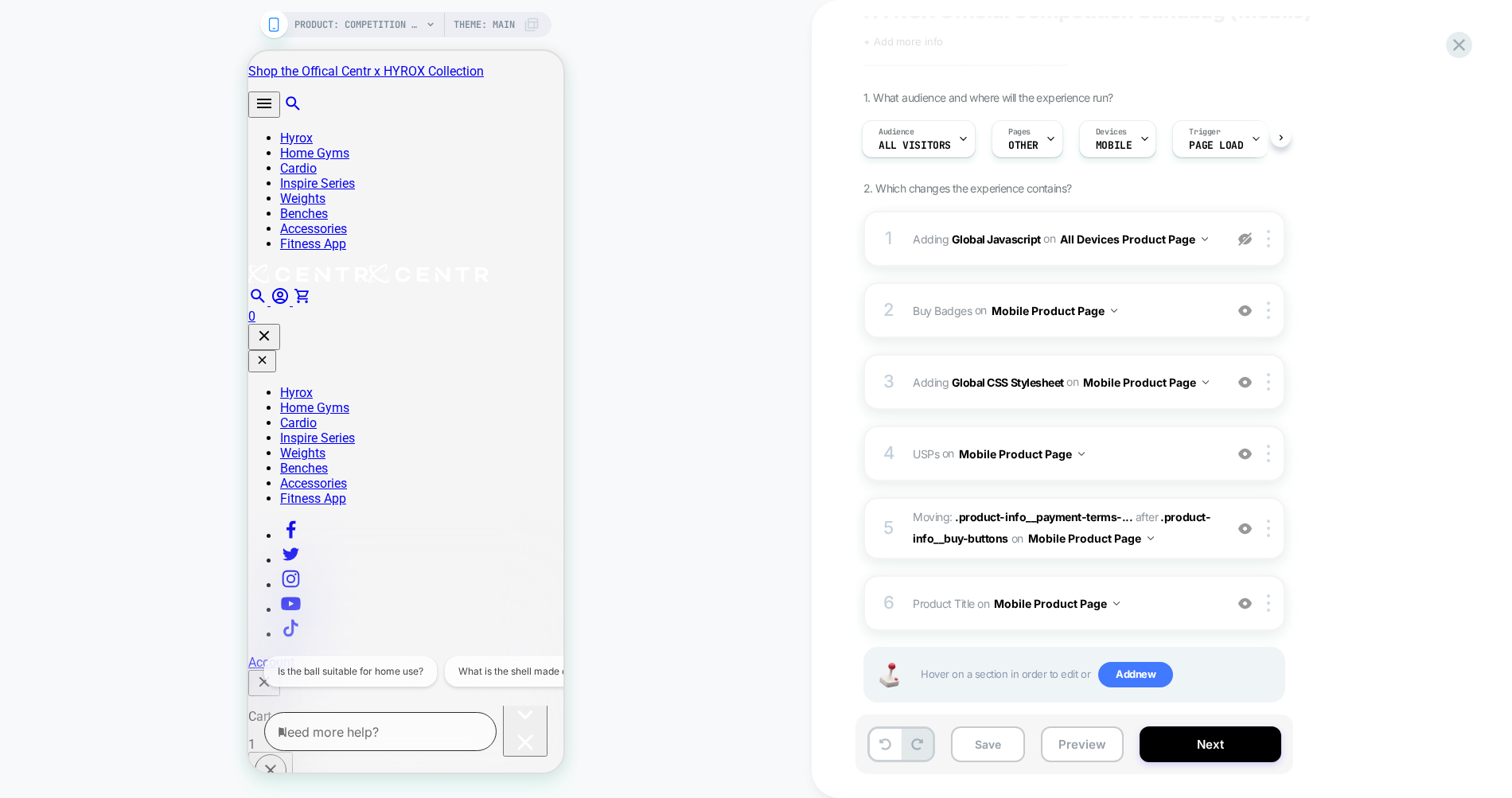
scroll to position [90, 0]
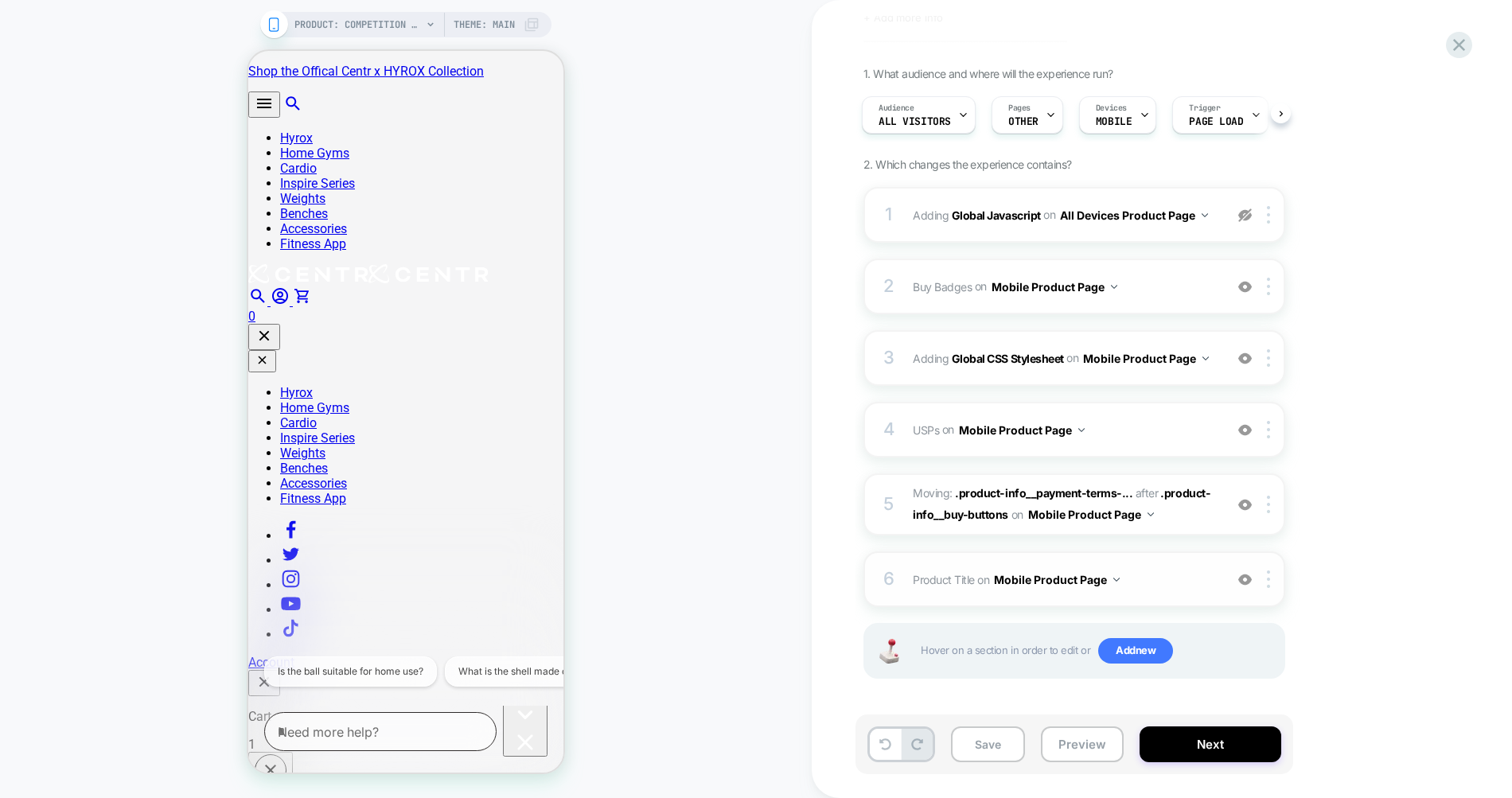
click at [1042, 554] on div "6 Product Title Editing .product-info__title on Mobile Product Page Add Before …" at bounding box center [1074, 579] width 422 height 56
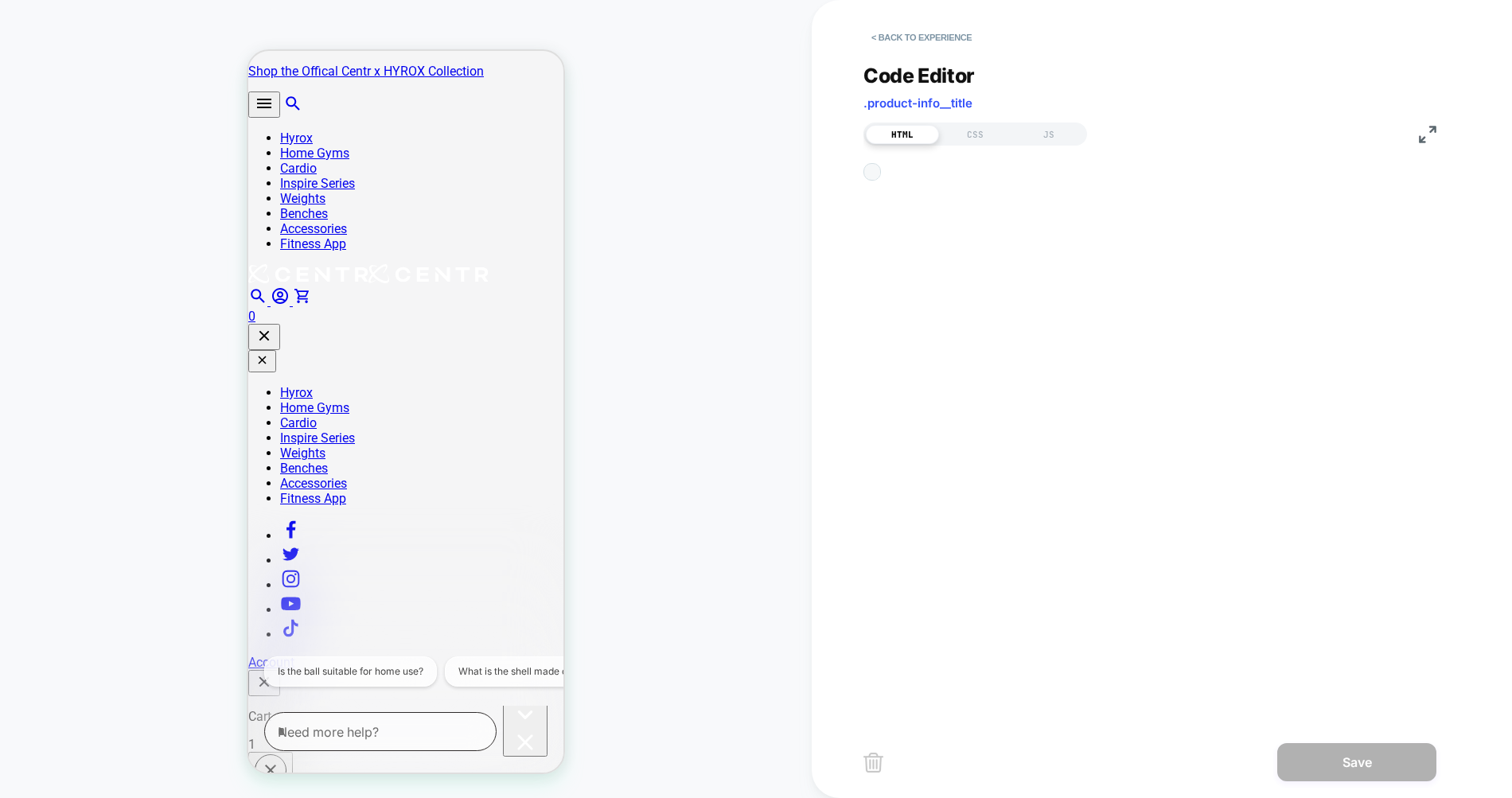
scroll to position [64, 0]
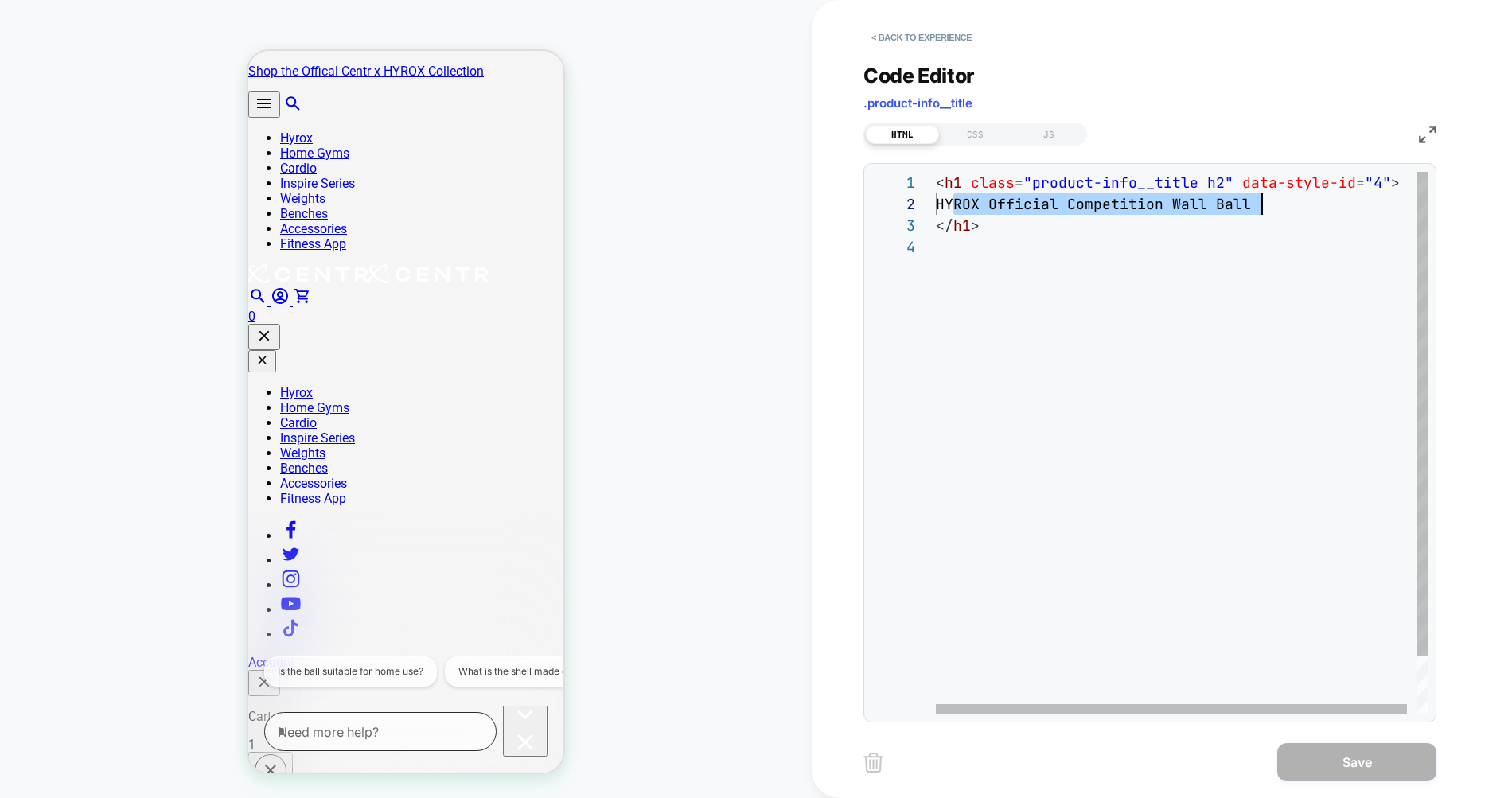
drag, startPoint x: 952, startPoint y: 201, endPoint x: 1261, endPoint y: 208, distance: 309.1
click at [1261, 208] on div "< h1 class = "product-info__title h2" data-style-id = "4" > HYROX Official Comp…" at bounding box center [1187, 474] width 501 height 606
type textarea "**********"
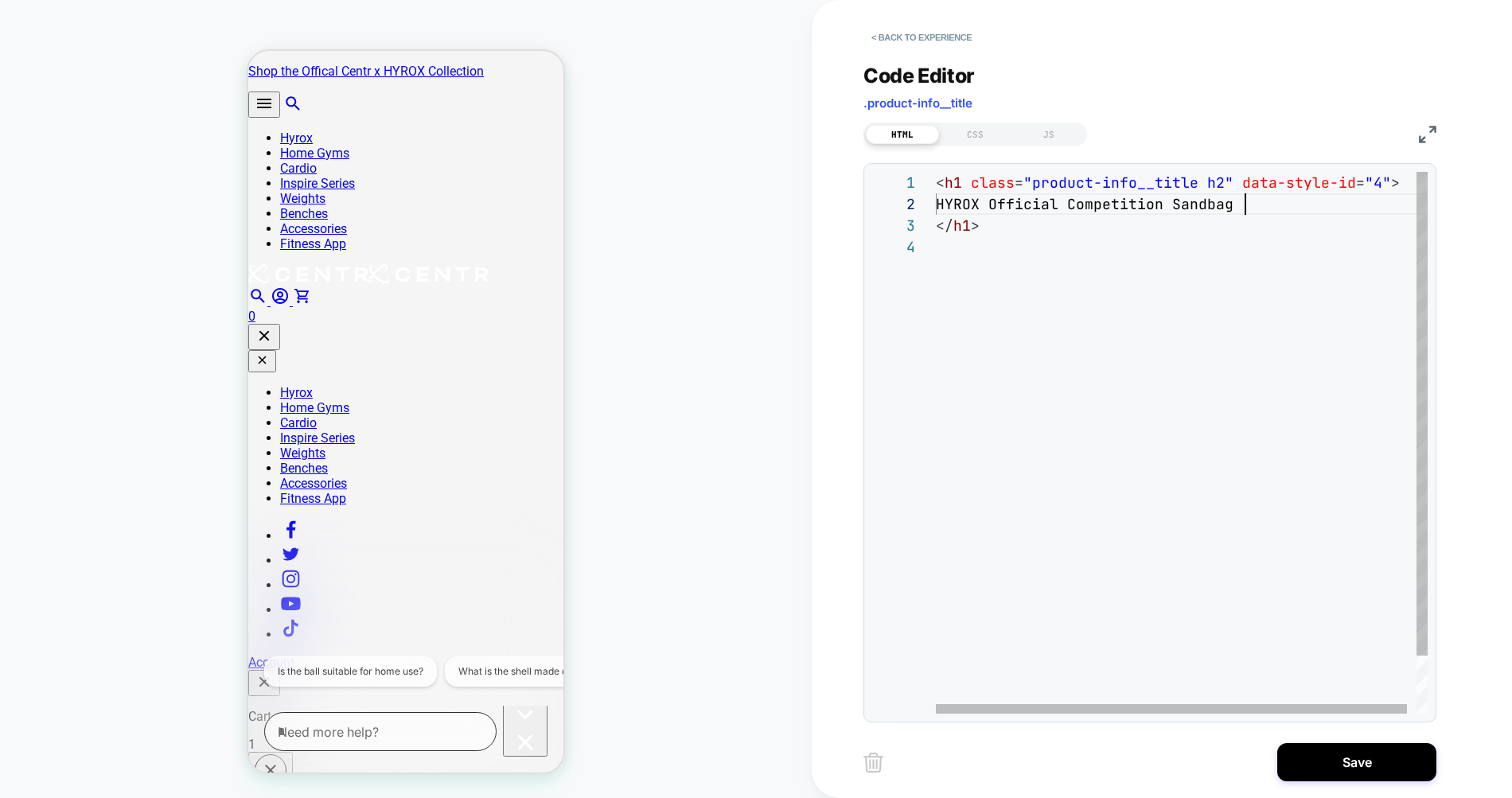
scroll to position [21, 310]
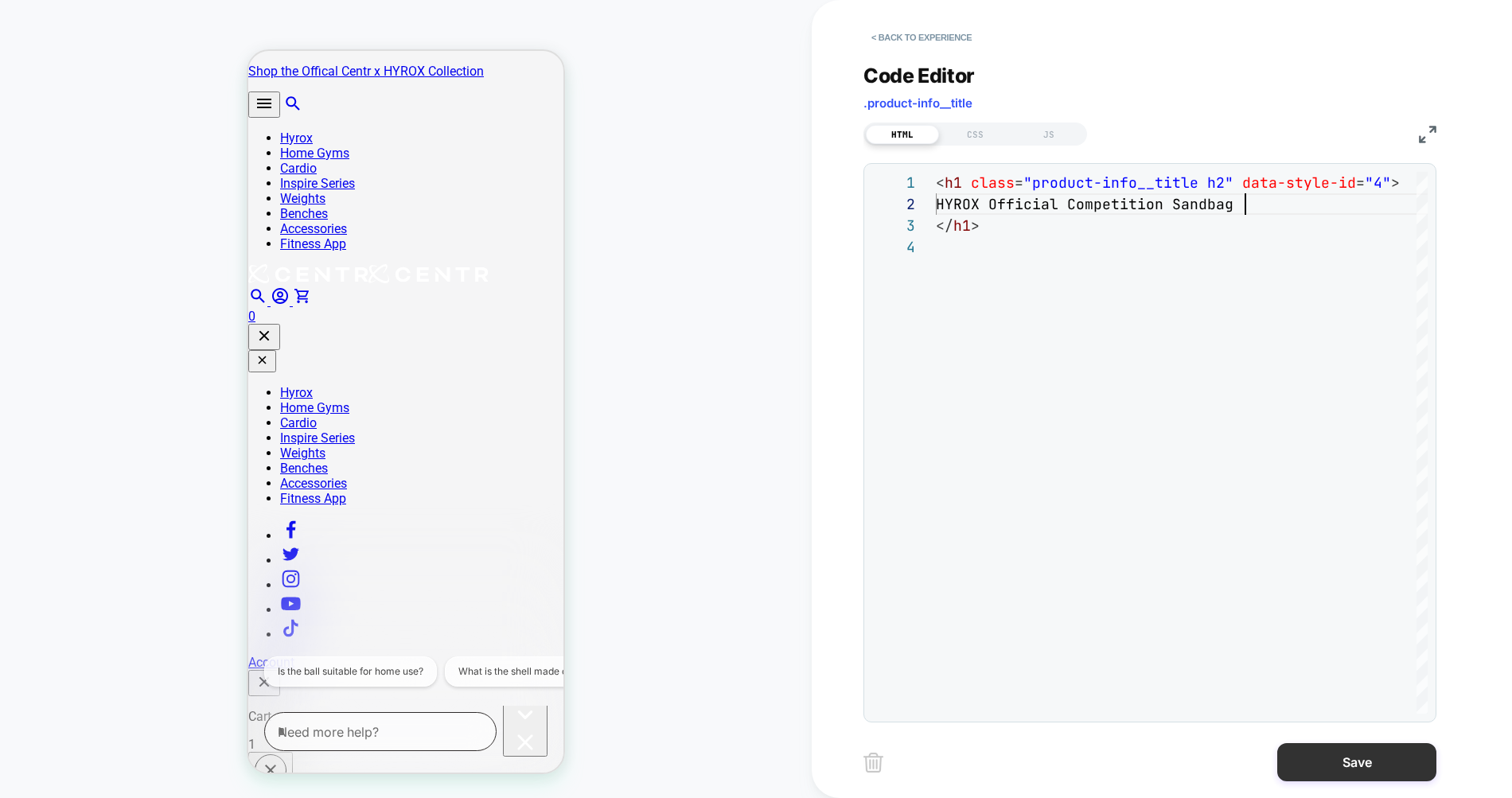
click at [1333, 763] on button "Save" at bounding box center [1356, 762] width 159 height 38
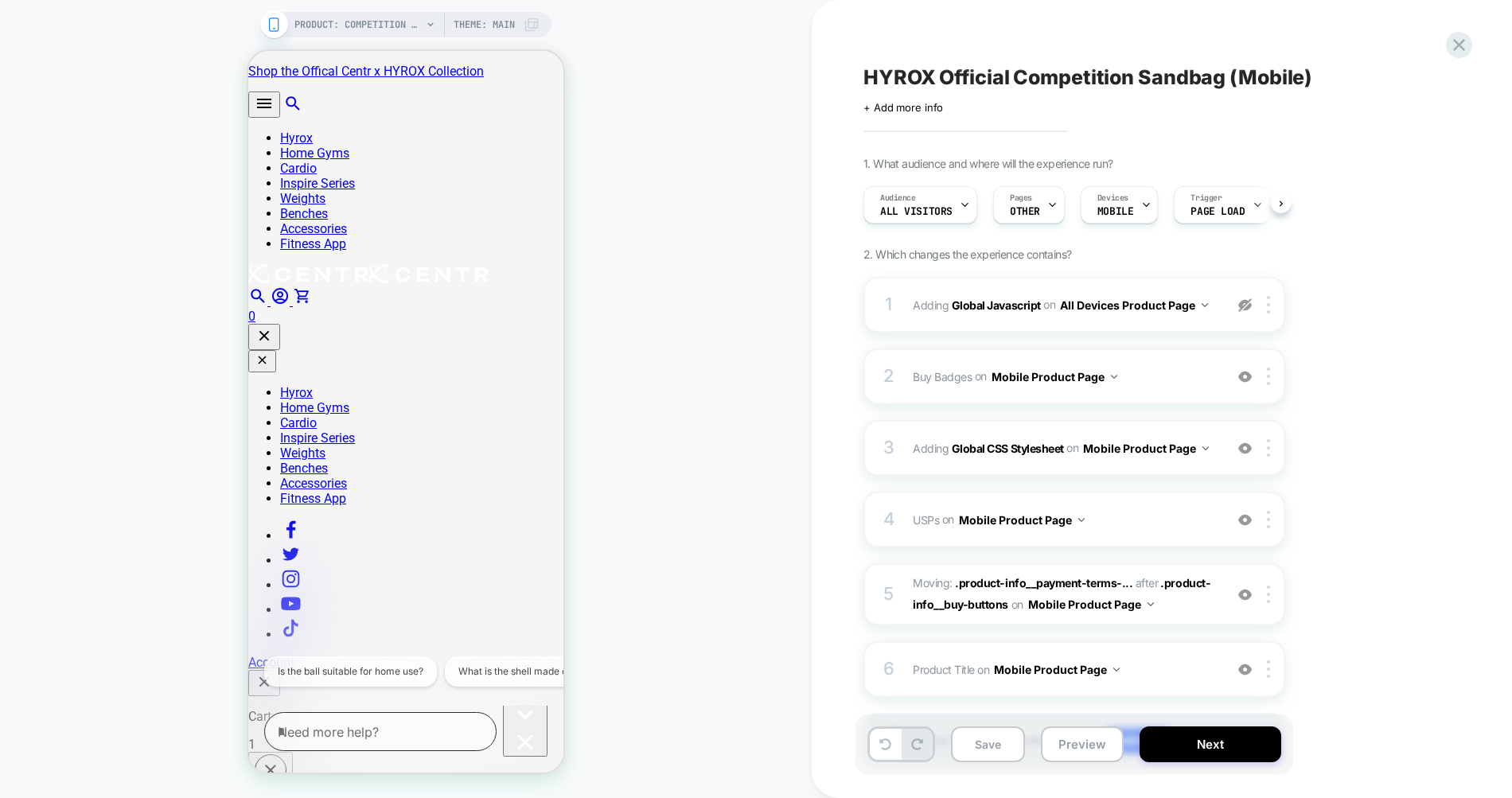
scroll to position [0, 1]
click at [1158, 509] on span "USPs Adding Code Block AFTER .product-info__price on Mobile Product Page" at bounding box center [1064, 520] width 303 height 23
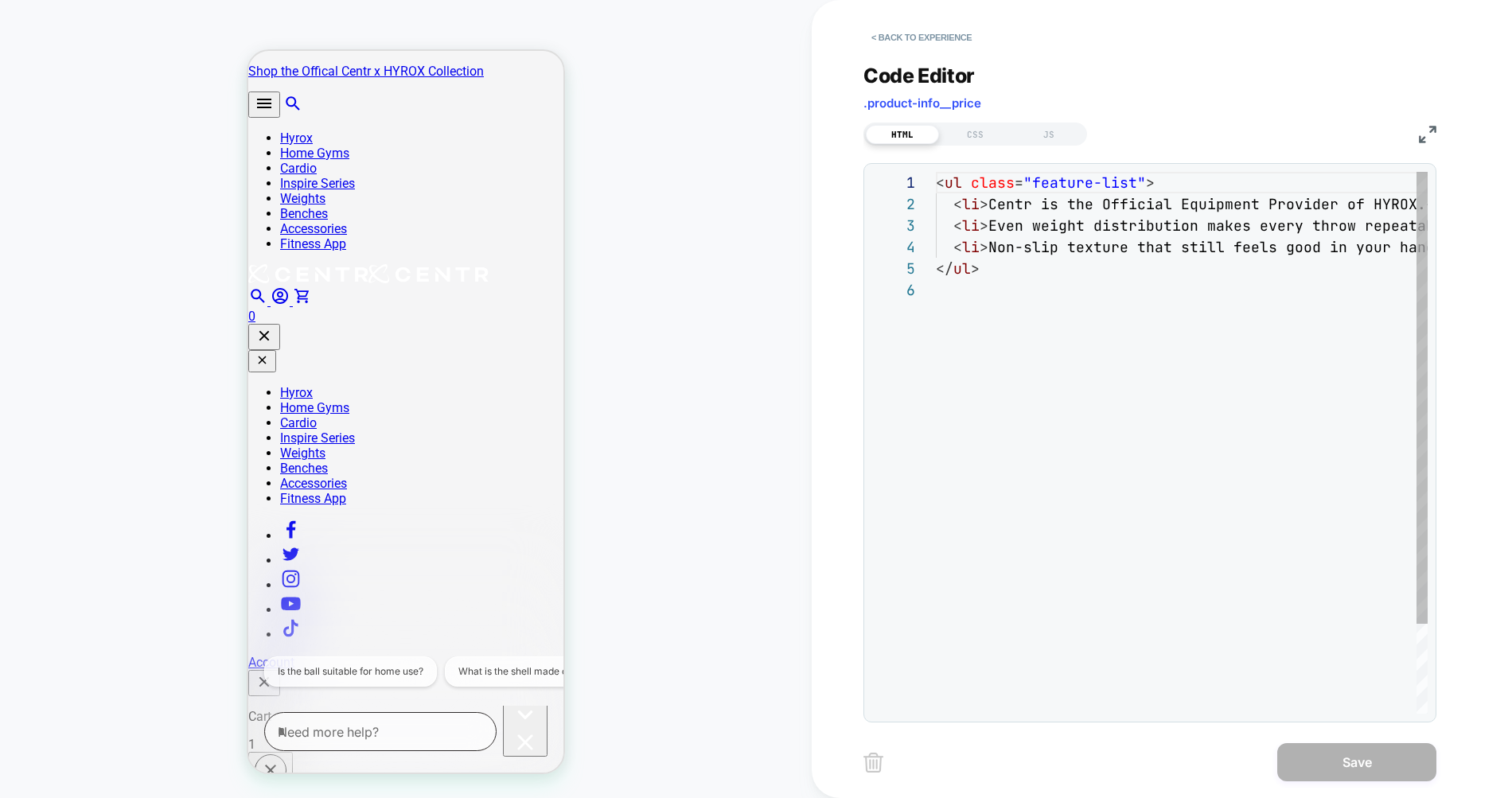
scroll to position [107, 0]
click at [1107, 344] on div "< ul class = "feature-list" > < li > Centr is the Official Equipment Provider o…" at bounding box center [1298, 496] width 724 height 649
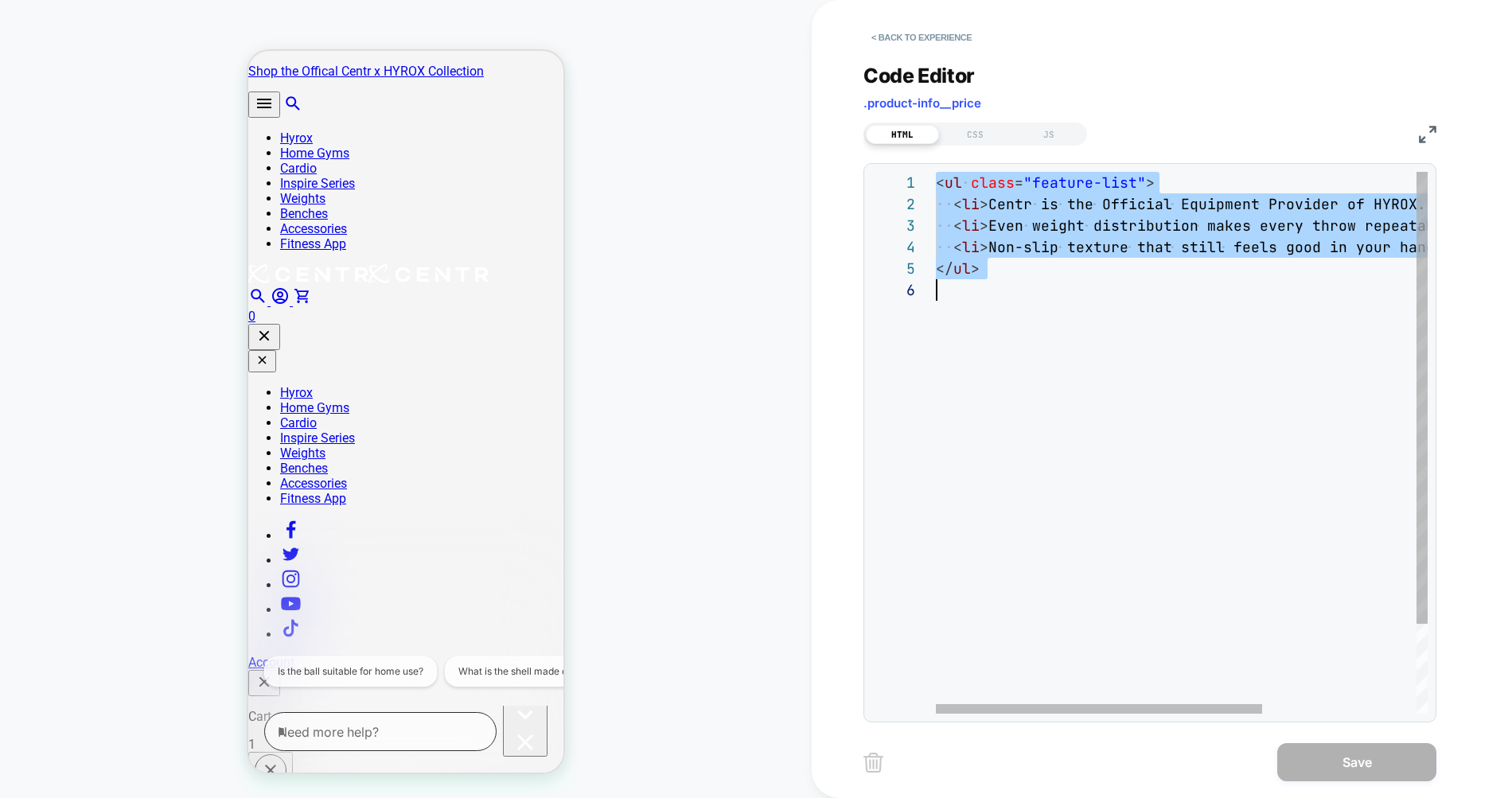
scroll to position [193, 0]
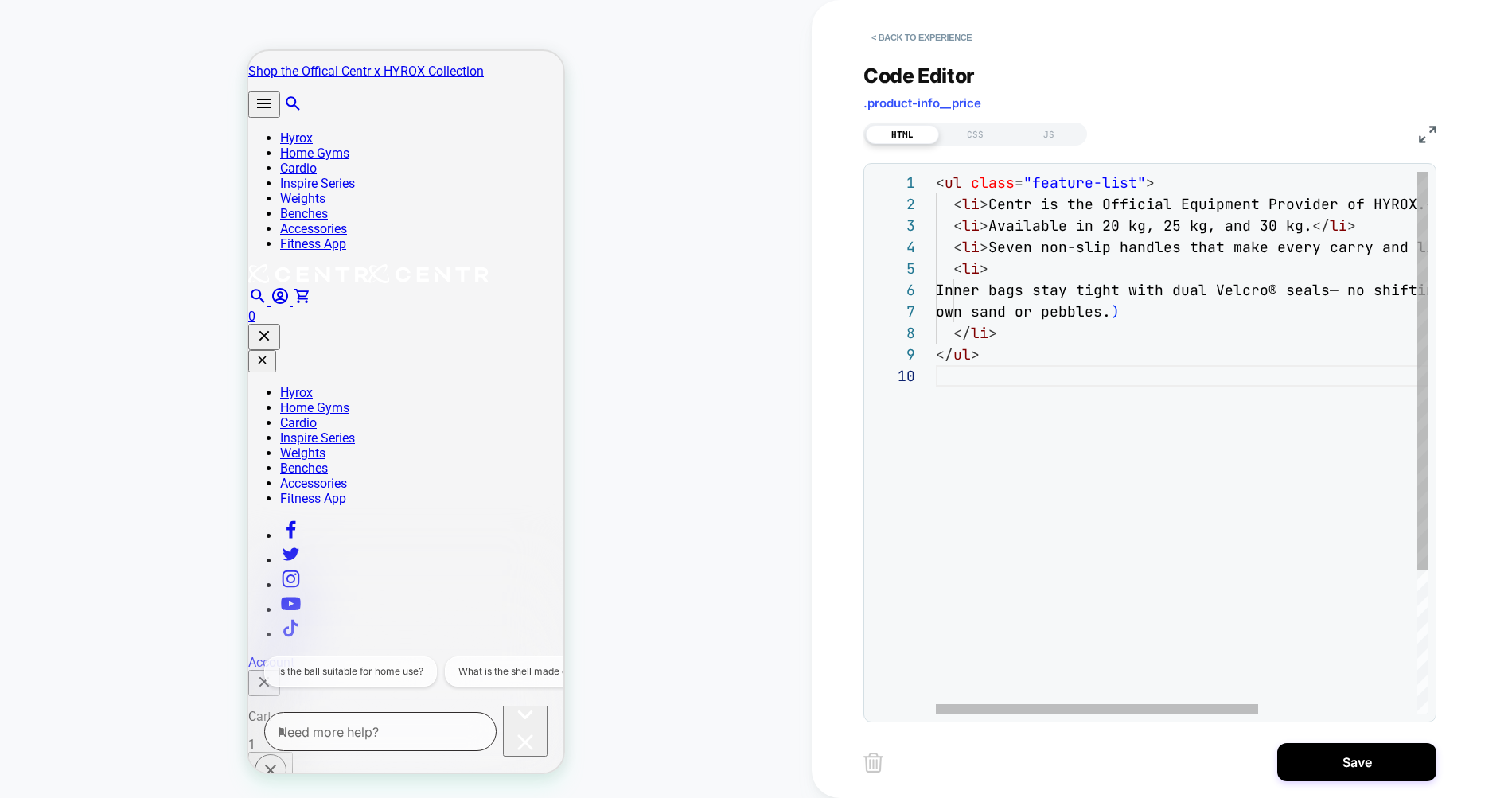
click at [1011, 250] on div "< ul class = "feature-list" > < li > Centr is the Official Equipment Provider o…" at bounding box center [1302, 539] width 732 height 735
click at [1010, 250] on span "Seven non-slip handles that make every carry and l" at bounding box center [1207, 247] width 438 height 19
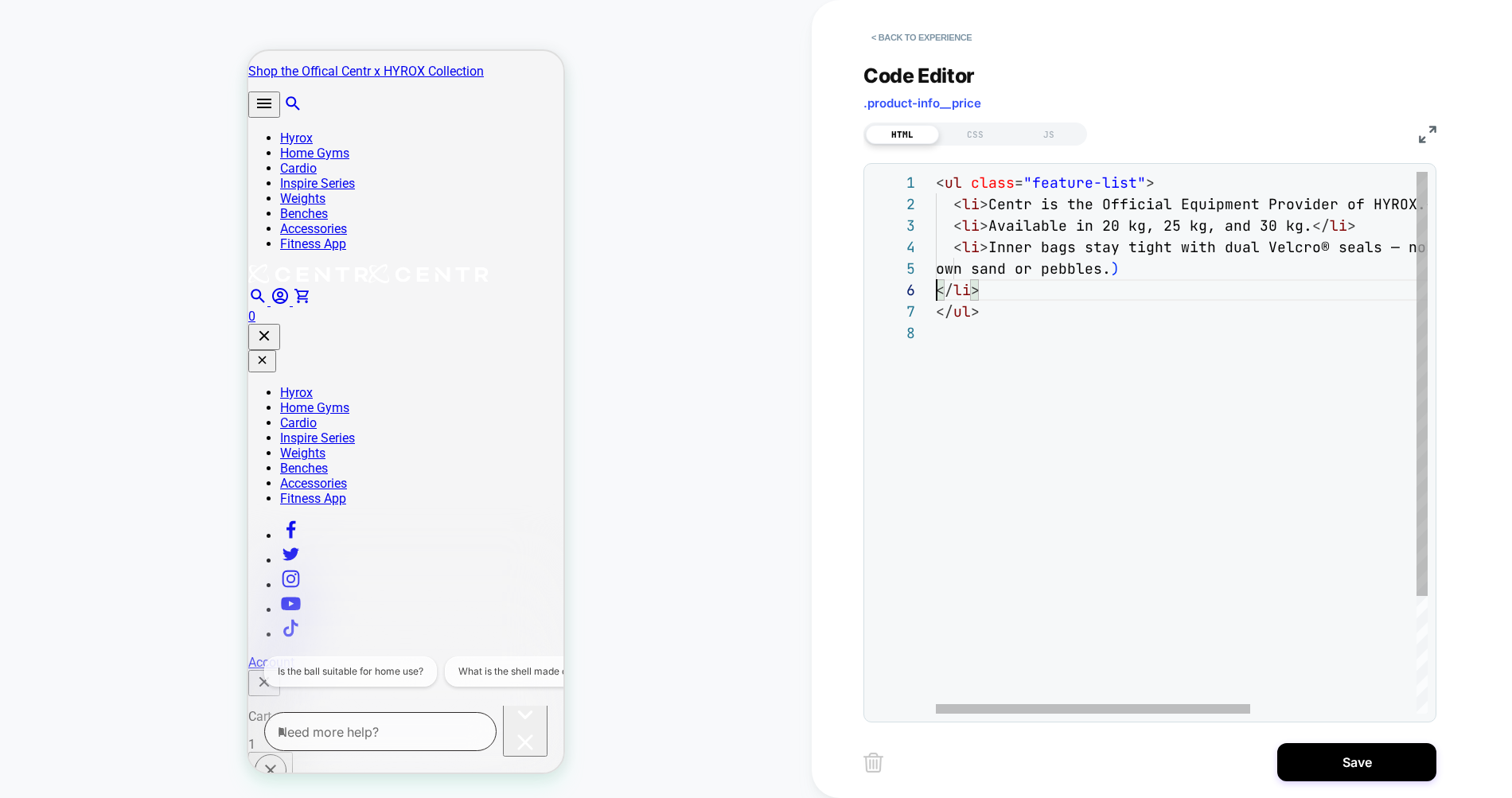
scroll to position [107, 0]
type textarea "**********"
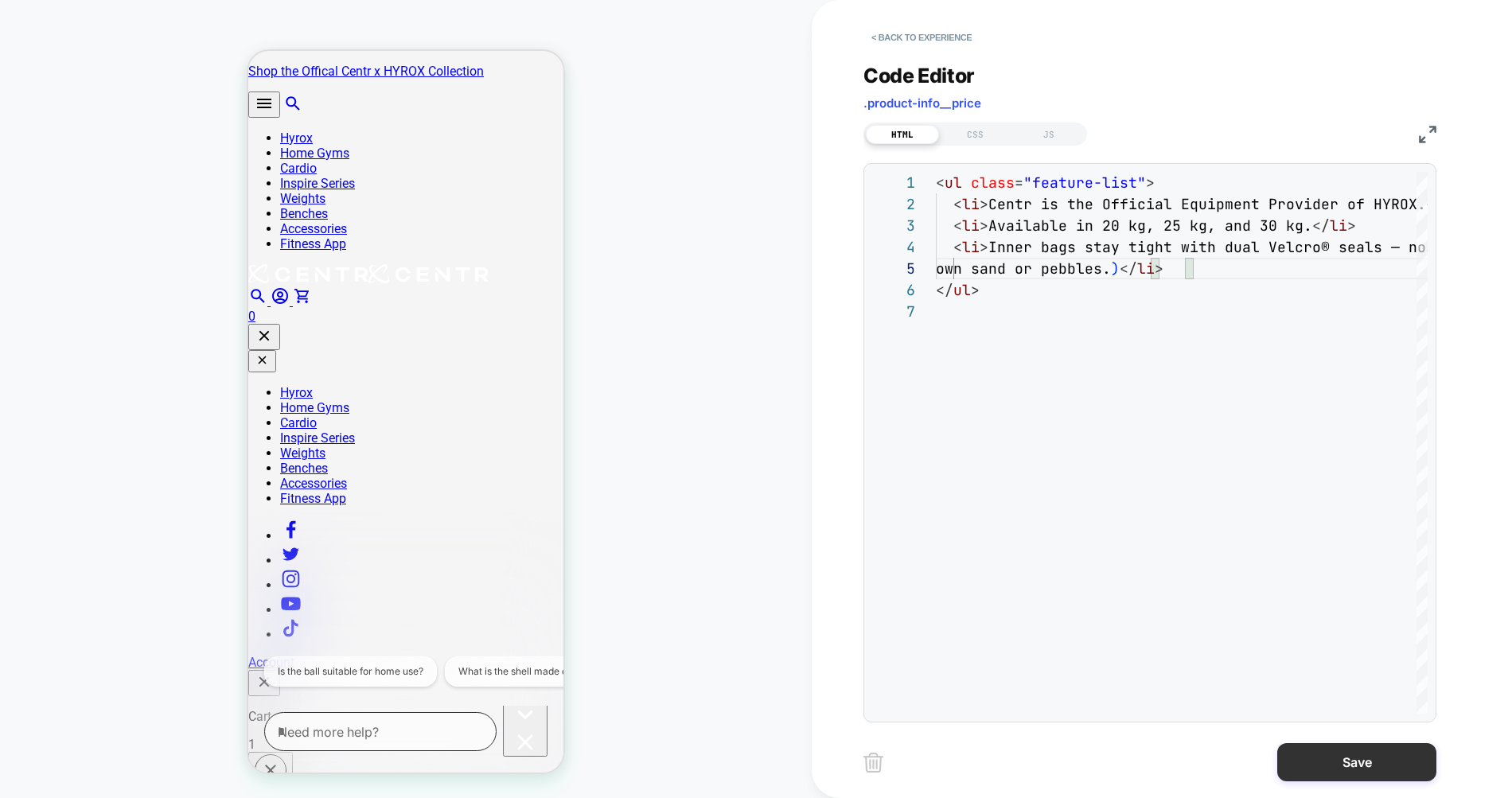
click at [1372, 776] on button "Save" at bounding box center [1356, 762] width 159 height 38
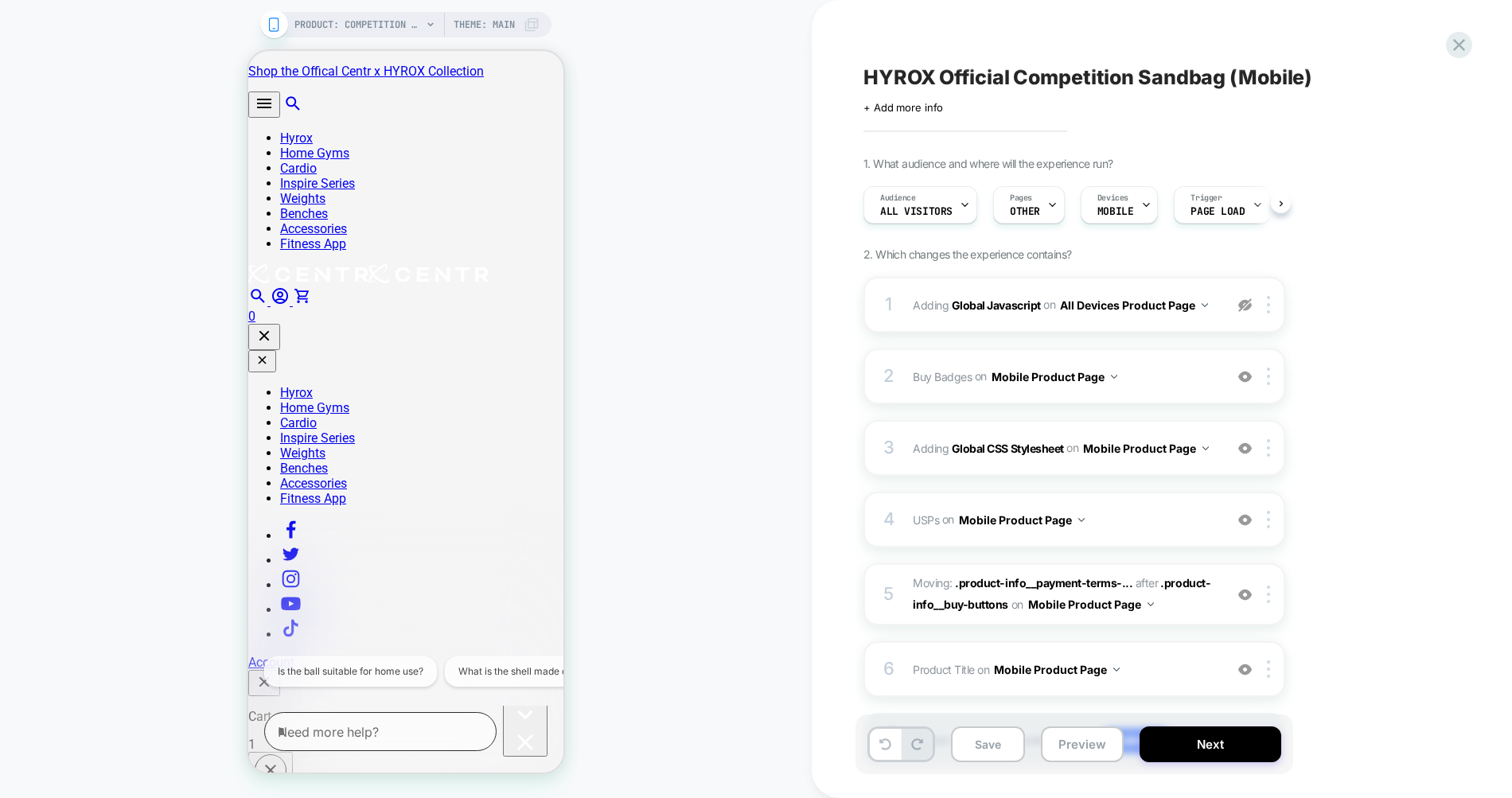
scroll to position [0, 1]
click at [964, 749] on button "Save" at bounding box center [987, 744] width 74 height 36
click at [1457, 42] on icon at bounding box center [1458, 45] width 12 height 12
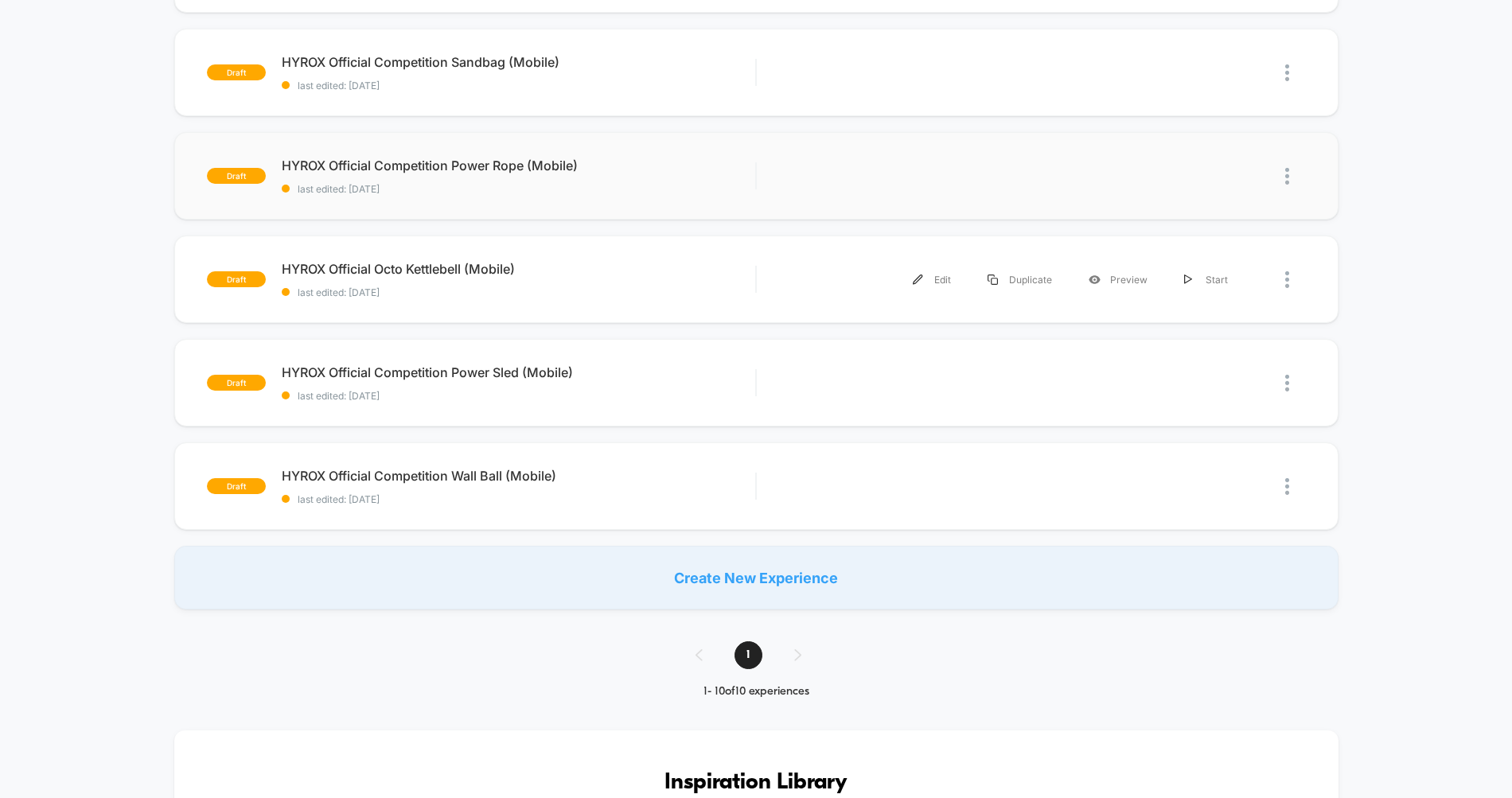
scroll to position [676, 0]
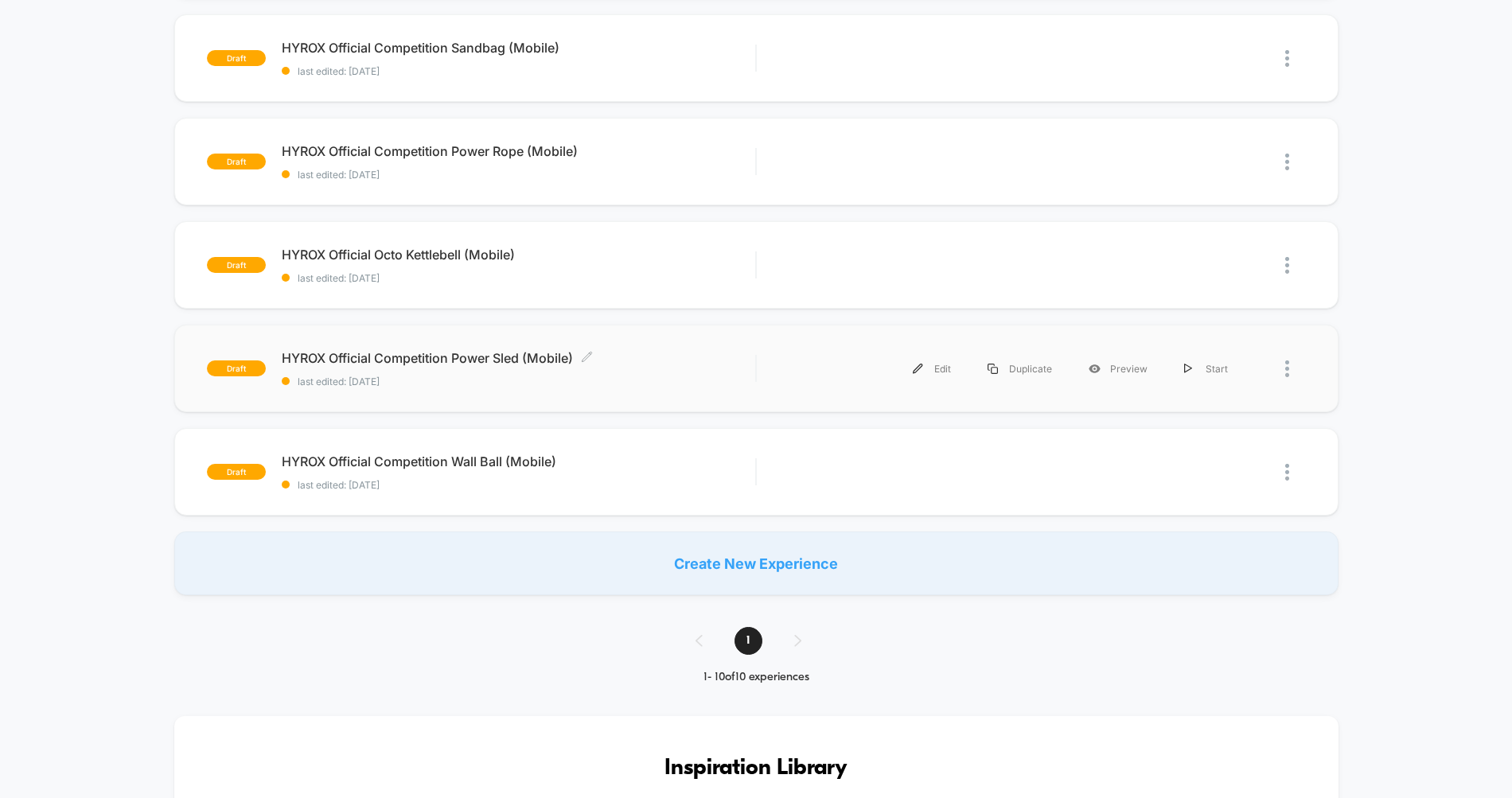
click at [494, 358] on span "HYROX Official Competition Power Sled (Mobile) Click to edit experience details" at bounding box center [518, 358] width 475 height 16
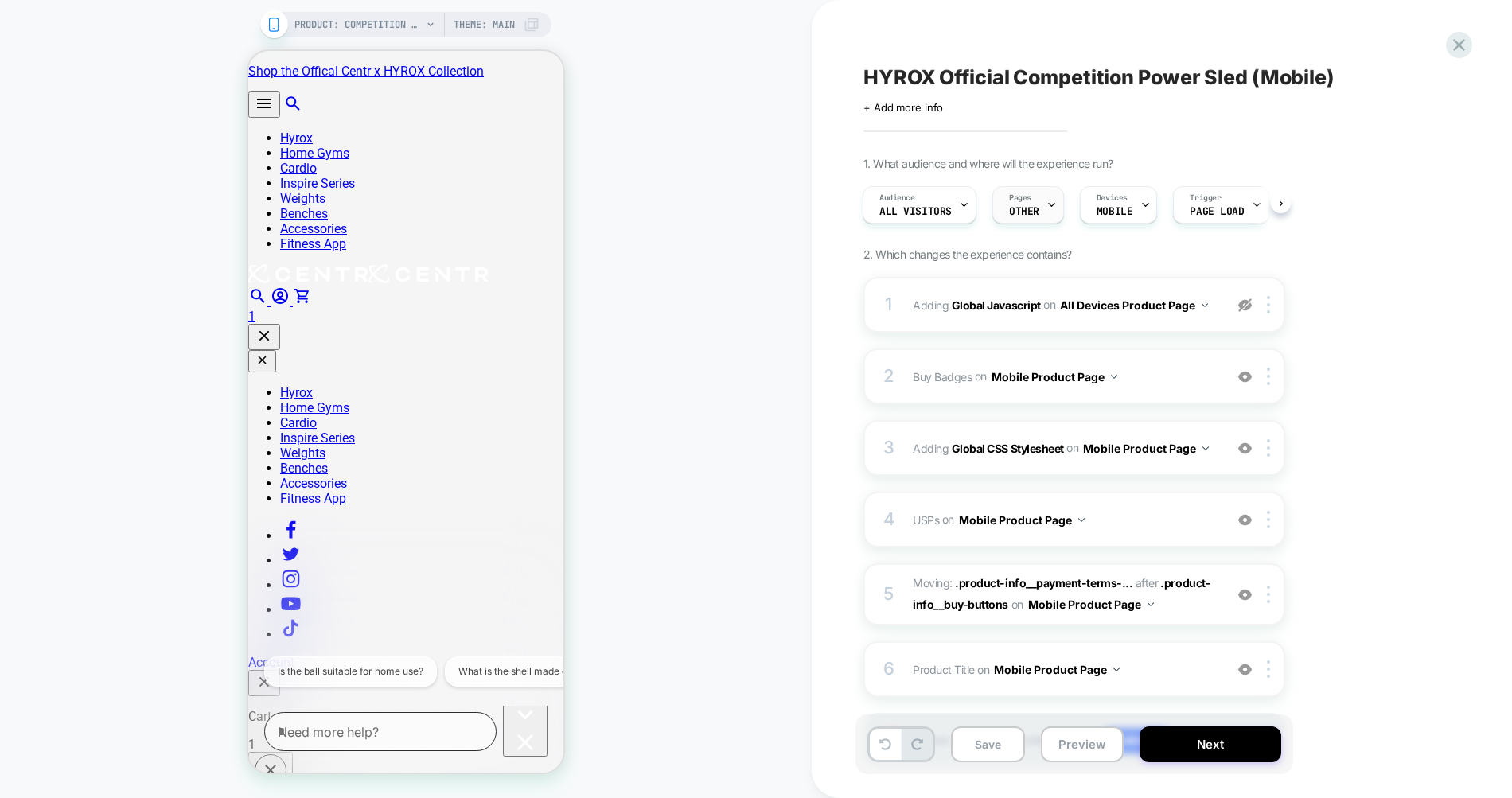
click at [1042, 207] on div "Pages OTHER" at bounding box center [1028, 205] width 71 height 37
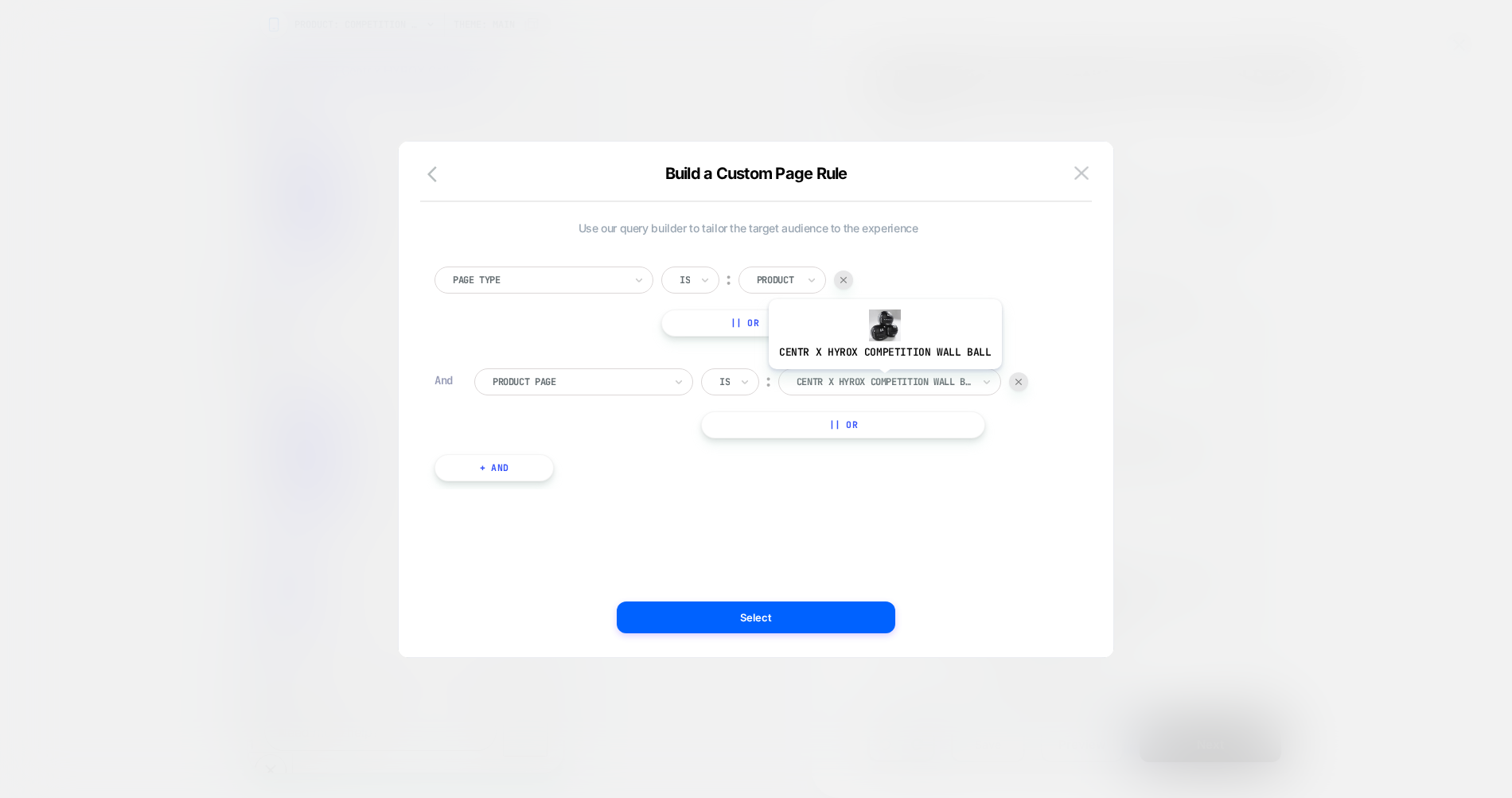
click at [883, 381] on div at bounding box center [884, 382] width 175 height 15
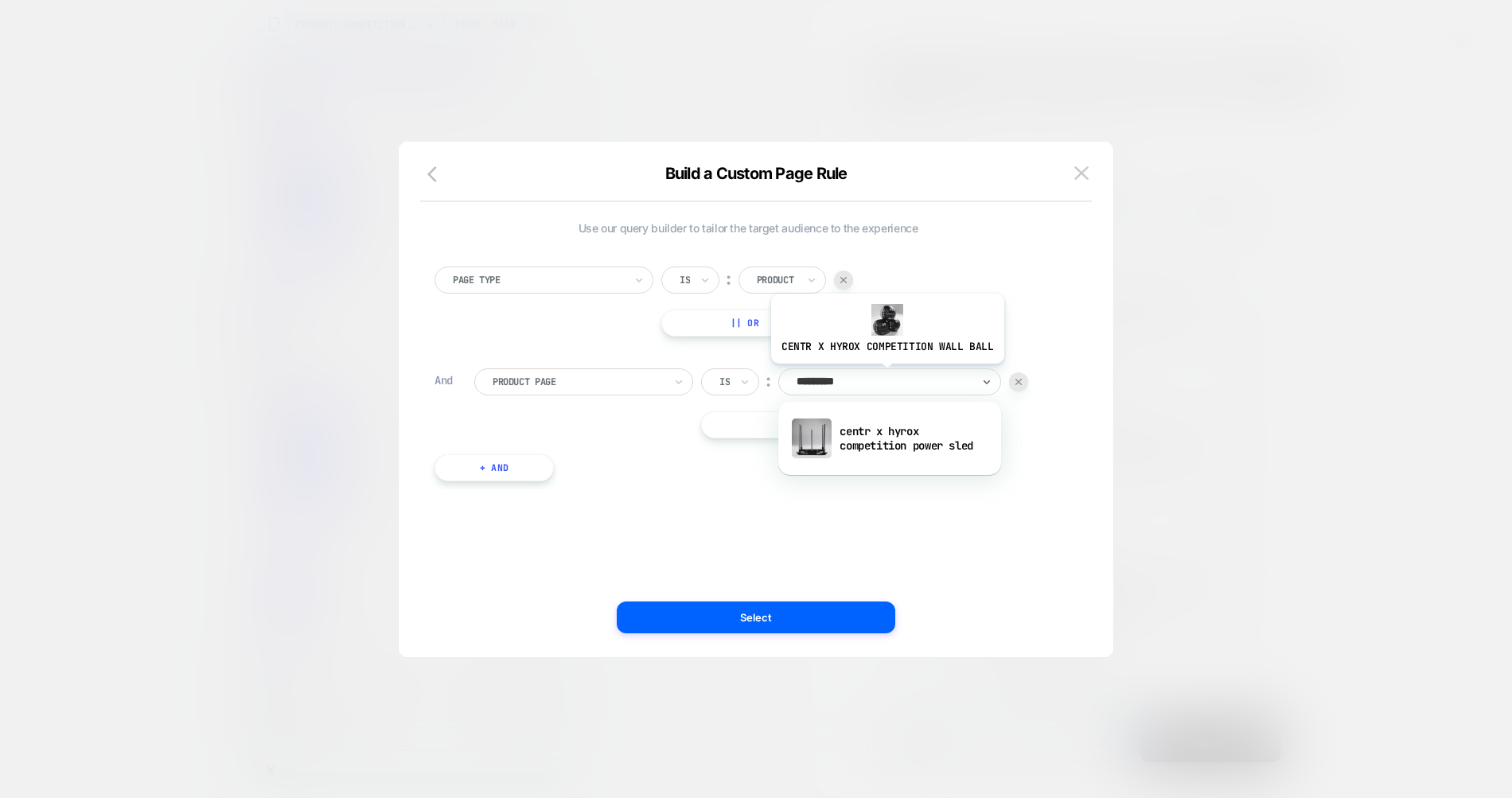
type input "**********"
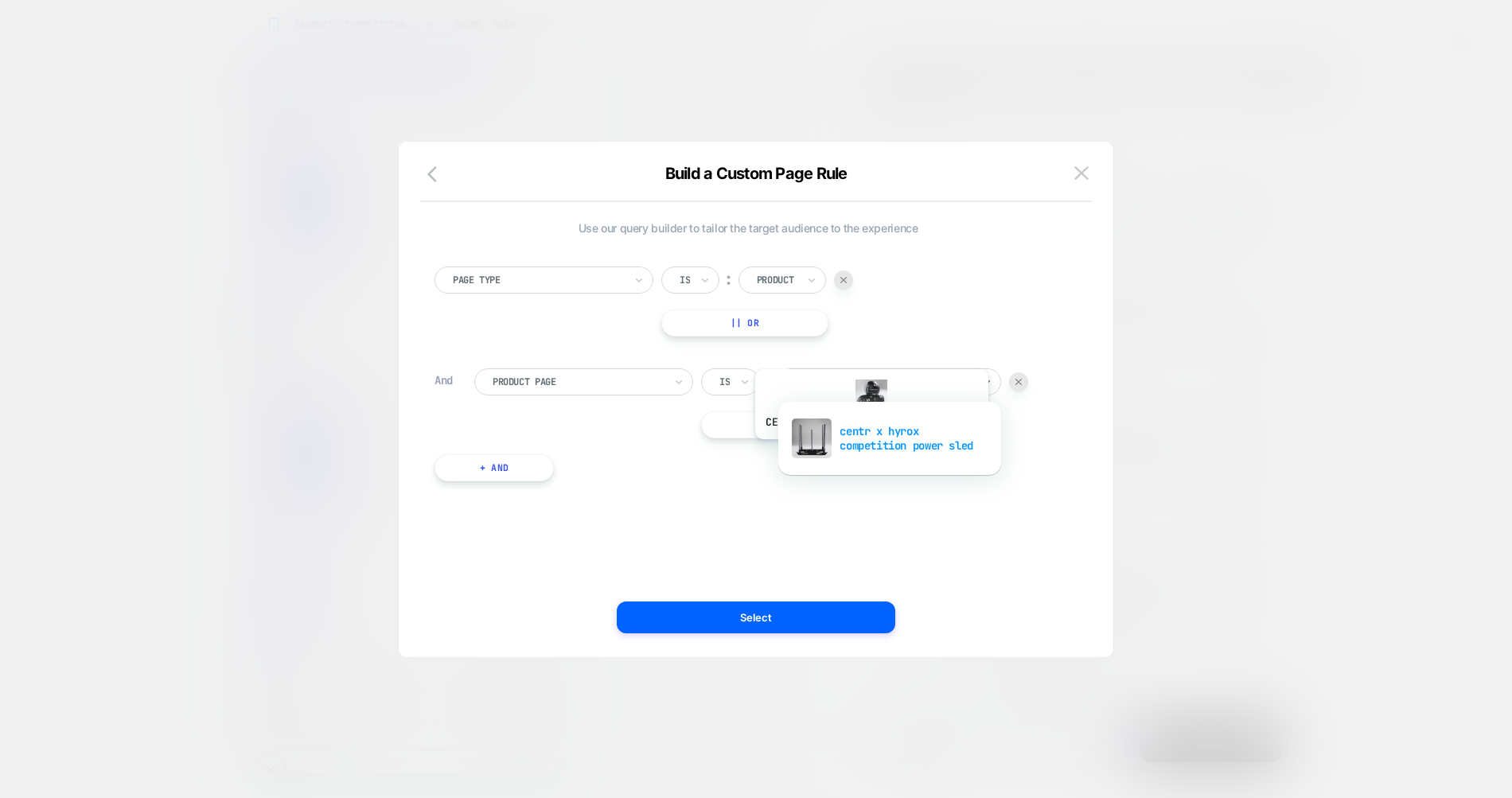
click at [869, 451] on div "centr x hyrox competition power sled" at bounding box center [889, 438] width 207 height 51
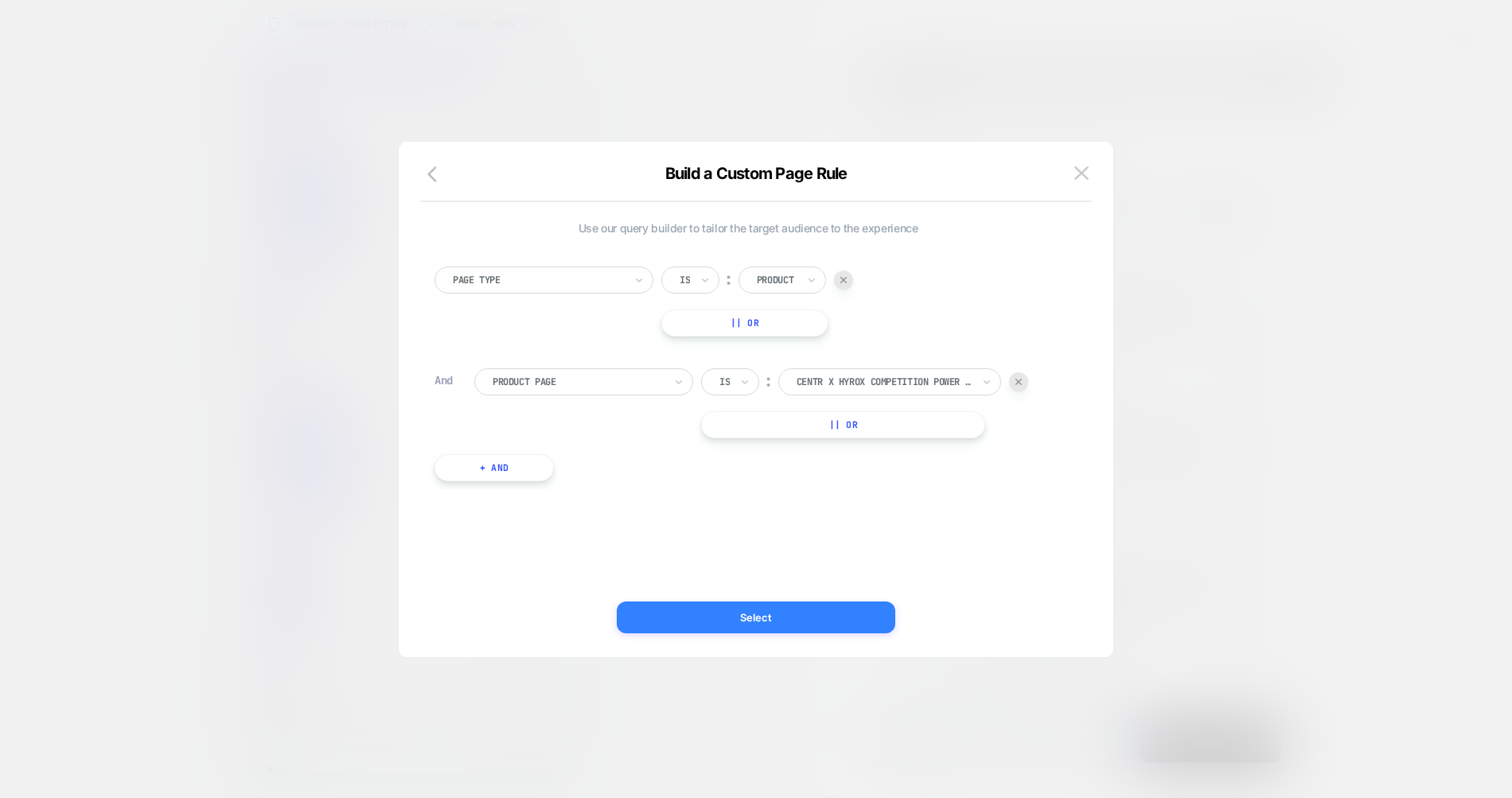
click at [758, 623] on button "Select" at bounding box center [755, 617] width 278 height 32
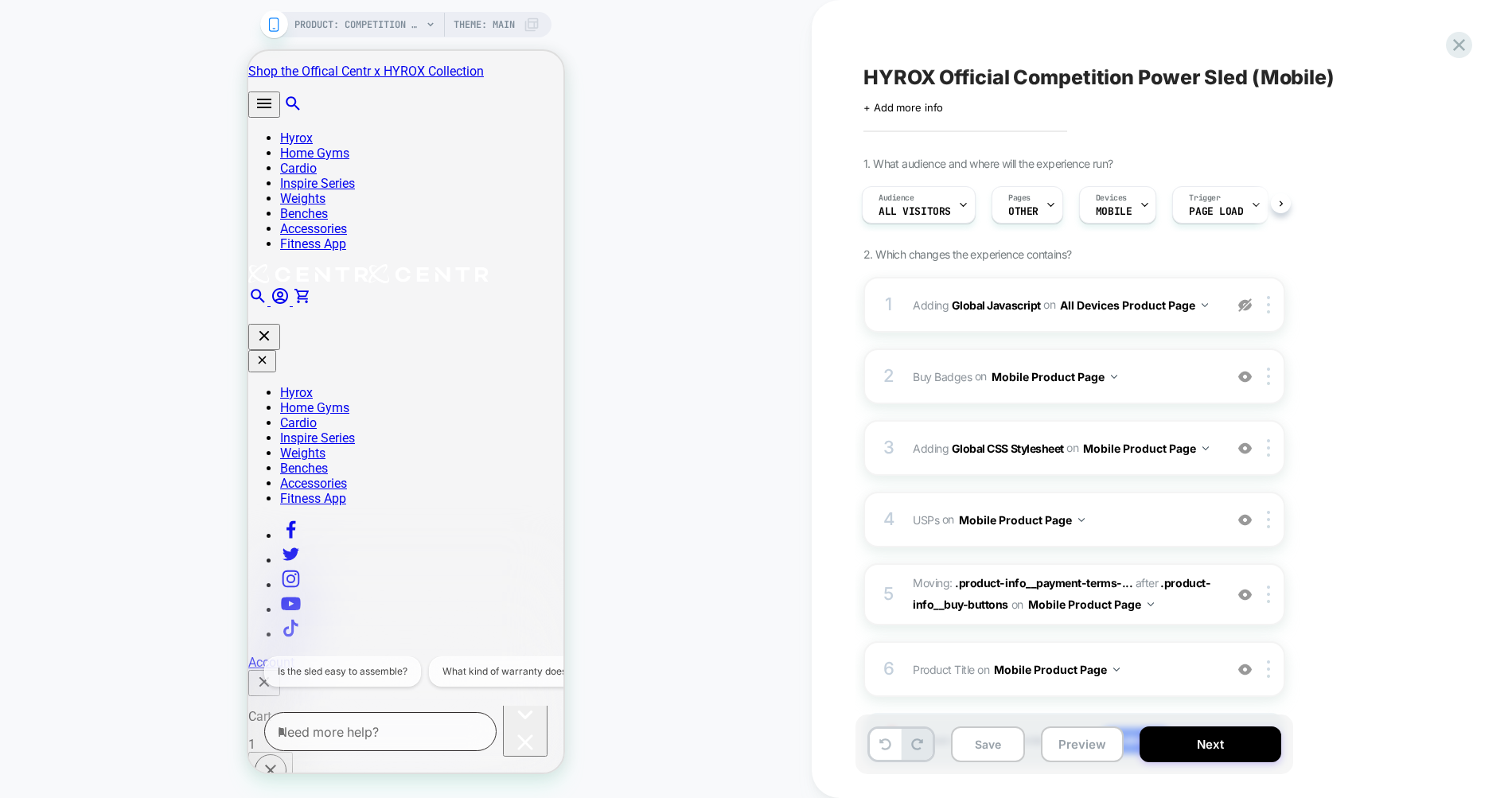
scroll to position [90, 0]
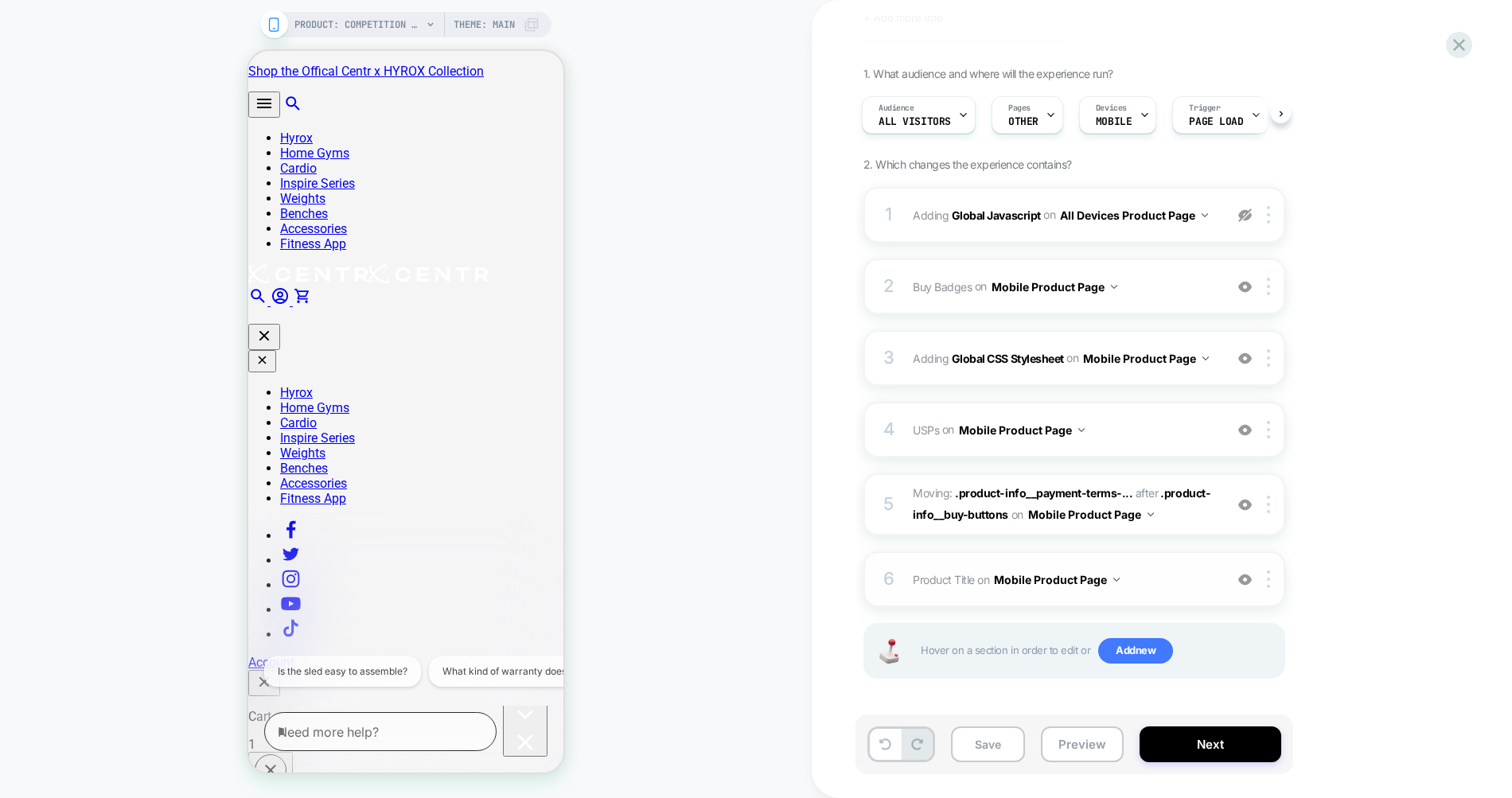
click at [1168, 568] on span "Product Title Editing .product-info__title on Mobile Product Page" at bounding box center [1064, 579] width 303 height 23
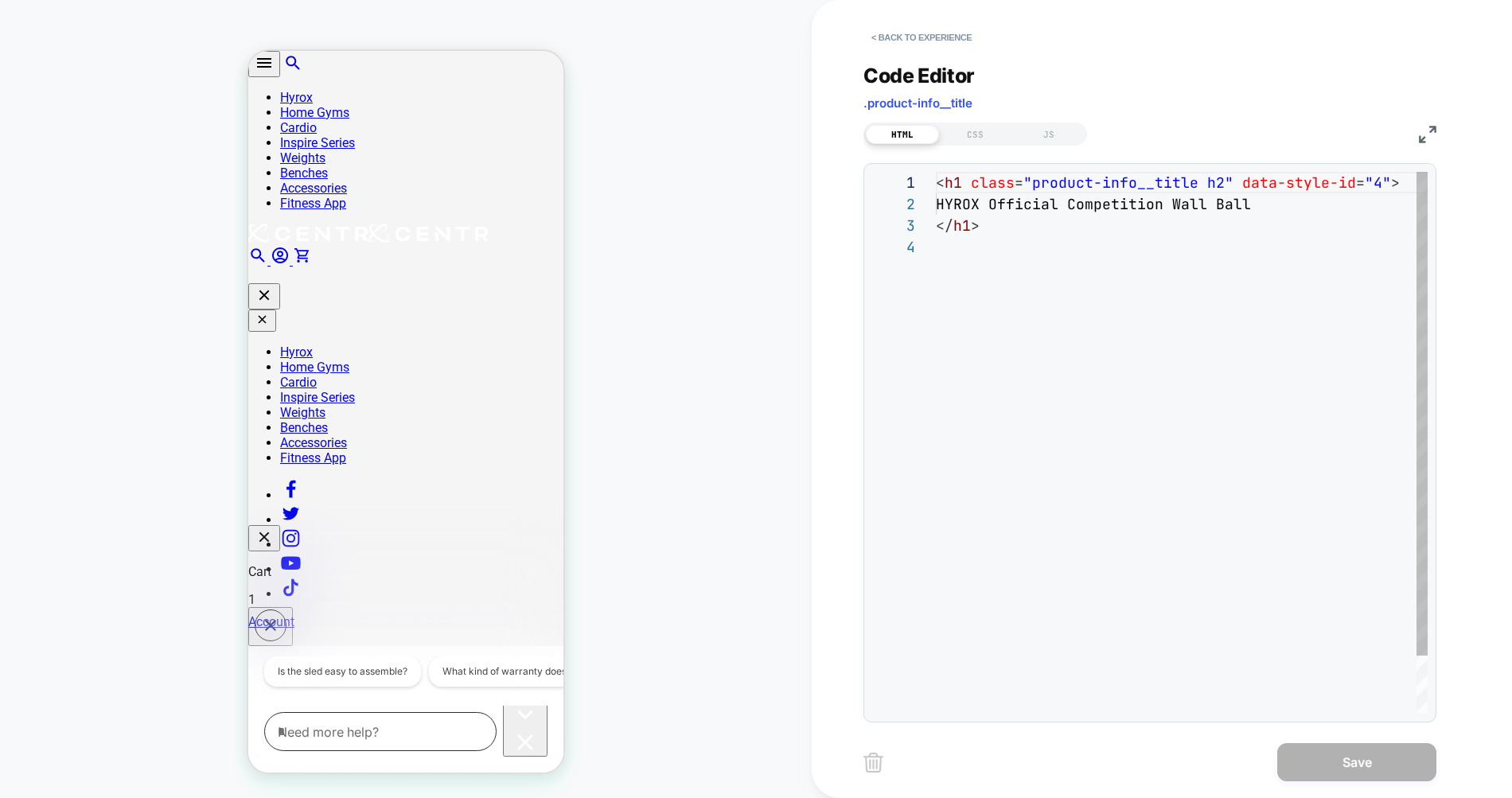
scroll to position [146, 0]
drag, startPoint x: 953, startPoint y: 207, endPoint x: 1278, endPoint y: 202, distance: 325.0
click at [1278, 202] on div "< h1 class = "product-info__title h2" data-style-id = "4" > HYROX Official Comp…" at bounding box center [1187, 474] width 501 height 606
type textarea "**********"
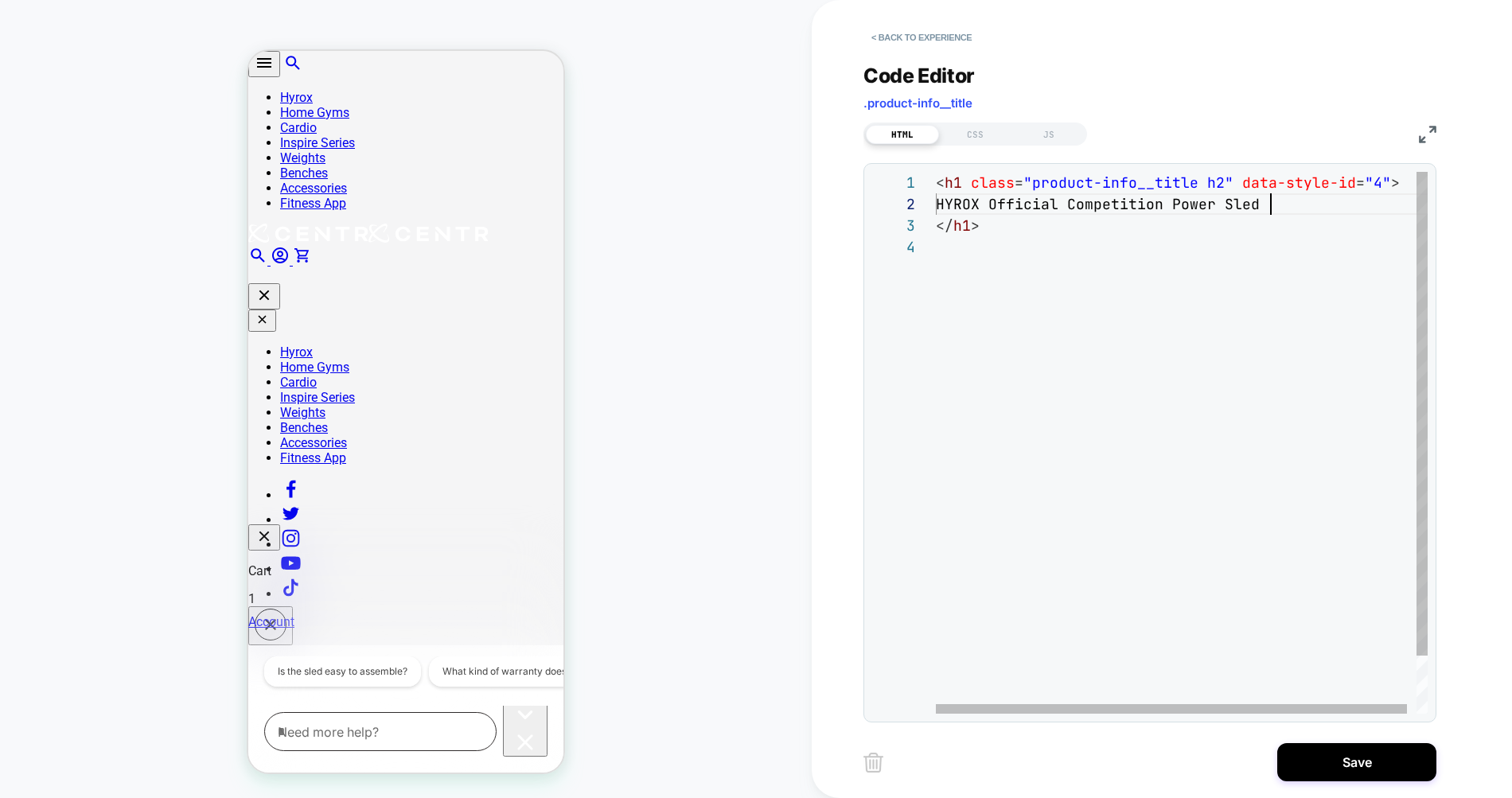
scroll to position [21, 335]
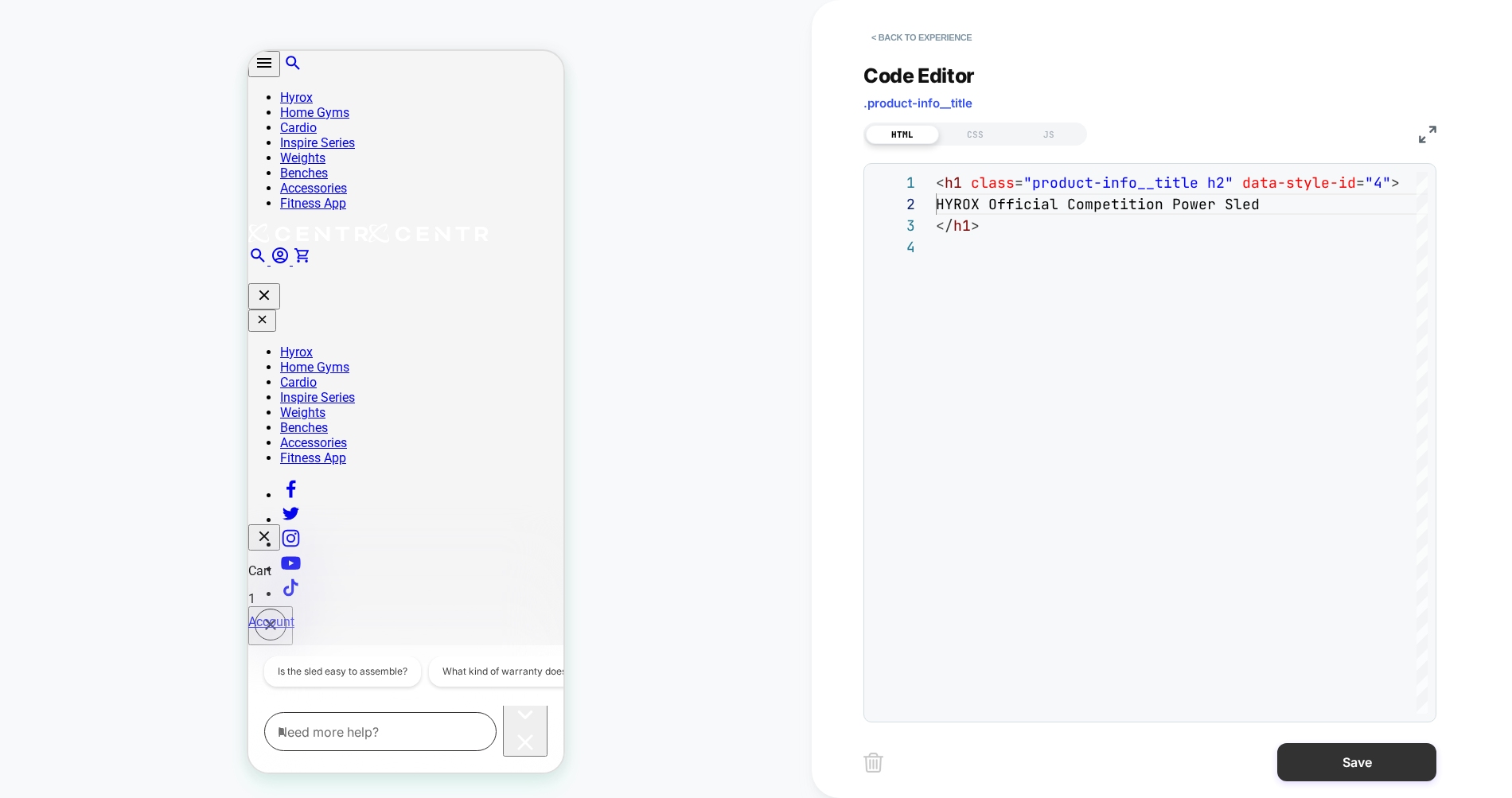
click at [1362, 767] on button "Save" at bounding box center [1356, 762] width 159 height 38
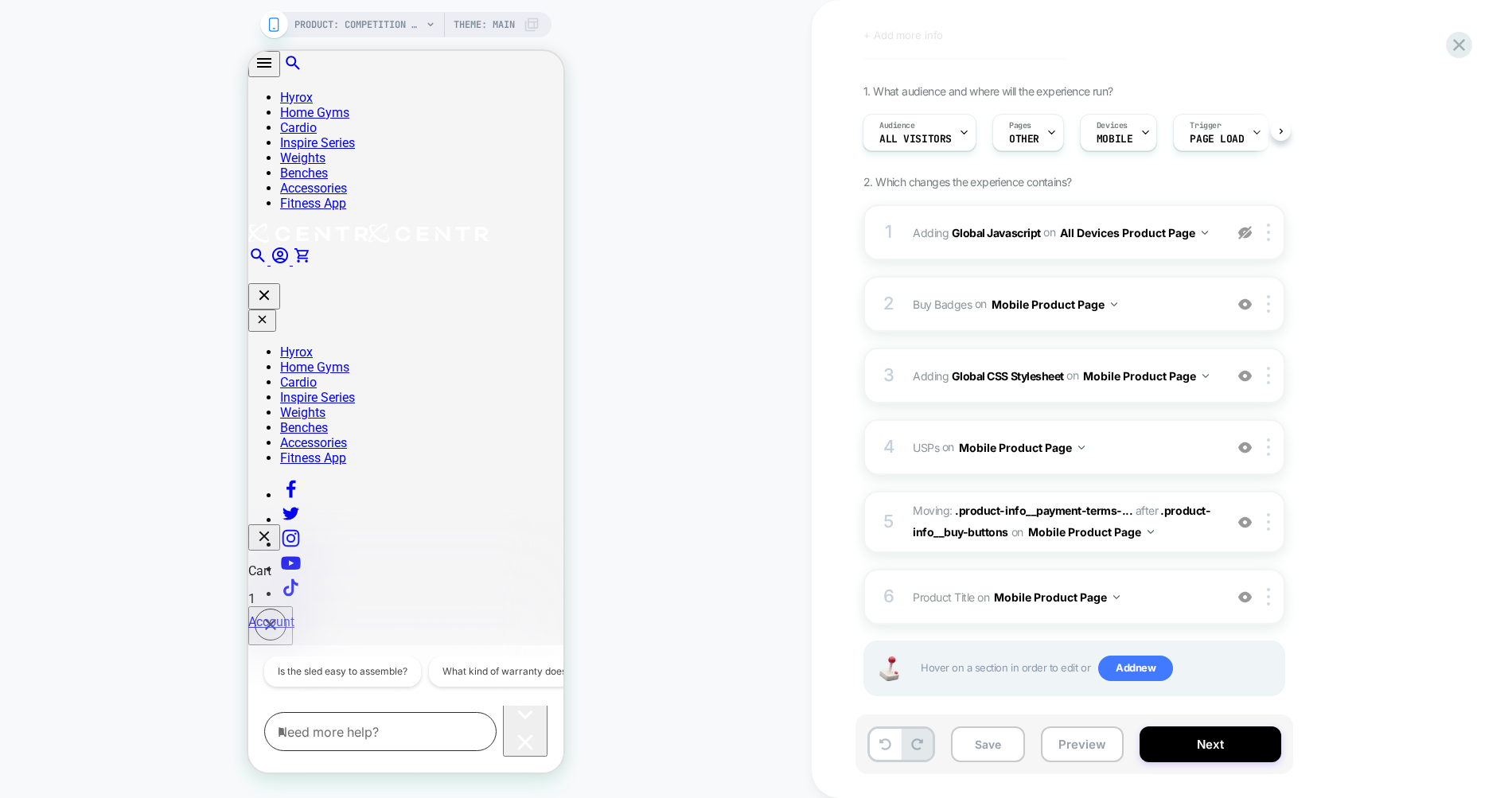
scroll to position [62, 0]
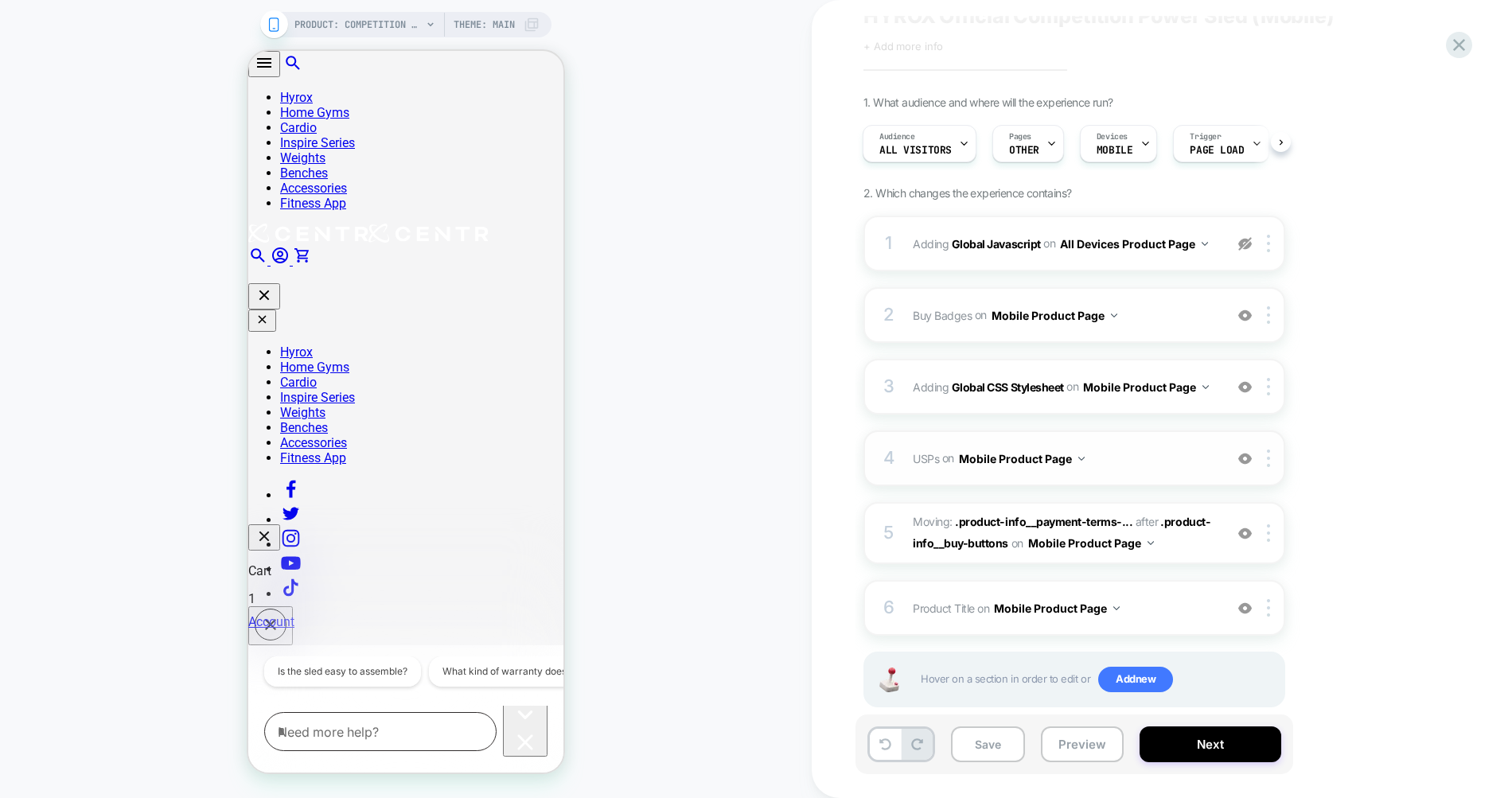
click at [1146, 444] on div "4 USPs Adding Code Block AFTER .product-info__price on Mobile Product Page Add …" at bounding box center [1074, 458] width 422 height 56
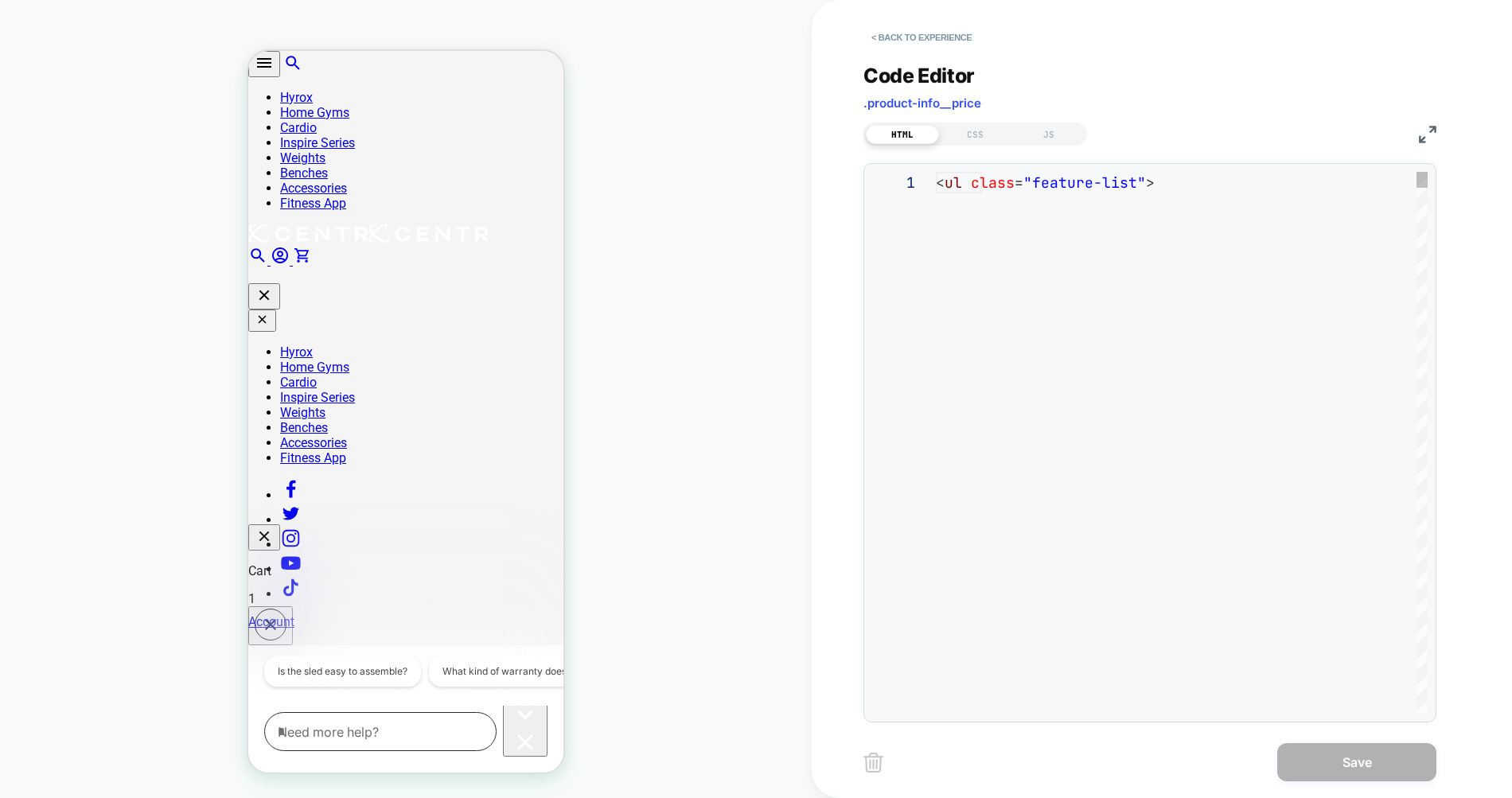
scroll to position [107, 0]
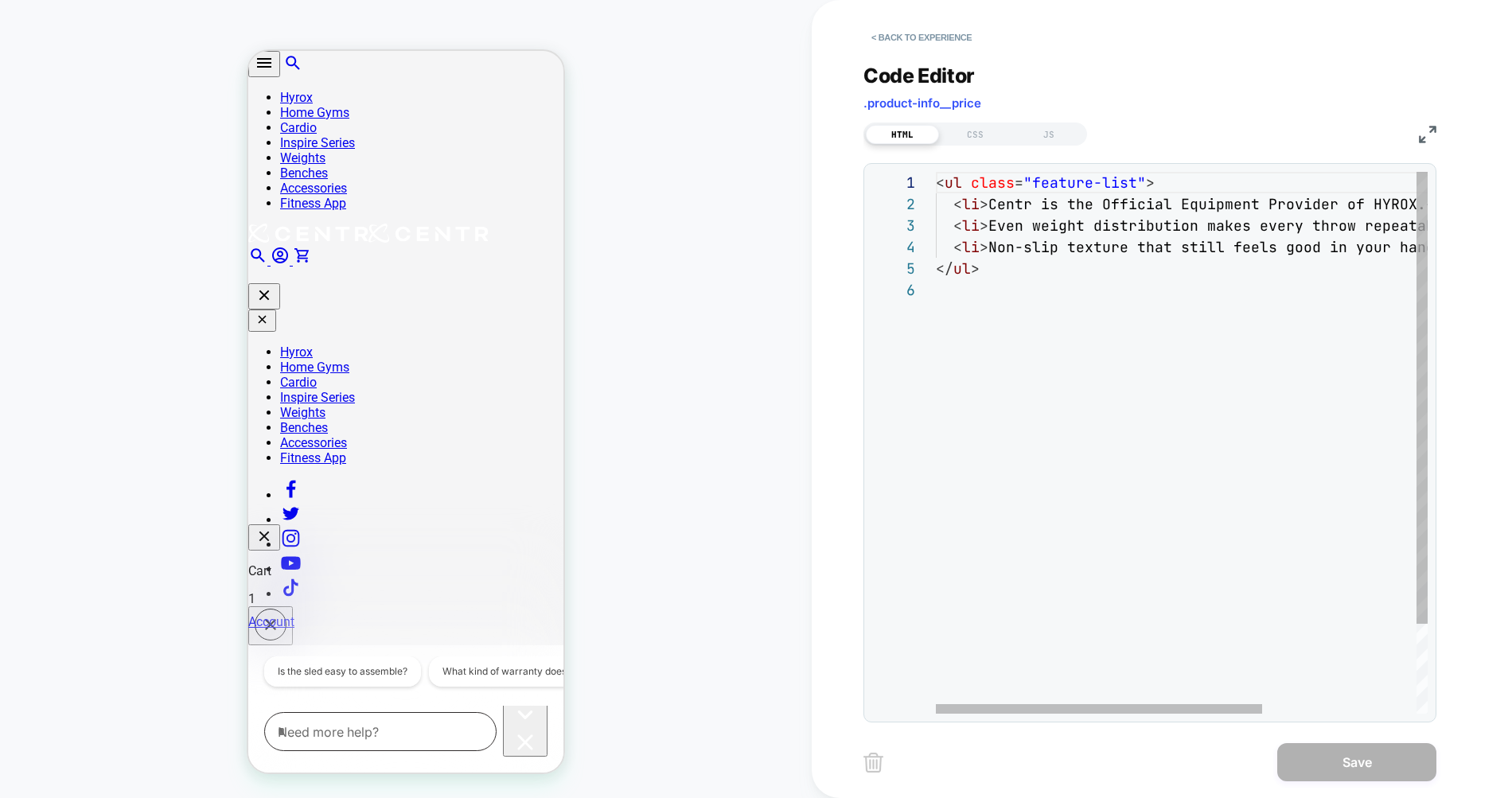
click at [1024, 303] on div "< ul class = "feature-list" > < li > Centr is the Official Equipment Provider o…" at bounding box center [1298, 496] width 724 height 649
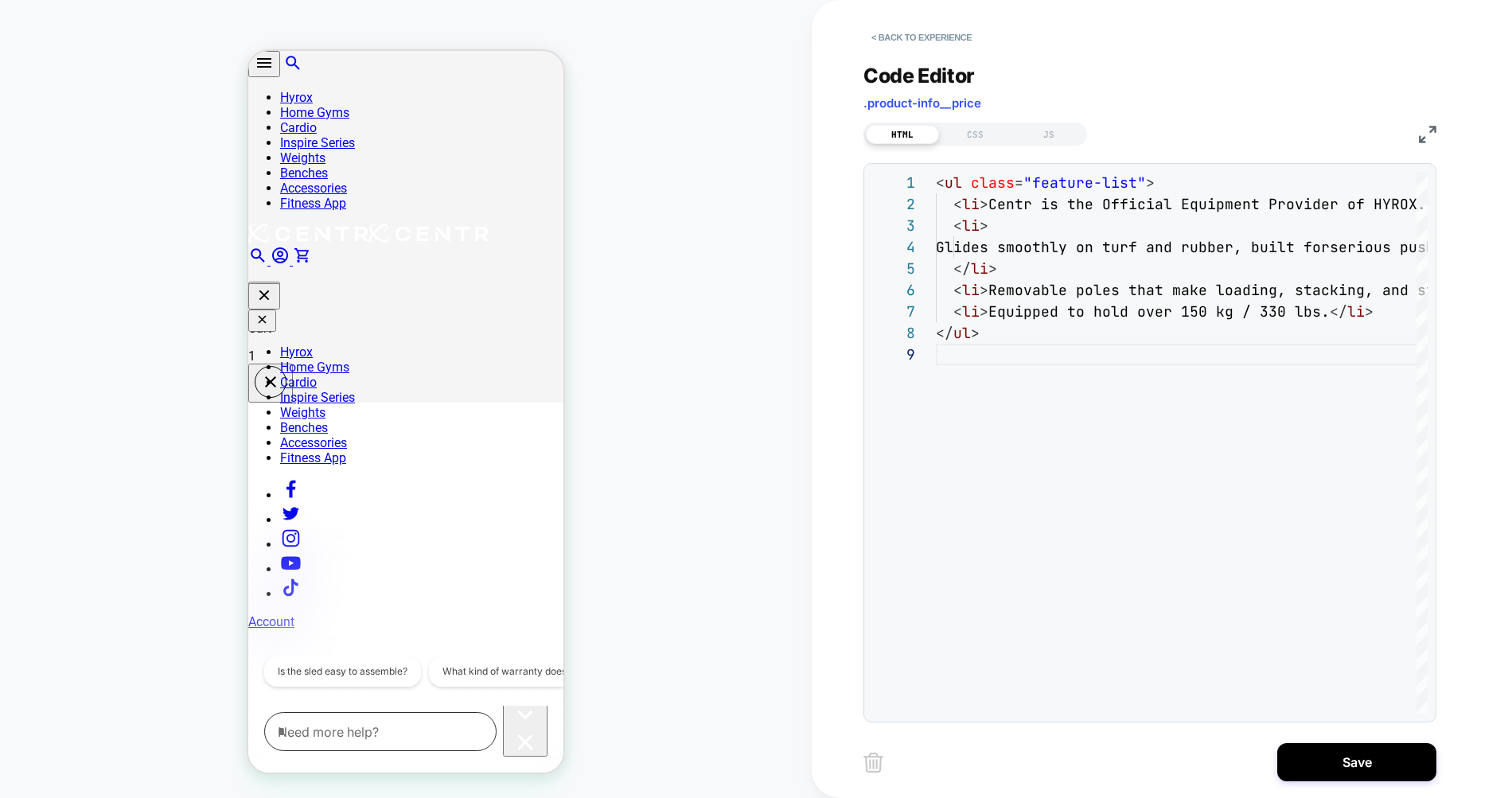
scroll to position [394, 0]
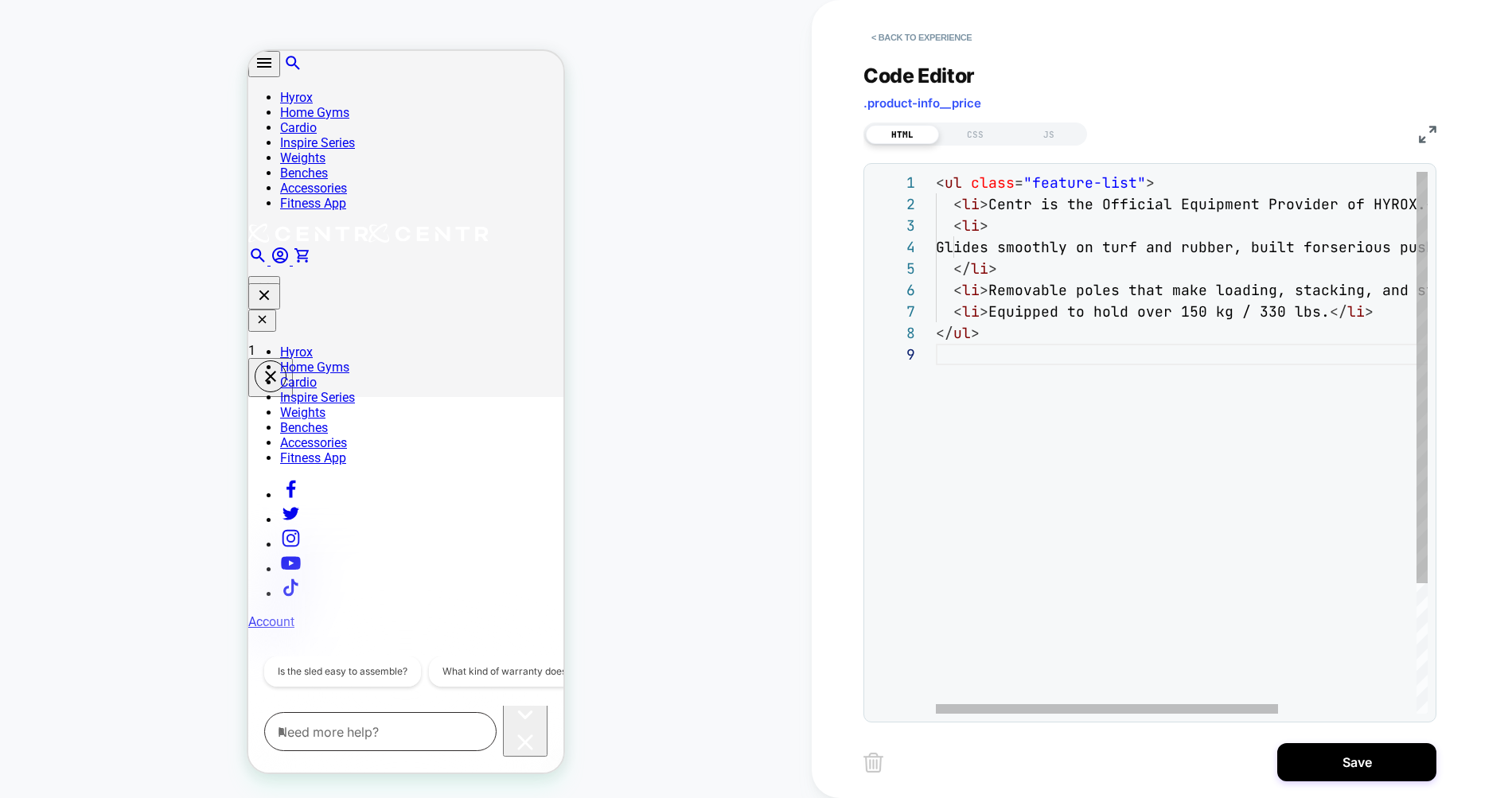
click at [1009, 290] on div "< ul class = "feature-list" > < li > Centr is the Official Equipment Provider o…" at bounding box center [1281, 529] width 689 height 714
click at [1009, 290] on span "Removable poles that make loading, stacking, and s" at bounding box center [1207, 290] width 438 height 19
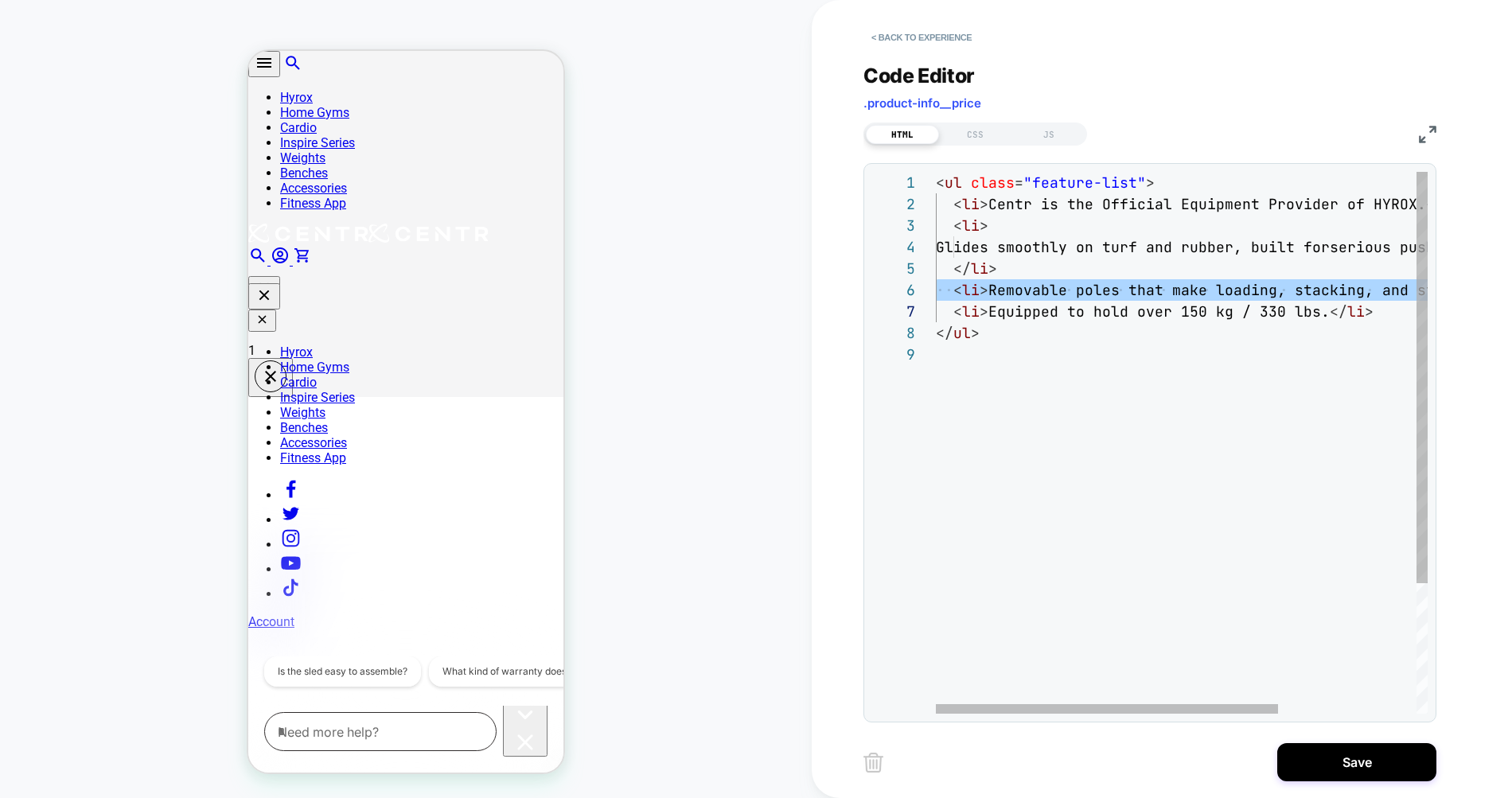
type textarea "**********"
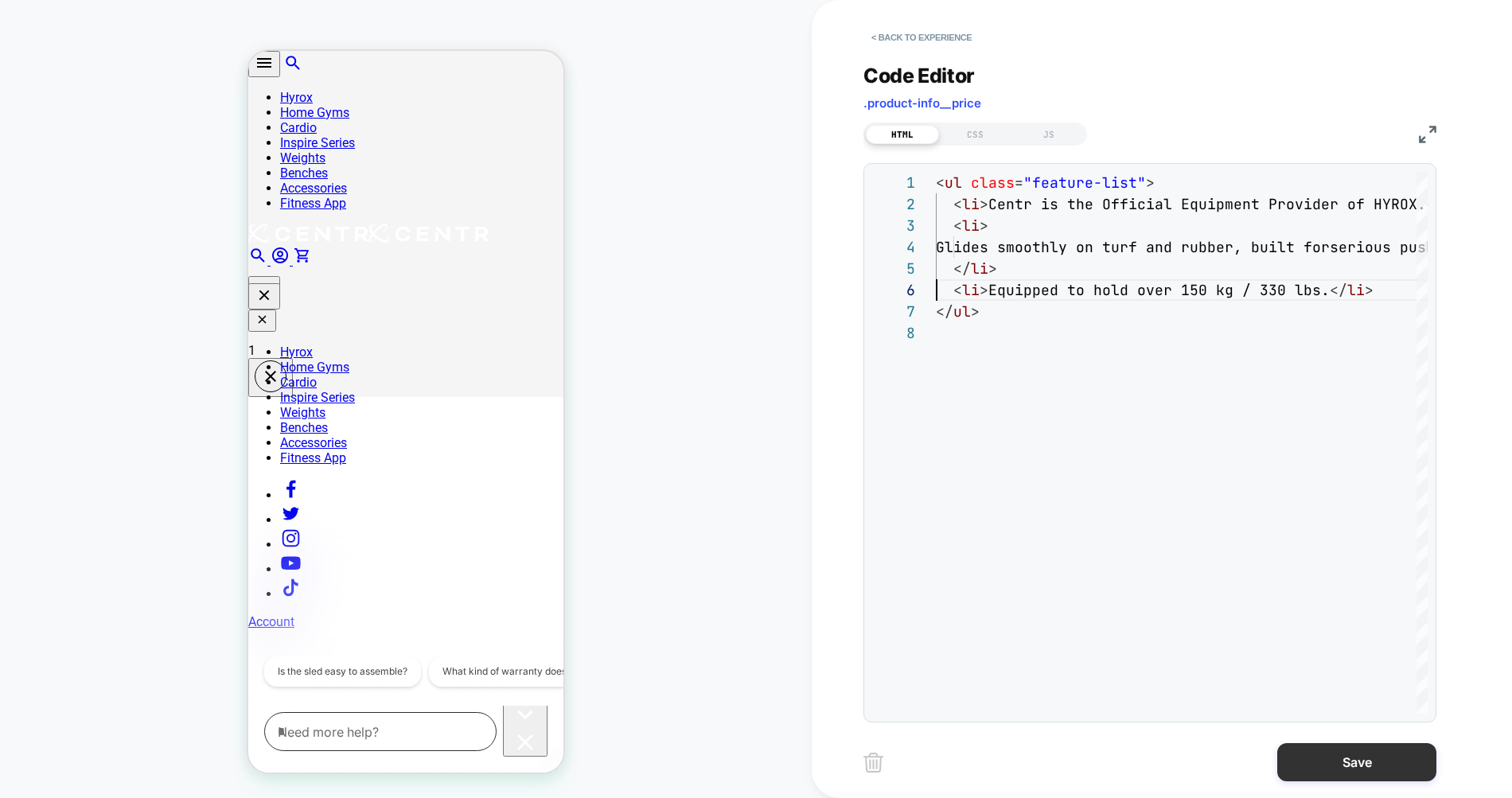
click at [1333, 745] on button "Save" at bounding box center [1356, 762] width 159 height 38
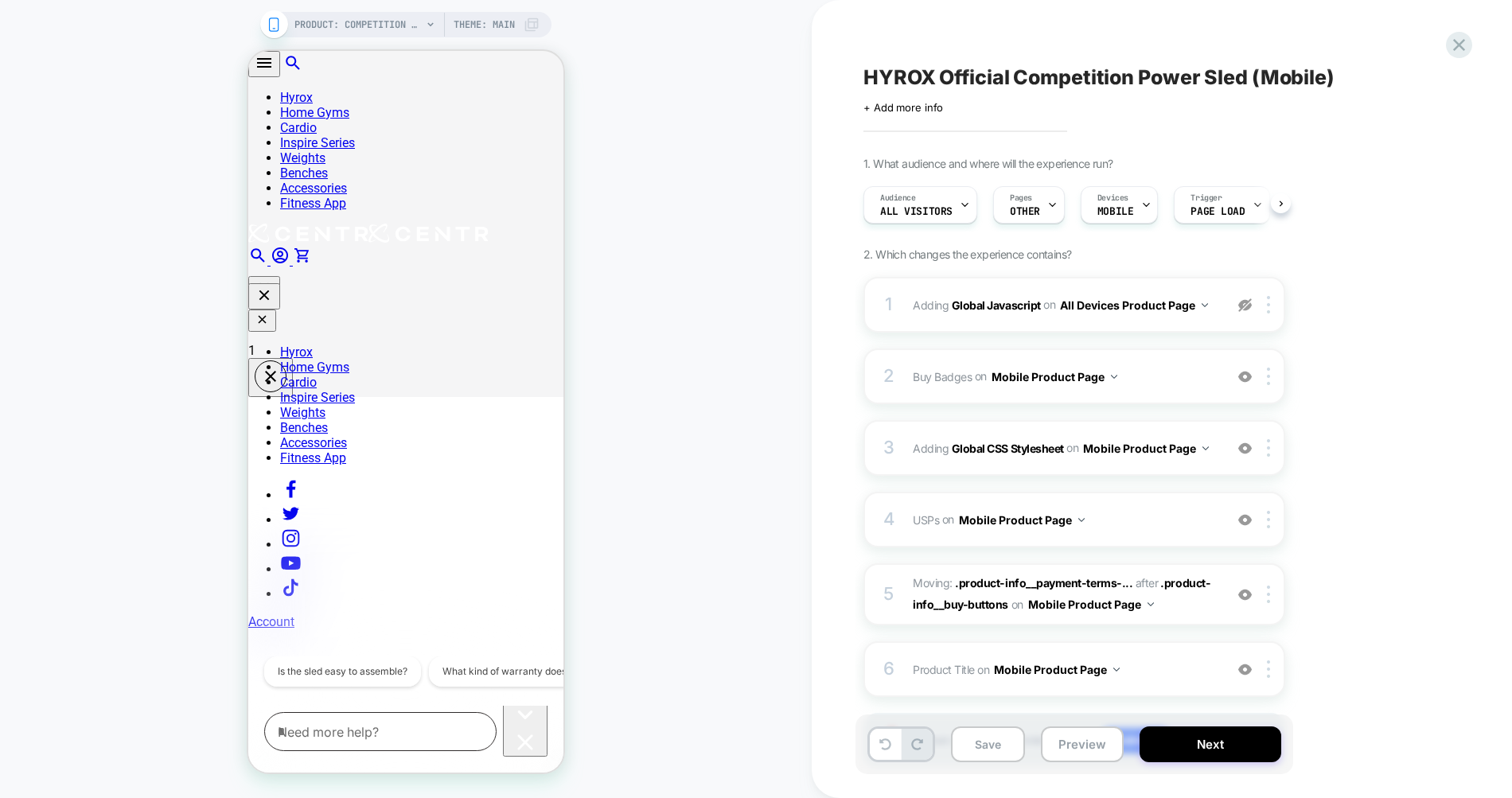
scroll to position [0, 1]
click at [1001, 756] on button "Save" at bounding box center [987, 744] width 74 height 36
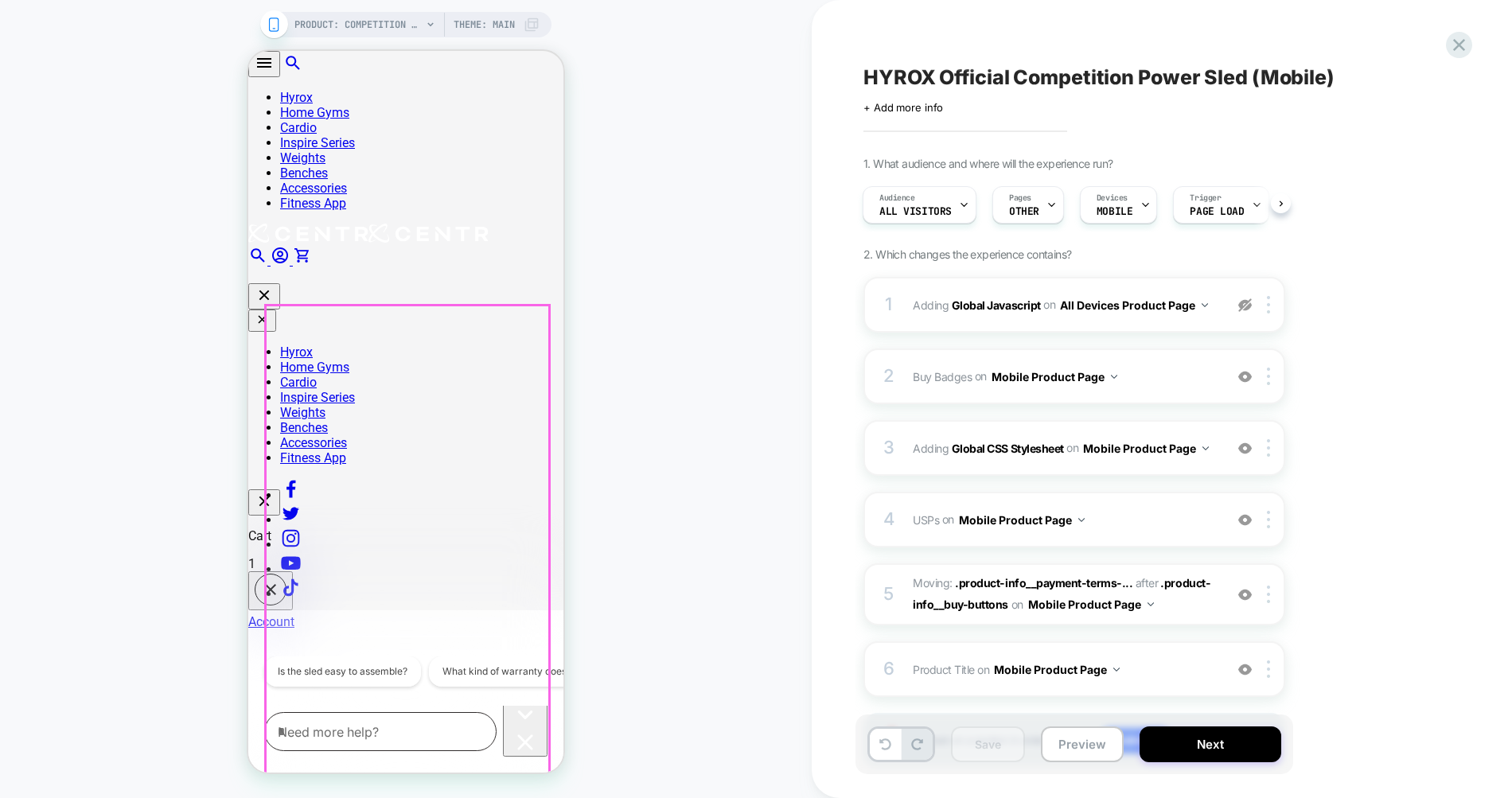
scroll to position [0, 0]
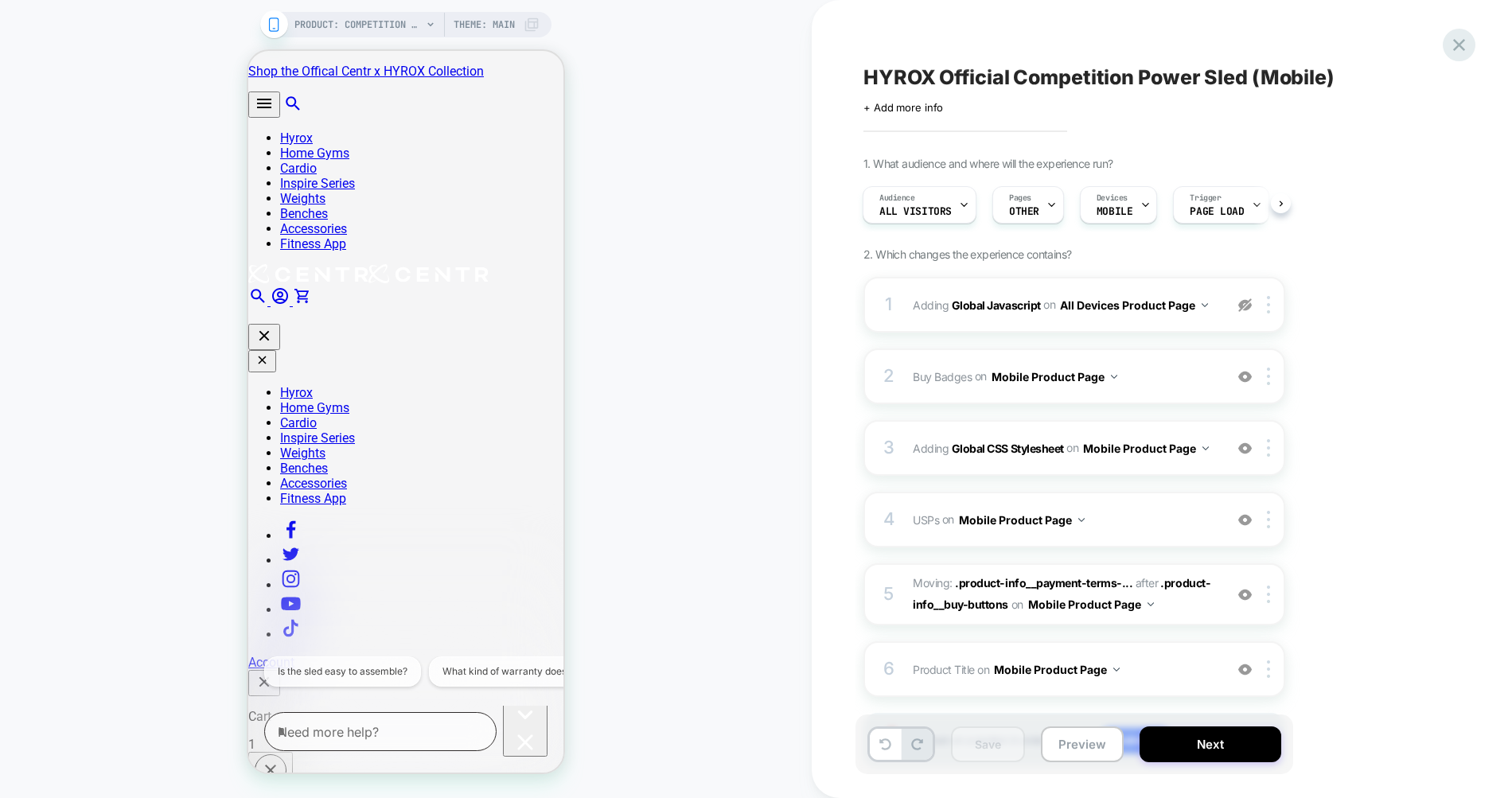
click at [1462, 48] on icon at bounding box center [1458, 45] width 12 height 12
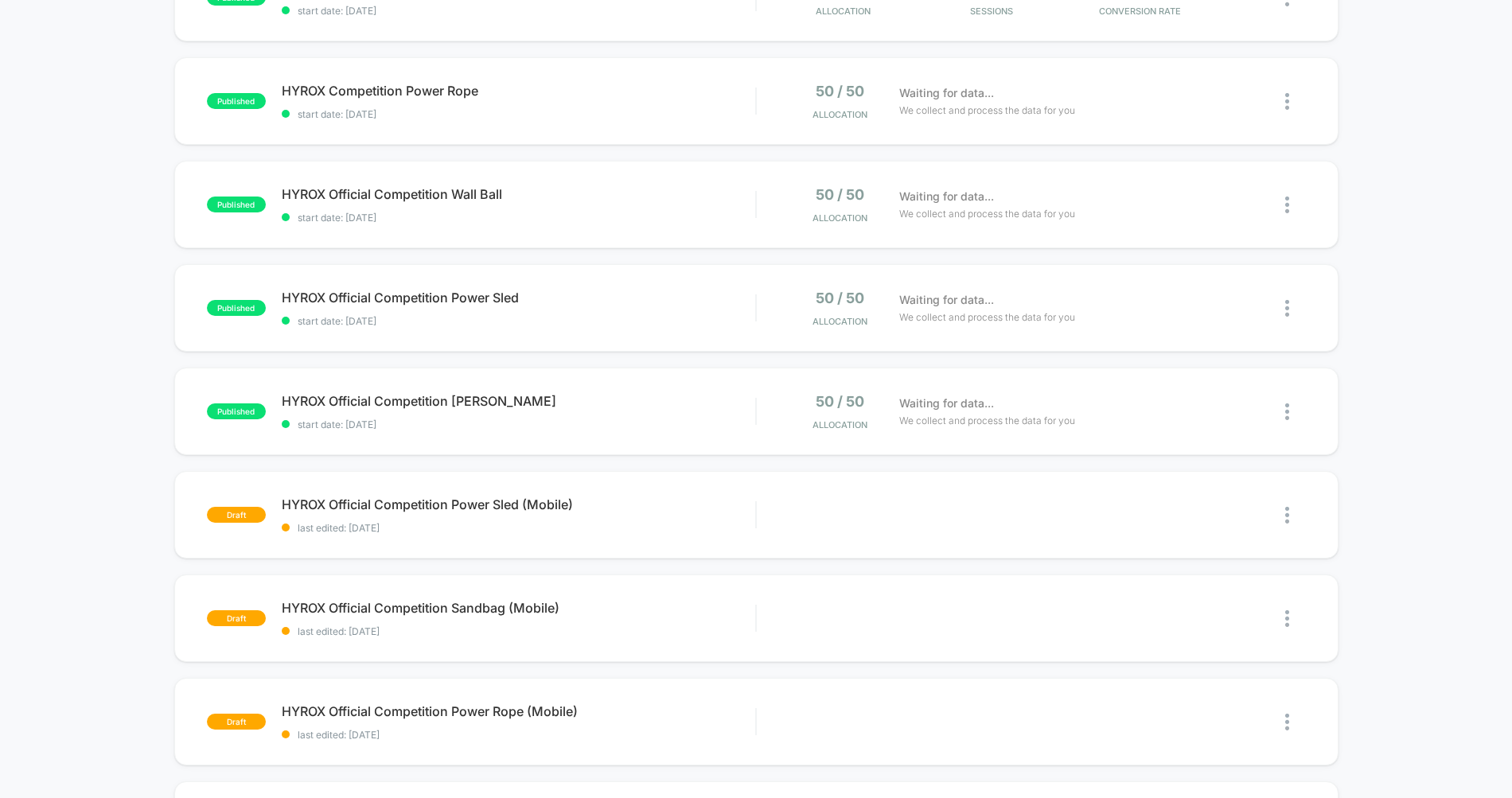
scroll to position [24, 0]
